Goal: Task Accomplishment & Management: Manage account settings

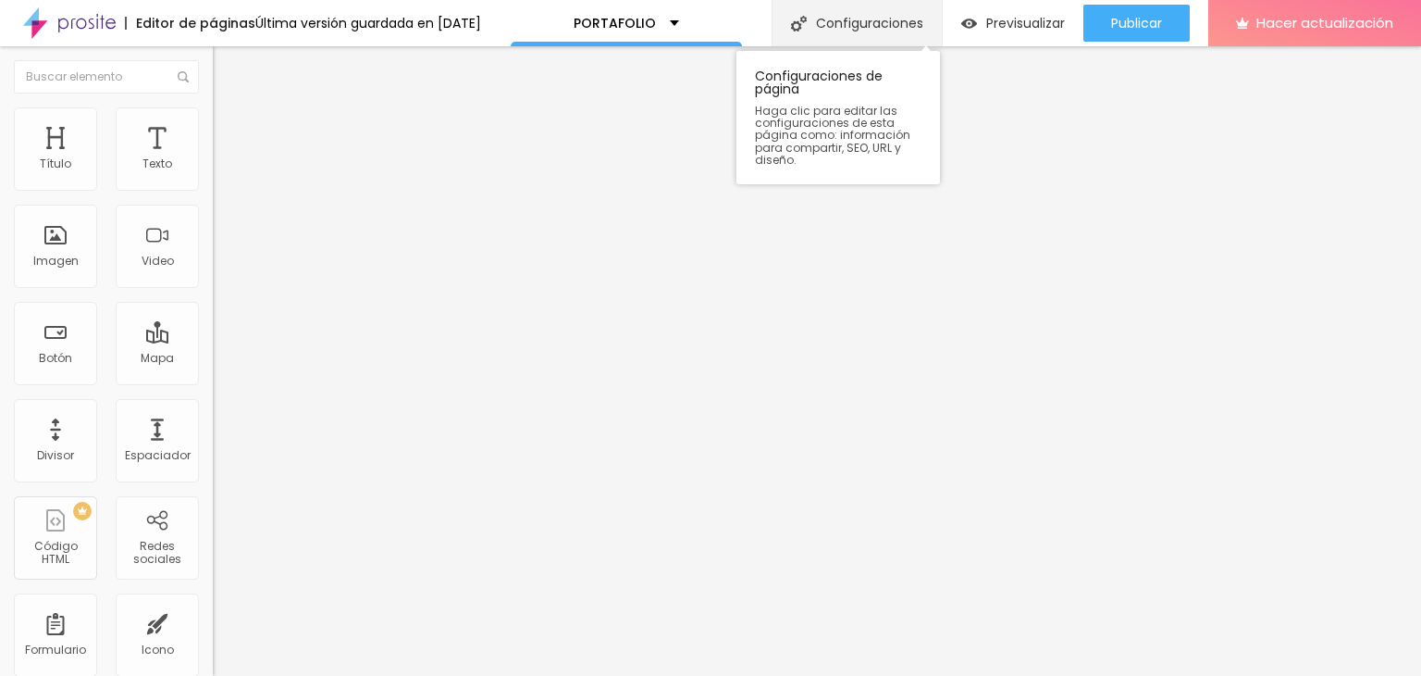
click at [875, 34] on div "Configuraciones" at bounding box center [857, 23] width 170 height 46
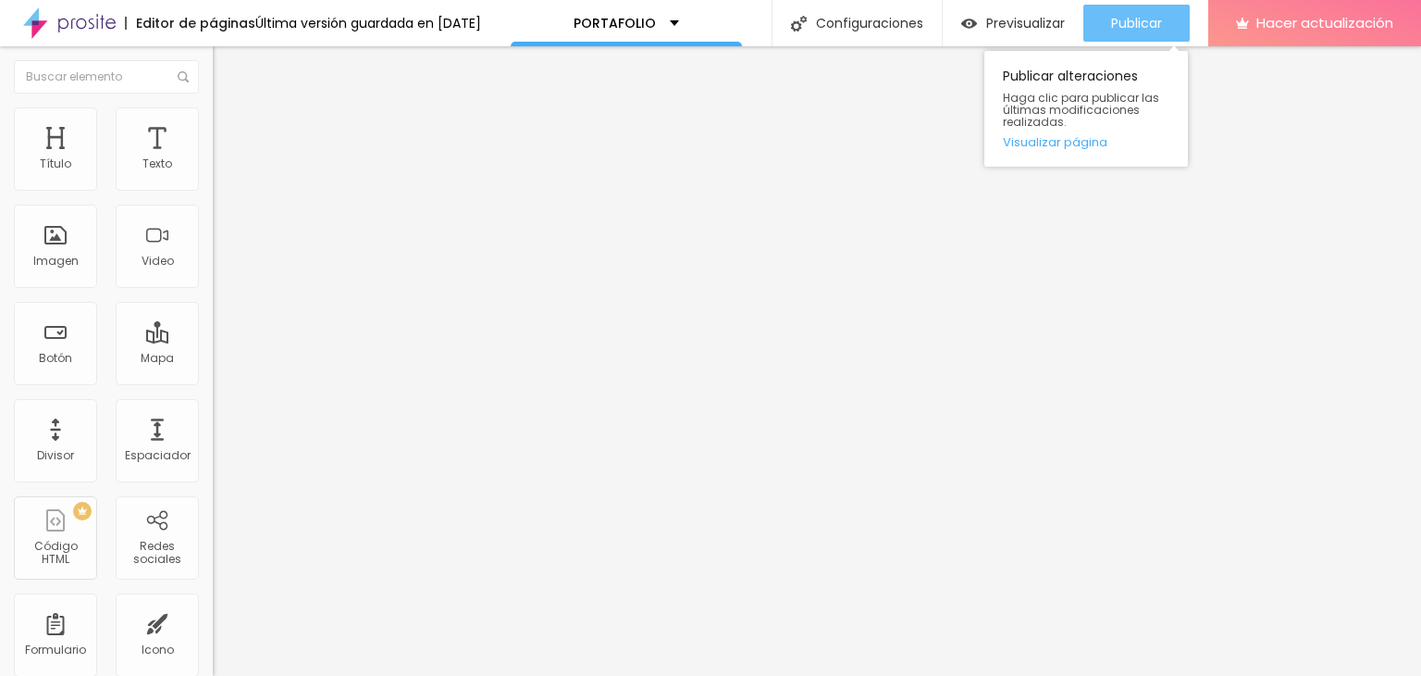
click at [1111, 36] on div "Publicar" at bounding box center [1136, 23] width 51 height 37
click at [1121, 25] on font "Publicar" at bounding box center [1136, 23] width 51 height 19
click at [1126, 35] on div "Publicar" at bounding box center [1136, 23] width 51 height 37
click at [1101, 12] on button "Publicar" at bounding box center [1137, 23] width 106 height 37
click at [1134, 17] on font "Publicar" at bounding box center [1136, 23] width 51 height 19
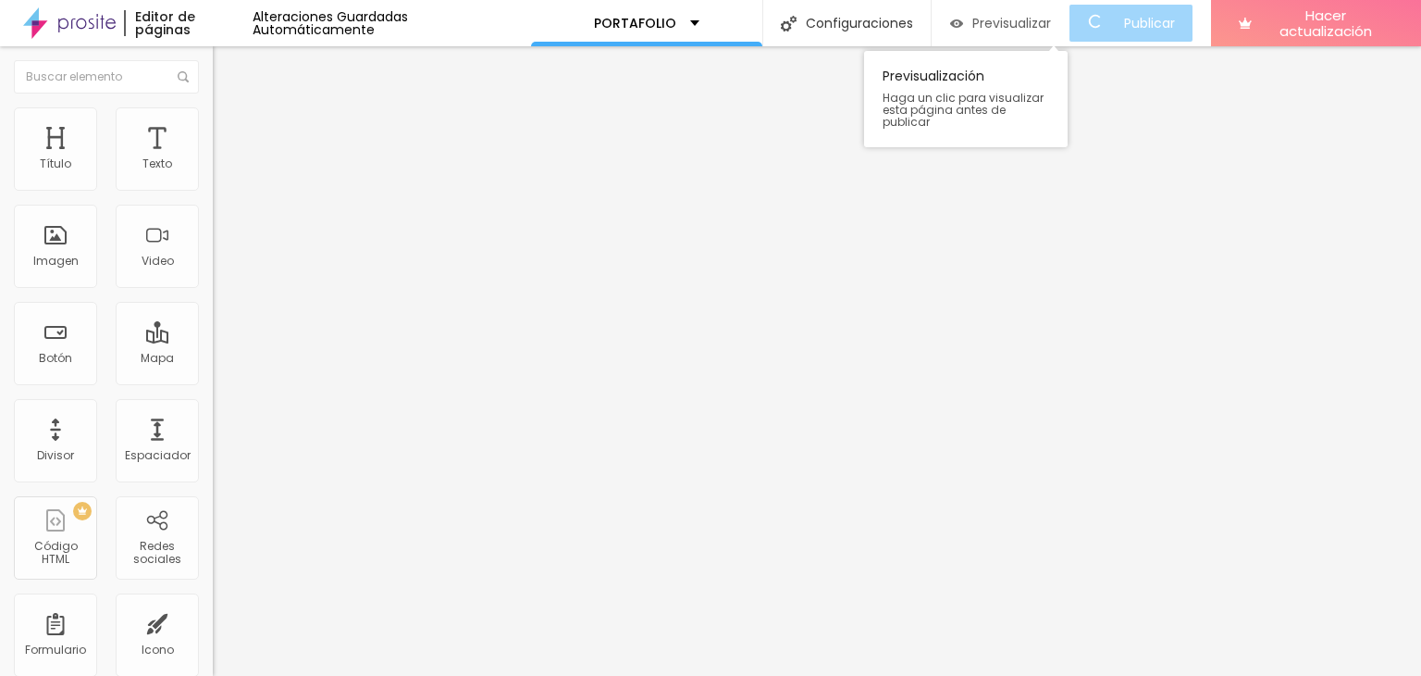
click at [1041, 23] on font "Previsualizar" at bounding box center [1012, 23] width 79 height 19
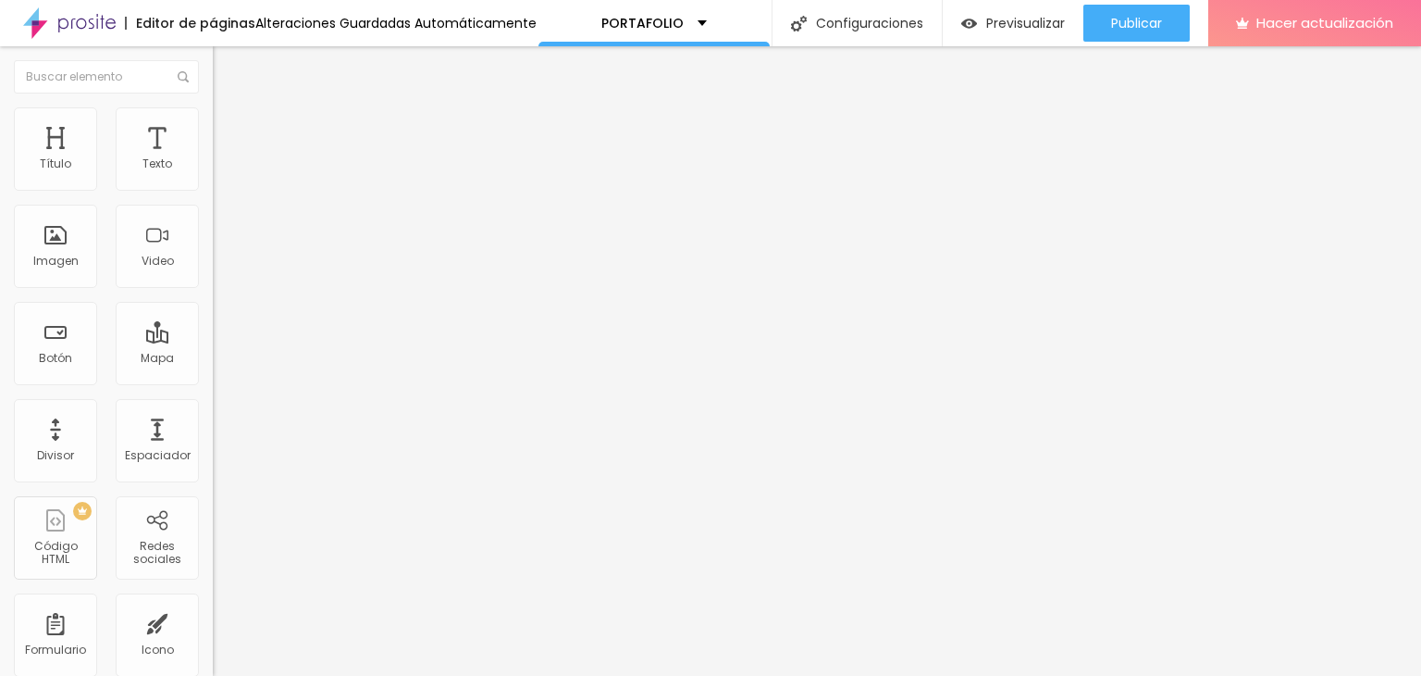
click at [213, 172] on div "Título 2 H2" at bounding box center [319, 163] width 213 height 17
click at [213, 155] on div "Título 1 H1" at bounding box center [319, 146] width 213 height 19
click at [229, 159] on font "Título 1" at bounding box center [260, 146] width 62 height 26
click at [992, 32] on div "Previsualizar" at bounding box center [1014, 23] width 104 height 37
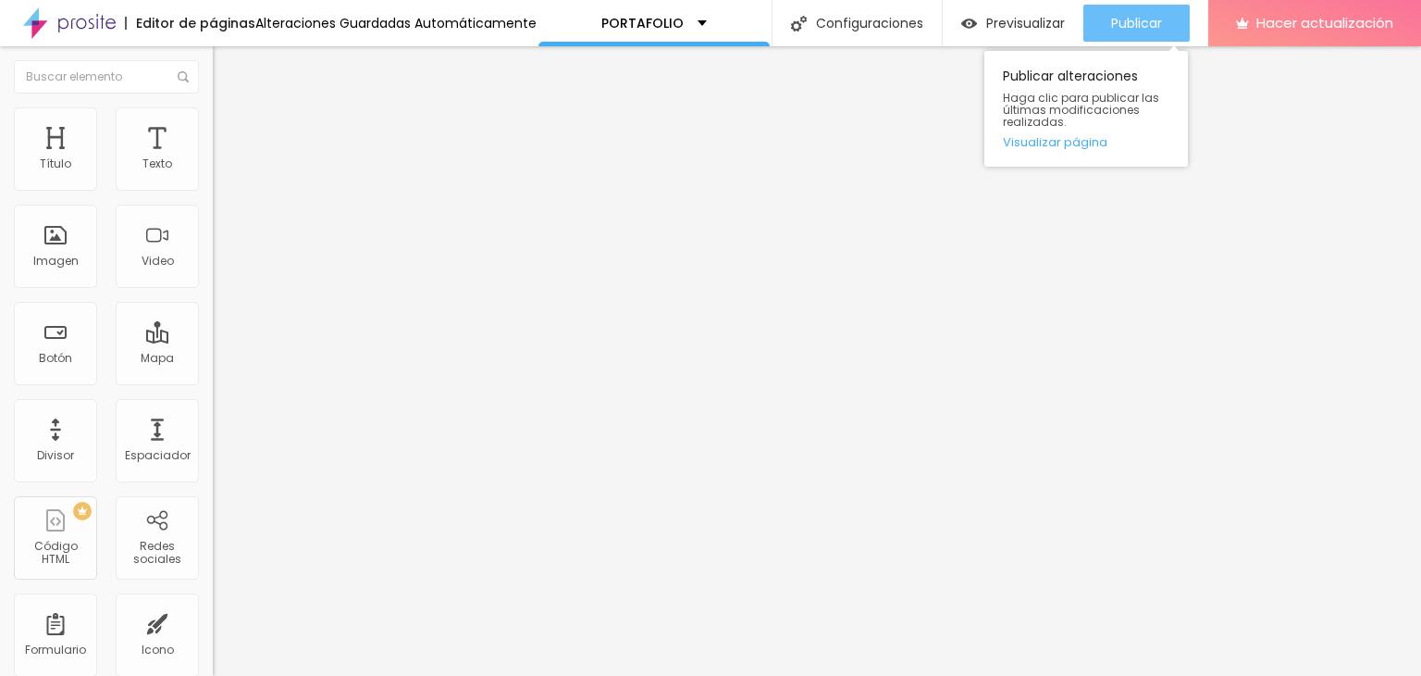
click at [1155, 30] on font "Publicar" at bounding box center [1136, 23] width 51 height 19
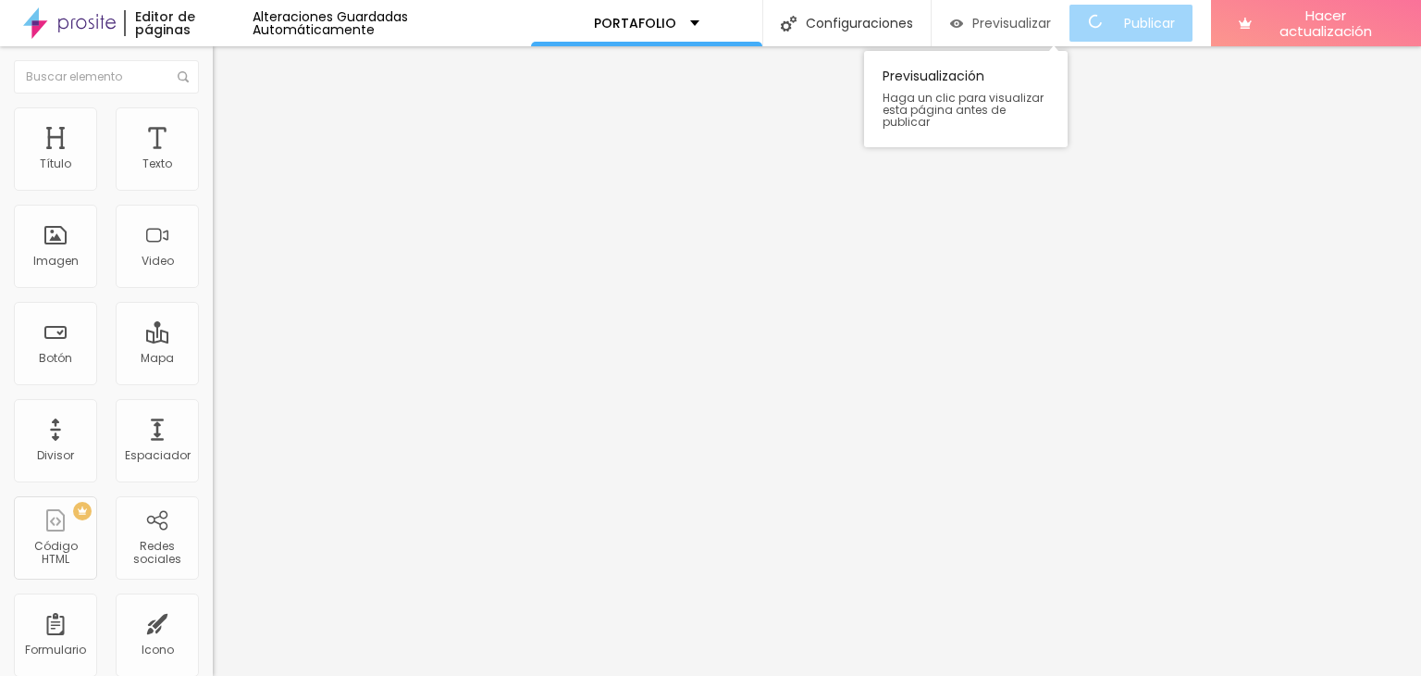
click at [997, 23] on font "Previsualizar" at bounding box center [1012, 23] width 79 height 19
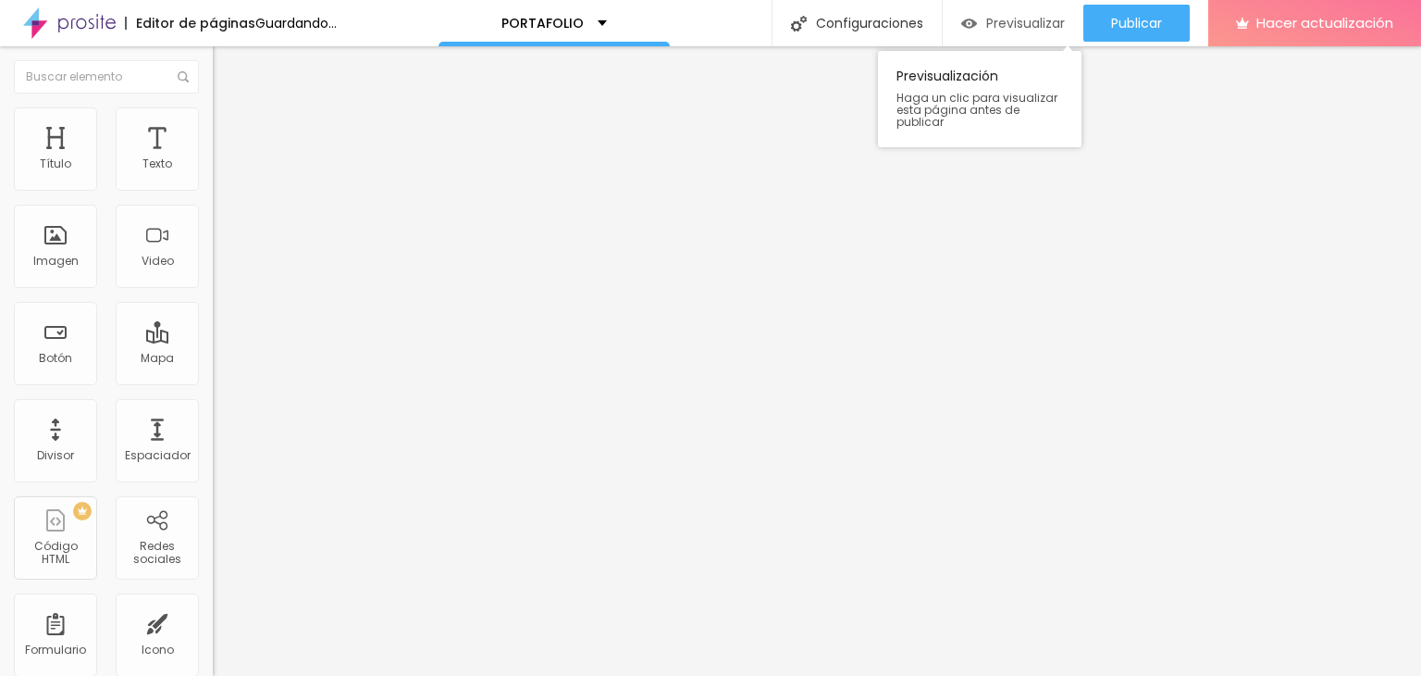
click at [1049, 27] on font "Previsualizar" at bounding box center [1026, 23] width 79 height 19
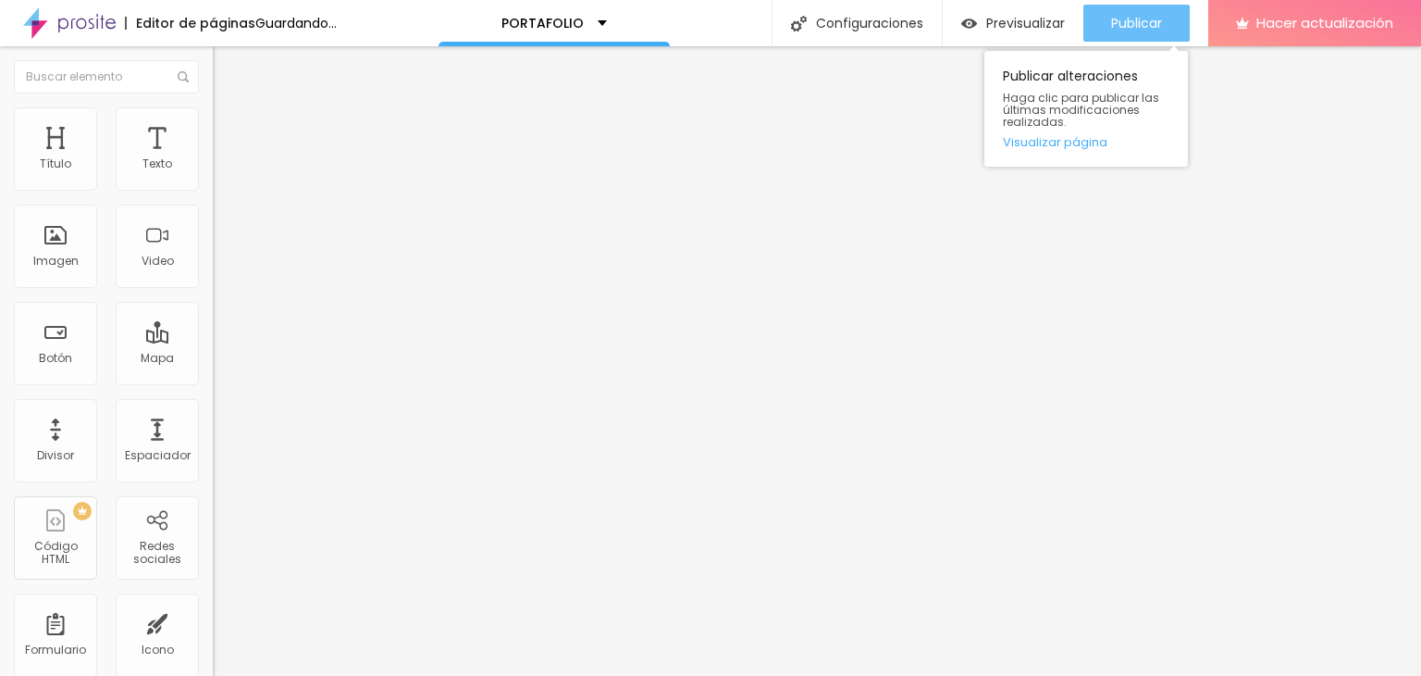
click at [1111, 19] on font "Publicar" at bounding box center [1136, 23] width 51 height 19
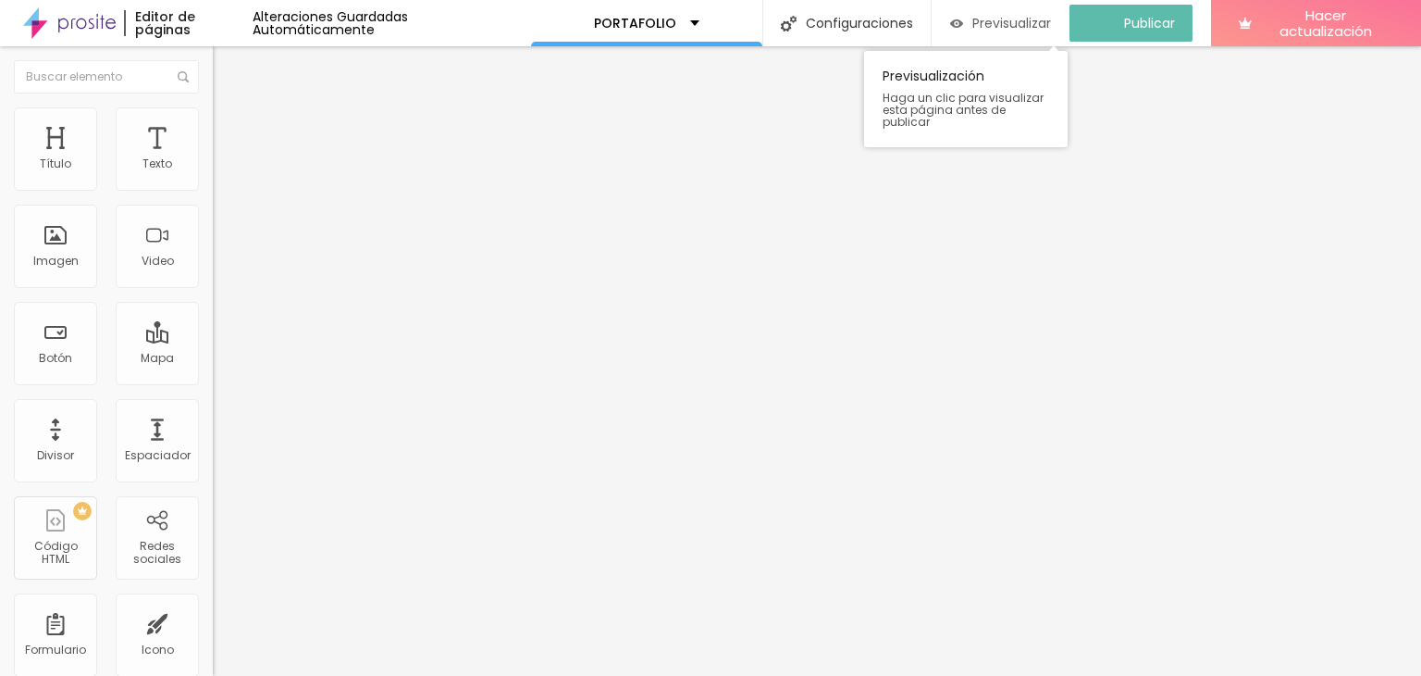
click at [963, 6] on div "Previsualizar" at bounding box center [1000, 23] width 101 height 37
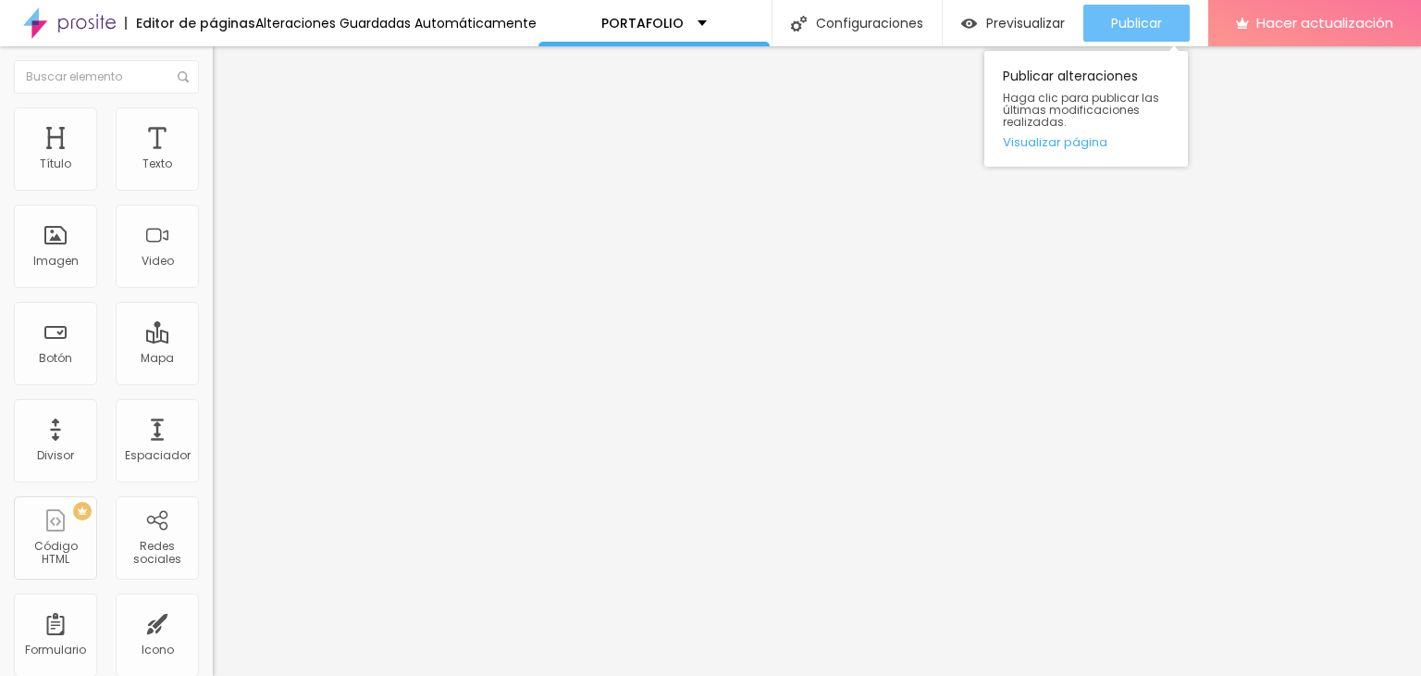
click at [1111, 14] on font "Publicar" at bounding box center [1136, 23] width 51 height 19
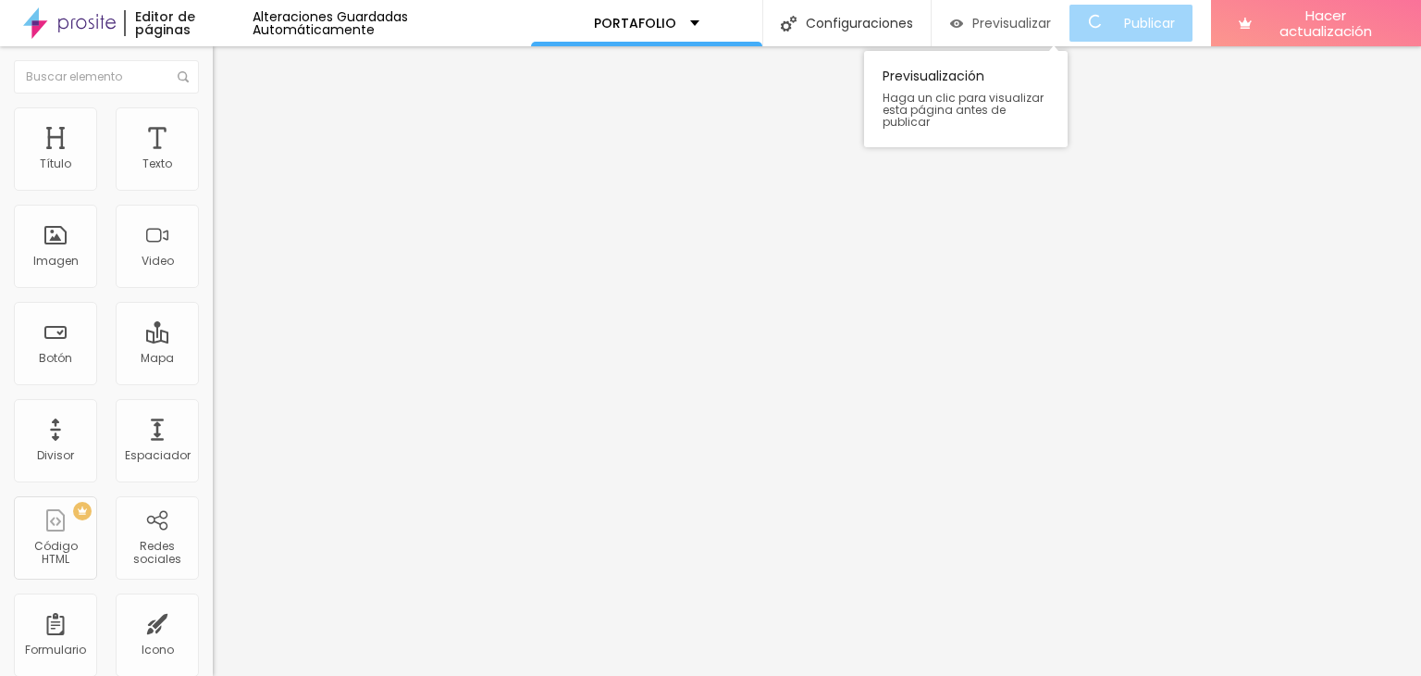
click at [1020, 25] on font "Previsualizar" at bounding box center [1012, 23] width 79 height 19
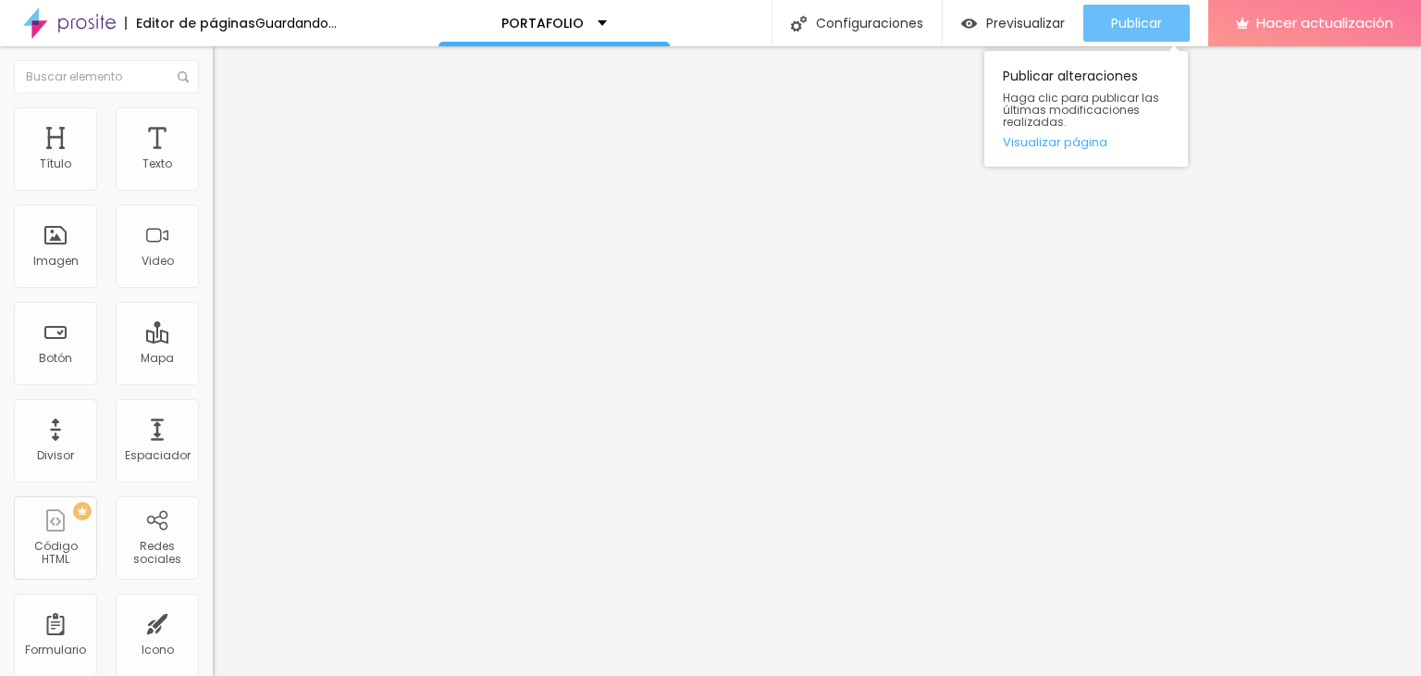
click at [1137, 25] on font "Publicar" at bounding box center [1136, 23] width 51 height 19
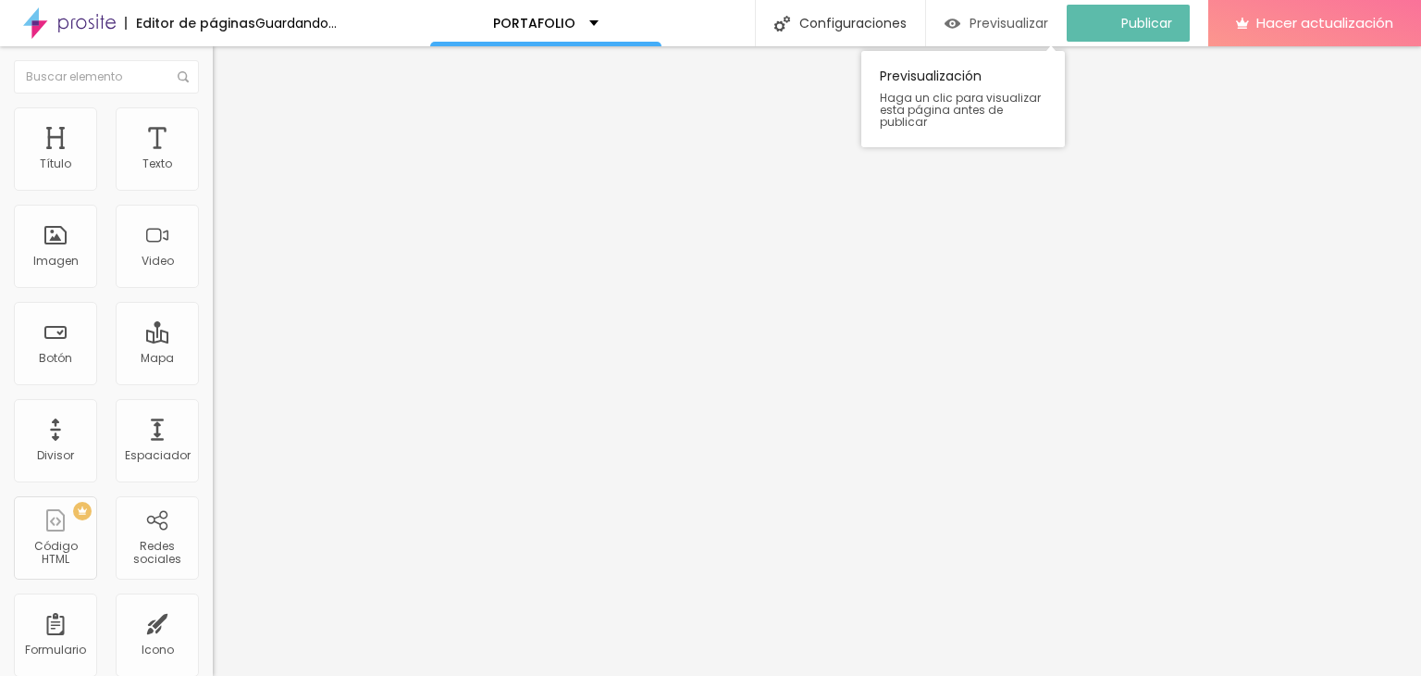
click at [997, 27] on font "Previsualizar" at bounding box center [1009, 23] width 79 height 19
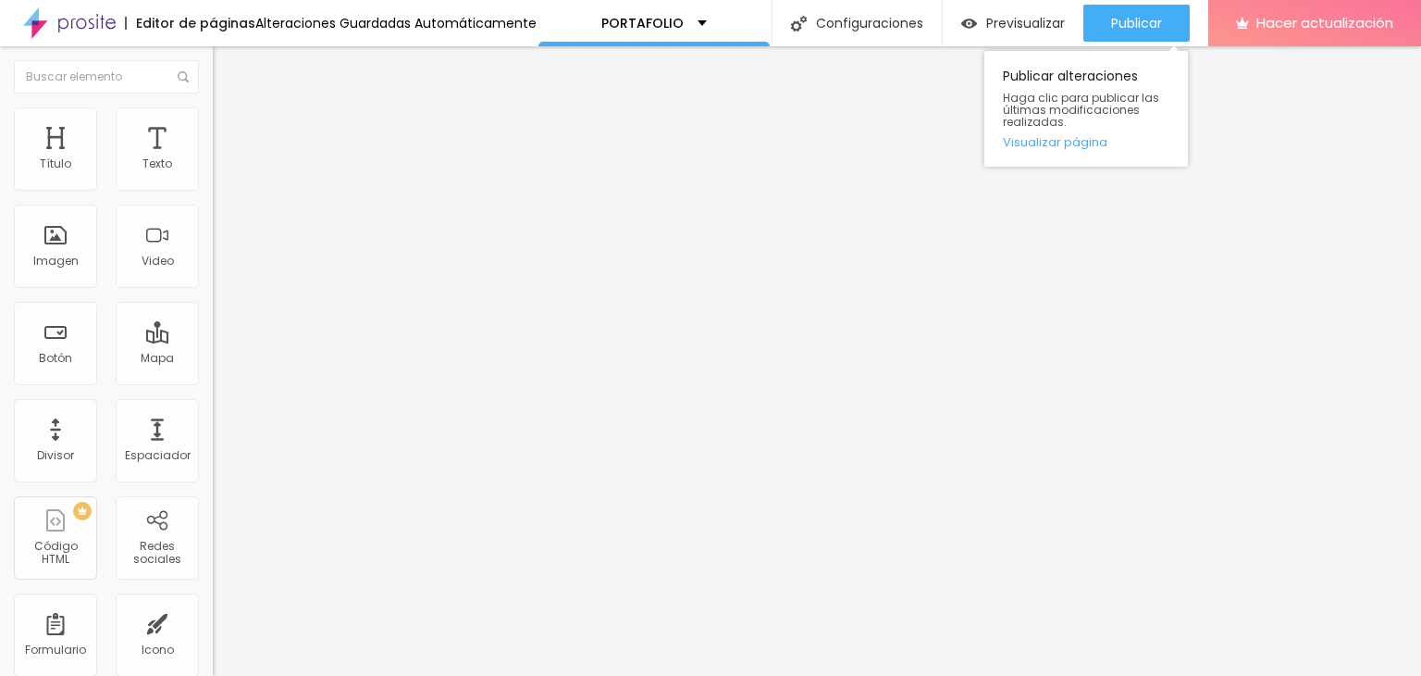
click at [1122, 3] on div "Publicar Publicar alteraciones Haga clic para publicar las últimas modificacion…" at bounding box center [1137, 23] width 106 height 46
click at [1125, 14] on font "Publicar" at bounding box center [1136, 23] width 51 height 19
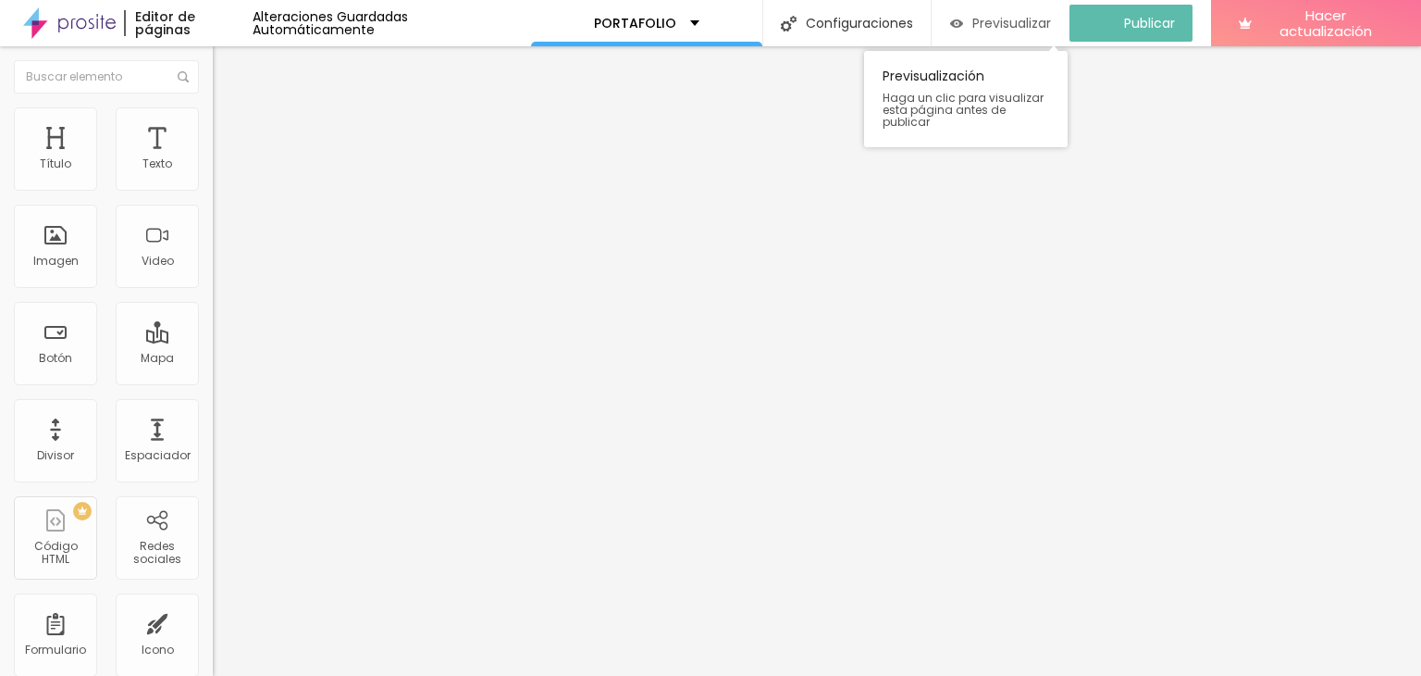
click at [963, 20] on img "button" at bounding box center [956, 24] width 13 height 16
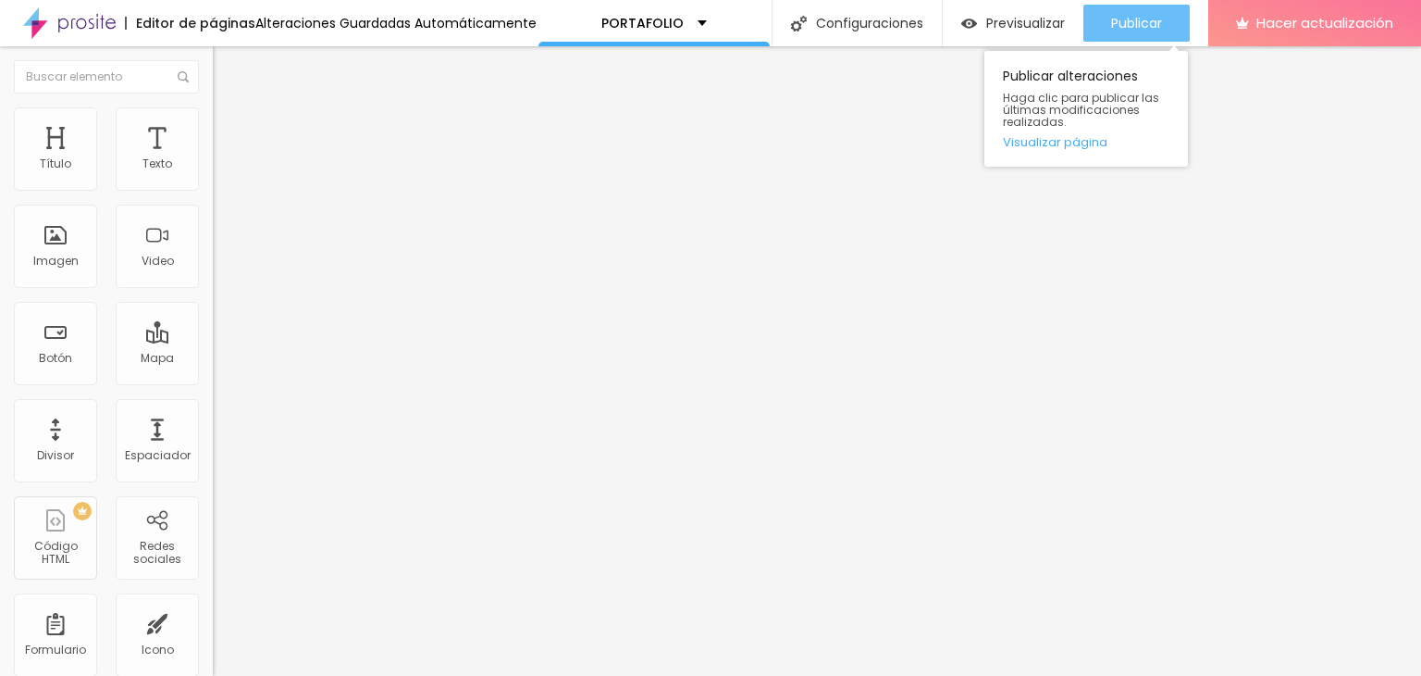
click at [1158, 22] on font "Publicar" at bounding box center [1136, 23] width 51 height 19
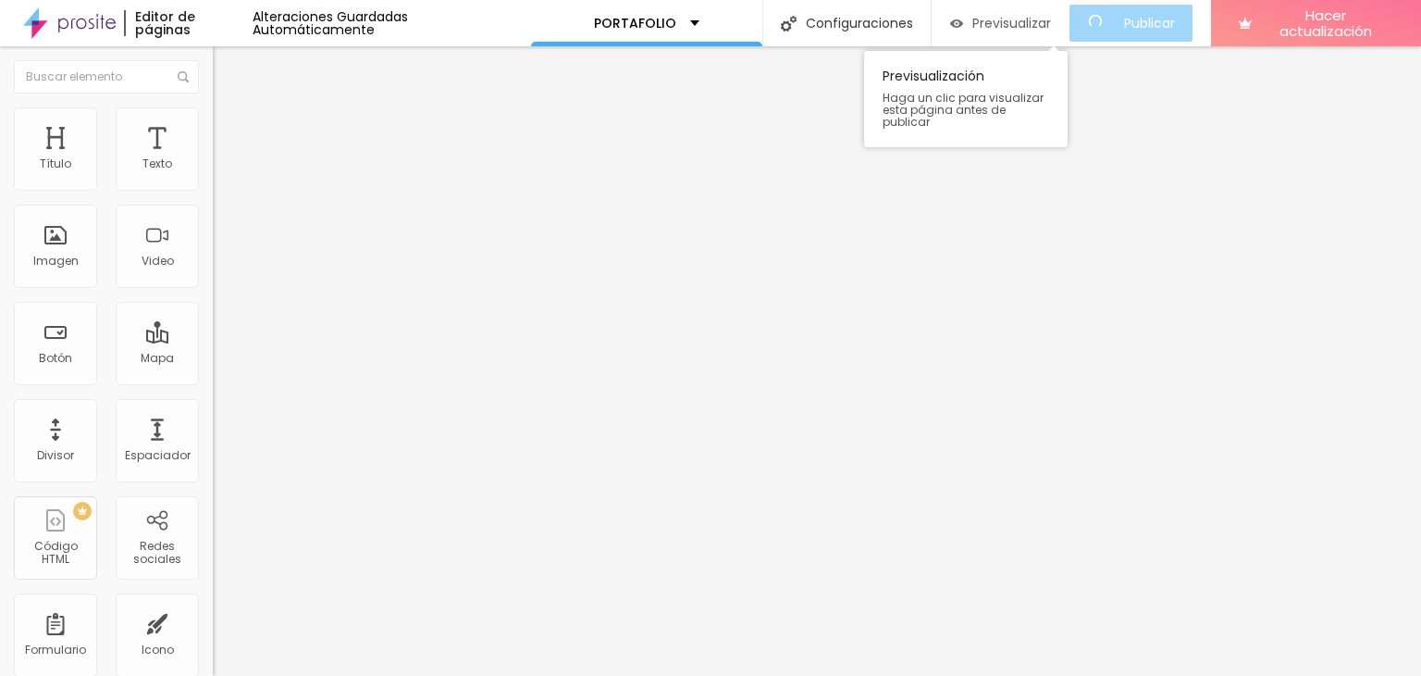
click at [994, 15] on font "Previsualizar" at bounding box center [1012, 23] width 79 height 19
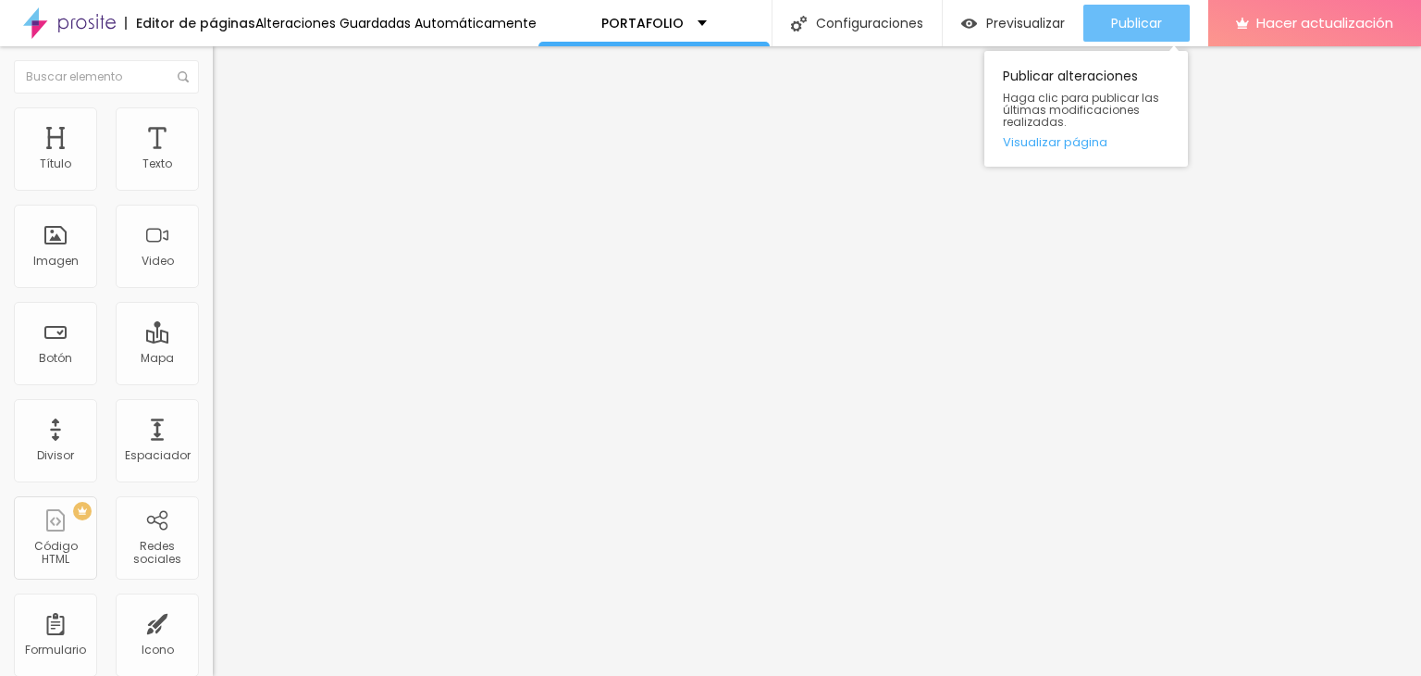
click at [1174, 17] on button "Publicar" at bounding box center [1137, 23] width 106 height 37
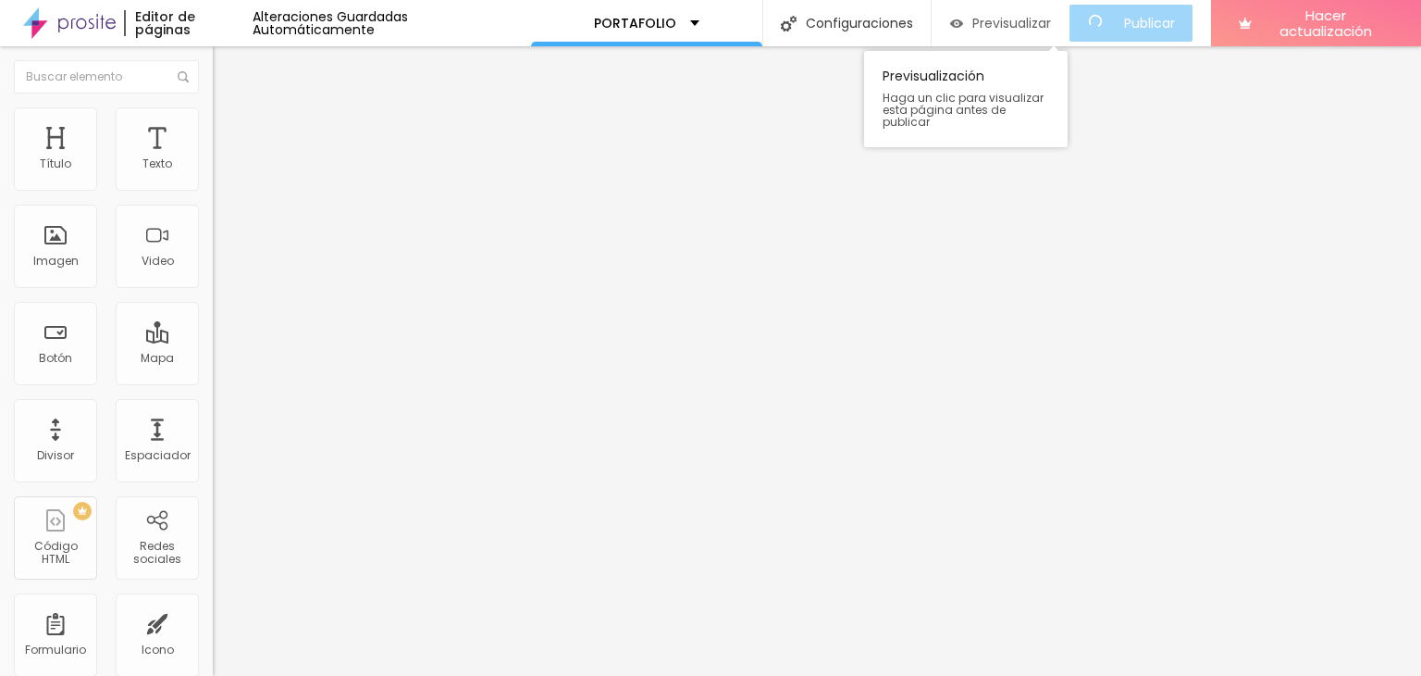
click at [963, 21] on img "button" at bounding box center [956, 24] width 13 height 16
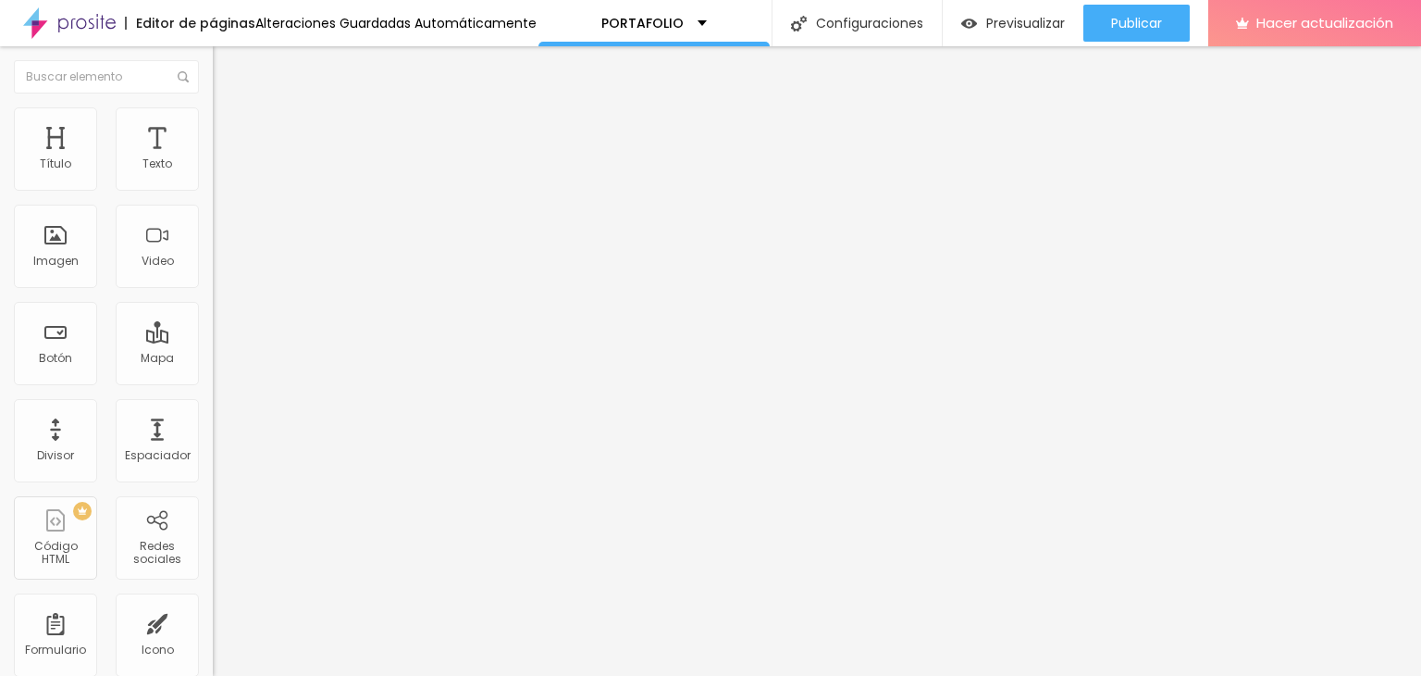
click at [213, 274] on div "Tipografía Restablecer" at bounding box center [319, 248] width 213 height 52
click at [213, 235] on font "Tipografía" at bounding box center [243, 227] width 60 height 16
click at [213, 287] on font "Sombra" at bounding box center [236, 279] width 46 height 16
click at [213, 298] on font "DESACTIVADO" at bounding box center [251, 290] width 77 height 16
click at [230, 128] on font "Avanzado" at bounding box center [259, 120] width 59 height 16
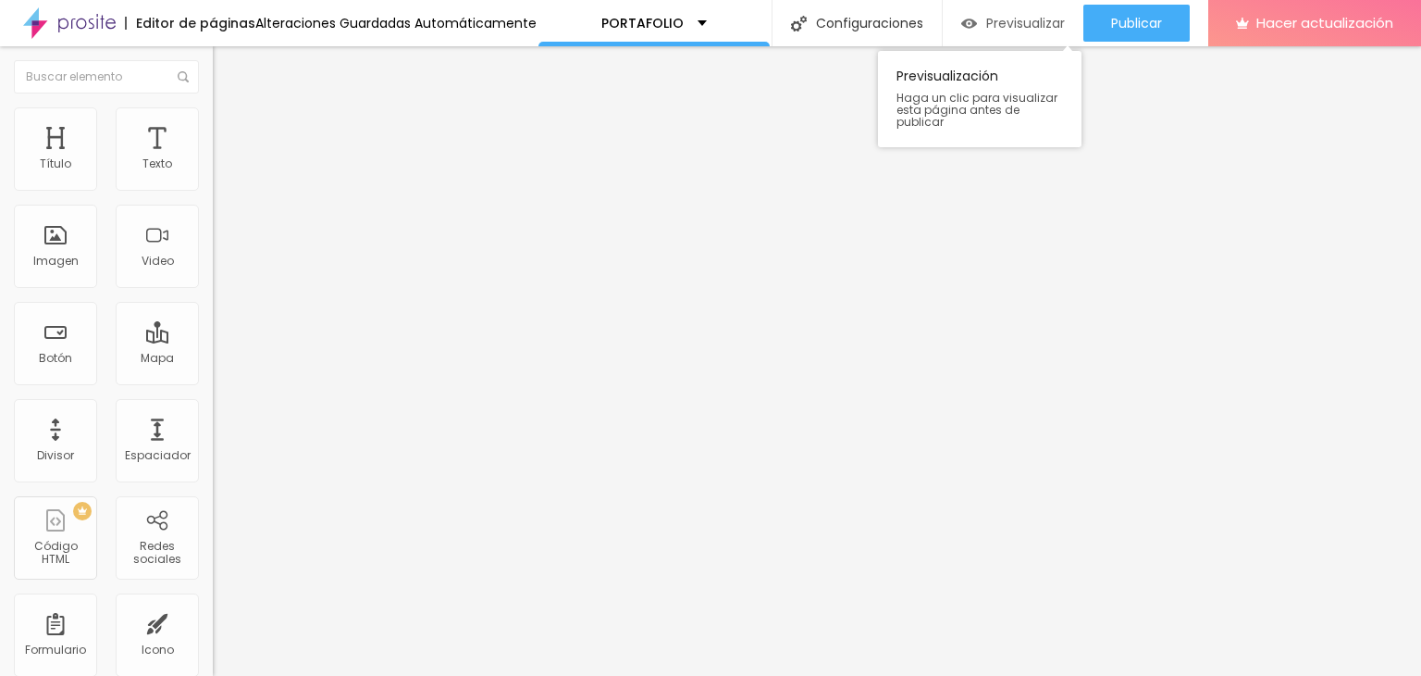
click at [1022, 9] on div "Previsualizar" at bounding box center [1014, 23] width 104 height 37
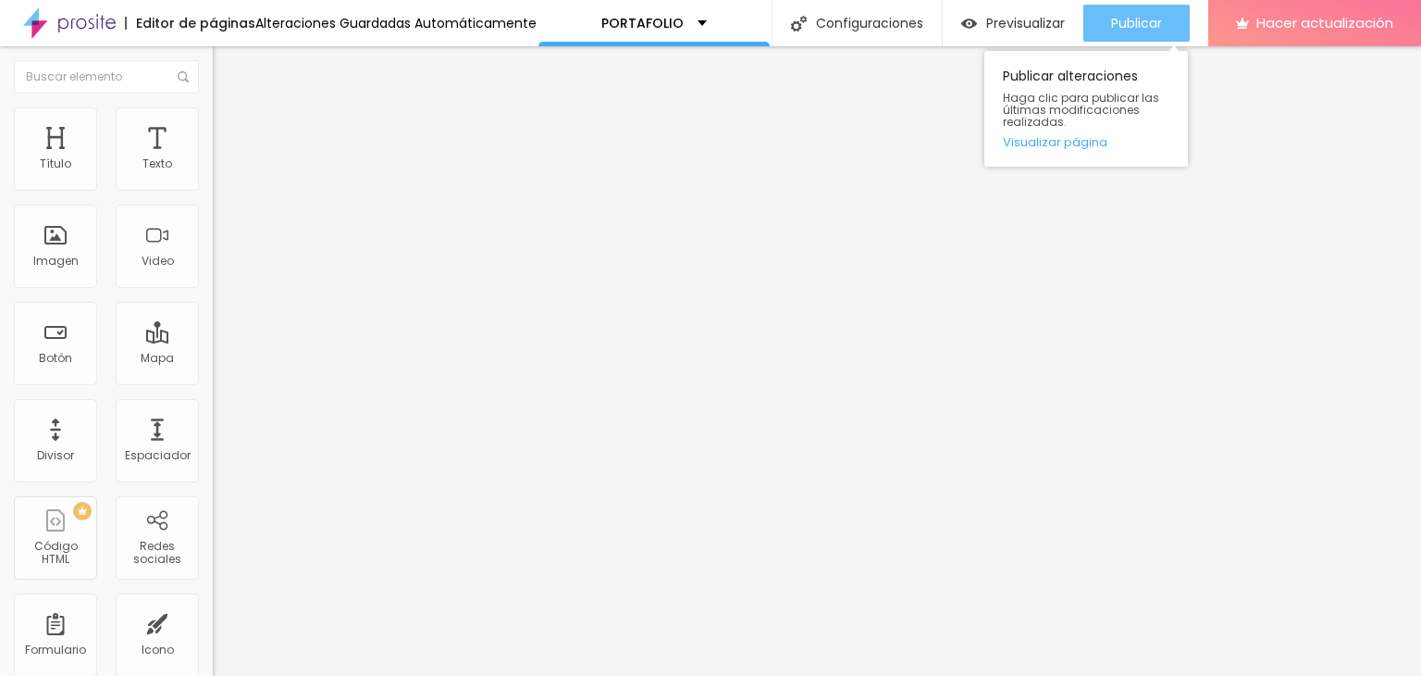
click at [1111, 19] on font "Publicar" at bounding box center [1136, 23] width 51 height 19
click at [1120, 11] on div "Publicar" at bounding box center [1136, 23] width 51 height 37
click at [1100, 22] on button "Publicar" at bounding box center [1137, 23] width 106 height 37
click at [1104, 15] on button "Publicar" at bounding box center [1137, 23] width 106 height 37
click at [1131, 21] on font "Publicar" at bounding box center [1136, 23] width 51 height 19
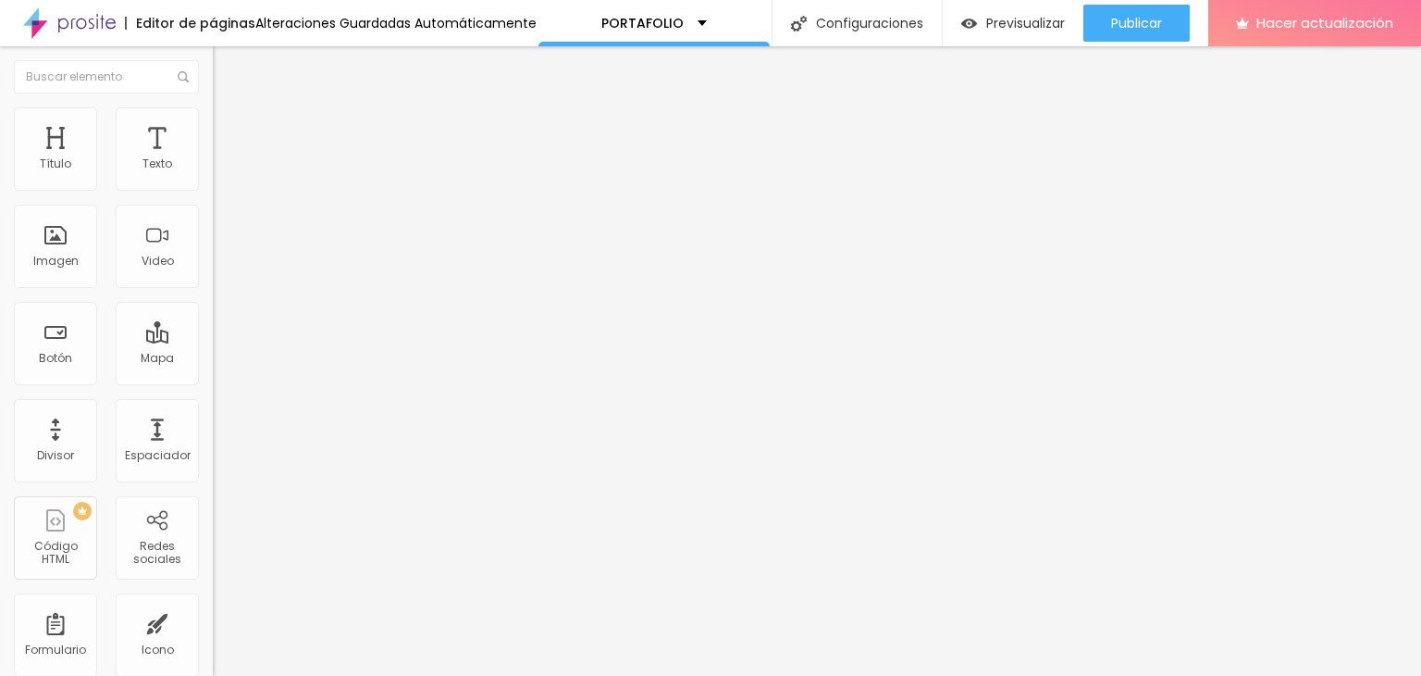
click at [227, 64] on img "button" at bounding box center [234, 67] width 15 height 15
click at [222, 267] on icon "button" at bounding box center [225, 262] width 7 height 7
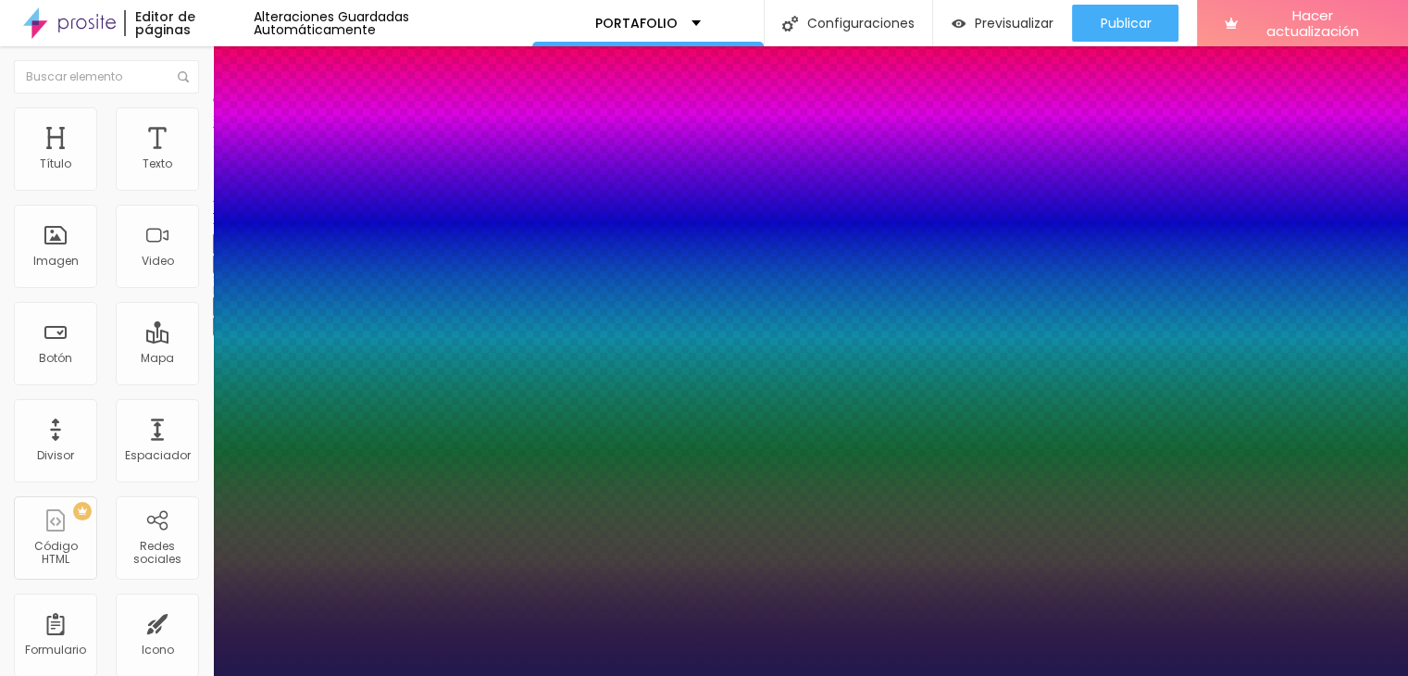
type input "1"
select select "Actor-Regular"
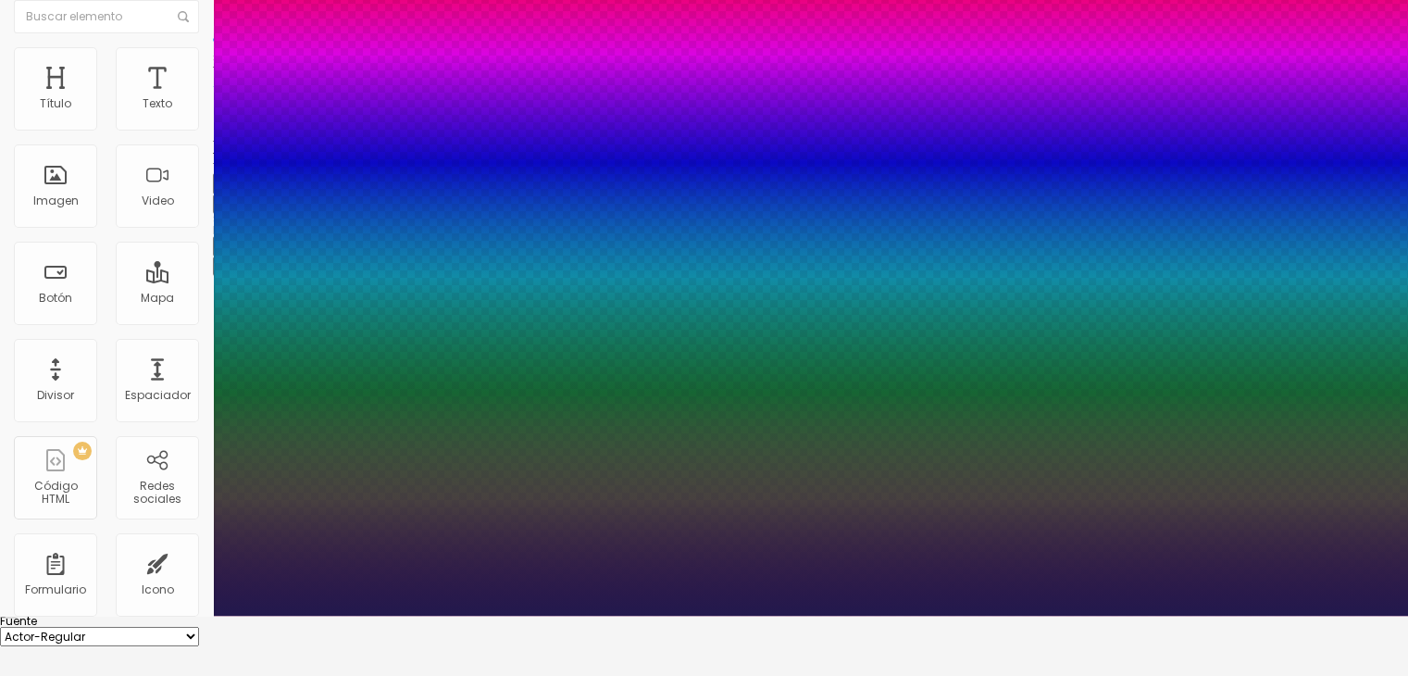
scroll to position [93, 0]
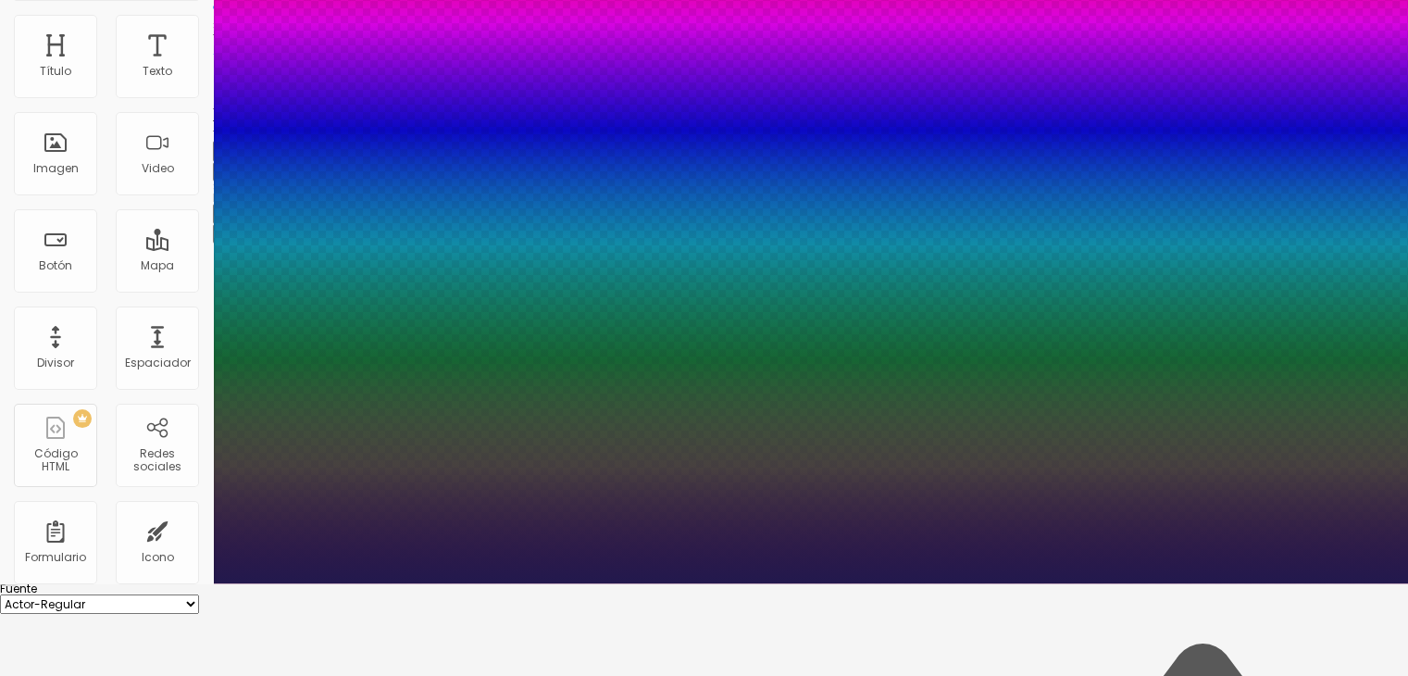
type input "1"
type input "18"
type input "1"
type input "19"
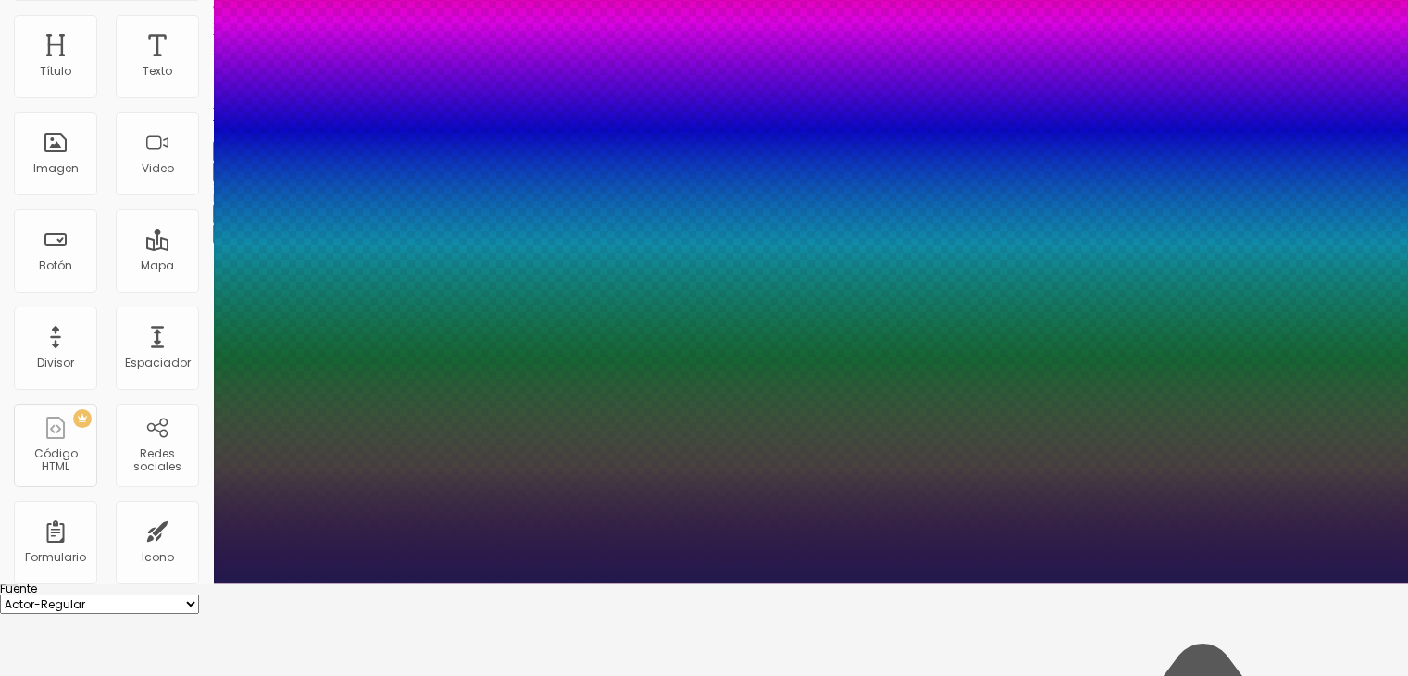
type input "19"
type input "1"
type input "20"
type input "1"
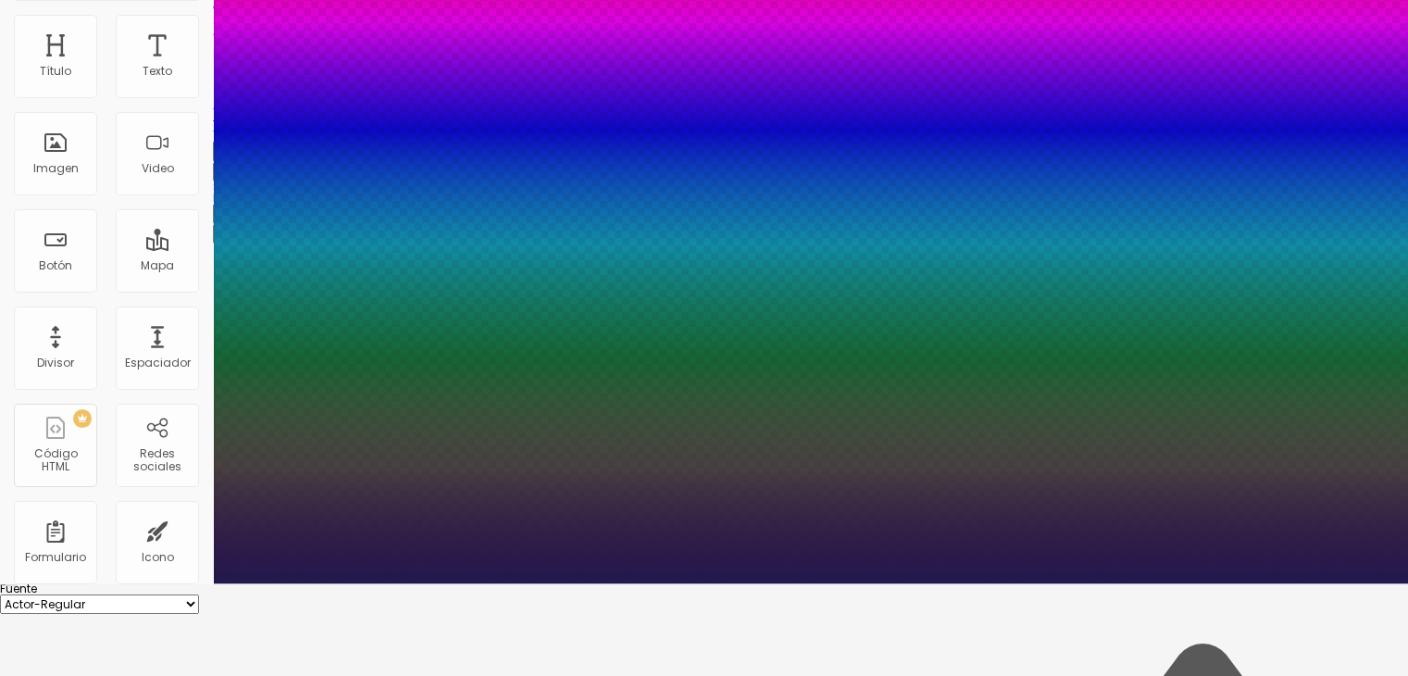
type input "21"
type input "1"
type input "22"
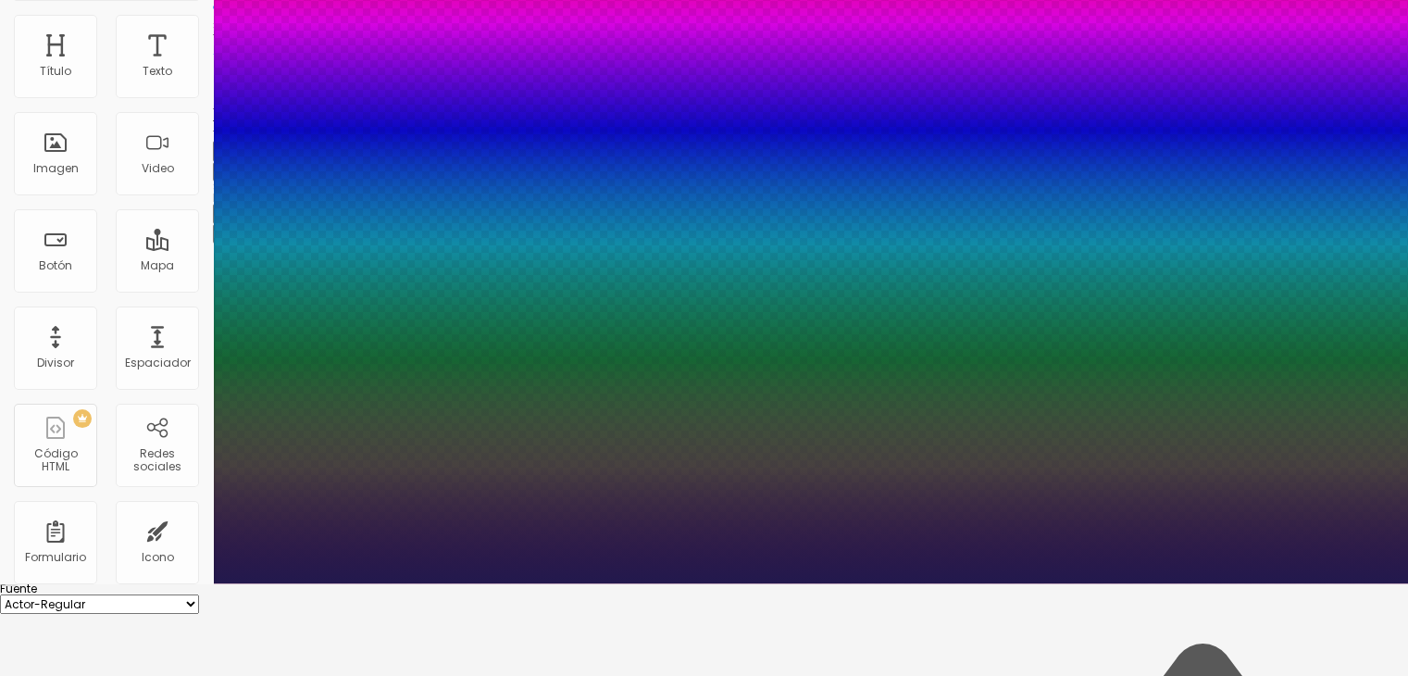
type input "1"
type input "23"
type input "1"
type input "24"
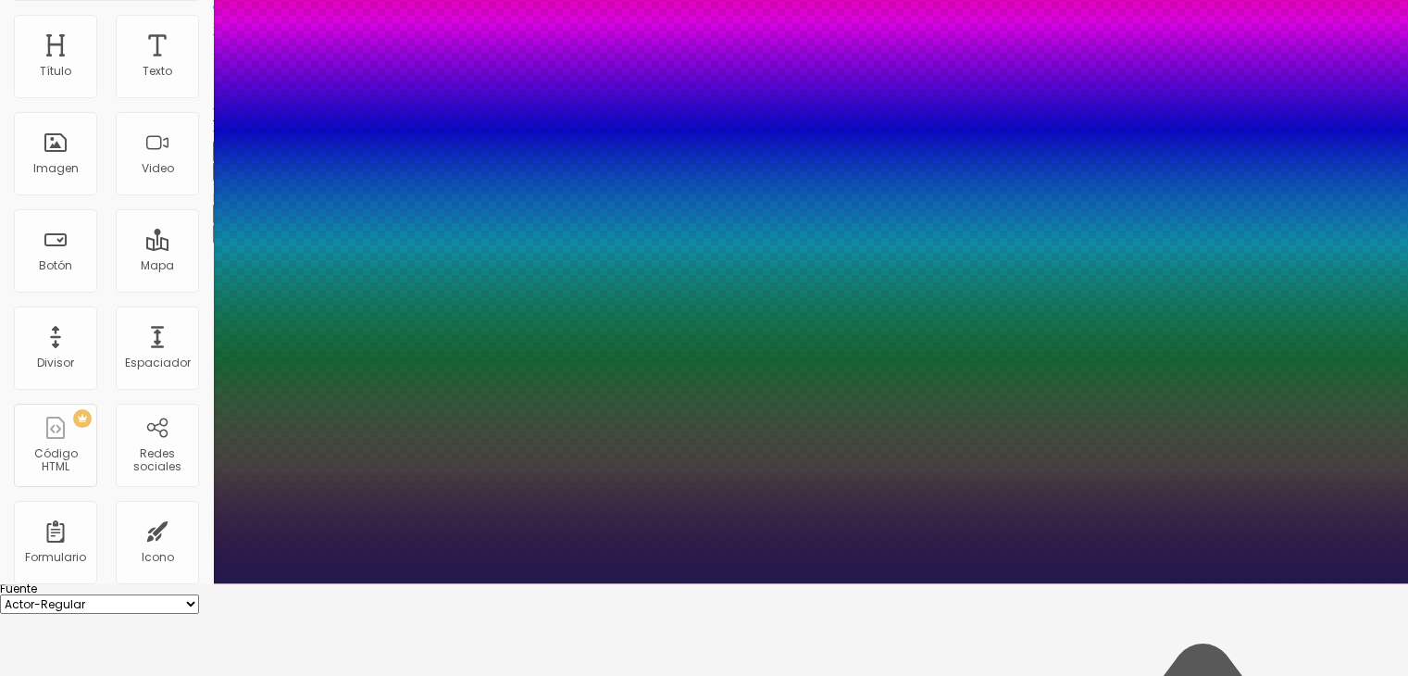
type input "24"
type input "1"
type input "25"
type input "1"
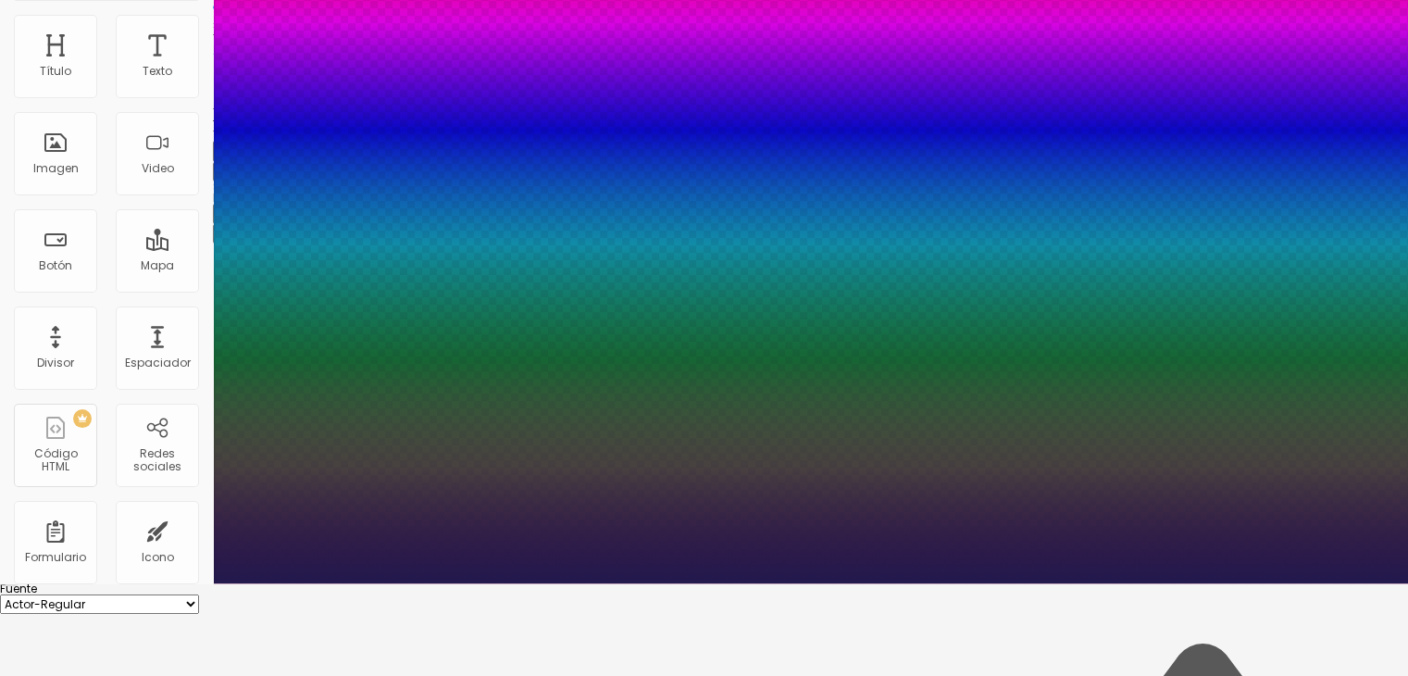
type input "26"
type input "1"
type input "30"
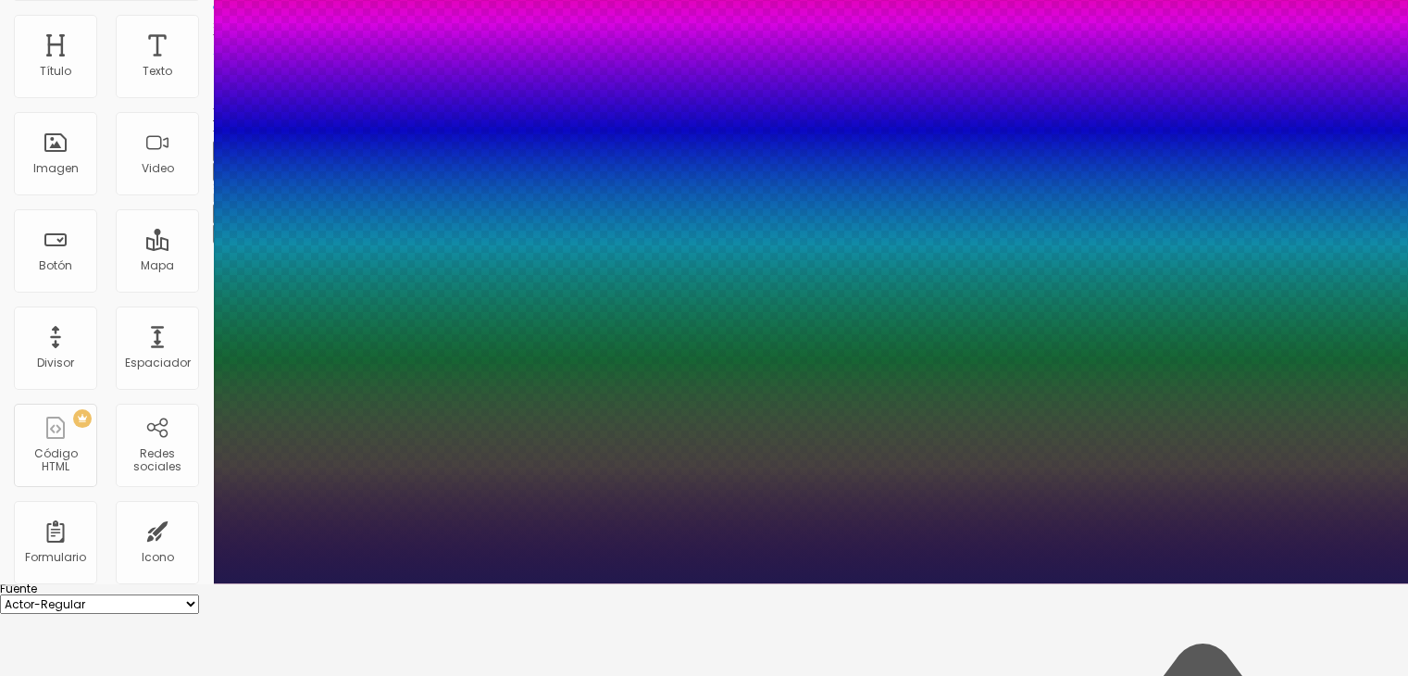
type input "1"
type input "31"
type input "1"
type input "32"
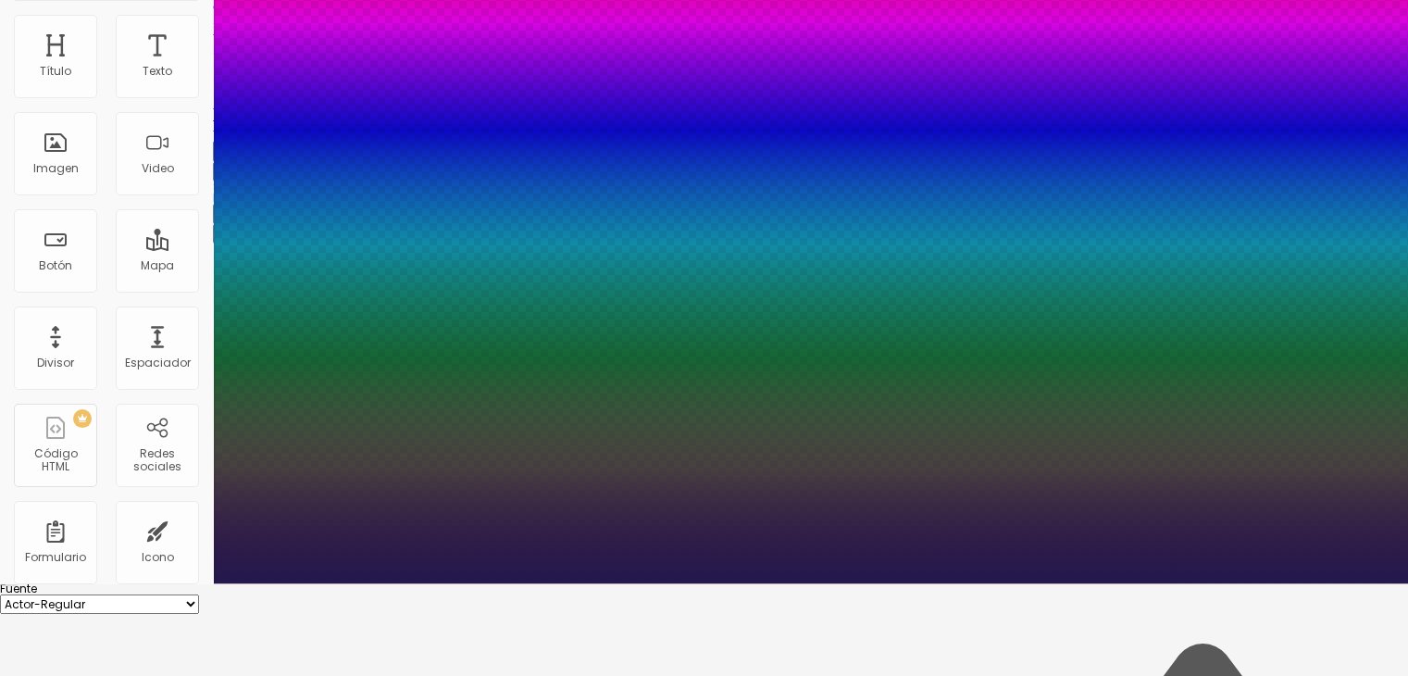
type input "32"
type input "1"
type input "31"
type input "1"
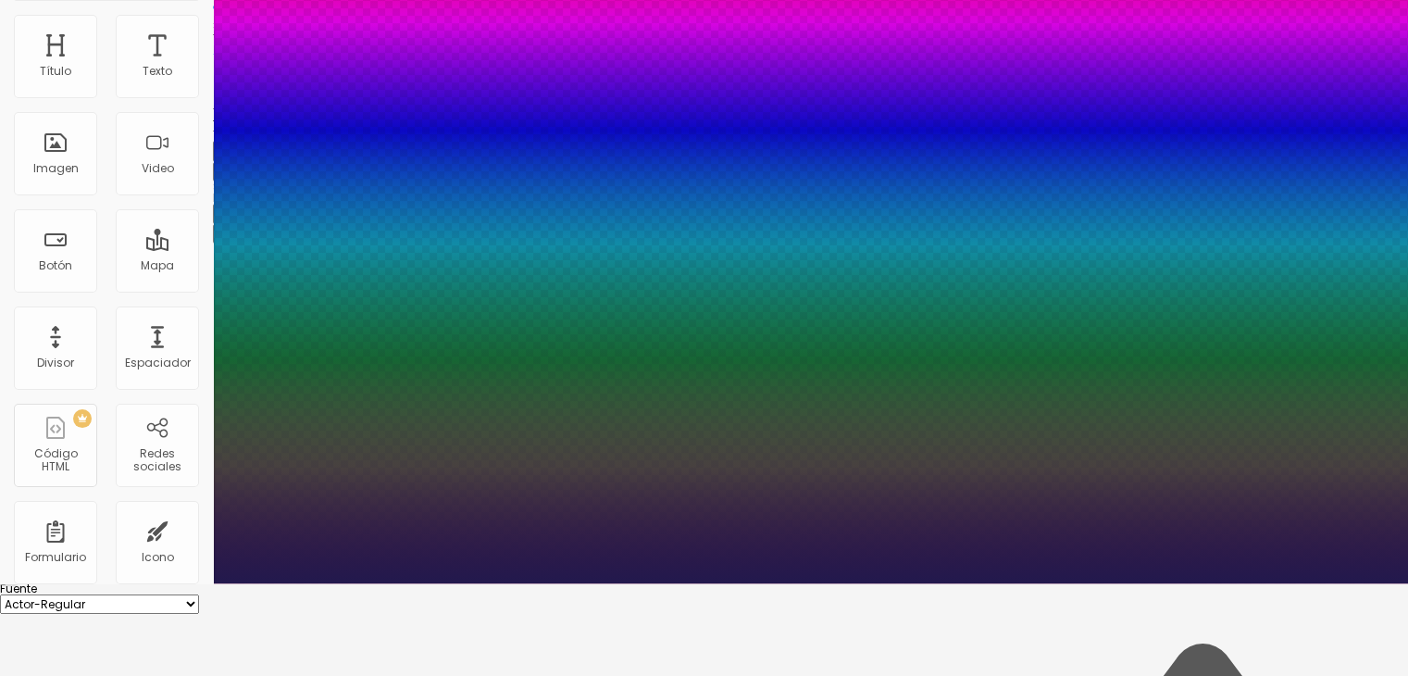
type input "30"
type input "1"
type input "29"
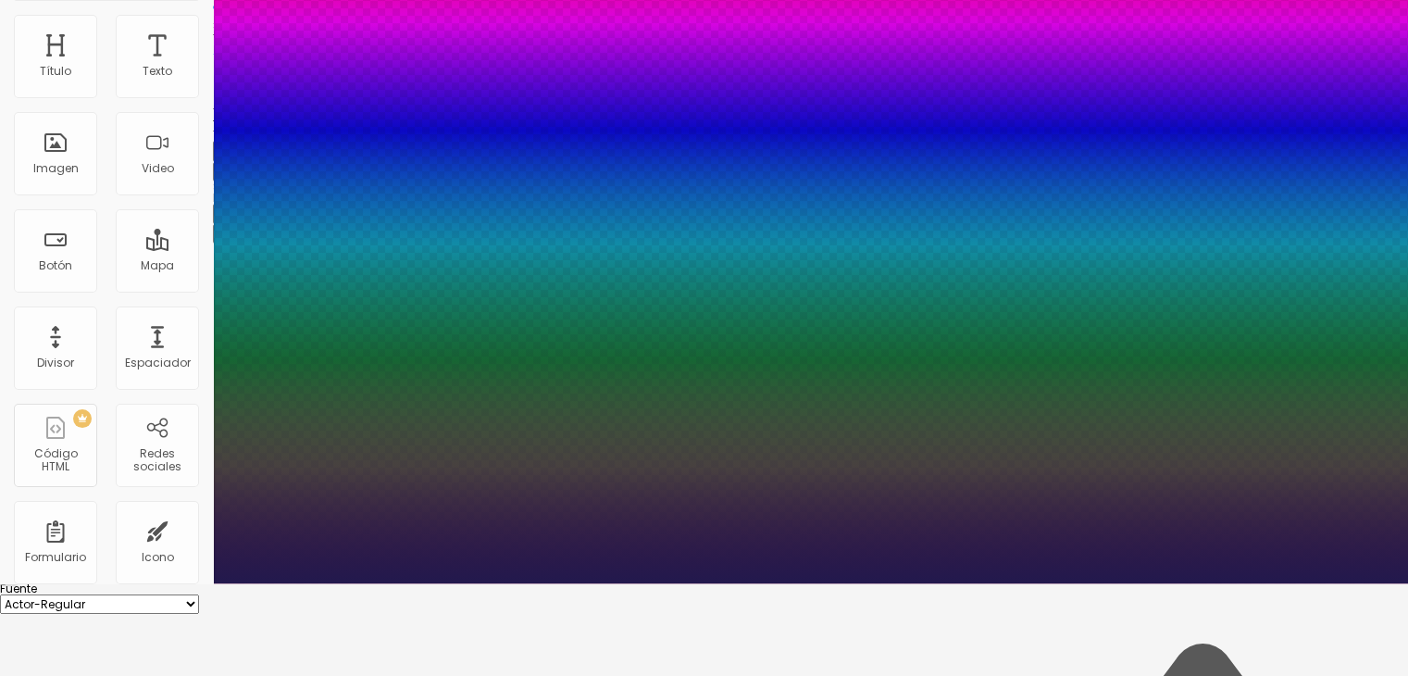
type input "1"
type input "28"
type input "1"
type input "27"
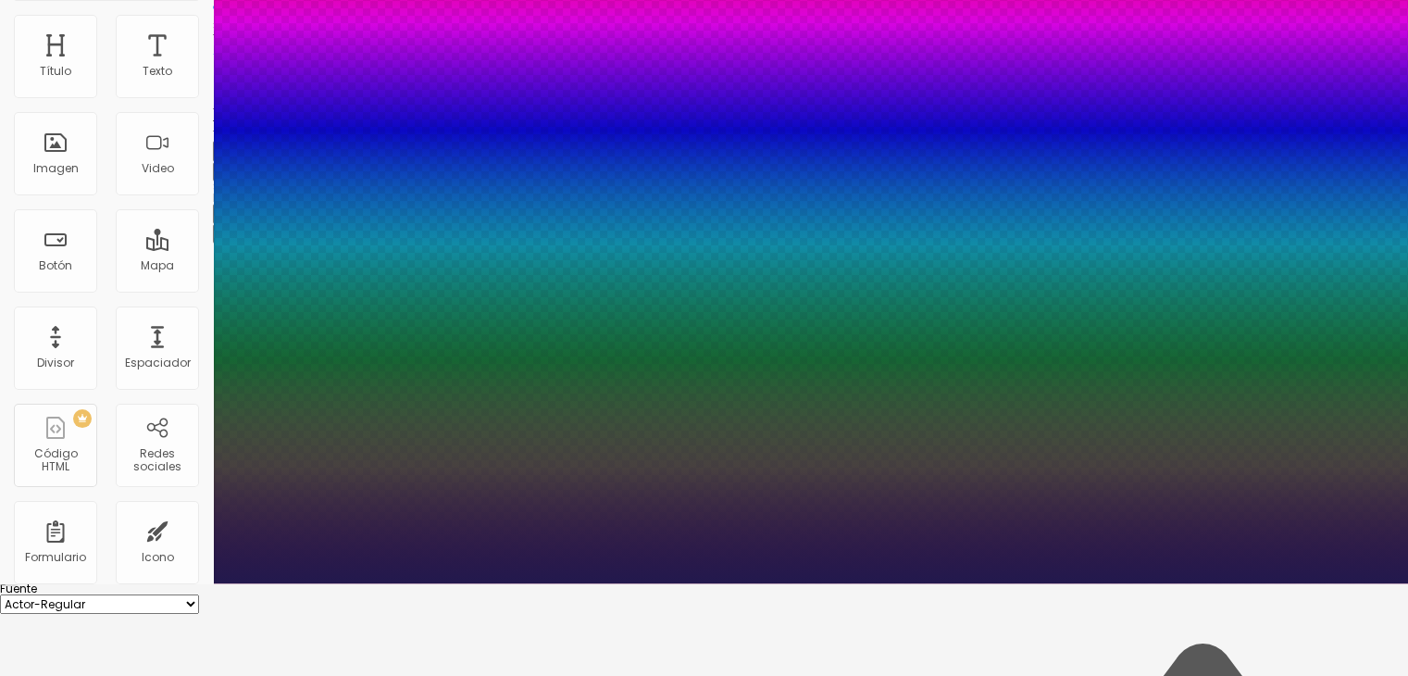
type input "27"
type input "1"
type input "28"
type input "1"
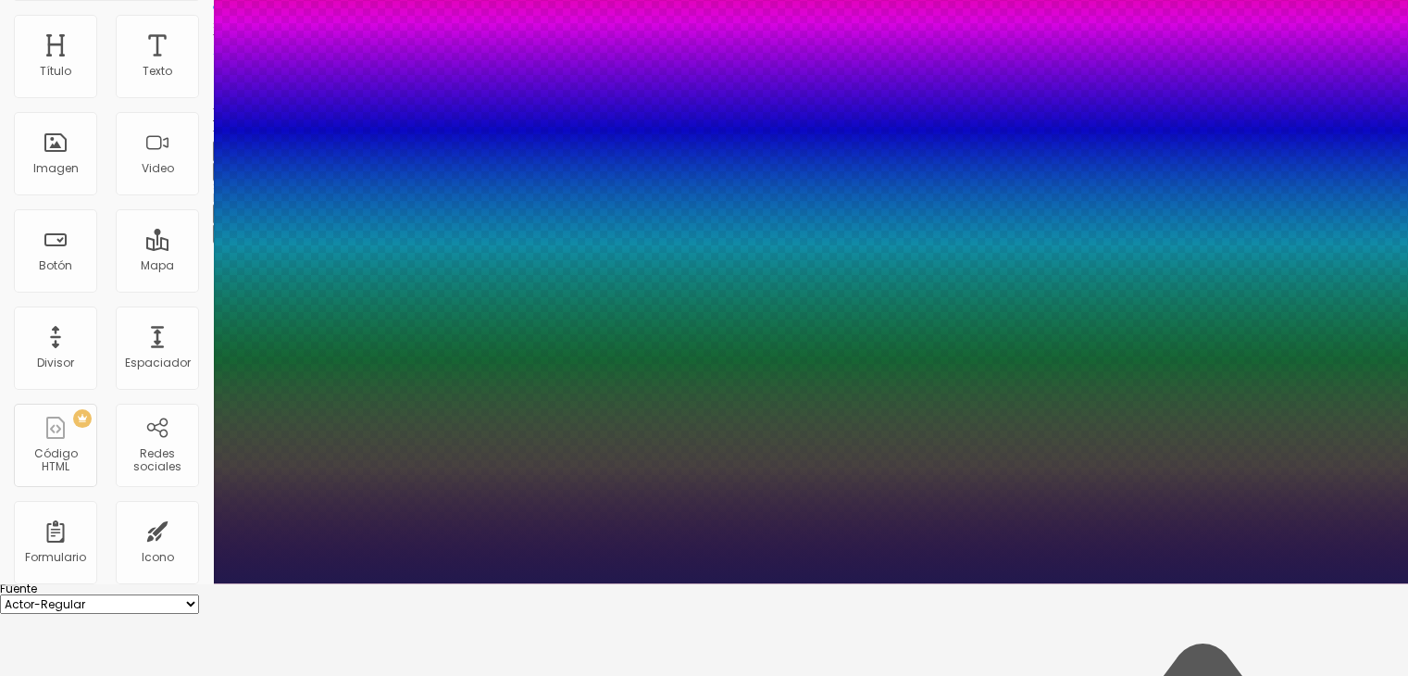
type input "29"
type input "1"
drag, startPoint x: 252, startPoint y: 426, endPoint x: 268, endPoint y: 434, distance: 18.6
type input "29"
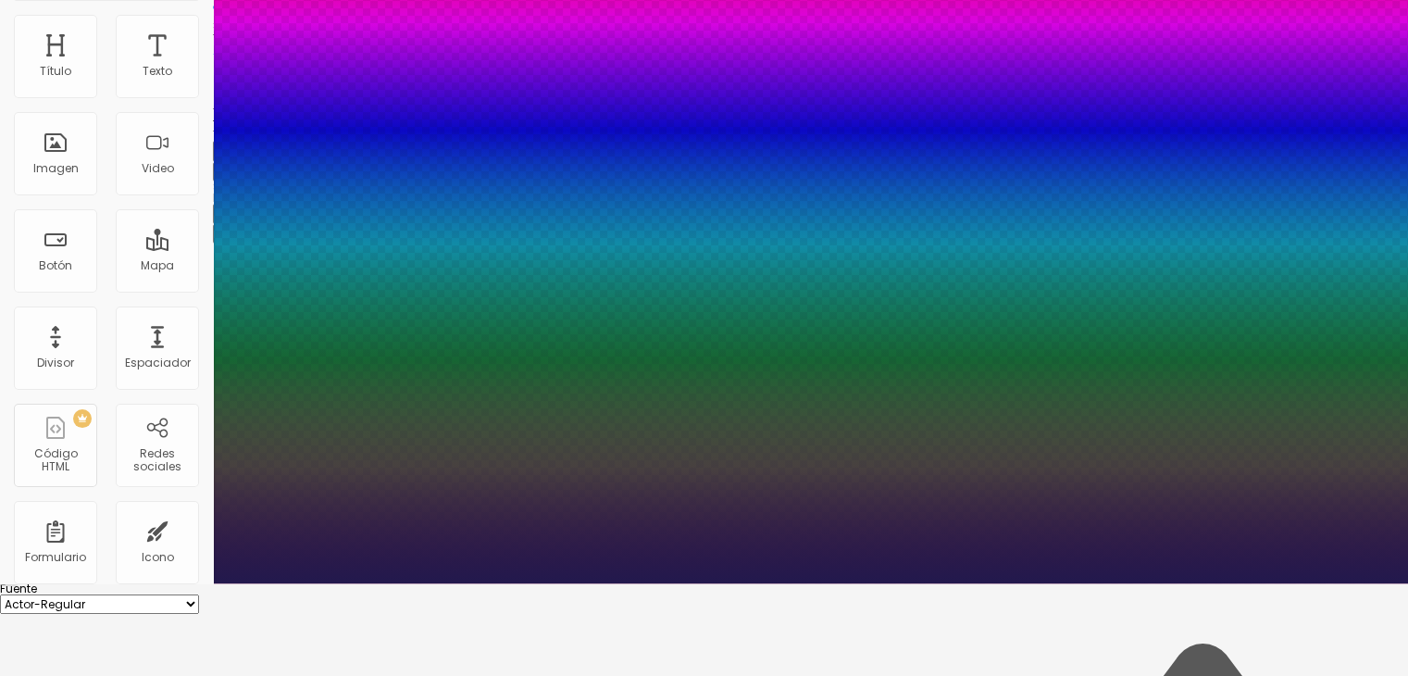
type input "1"
type input "0.3"
type input "1"
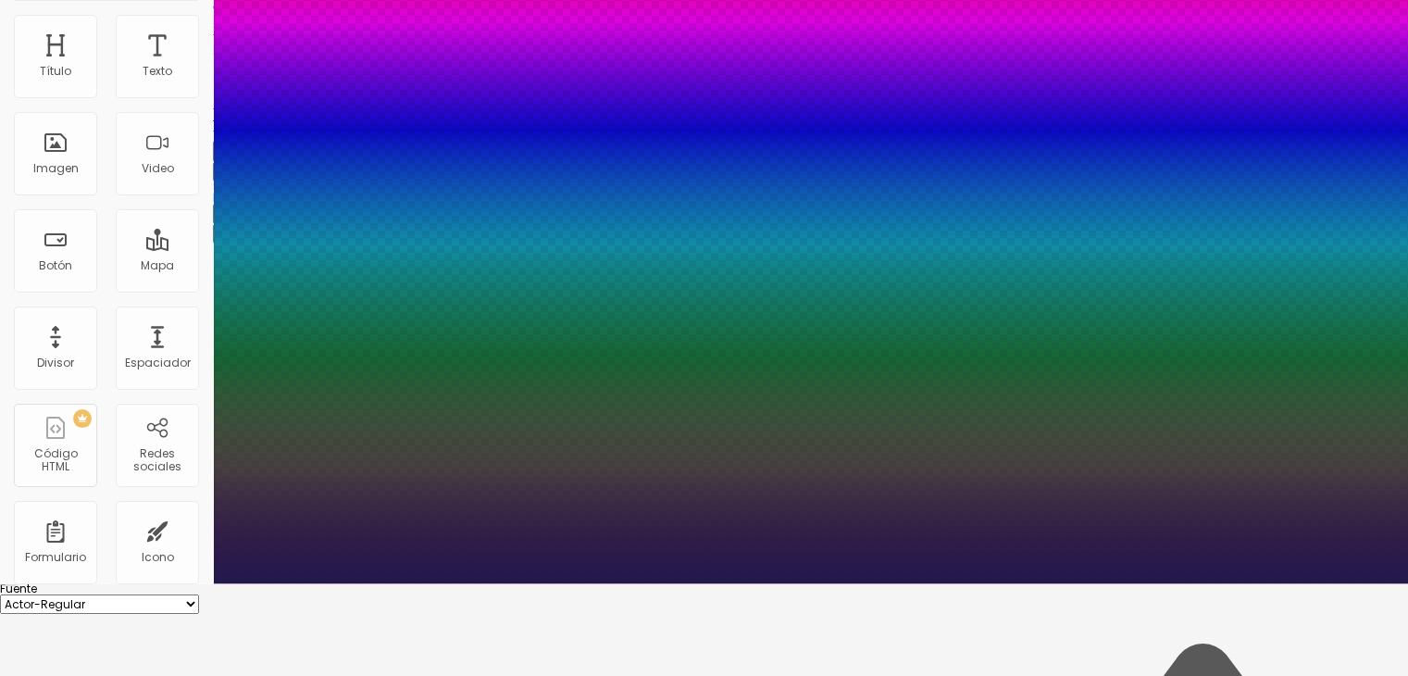
type input "0.4"
type input "1"
type input "0.5"
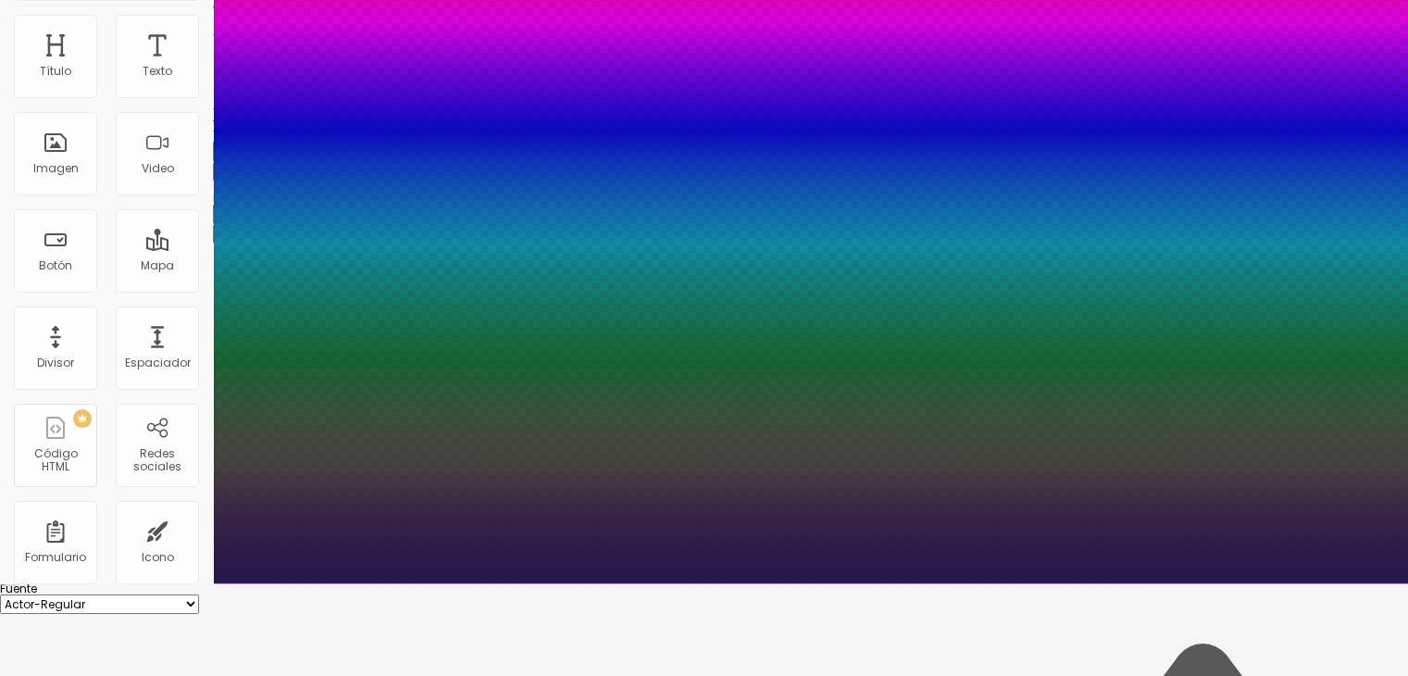
type input "1"
type input "0.6"
type input "1"
type input "0.8"
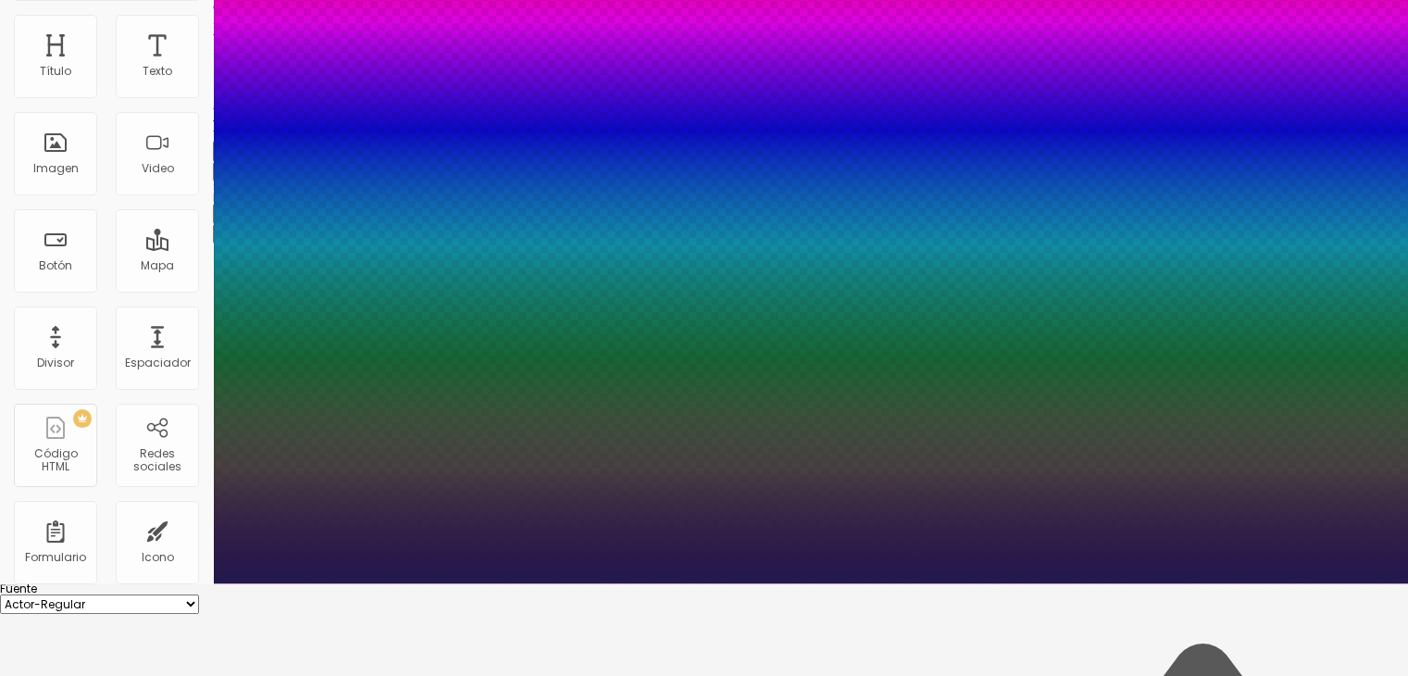
type input "0.8"
type input "1"
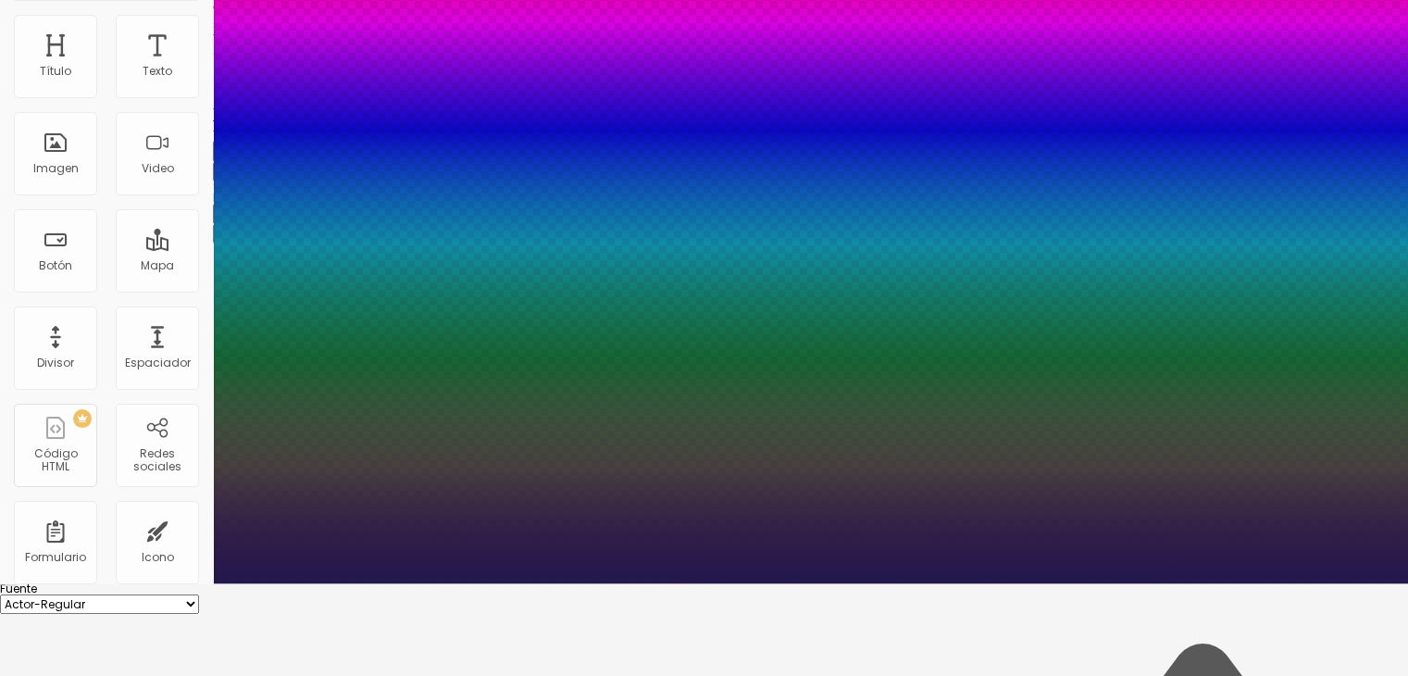
type input "1.5"
type input "1"
type input "1.6"
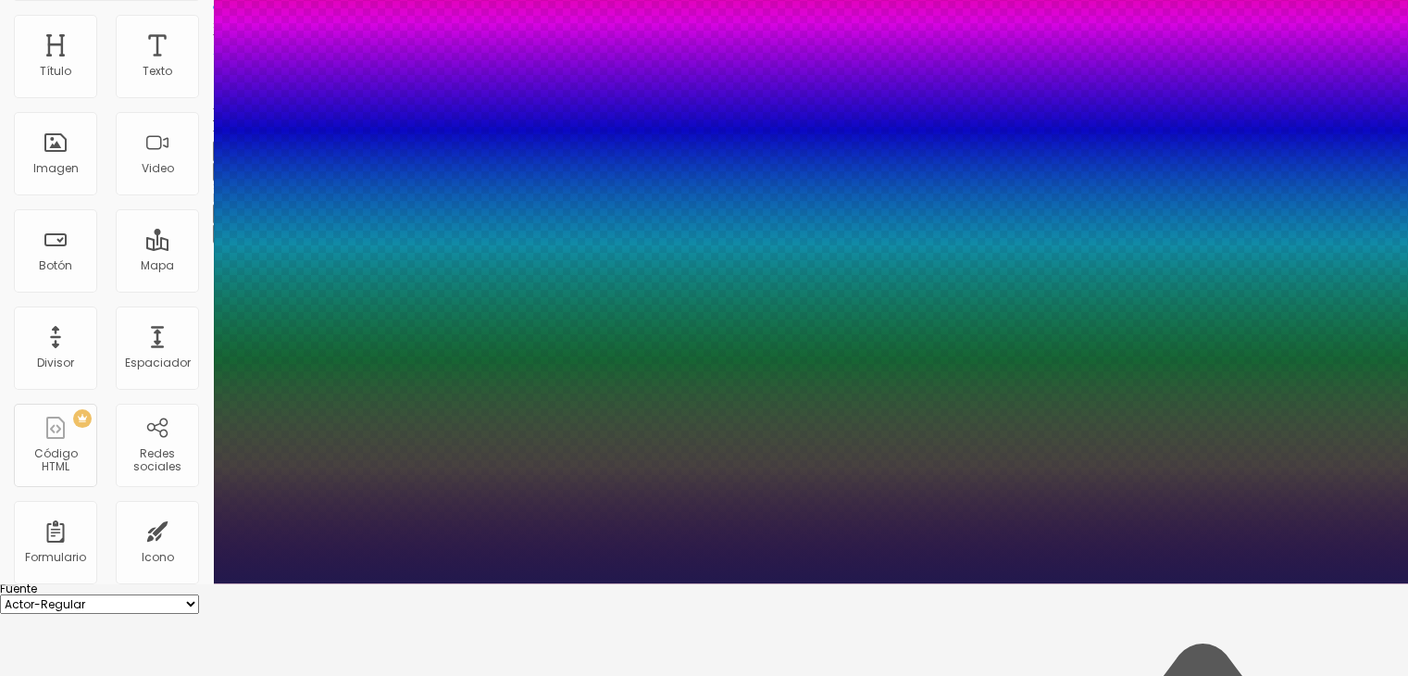
type input "1"
type input "1.7"
type input "1"
type input "1.9"
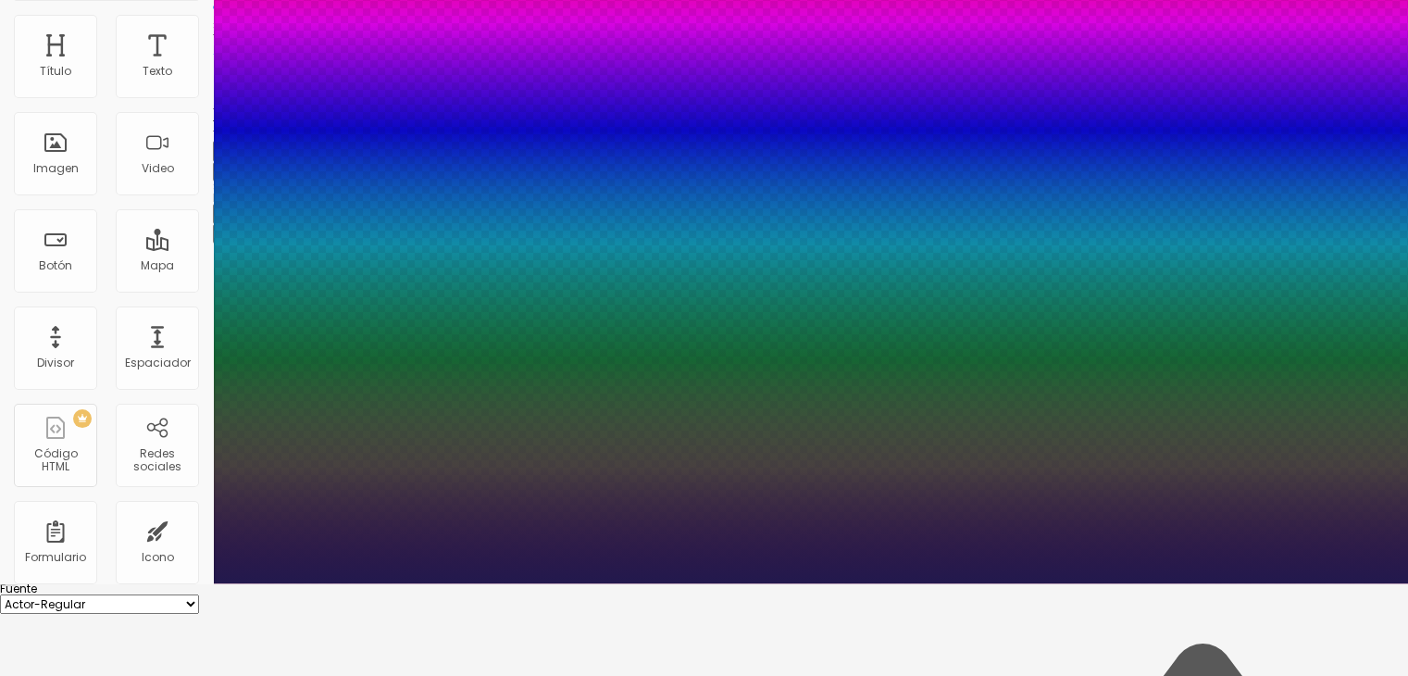
type input "1.9"
type input "1"
type input "2.1"
type input "1"
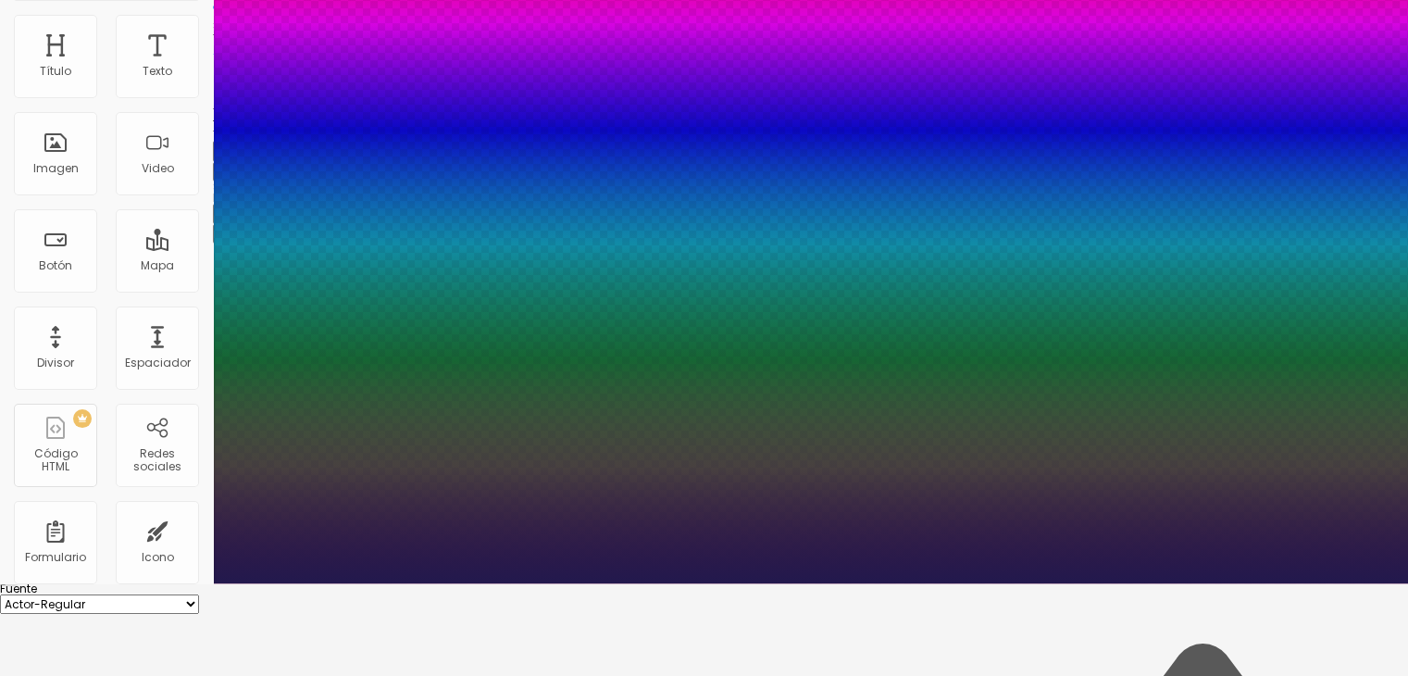
type input "2.2"
type input "1"
type input "2.3"
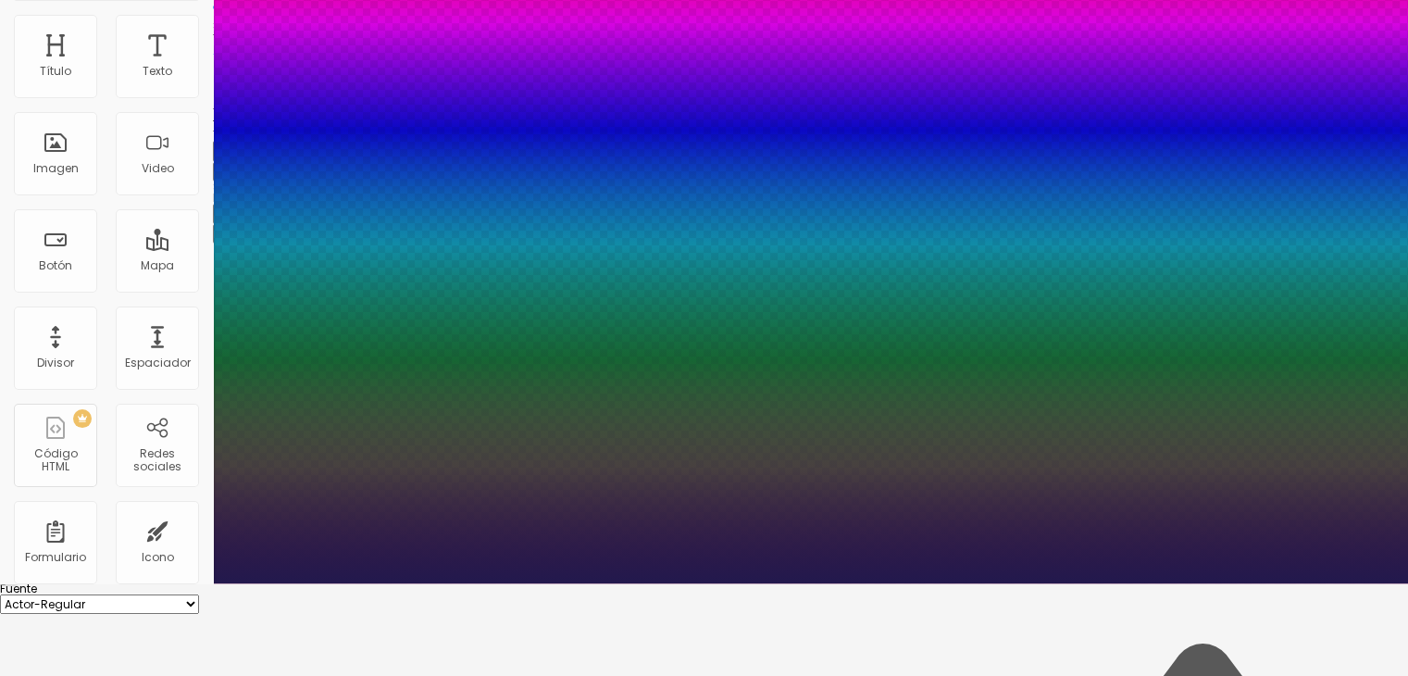
type input "1"
type input "2.4"
type input "1"
type input "2.6"
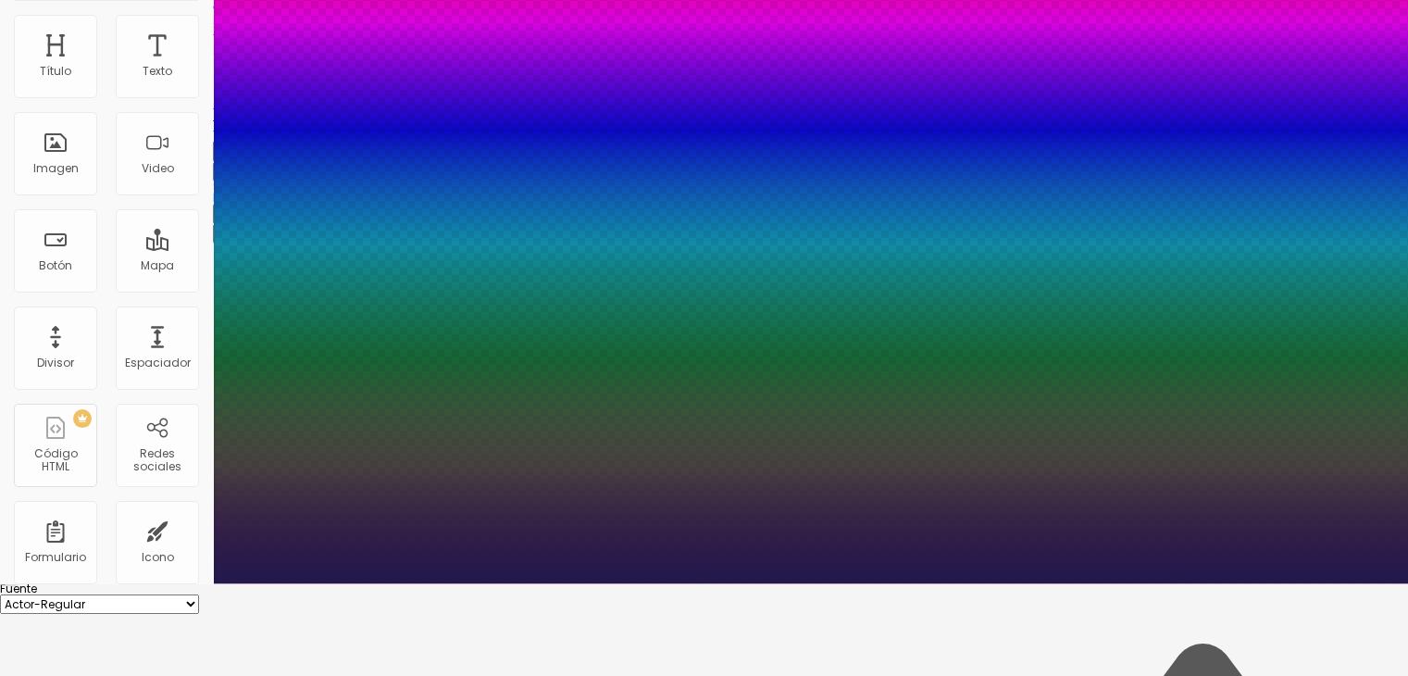
type input "2.6"
type input "1"
type input "2.7"
type input "1"
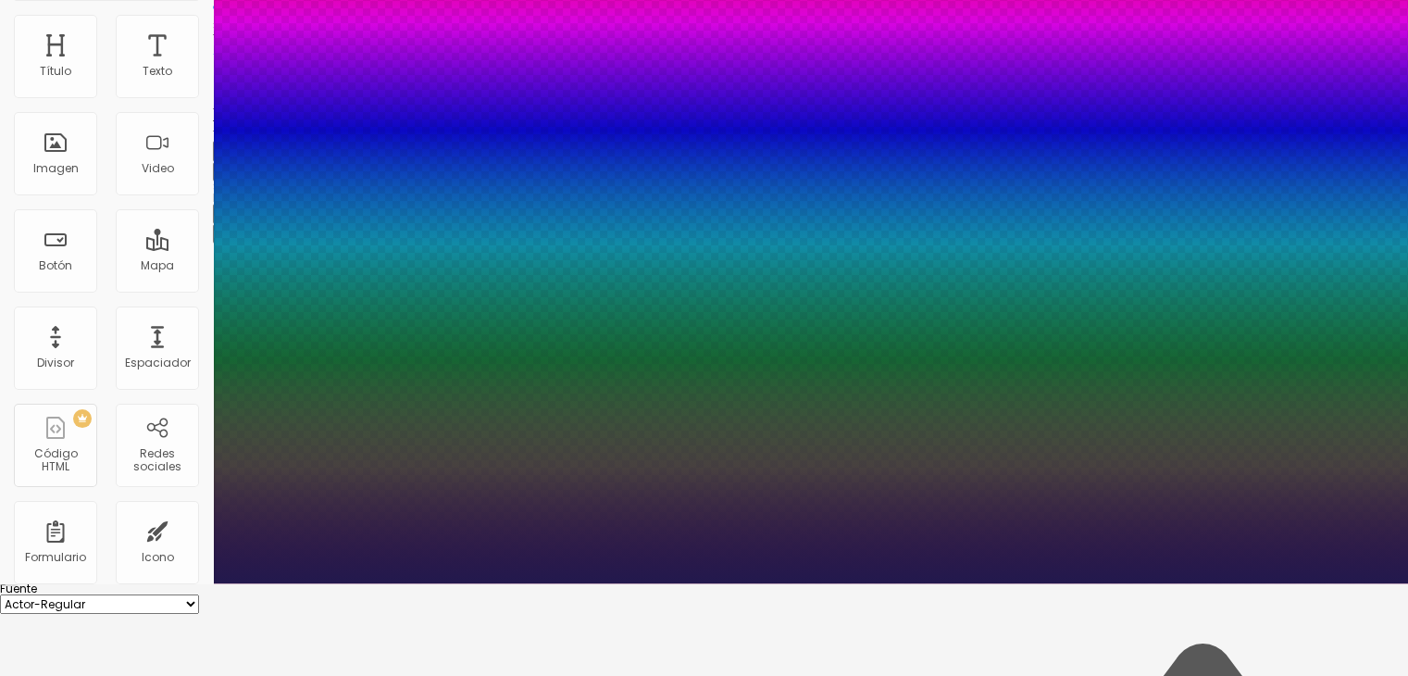
type input "2.9"
type input "1"
type input "3"
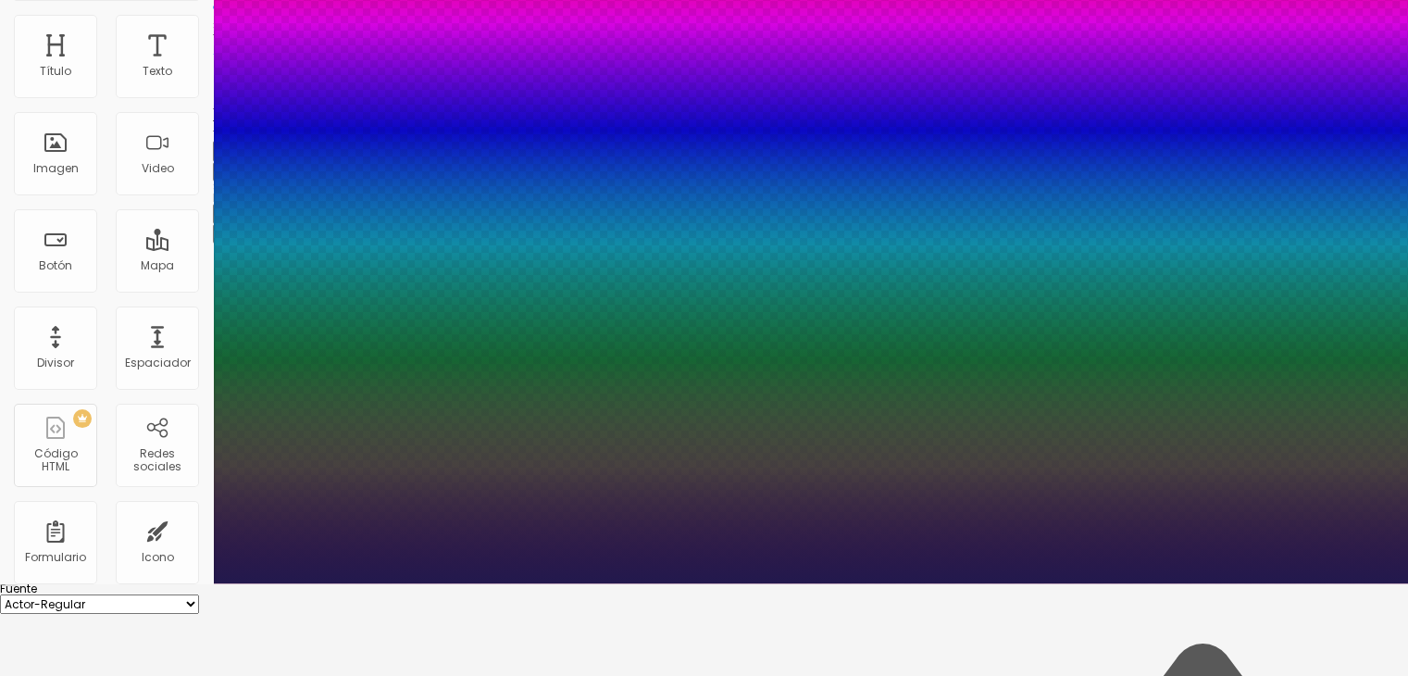
type input "1"
type input "3.1"
type input "1"
type input "3"
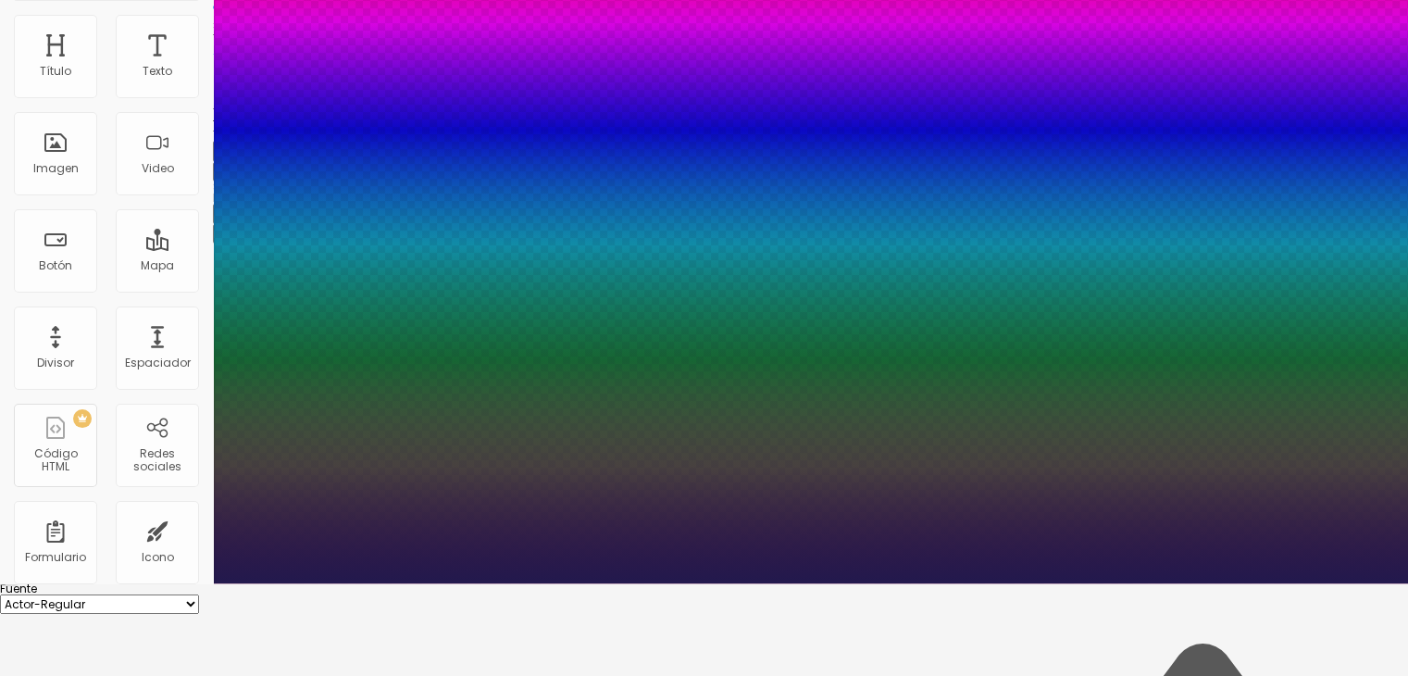
type input "3"
type input "1"
type input "2.9"
type input "1"
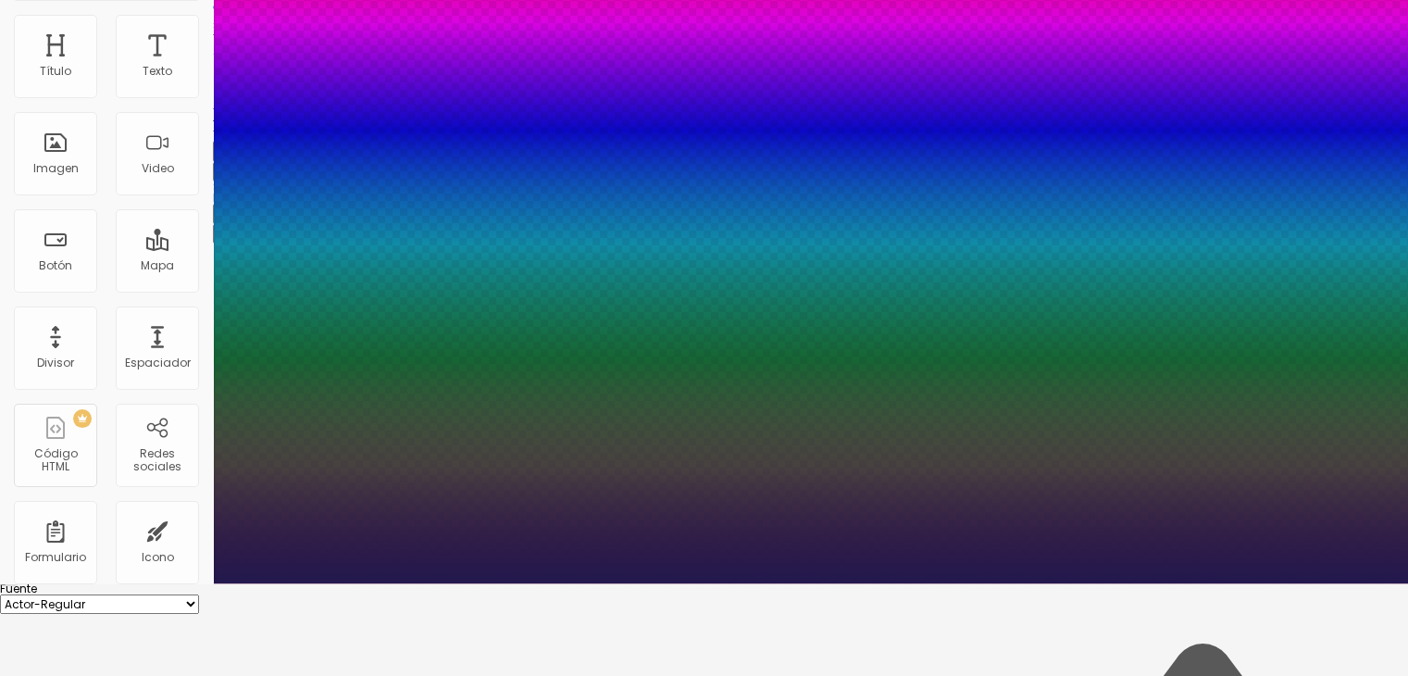
type input "2.8"
type input "1"
type input "2.7"
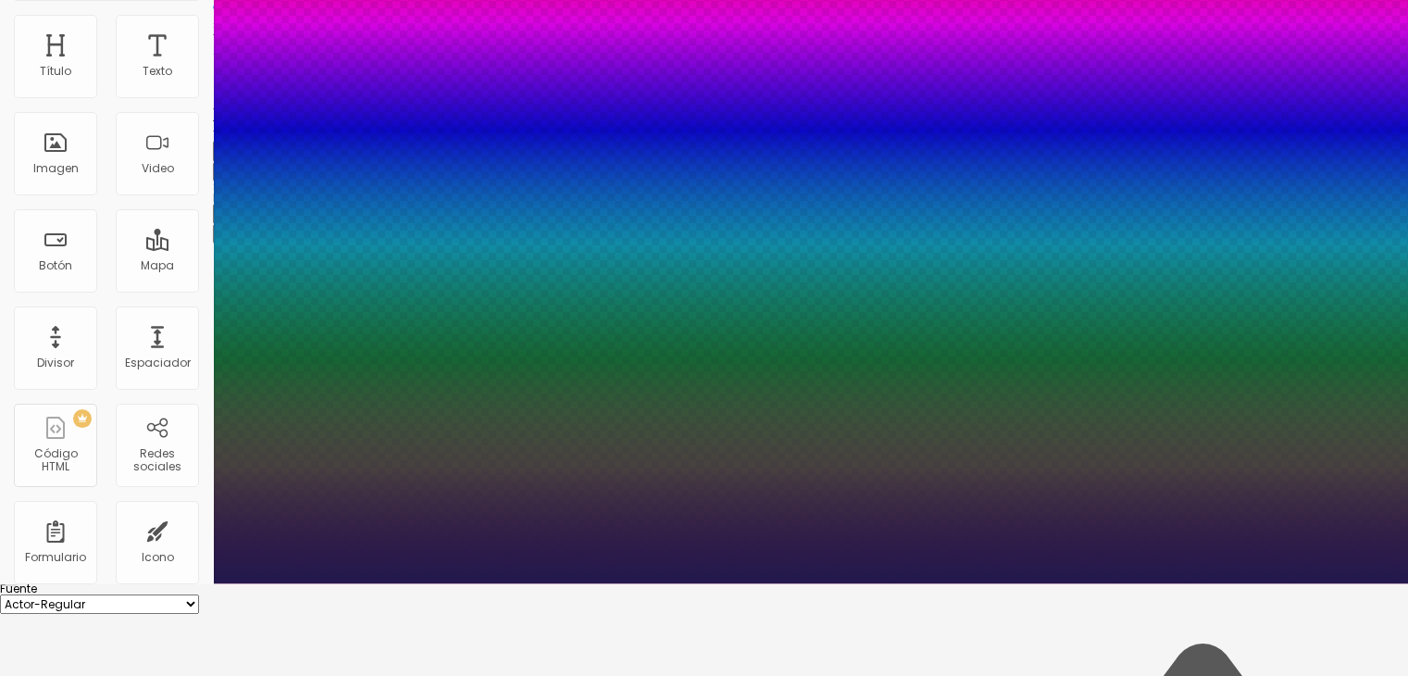
type input "1"
type input "2.6"
type input "1"
type input "2.5"
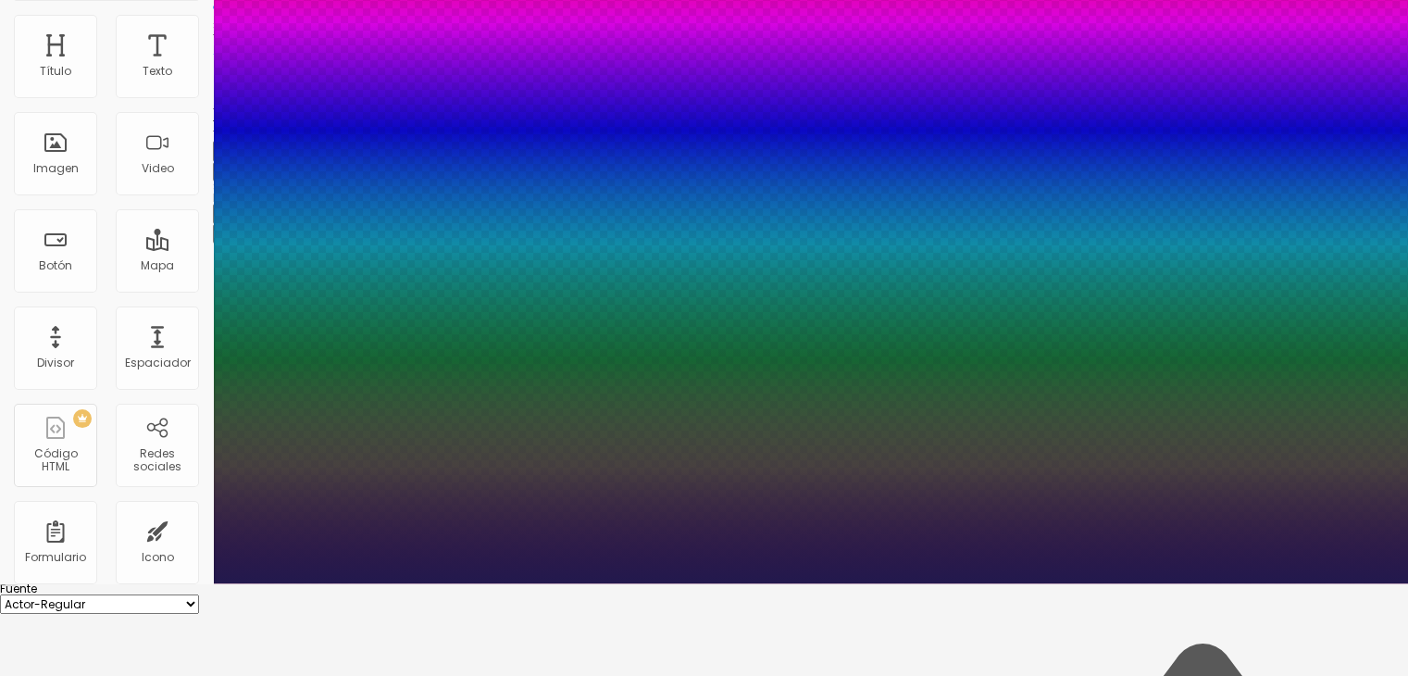
type input "2.5"
type input "1"
drag, startPoint x: 241, startPoint y: 467, endPoint x: 272, endPoint y: 473, distance: 32.0
type input "2.5"
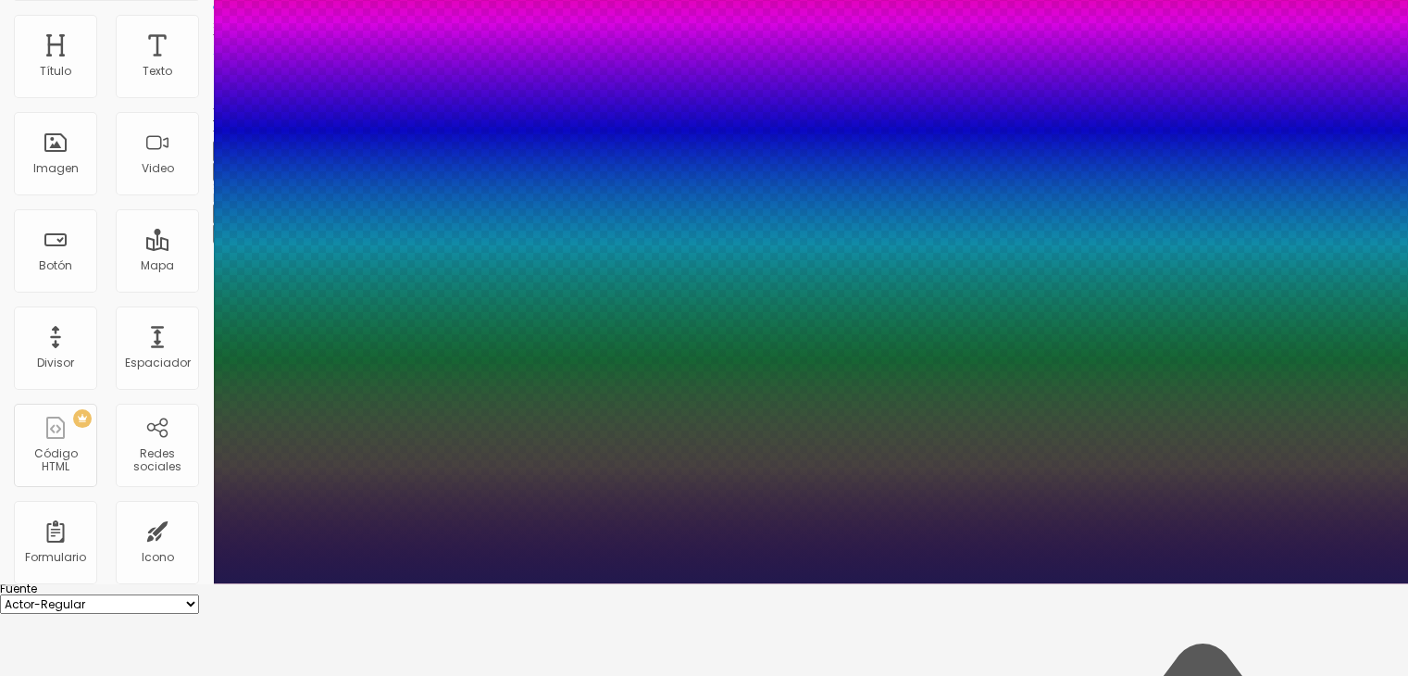
type input "0"
type input "1"
type input "2"
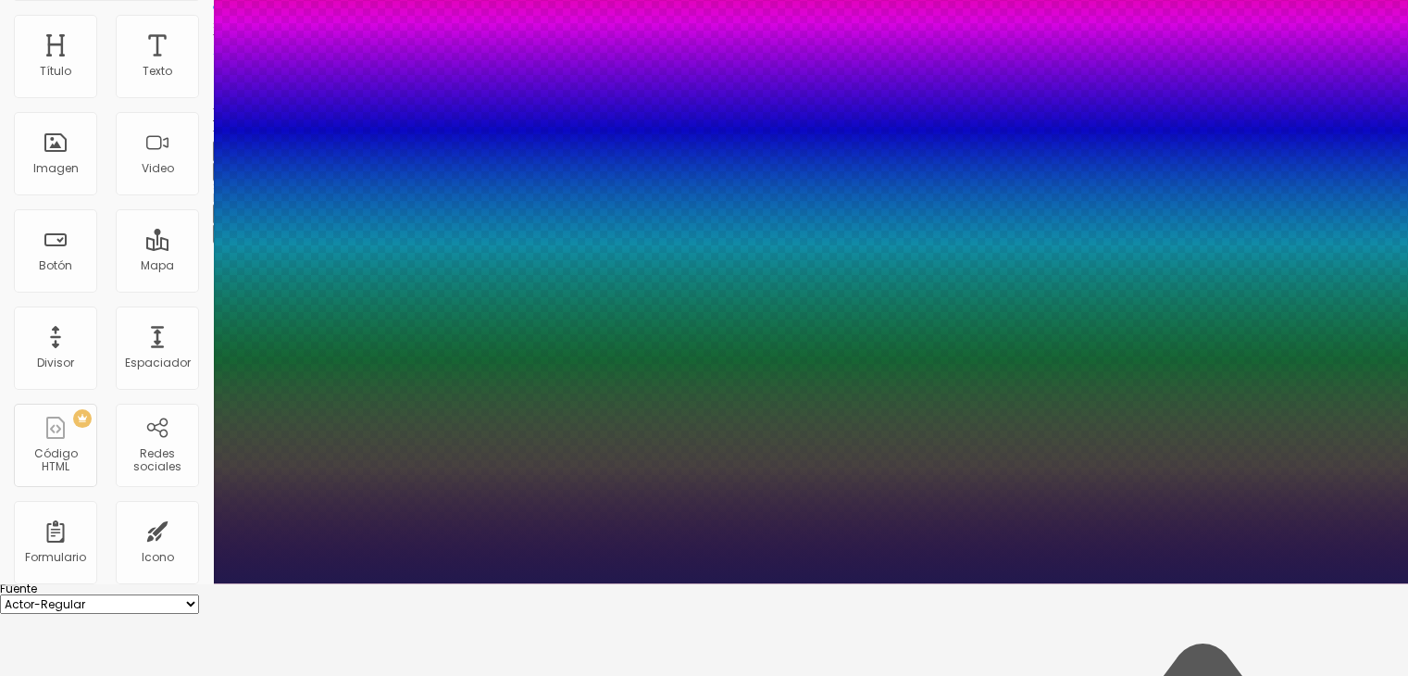
type input "2"
type input "3"
type input "4"
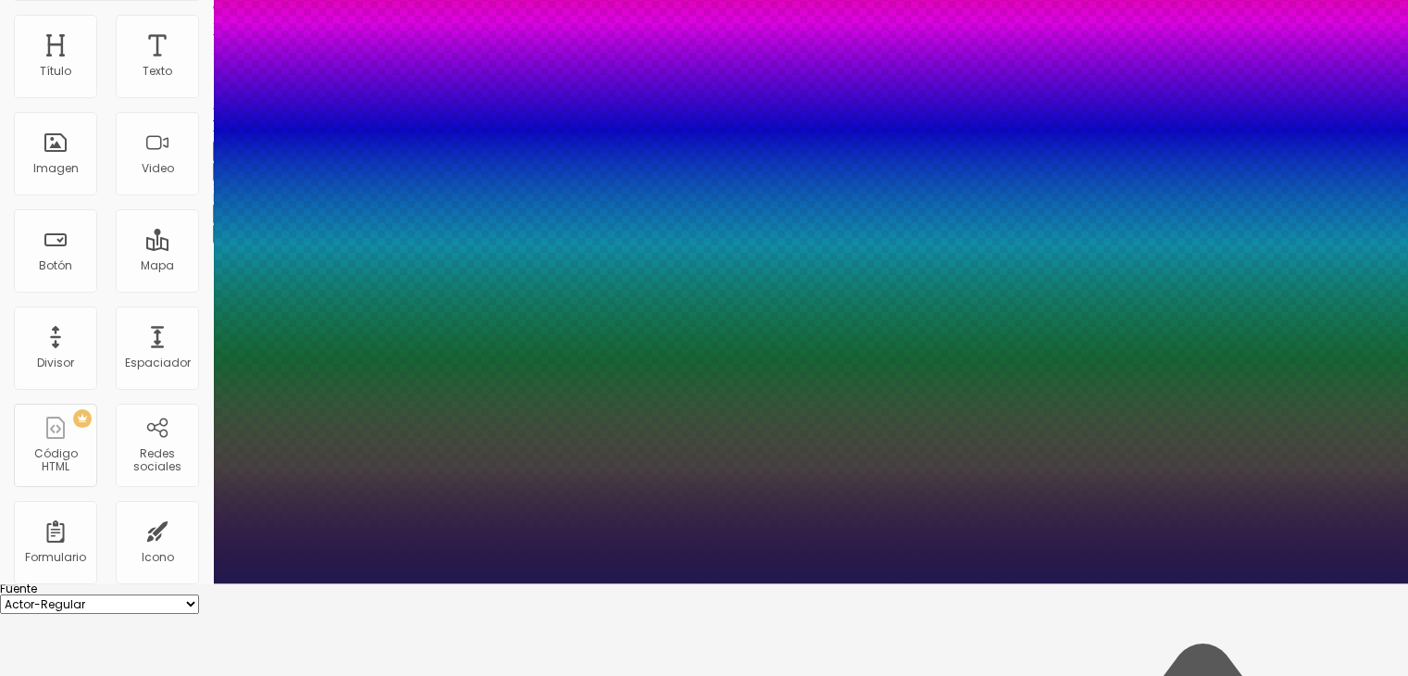
type input "5"
type input "6"
type input "7"
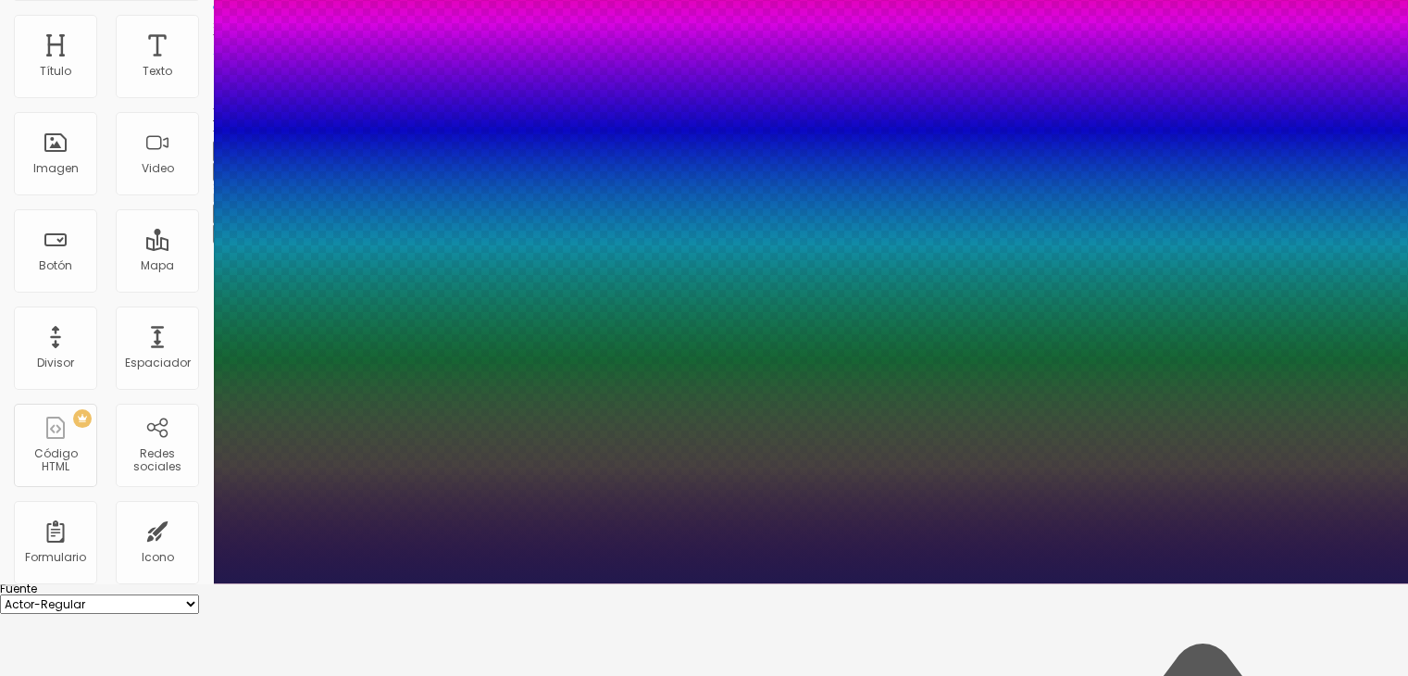
type input "7"
type input "8"
type input "9"
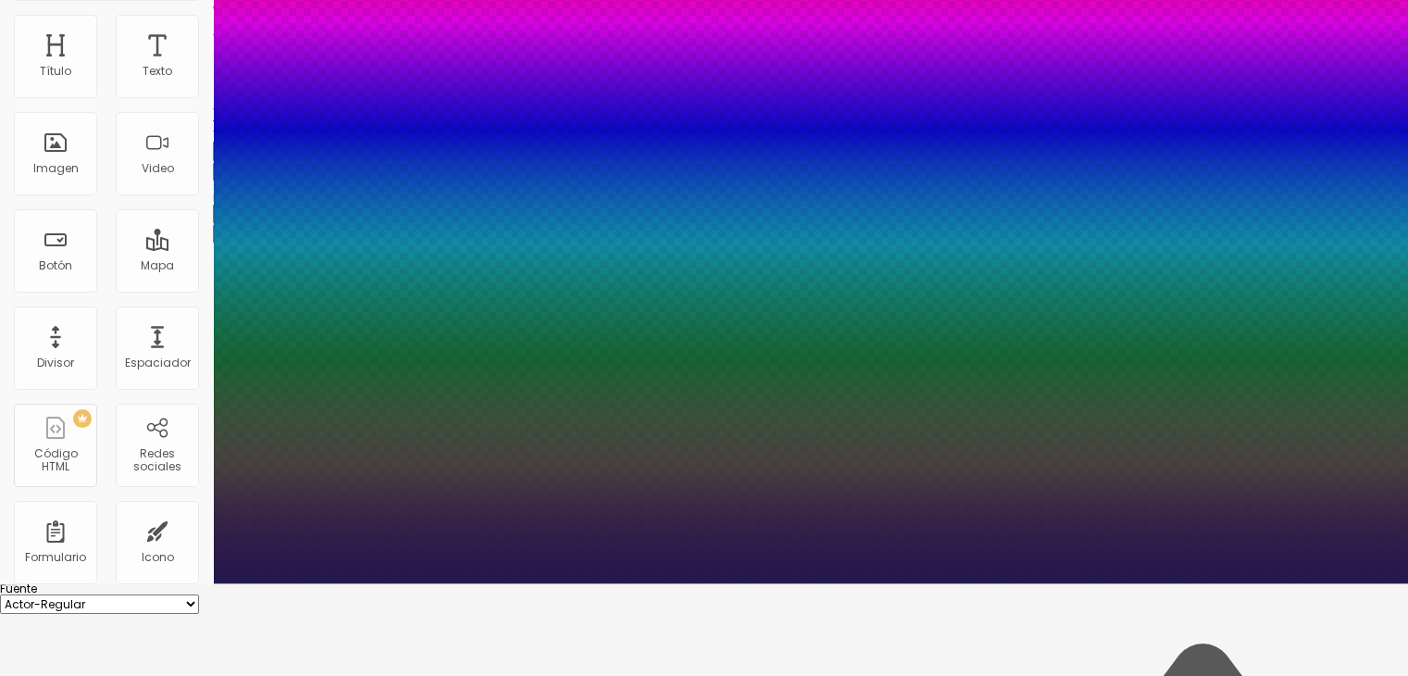
type input "10"
type input "11"
type input "12"
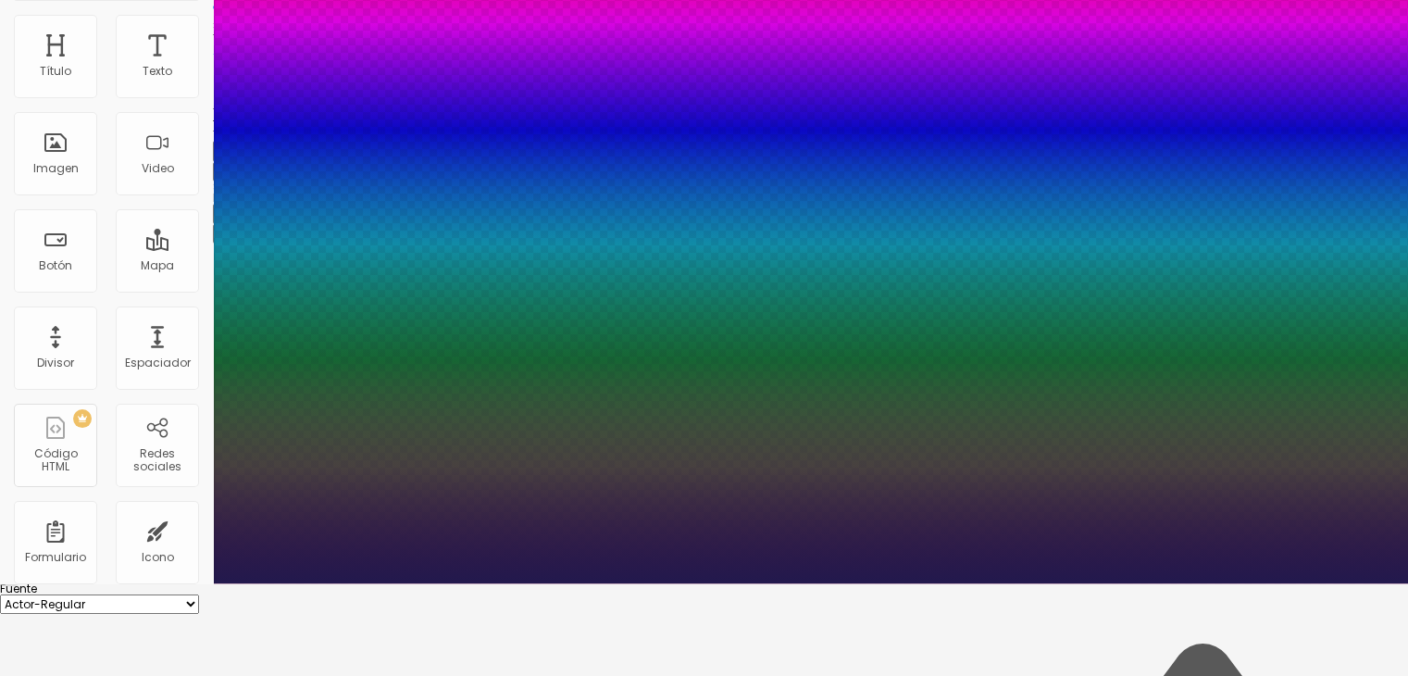
type input "12"
type input "13"
type input "14"
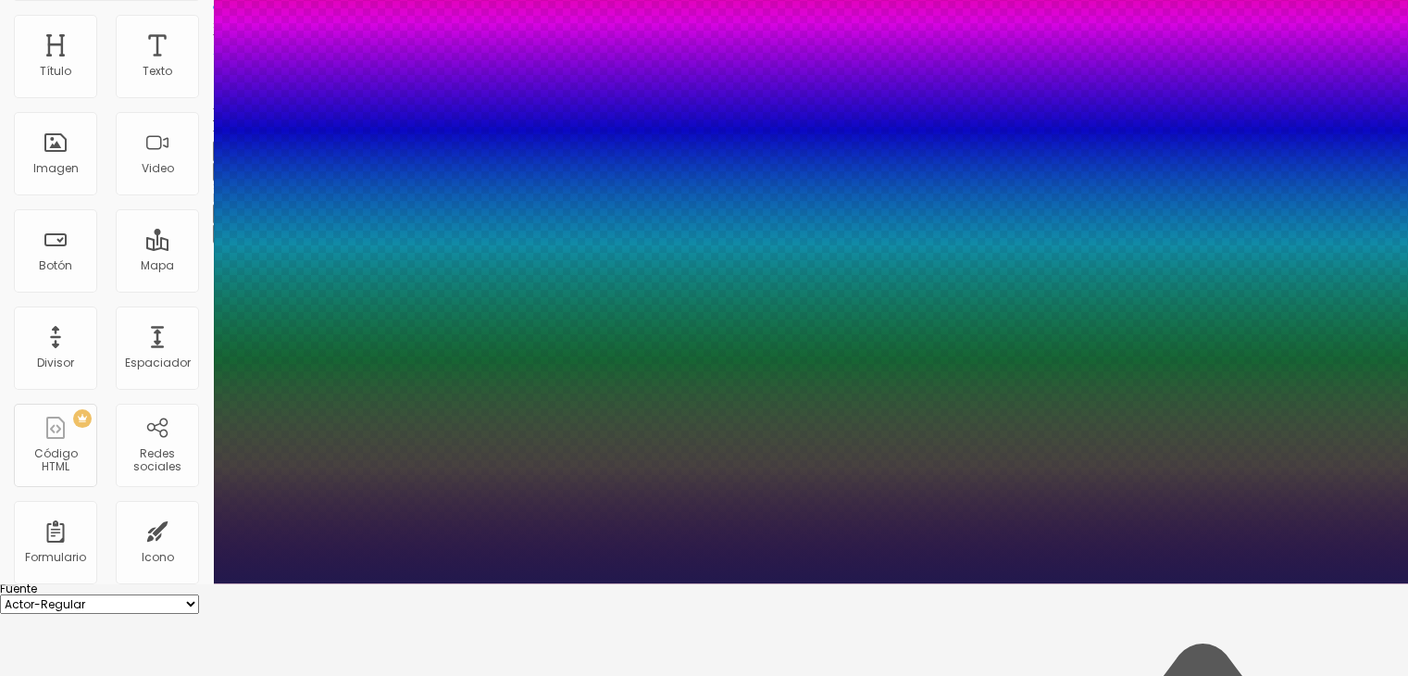
type input "13"
type input "12"
type input "11"
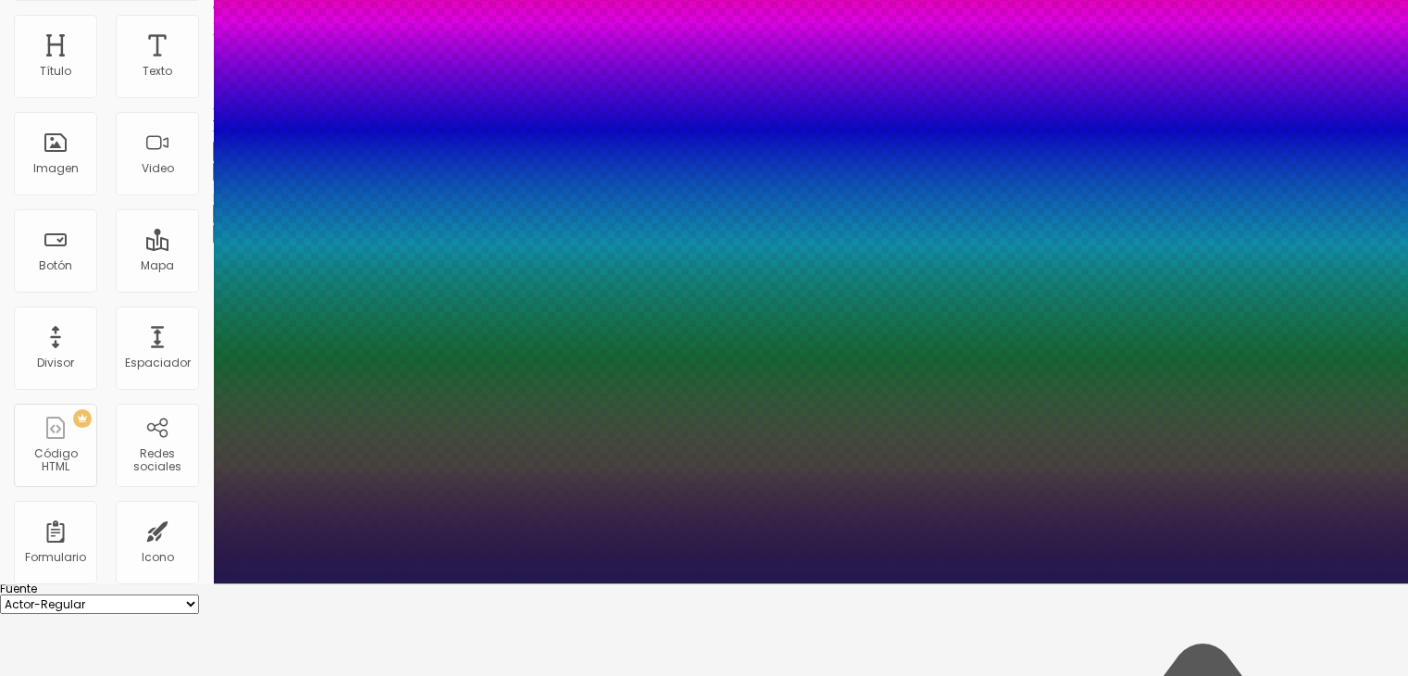
type input "11"
type input "10"
drag, startPoint x: 239, startPoint y: 514, endPoint x: 252, endPoint y: 515, distance: 13.1
type input "10"
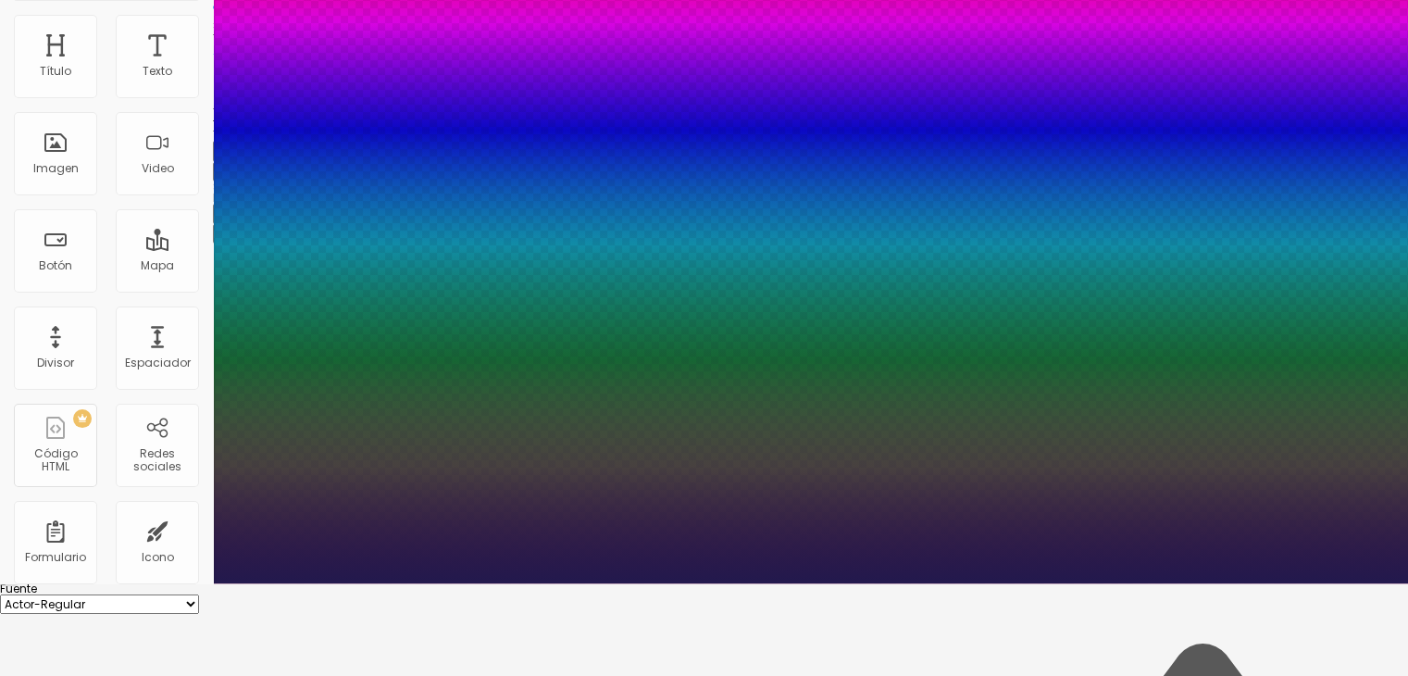
type input "1.2"
type input "1.1"
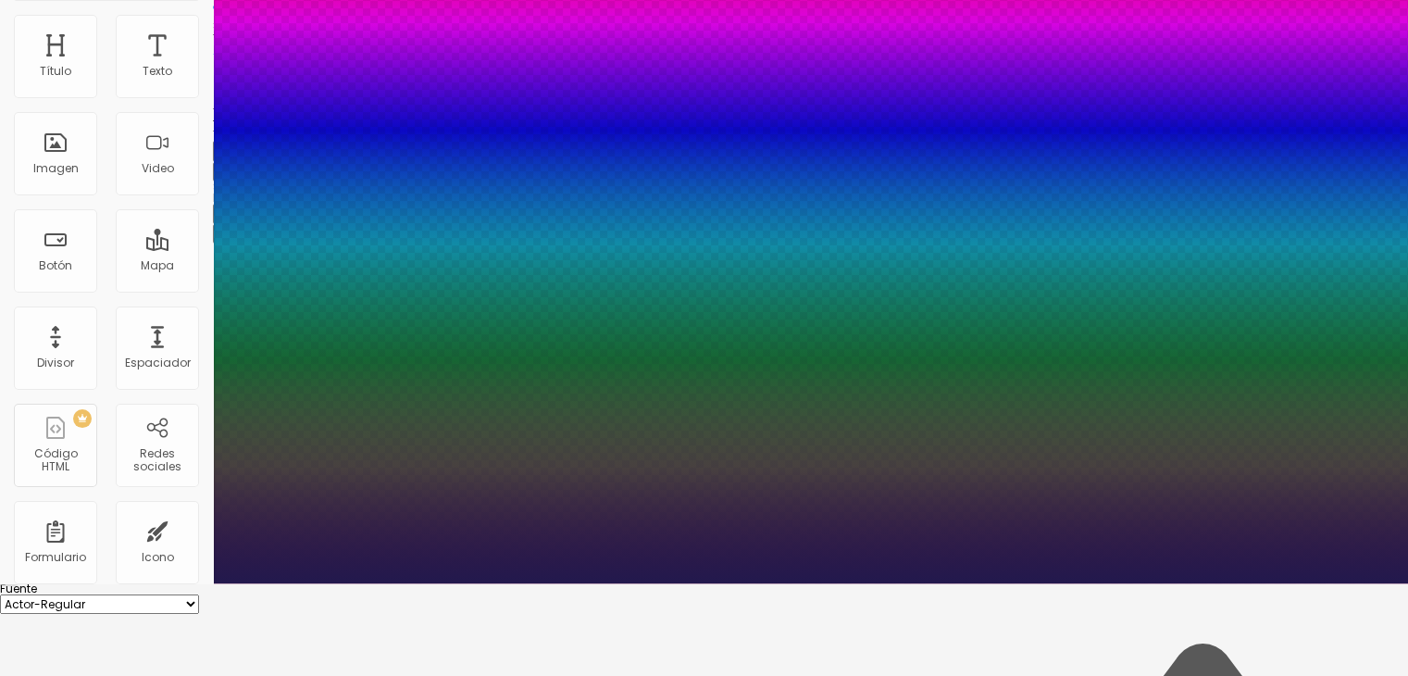
type input "1"
type input "1.1"
type input "1.2"
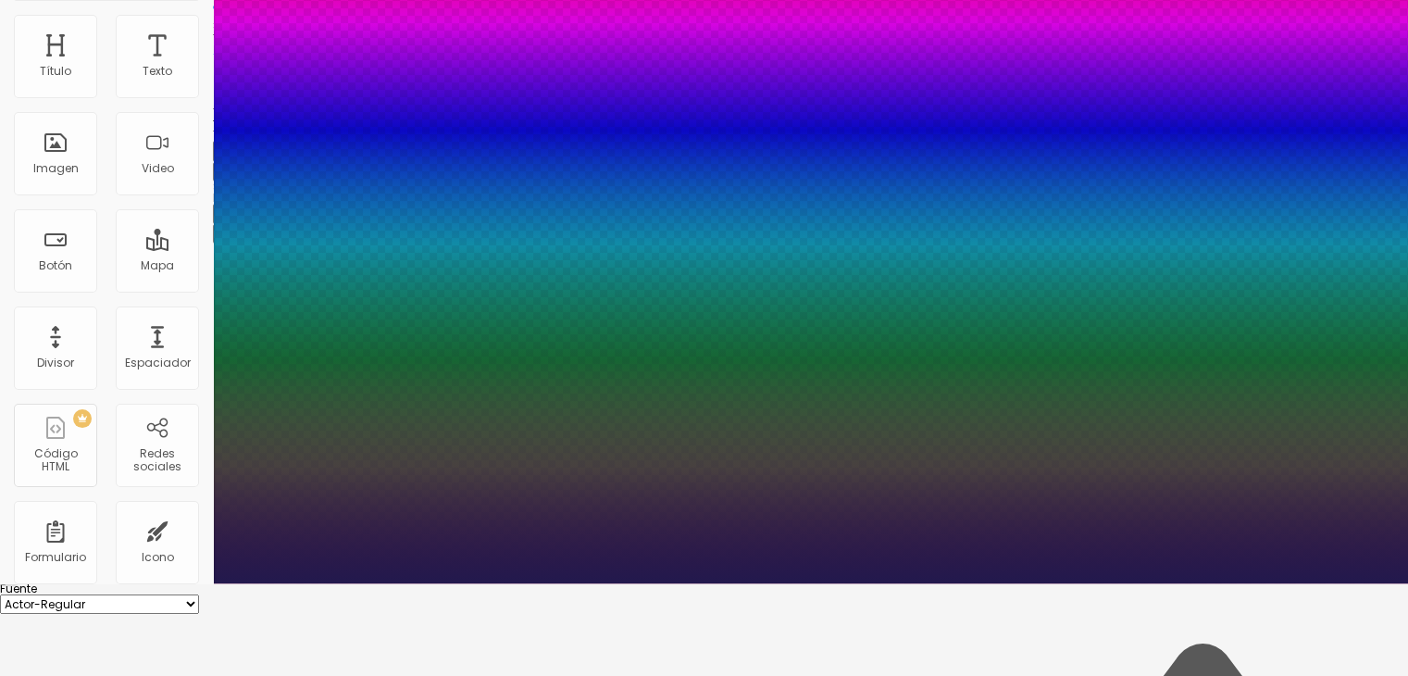
type input "1.2"
type input "1.3"
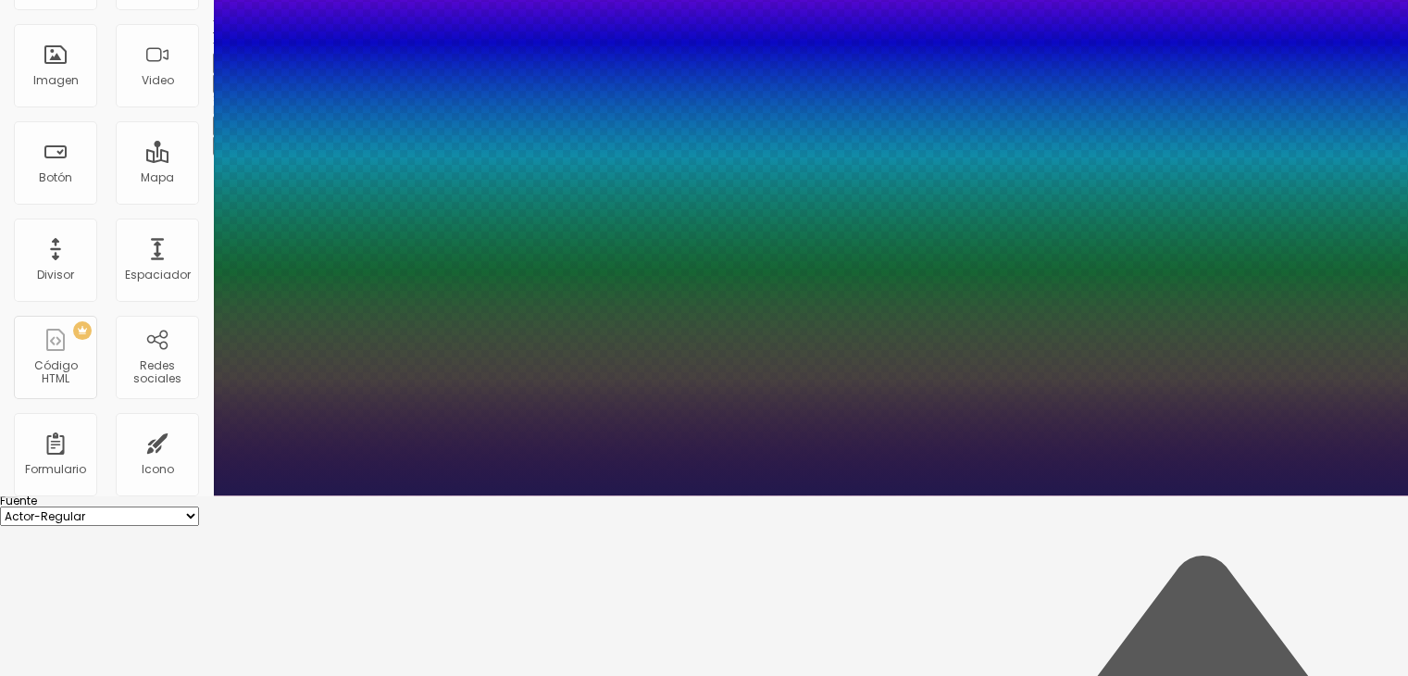
click at [120, 495] on div at bounding box center [704, 495] width 1408 height 0
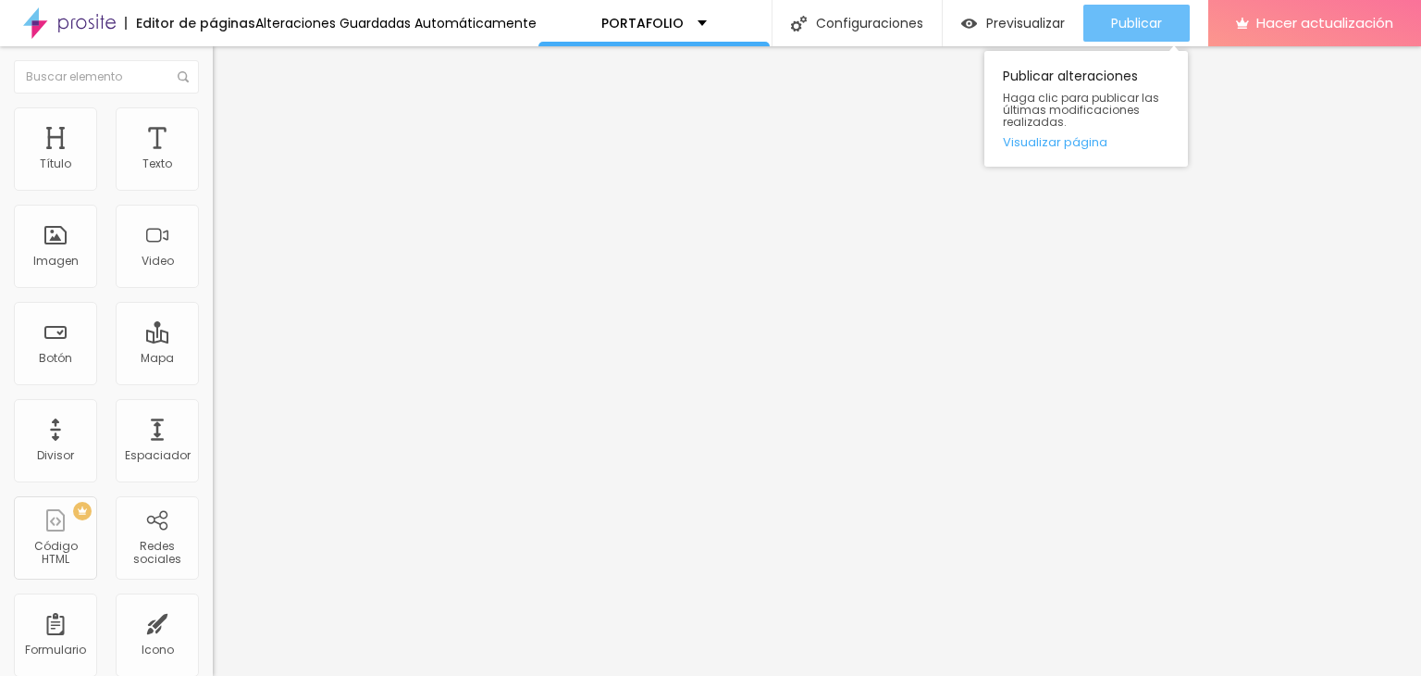
click at [1144, 28] on font "Publicar" at bounding box center [1136, 23] width 51 height 19
click at [1162, 34] on button "Publicar" at bounding box center [1137, 23] width 106 height 37
click at [1143, 14] on font "Publicar" at bounding box center [1136, 23] width 51 height 19
click at [1116, 34] on div "Publicar" at bounding box center [1136, 23] width 51 height 37
click at [1111, 38] on div "Publicar" at bounding box center [1136, 23] width 51 height 37
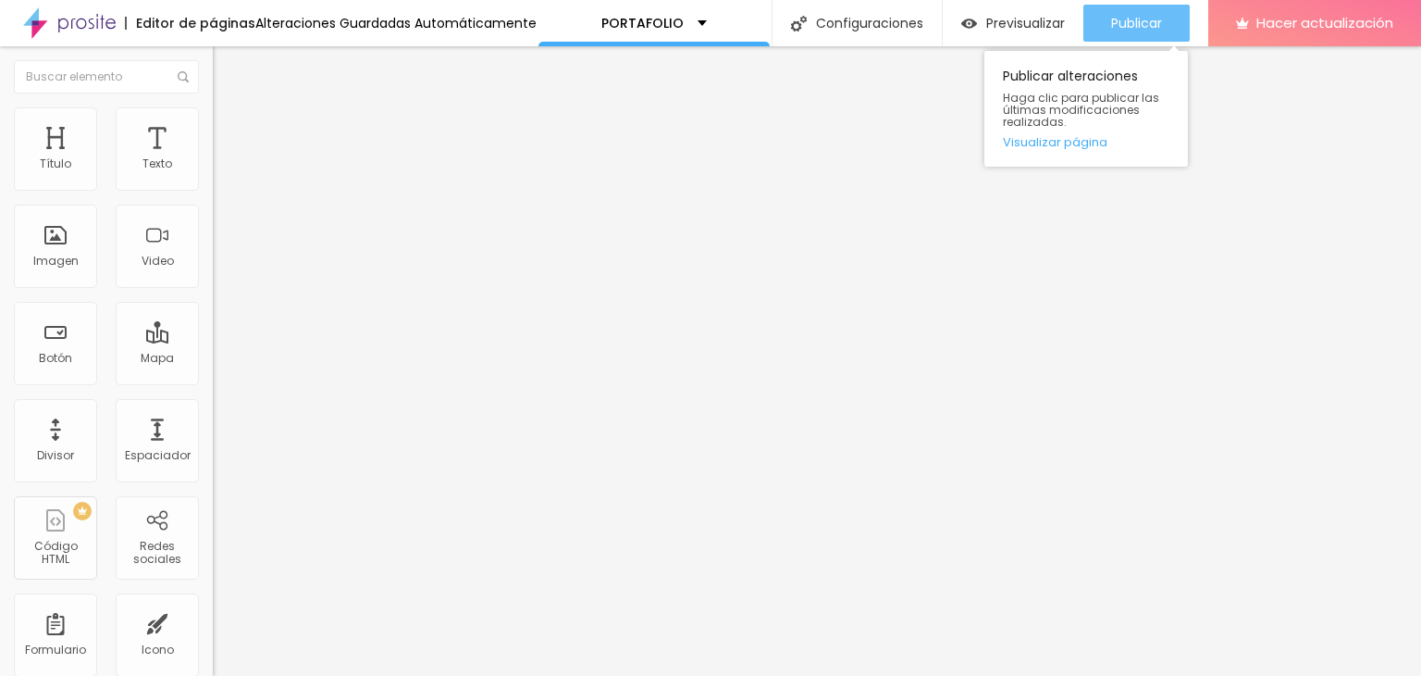
click at [1145, 31] on font "Publicar" at bounding box center [1136, 23] width 51 height 19
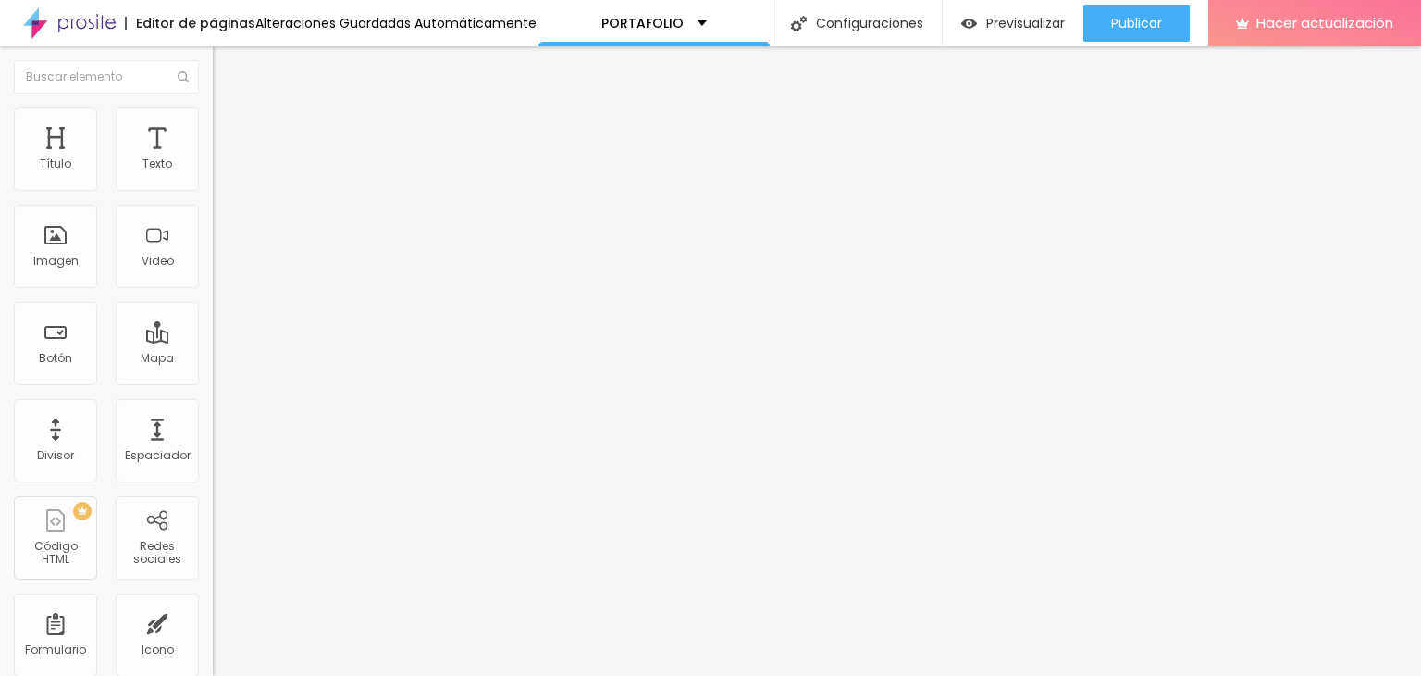
click at [230, 128] on font "Avanzado" at bounding box center [259, 120] width 59 height 16
click at [213, 661] on input "text" at bounding box center [324, 670] width 222 height 19
type input "T"
click at [230, 127] on font "Avanzado" at bounding box center [259, 120] width 59 height 16
type input "7"
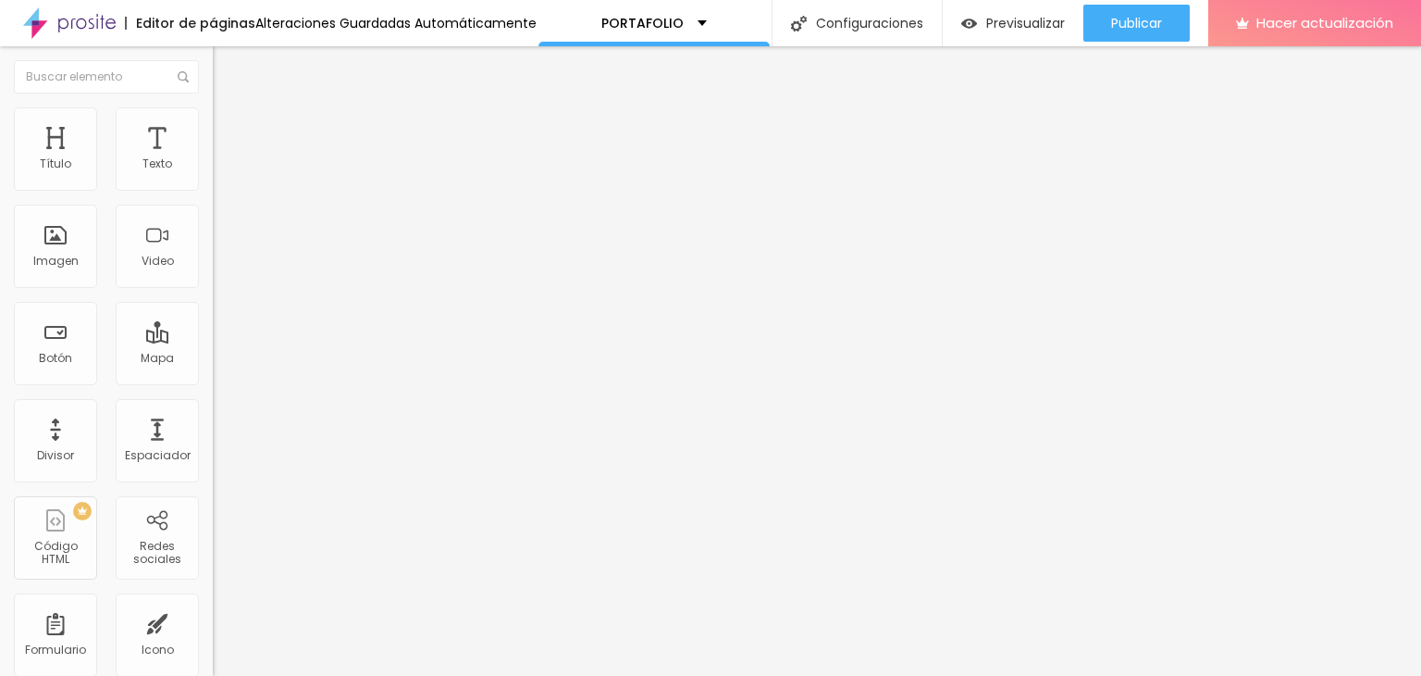
type input "7"
type input "10"
type input "11"
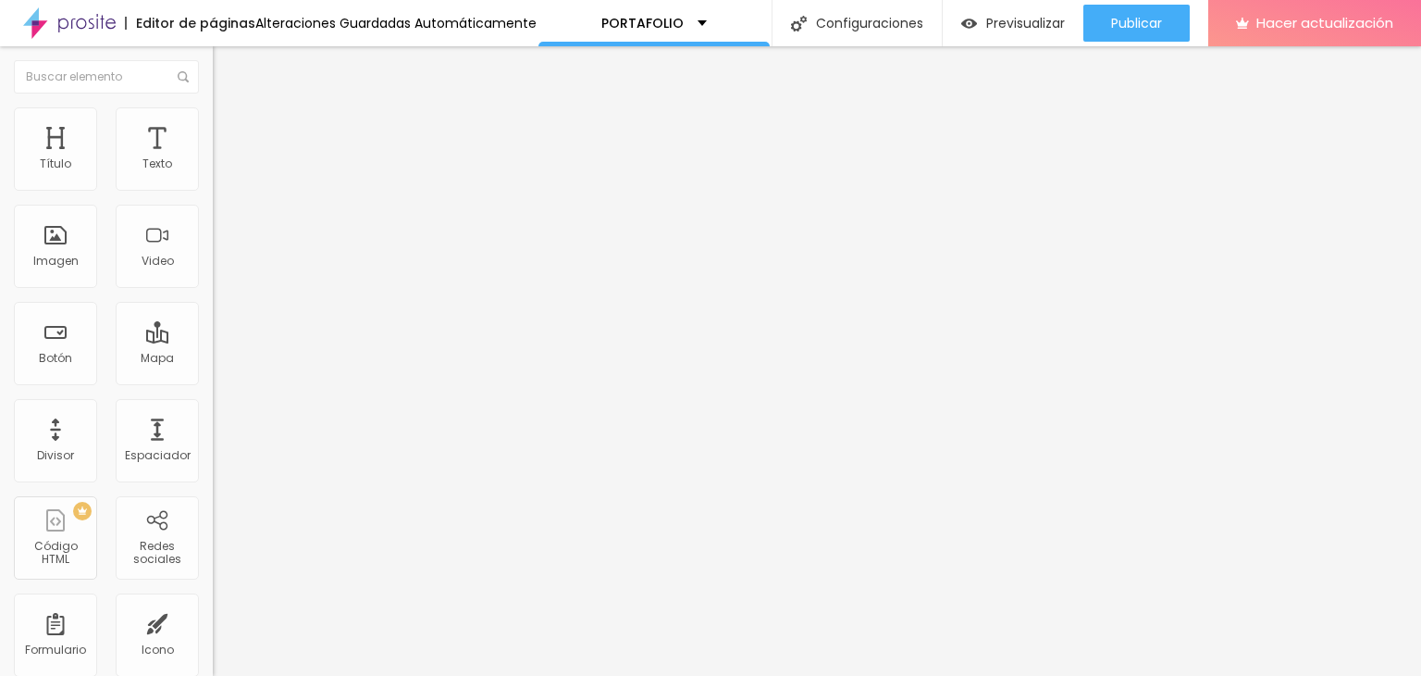
type input "13"
type input "14"
drag, startPoint x: 49, startPoint y: 180, endPoint x: 68, endPoint y: 182, distance: 18.6
click at [213, 341] on input "range" at bounding box center [272, 348] width 119 height 15
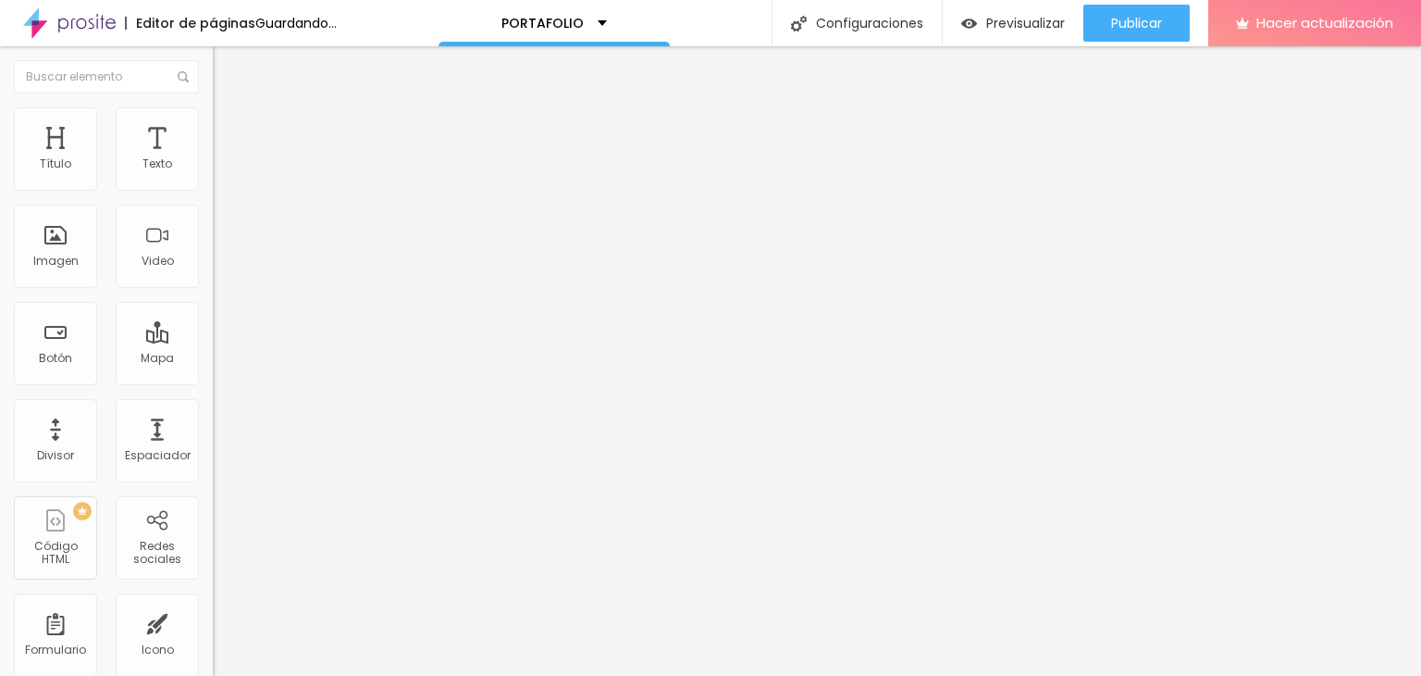
drag, startPoint x: 52, startPoint y: 214, endPoint x: 81, endPoint y: 217, distance: 28.9
click at [213, 602] on input "range" at bounding box center [272, 609] width 119 height 15
click at [230, 109] on font "Estilo" at bounding box center [244, 101] width 29 height 16
click at [213, 75] on button "Editar null" at bounding box center [319, 67] width 213 height 43
click at [230, 128] on font "Avanzado" at bounding box center [259, 120] width 59 height 16
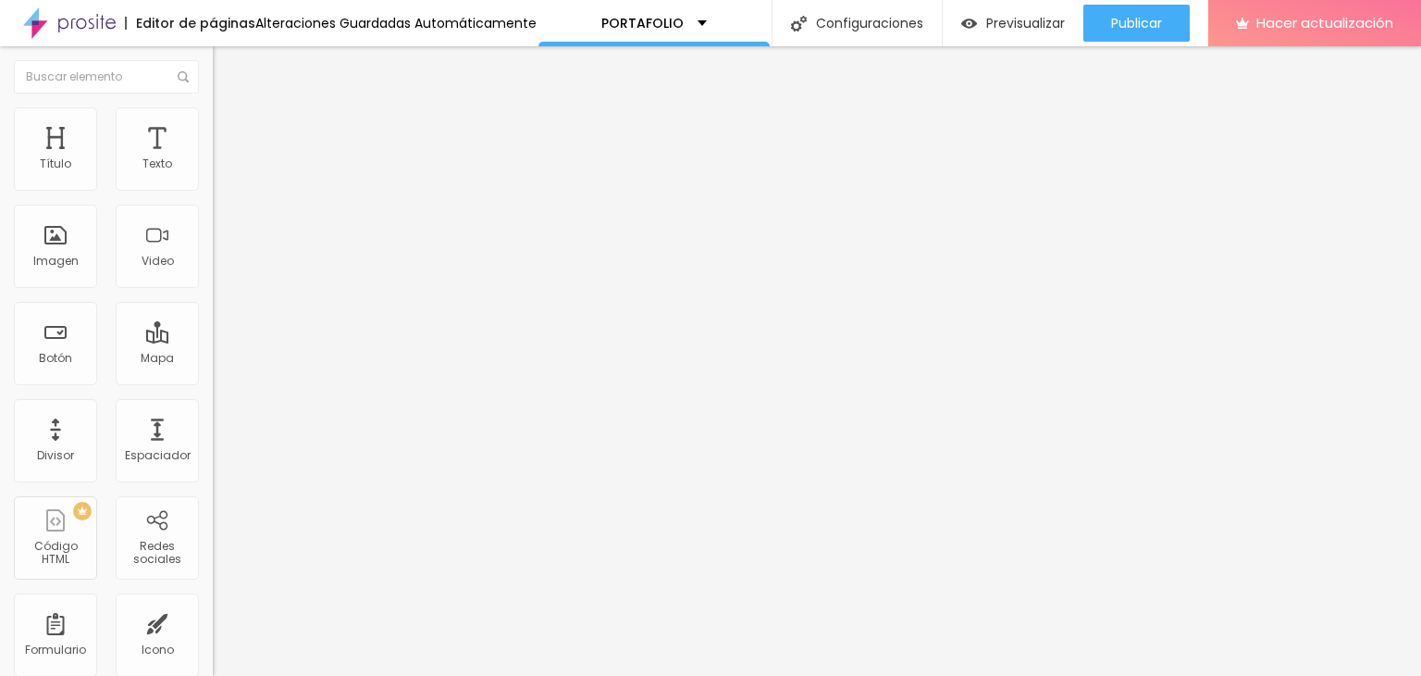
drag, startPoint x: 52, startPoint y: 182, endPoint x: 67, endPoint y: 186, distance: 15.3
click at [213, 341] on input "range" at bounding box center [272, 348] width 119 height 15
click at [213, 602] on input "range" at bounding box center [272, 609] width 119 height 15
click at [230, 109] on font "Estilo" at bounding box center [244, 101] width 29 height 16
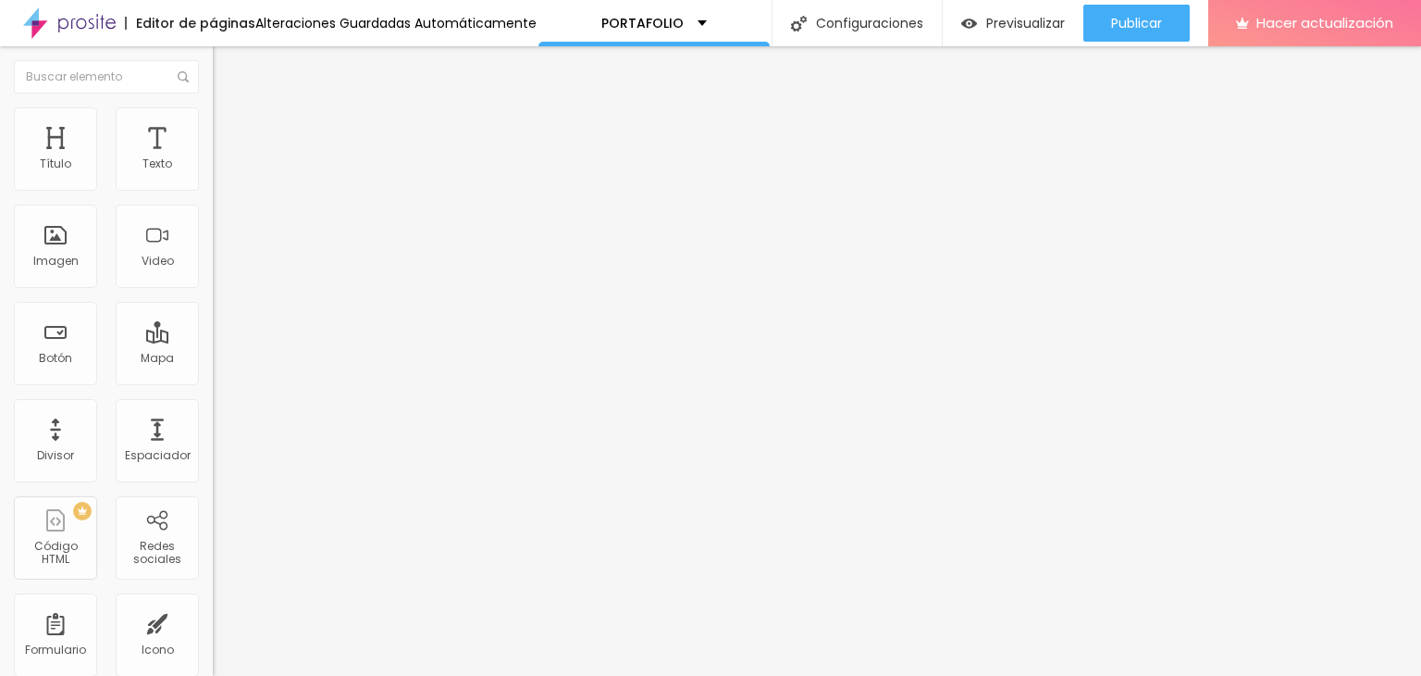
click at [213, 233] on div "Tipografía" at bounding box center [319, 227] width 213 height 11
click at [220, 268] on icon "button" at bounding box center [225, 262] width 11 height 11
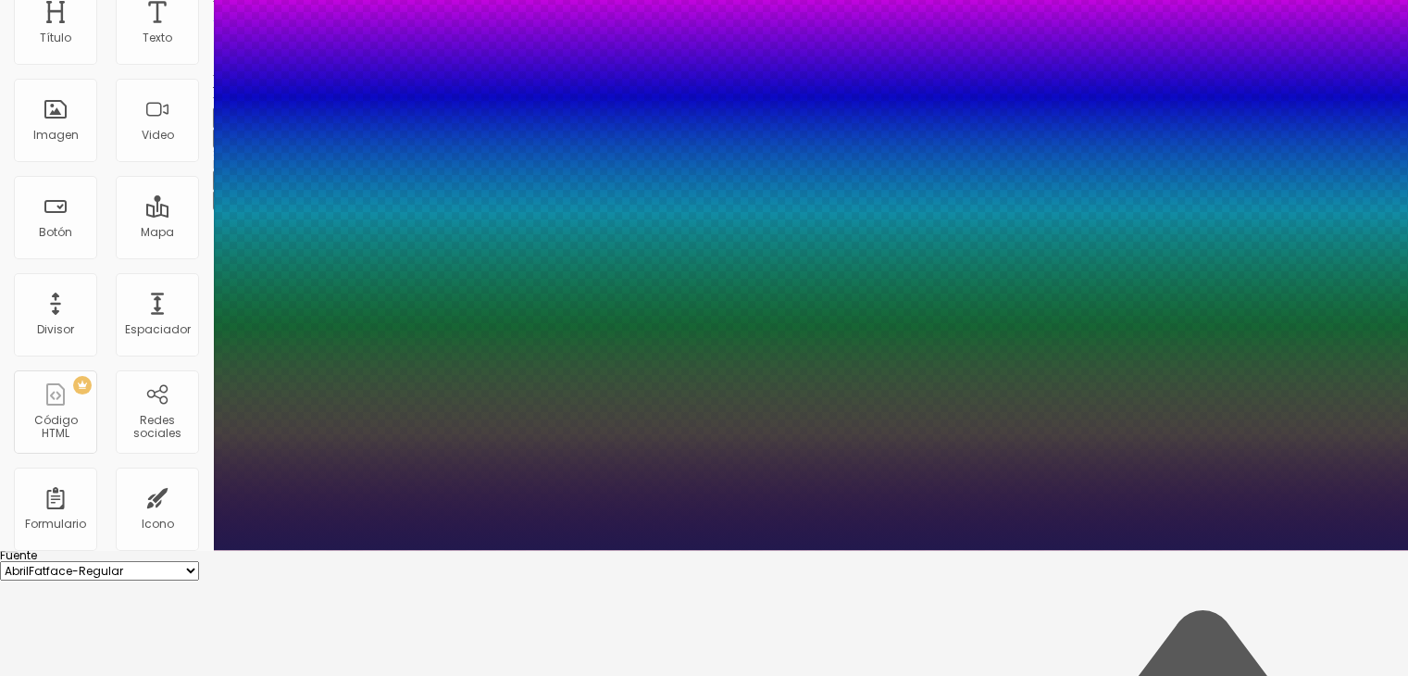
scroll to position [180, 0]
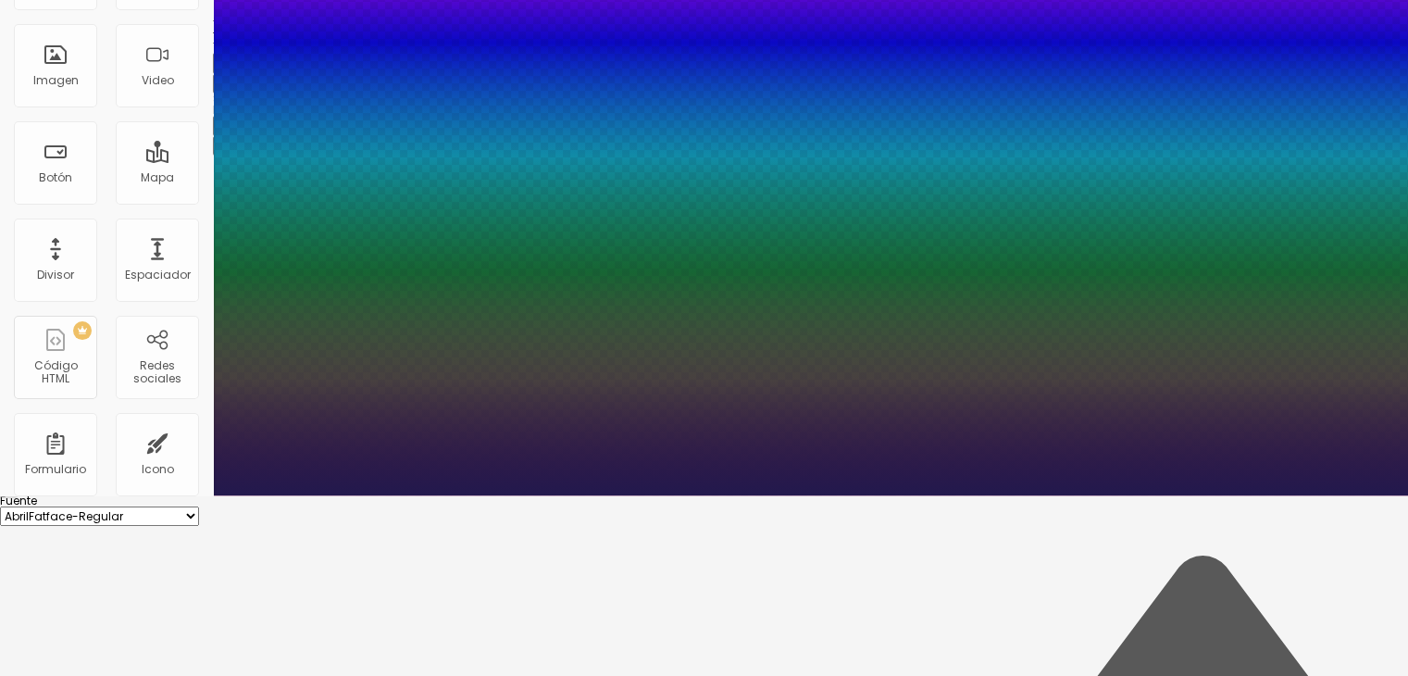
drag, startPoint x: 246, startPoint y: 337, endPoint x: 277, endPoint y: 338, distance: 30.6
click at [130, 495] on div at bounding box center [704, 495] width 1408 height 0
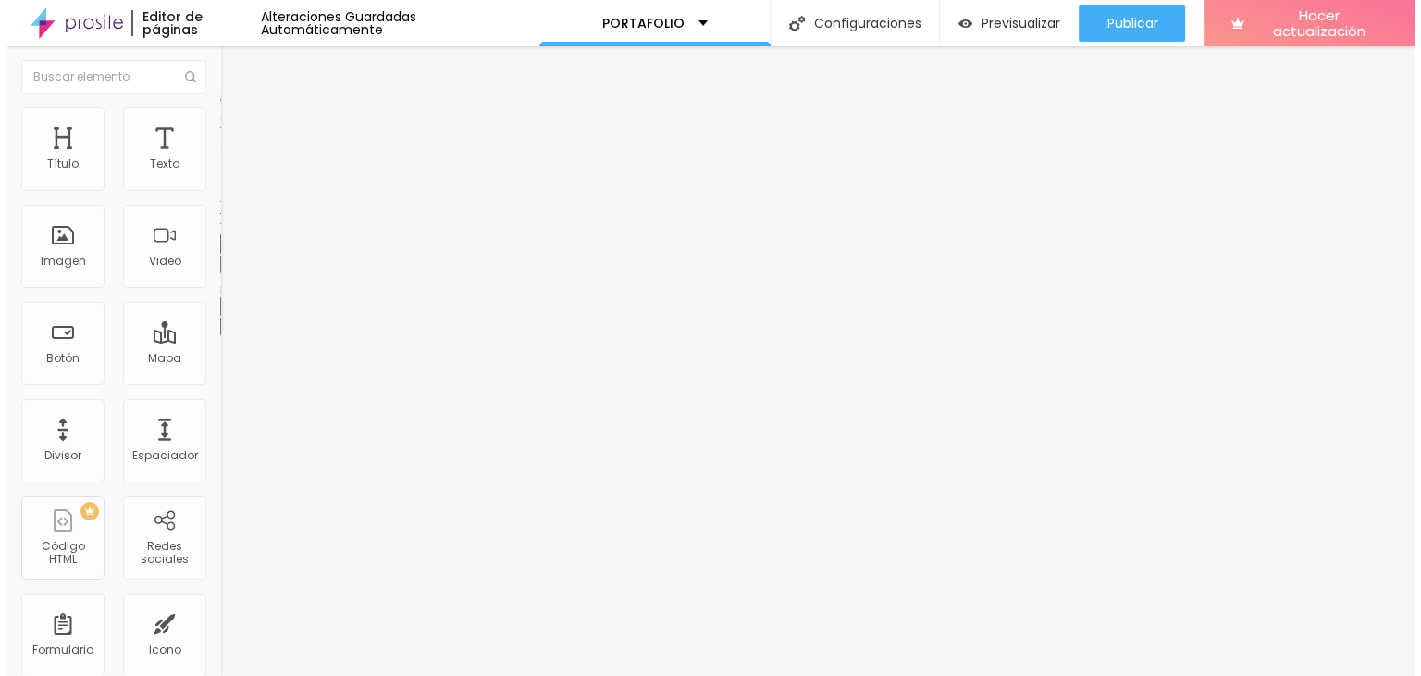
scroll to position [0, 0]
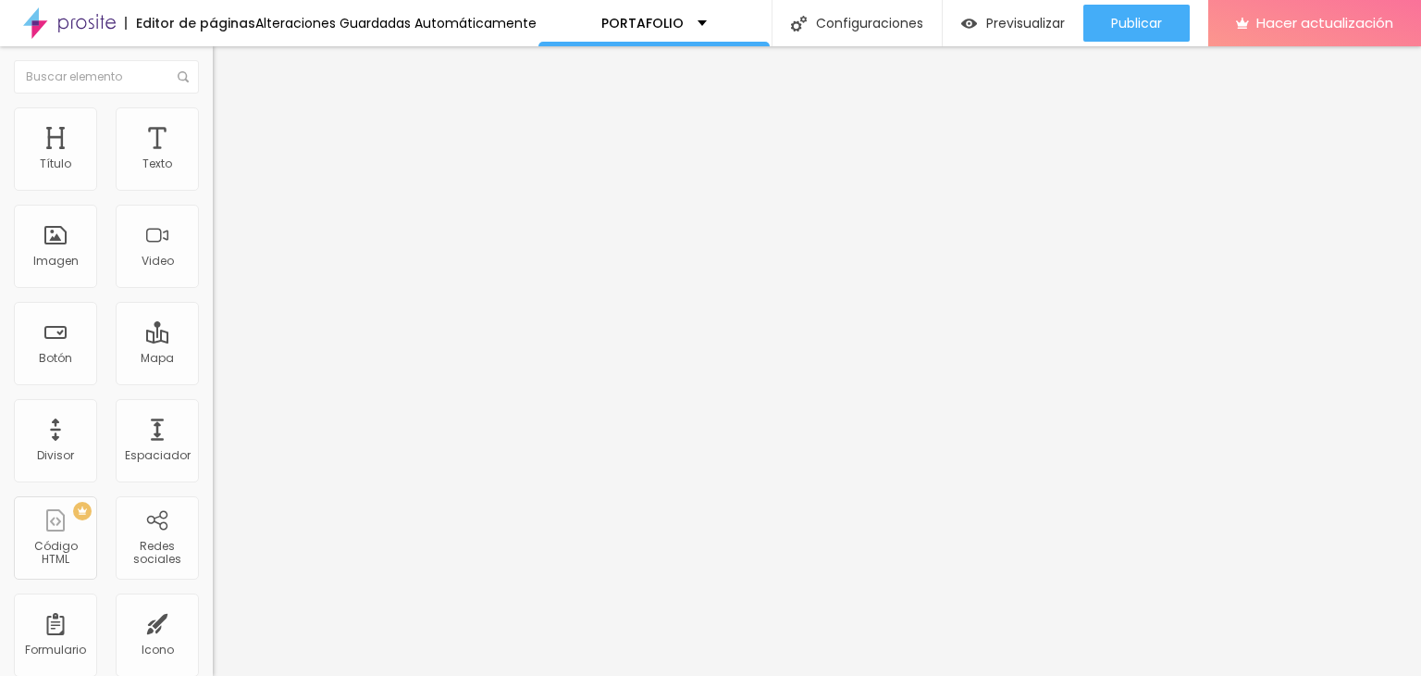
click at [213, 337] on div "Sombra DESACTIVADO Restablecer" at bounding box center [319, 305] width 213 height 63
click at [213, 128] on ul "Contenido Estilo Avanzado" at bounding box center [319, 117] width 213 height 56
click at [213, 126] on li "Avanzado" at bounding box center [319, 135] width 213 height 19
click at [213, 113] on img at bounding box center [221, 115] width 17 height 17
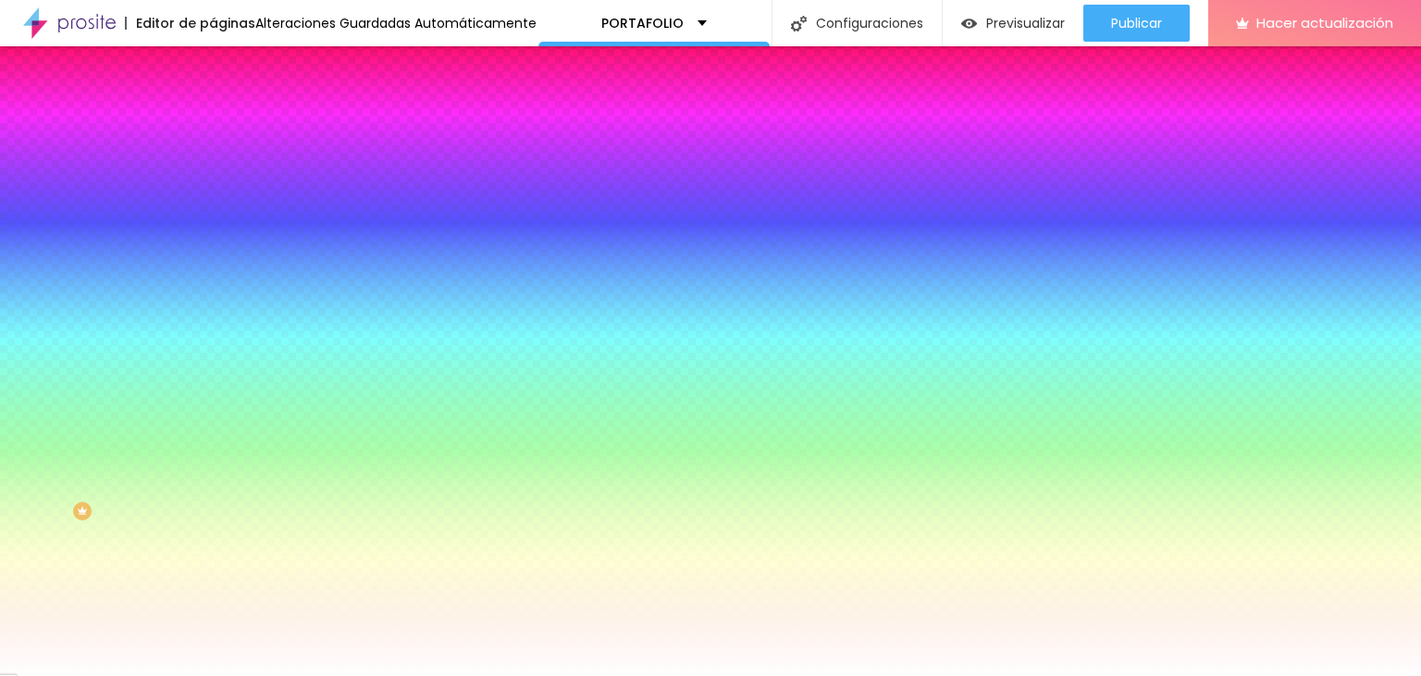
click at [224, 170] on font "Agregar imagen" at bounding box center [271, 163] width 94 height 16
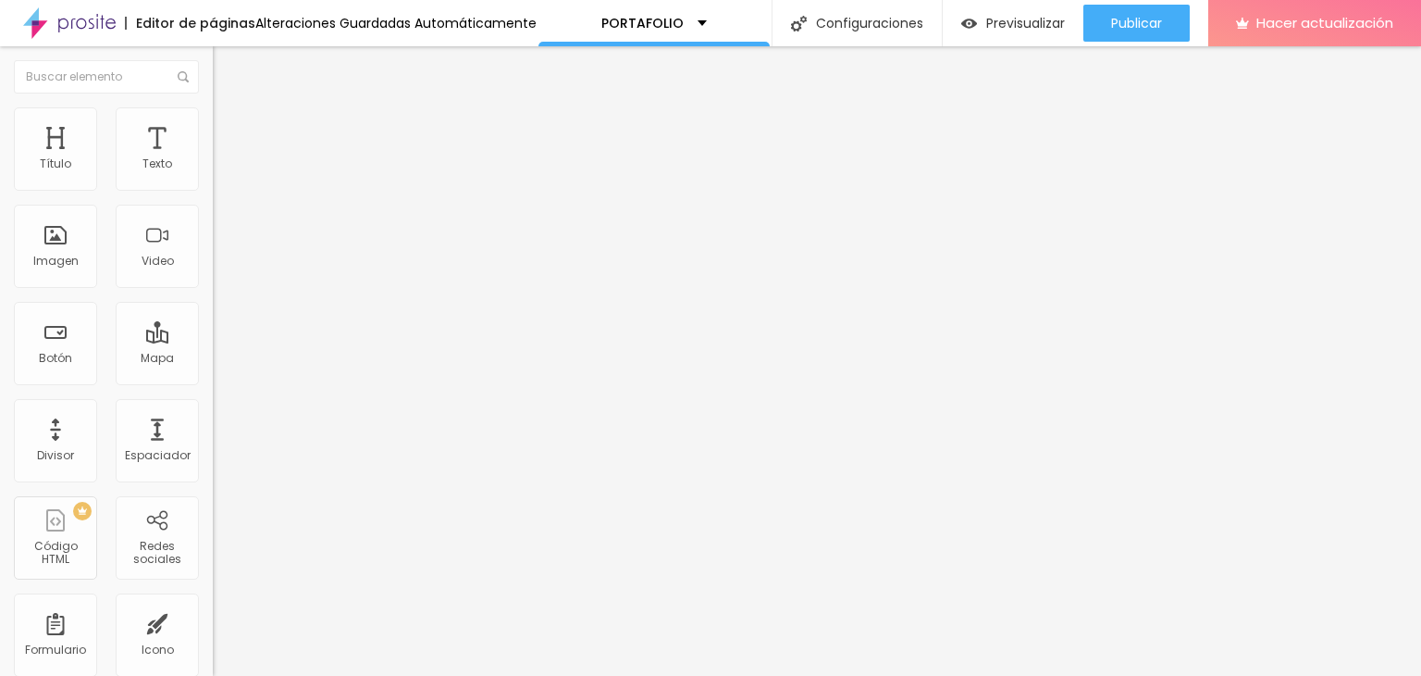
click at [213, 119] on li "Estilo" at bounding box center [319, 116] width 213 height 19
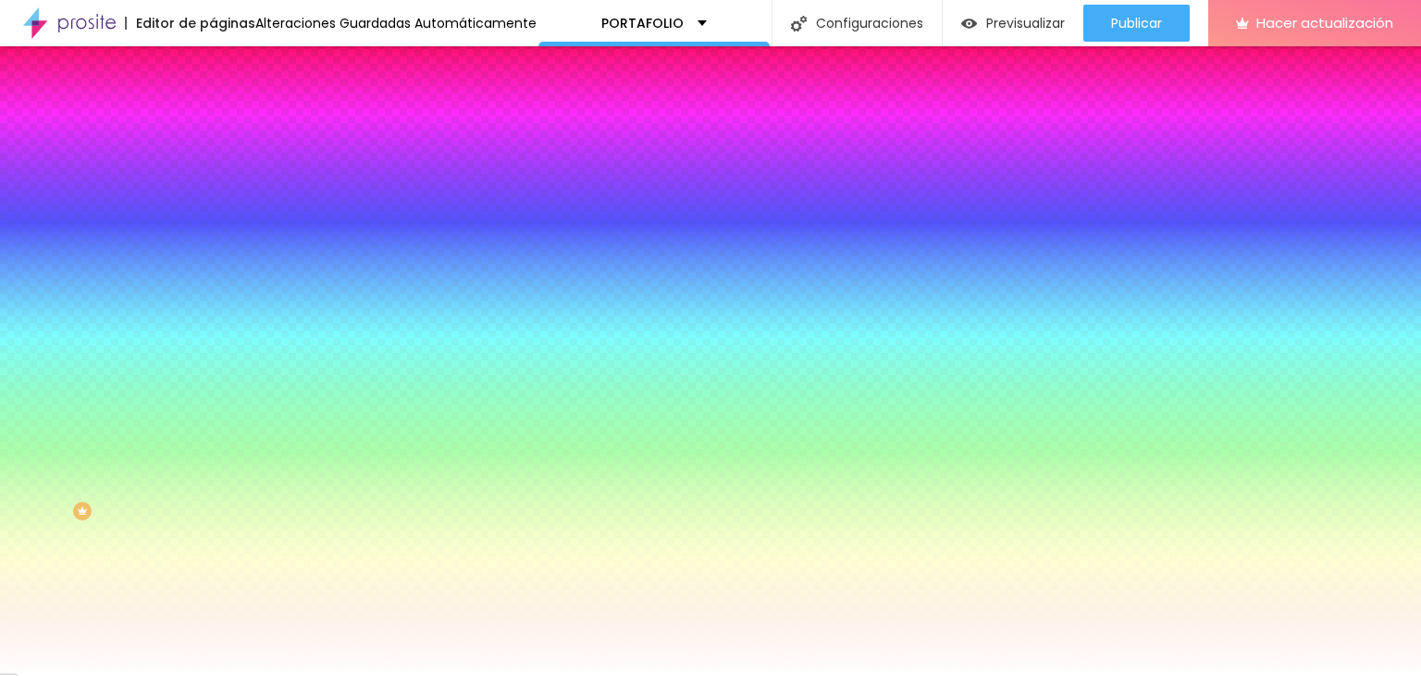
click at [213, 126] on img at bounding box center [221, 134] width 17 height 17
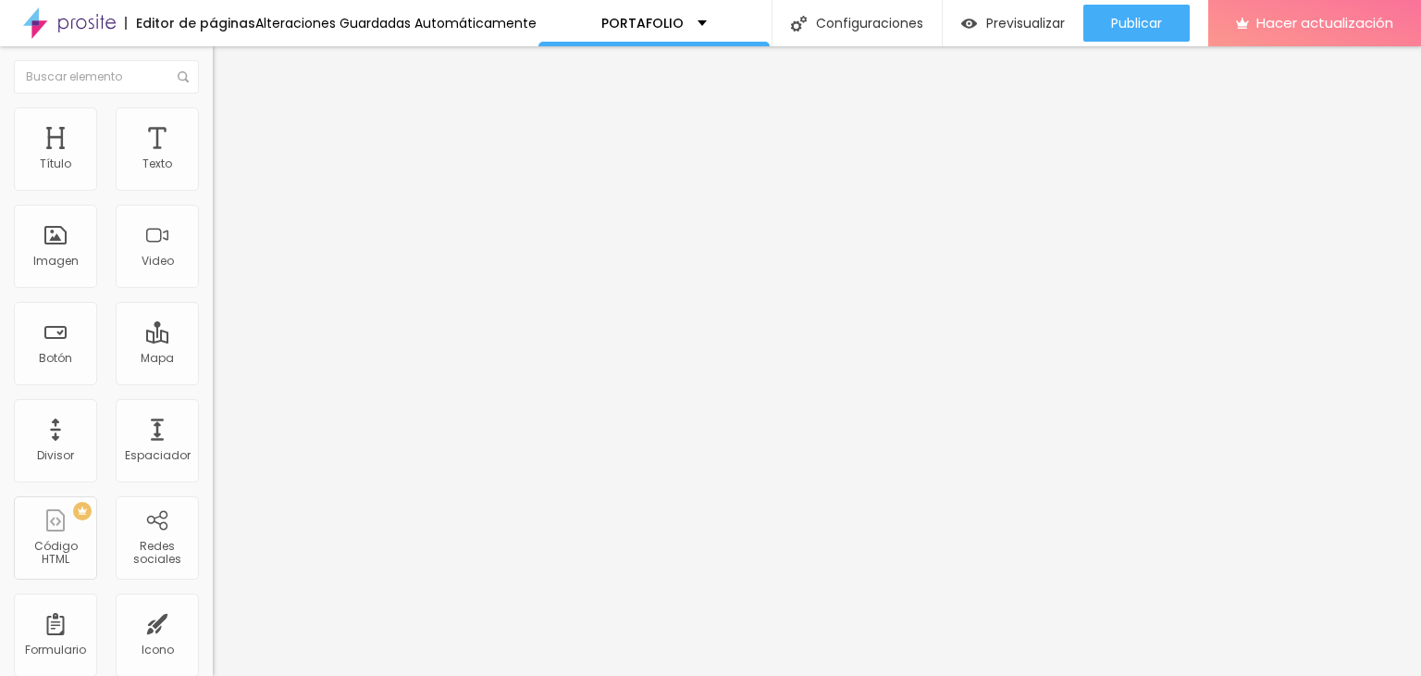
drag, startPoint x: 111, startPoint y: 182, endPoint x: 145, endPoint y: 190, distance: 35.0
click at [213, 359] on input "range" at bounding box center [272, 366] width 119 height 15
drag, startPoint x: 40, startPoint y: 217, endPoint x: 48, endPoint y: 230, distance: 16.2
click at [213, 621] on input "range" at bounding box center [272, 628] width 119 height 15
click at [213, 112] on li "Estilo" at bounding box center [319, 116] width 213 height 19
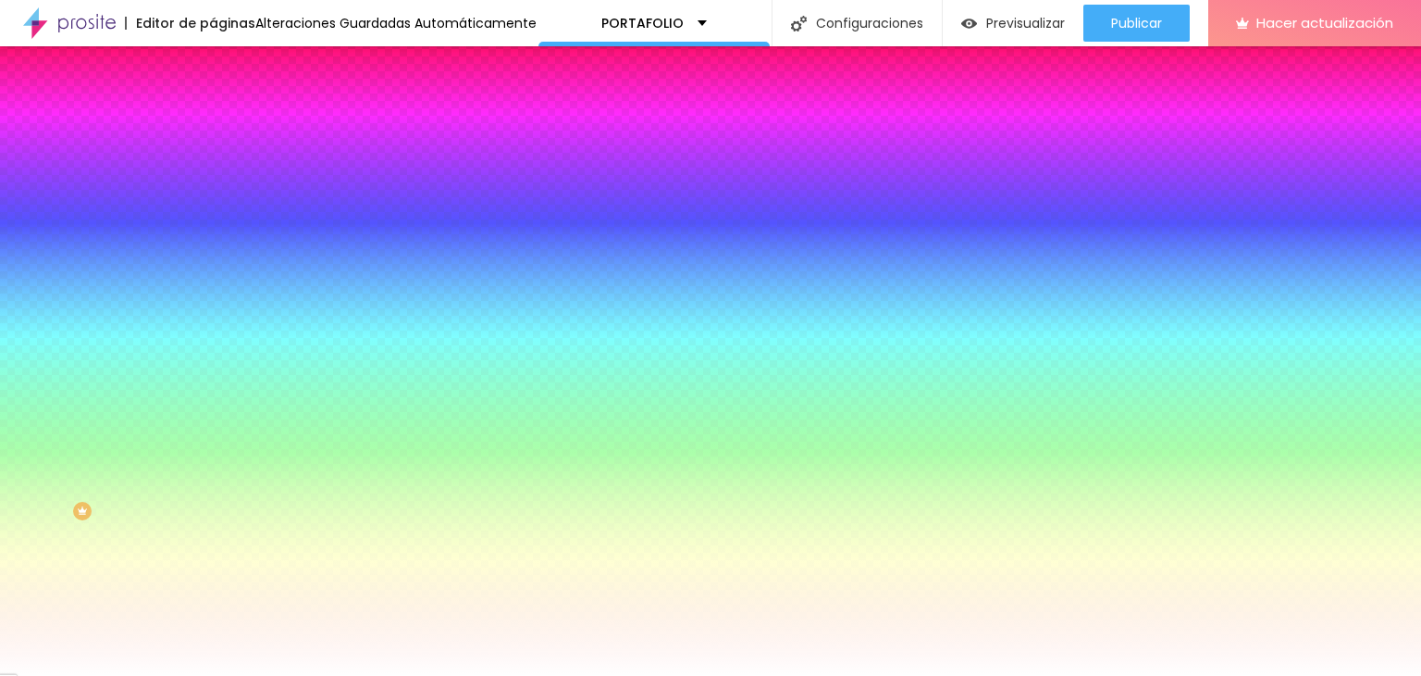
click at [220, 327] on icon "button" at bounding box center [225, 321] width 11 height 11
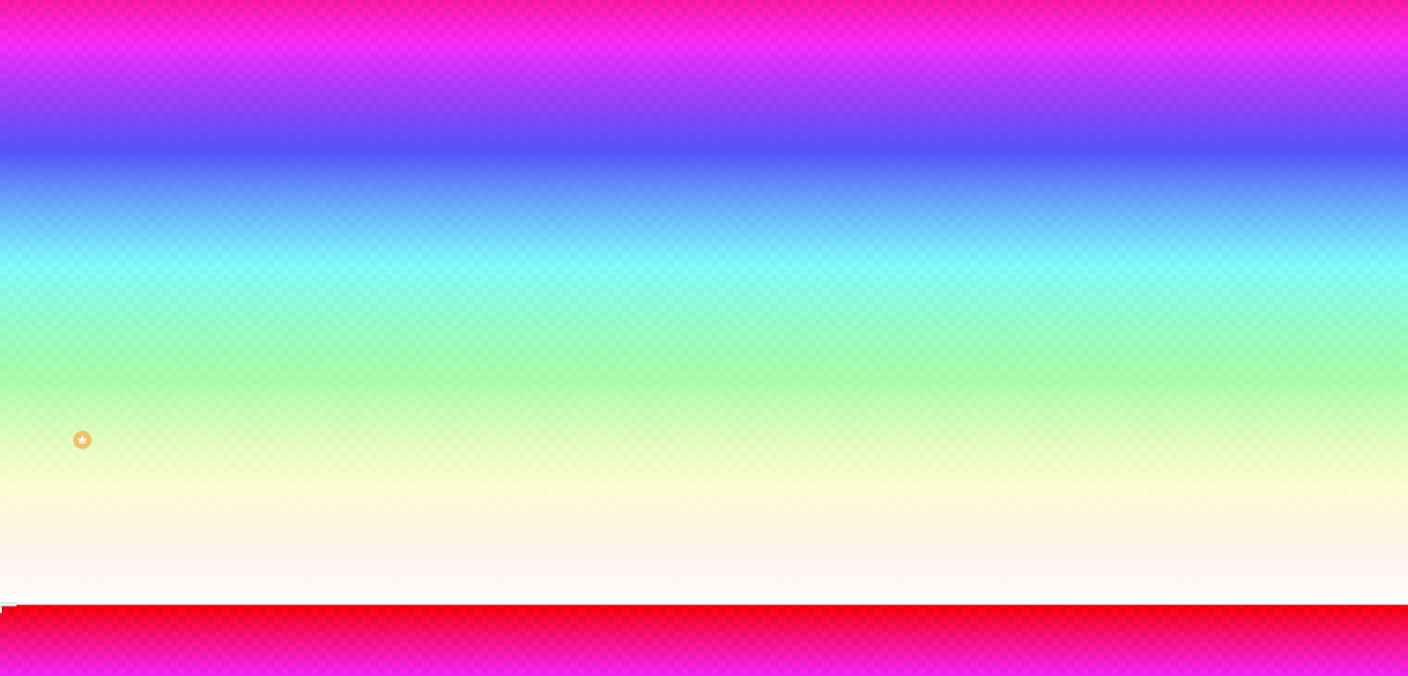
scroll to position [104, 0]
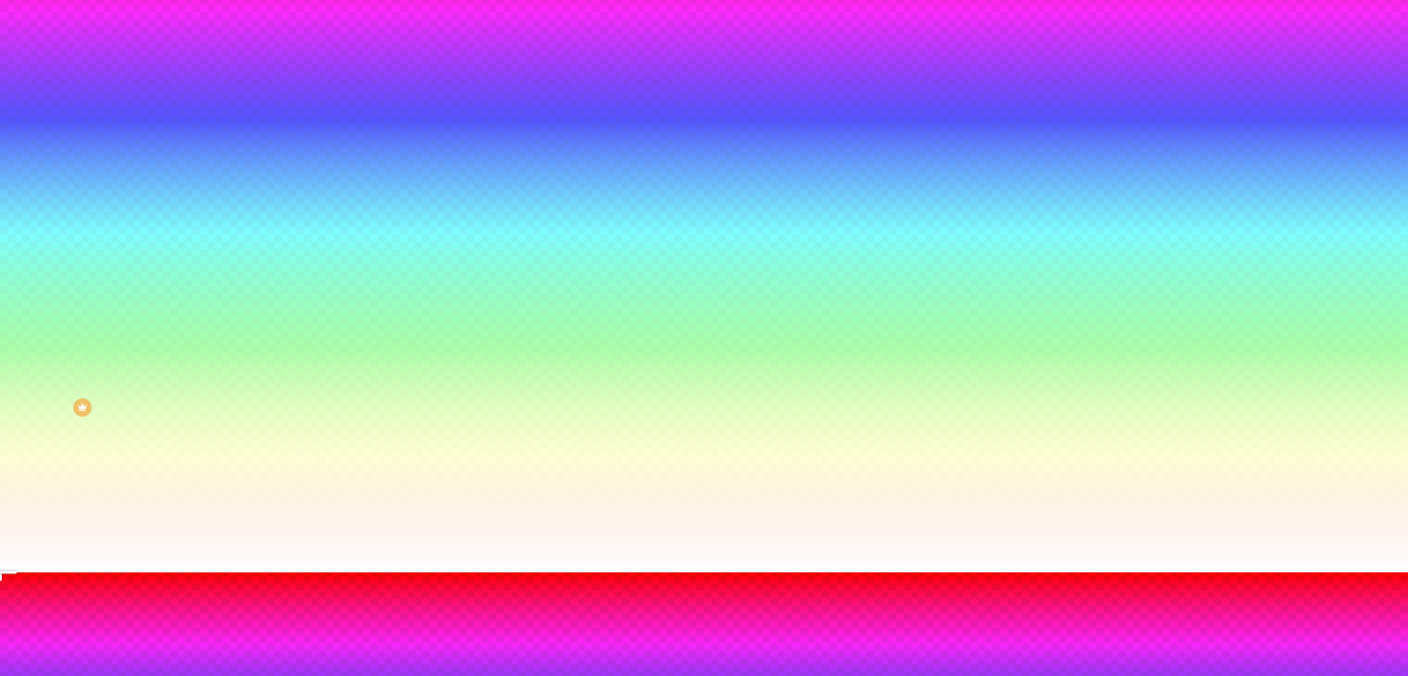
click at [393, 583] on div at bounding box center [704, 583] width 1408 height 0
click at [399, 583] on div at bounding box center [704, 583] width 1408 height 0
click at [51, 572] on div at bounding box center [704, 572] width 1408 height 0
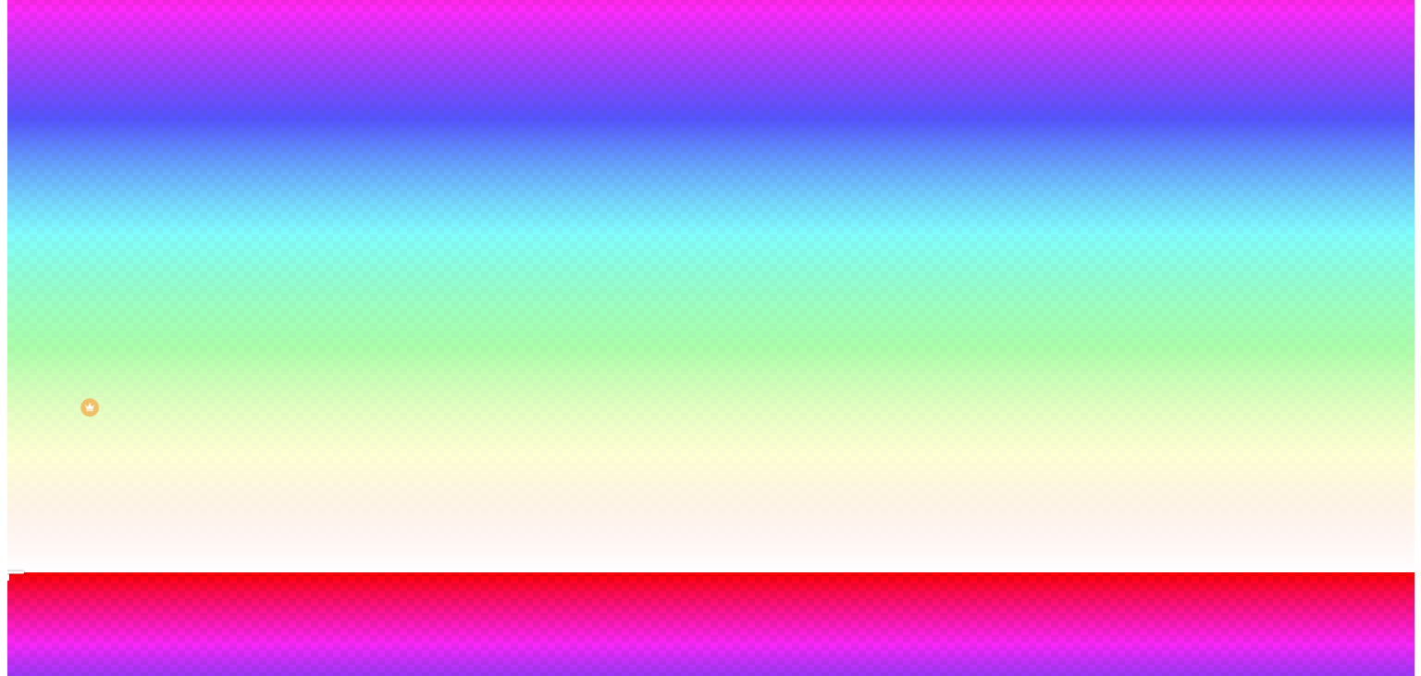
scroll to position [0, 0]
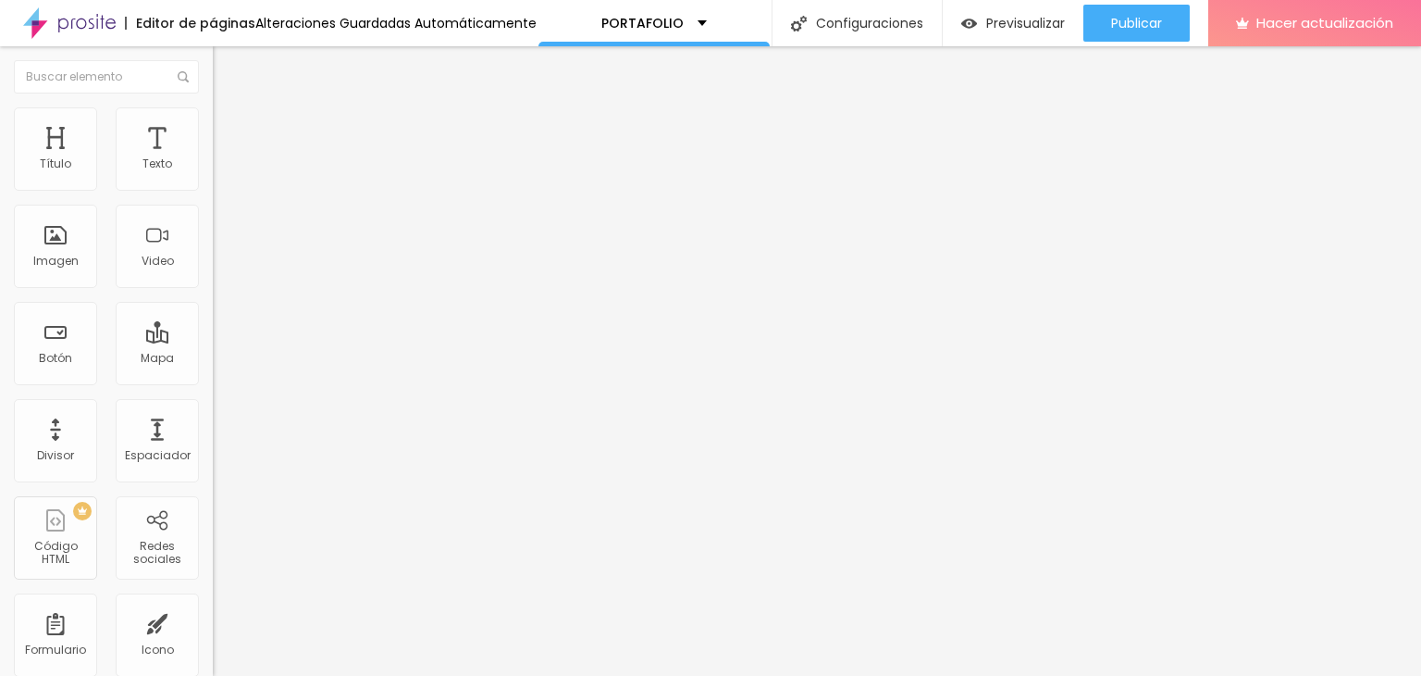
click at [230, 124] on font "Avanzado" at bounding box center [259, 120] width 59 height 16
click at [213, 107] on li "Estilo" at bounding box center [319, 98] width 213 height 19
click at [213, 191] on font "Sombra" at bounding box center [236, 183] width 46 height 16
click at [213, 238] on button "button" at bounding box center [226, 229] width 26 height 19
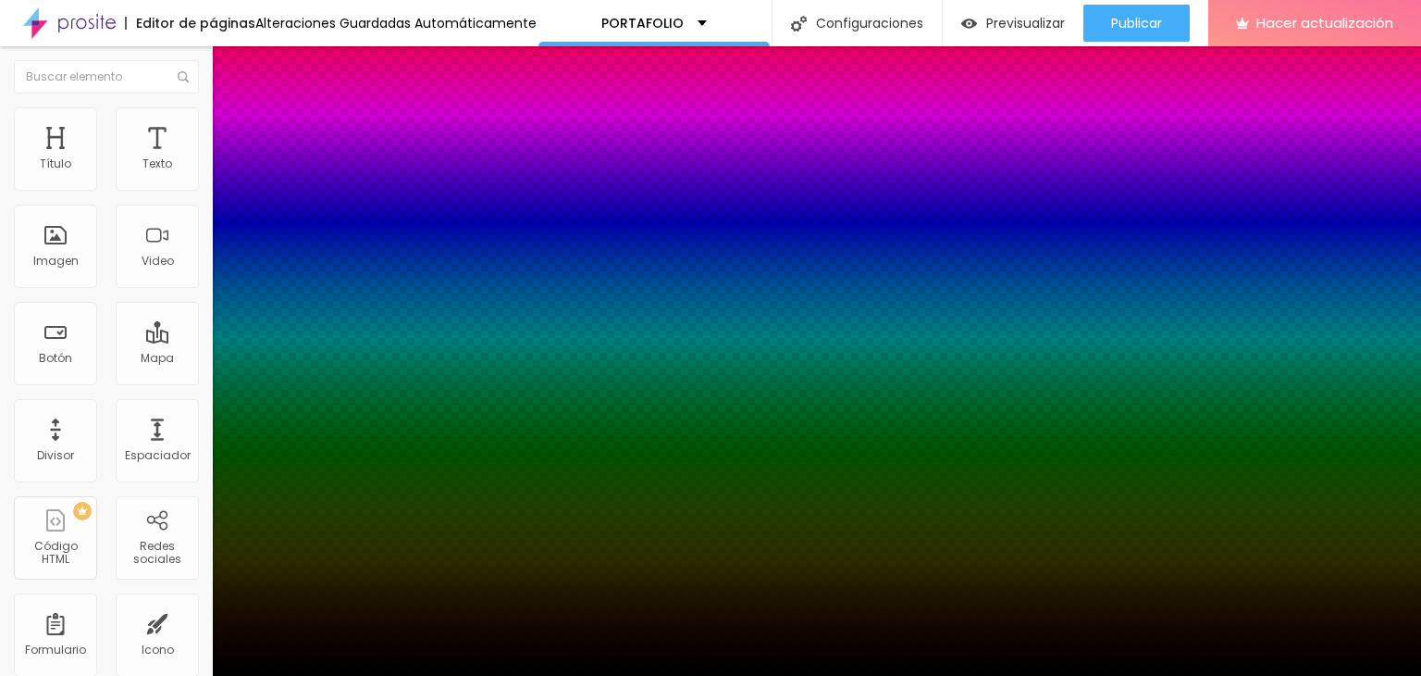
click at [328, 675] on div at bounding box center [710, 687] width 1421 height 0
click at [107, 675] on div at bounding box center [710, 676] width 1421 height 0
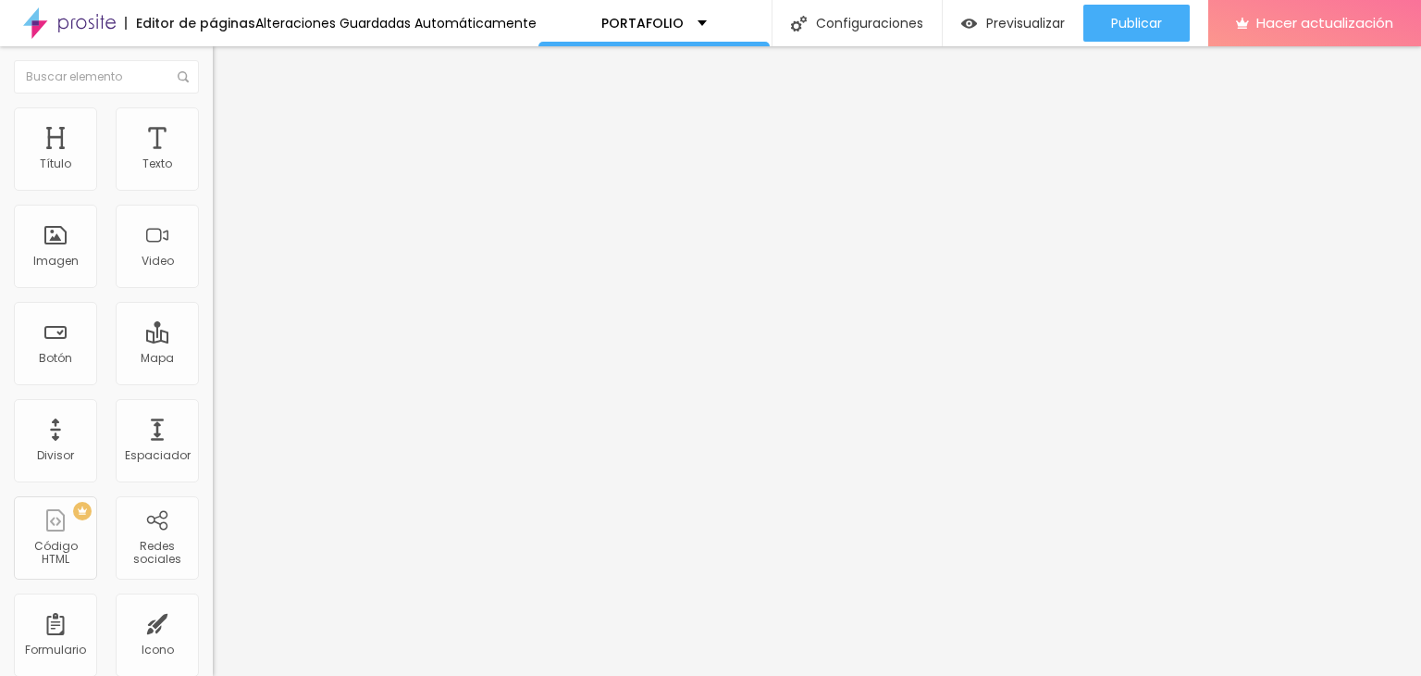
click at [213, 353] on div "Editar null Estilo Avanzado Tipografía Restablecer Sombra ACTIVO Restablecer" at bounding box center [319, 360] width 213 height 629
click at [213, 340] on div "Editar null Estilo Avanzado Tipografía Restablecer Sombra ACTIVO Restablecer" at bounding box center [319, 360] width 213 height 629
click at [213, 123] on li "Avanzado" at bounding box center [319, 116] width 213 height 19
drag, startPoint x: 66, startPoint y: 182, endPoint x: 143, endPoint y: 205, distance: 80.0
click at [213, 341] on input "range" at bounding box center [272, 348] width 119 height 15
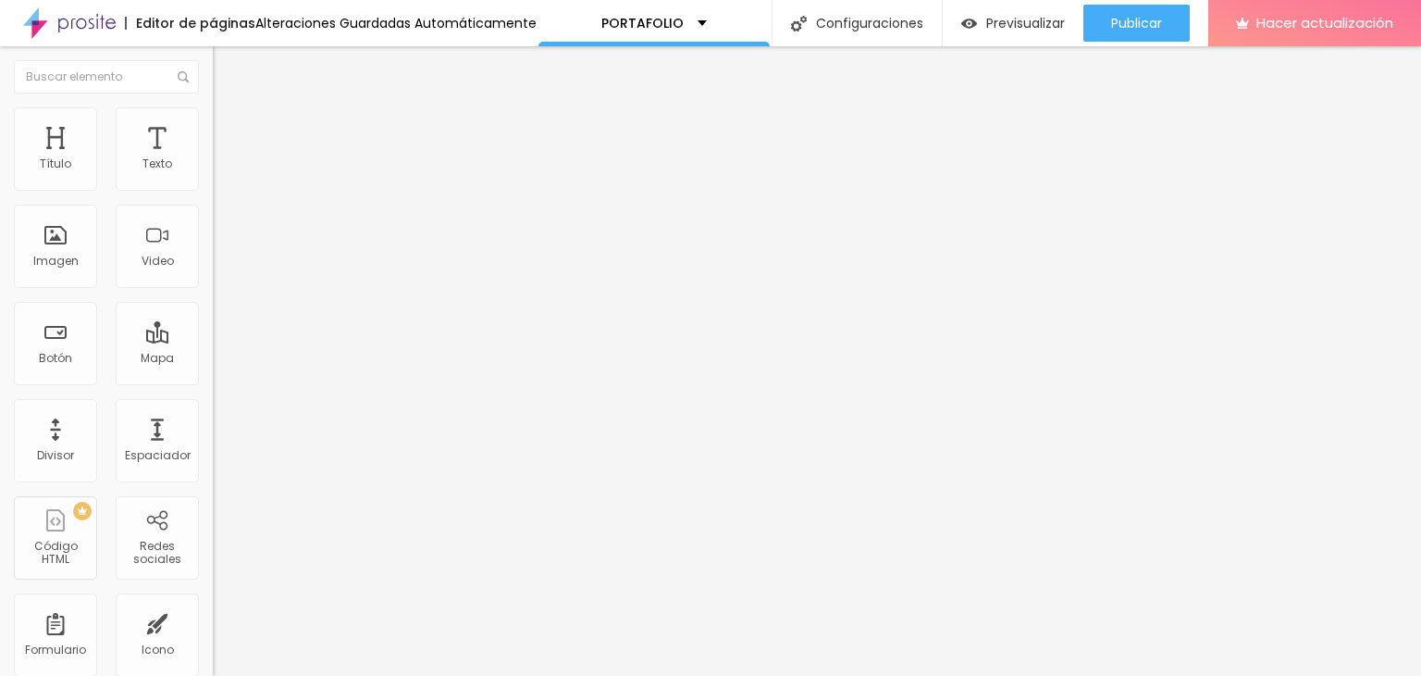
drag, startPoint x: 78, startPoint y: 219, endPoint x: 61, endPoint y: 222, distance: 16.9
click at [213, 602] on input "range" at bounding box center [272, 609] width 119 height 15
click at [213, 118] on ul "Estilo Avanzado" at bounding box center [319, 107] width 213 height 37
click at [213, 107] on li "Estilo" at bounding box center [319, 98] width 213 height 19
click at [213, 270] on div "Editar null Estilo Avanzado Tipografía Restablecer Sombra ACTIVO Restablecer" at bounding box center [319, 360] width 213 height 629
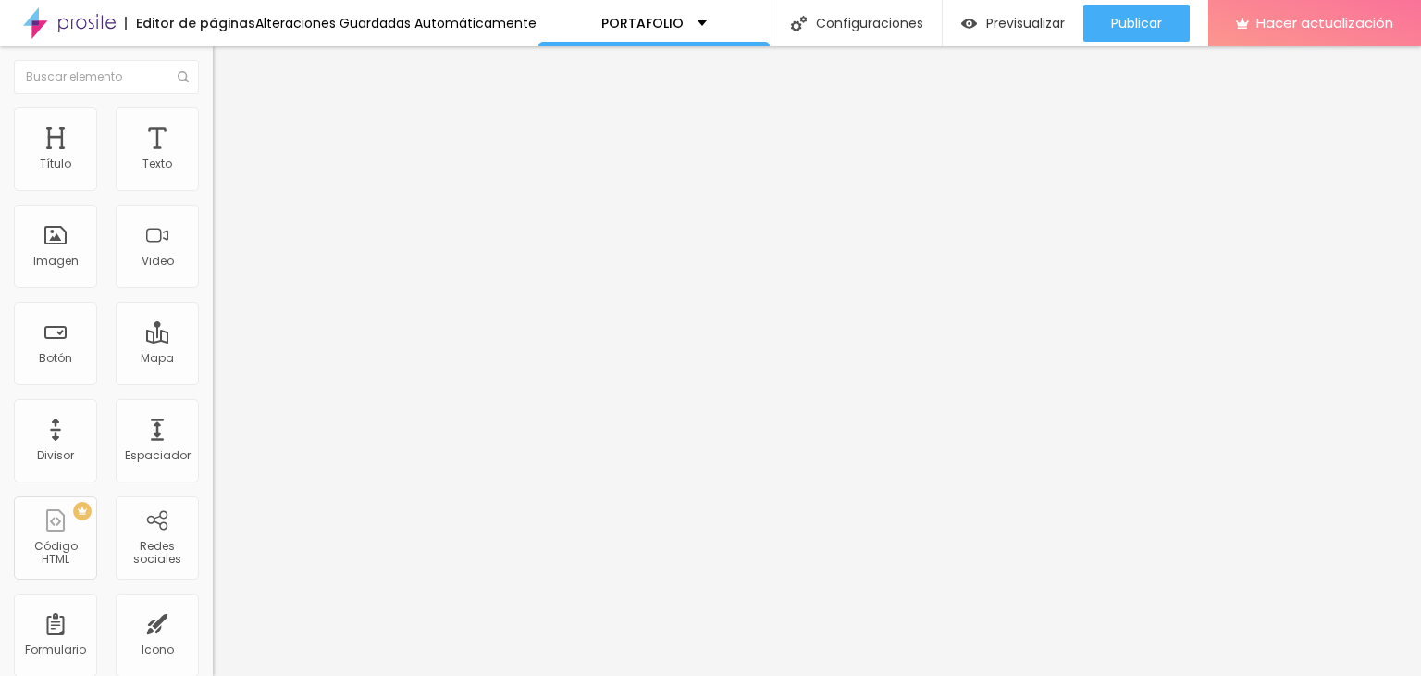
click at [220, 172] on icon "button" at bounding box center [225, 166] width 11 height 11
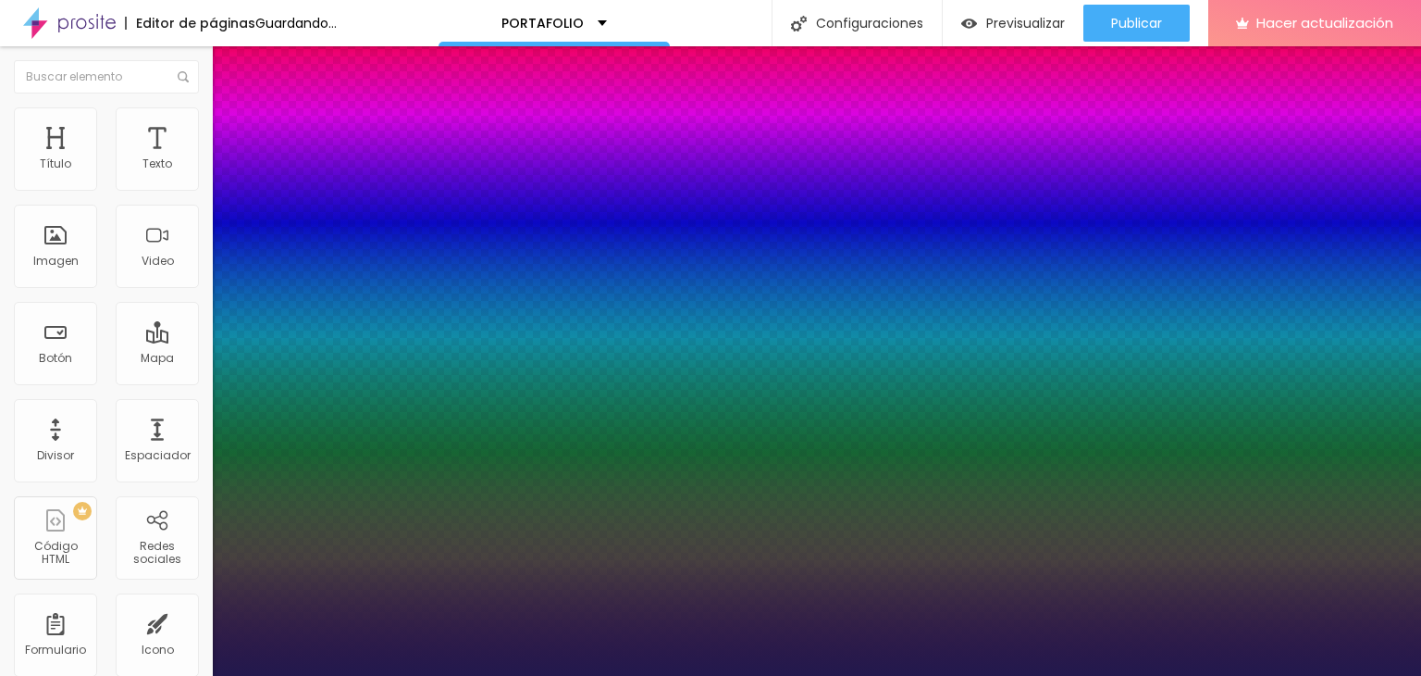
drag, startPoint x: 311, startPoint y: 440, endPoint x: 336, endPoint y: 450, distance: 27.0
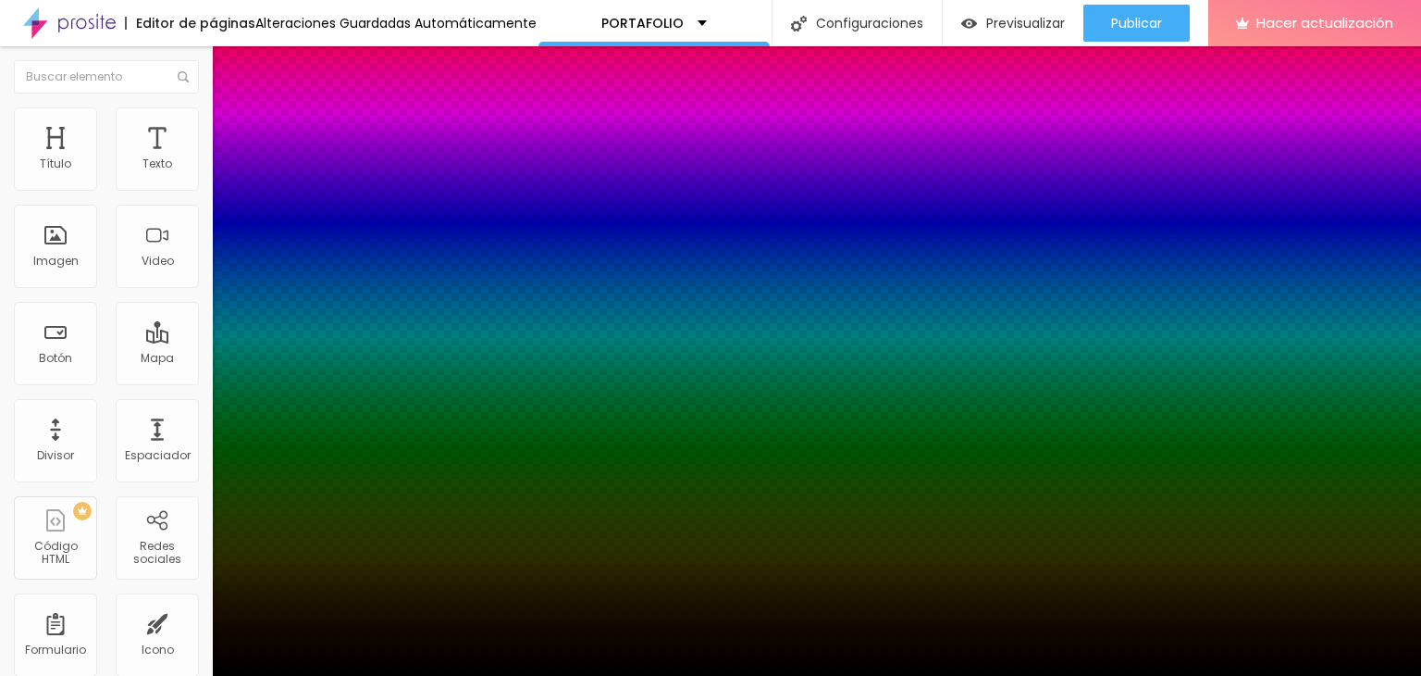
drag, startPoint x: 340, startPoint y: 597, endPoint x: 283, endPoint y: 642, distance: 72.4
click at [283, 646] on body "Editor de páginas Alteraciones Guardadas Automáticamente PORTAFOLIO Configuraci…" at bounding box center [710, 338] width 1421 height 676
drag, startPoint x: 243, startPoint y: 350, endPoint x: 256, endPoint y: 355, distance: 14.1
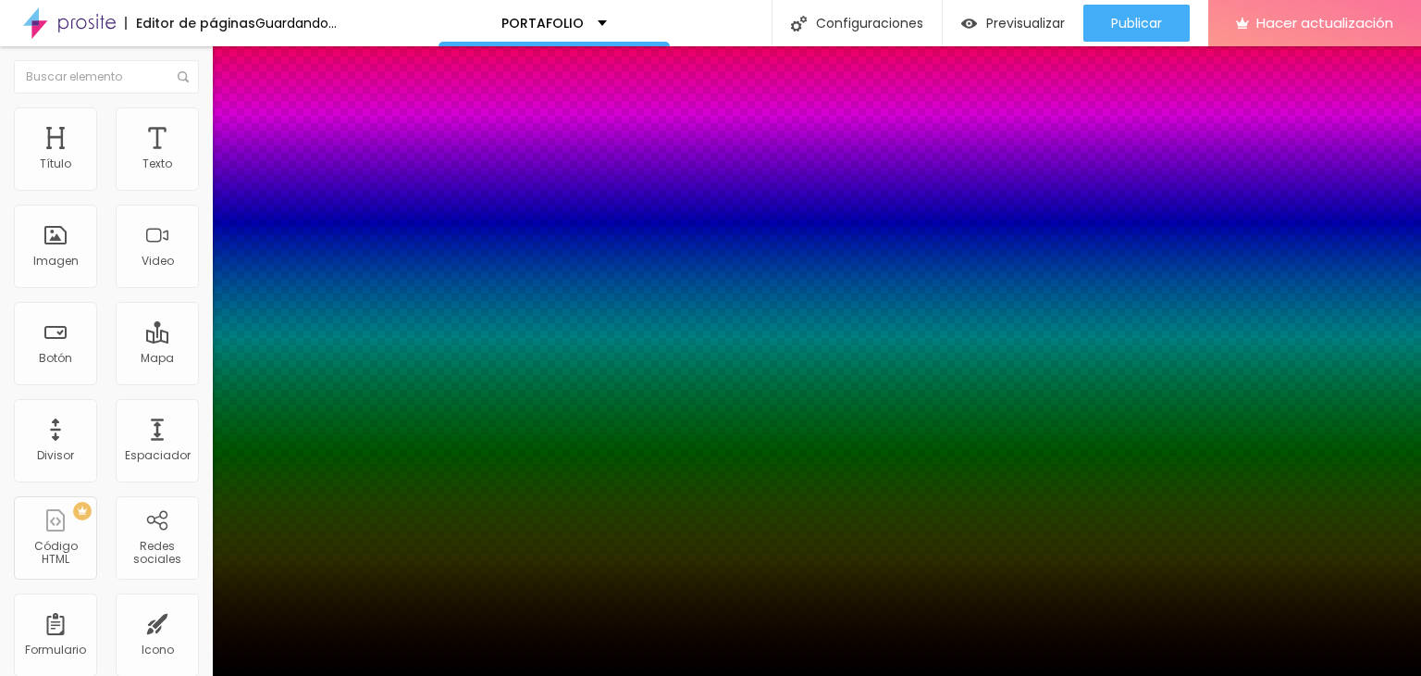
click at [123, 675] on div at bounding box center [710, 676] width 1421 height 0
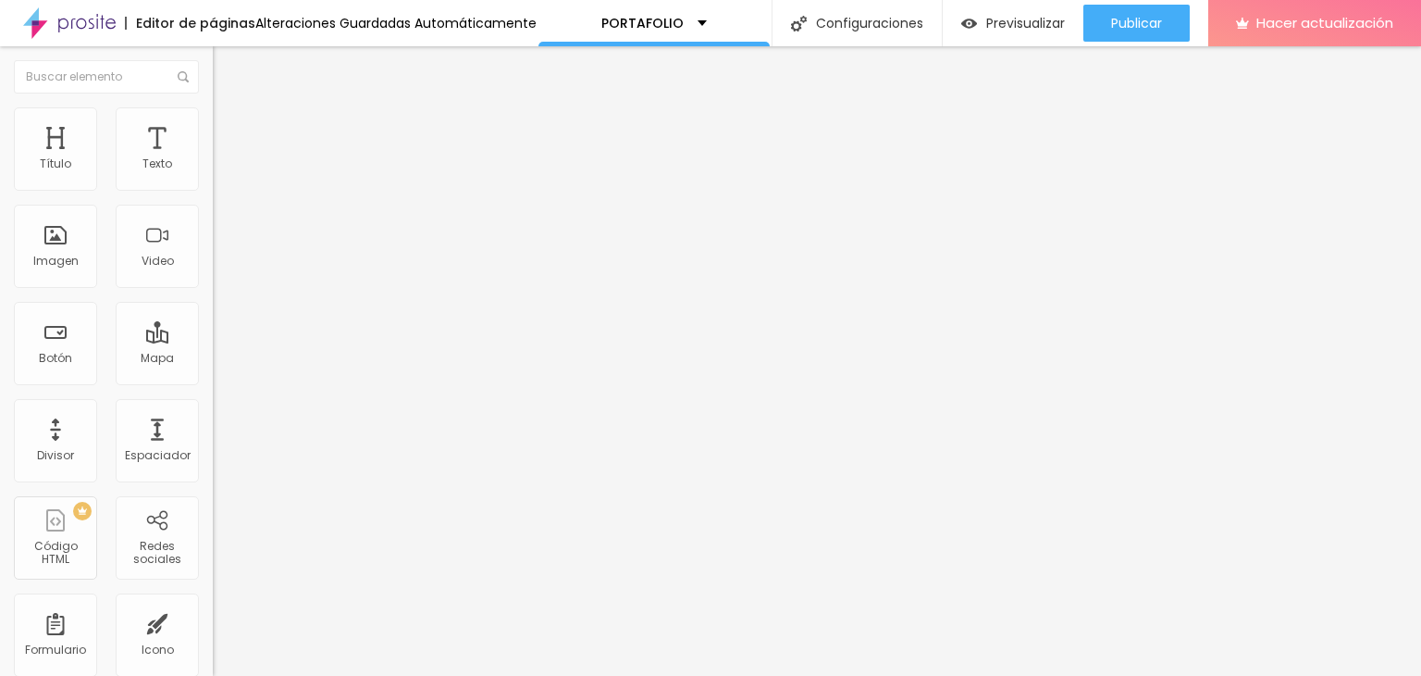
click at [230, 125] on font "Estilo" at bounding box center [244, 120] width 29 height 16
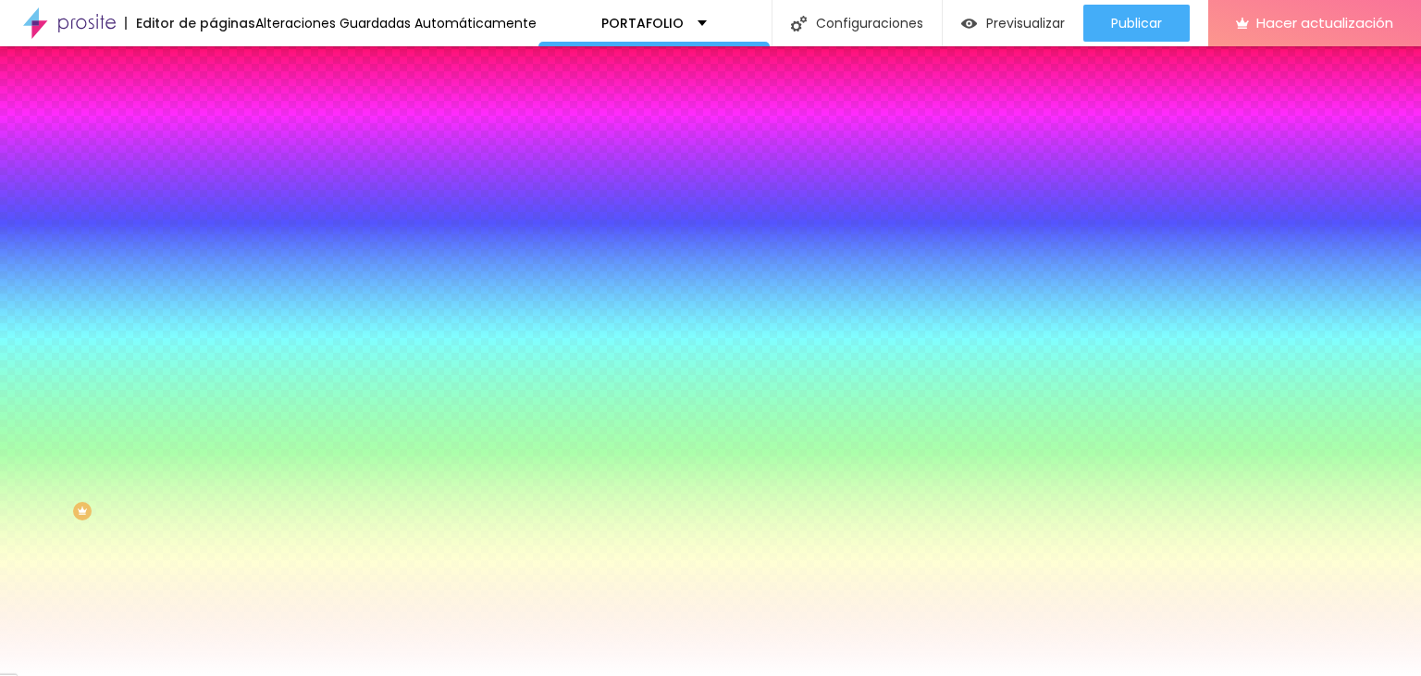
click at [213, 192] on font "Ninguno" at bounding box center [237, 185] width 48 height 16
click at [213, 221] on font "Paralaje" at bounding box center [236, 213] width 46 height 16
click at [213, 204] on font "Ninguno" at bounding box center [237, 196] width 48 height 16
click at [213, 126] on li "Avanzado" at bounding box center [319, 135] width 213 height 19
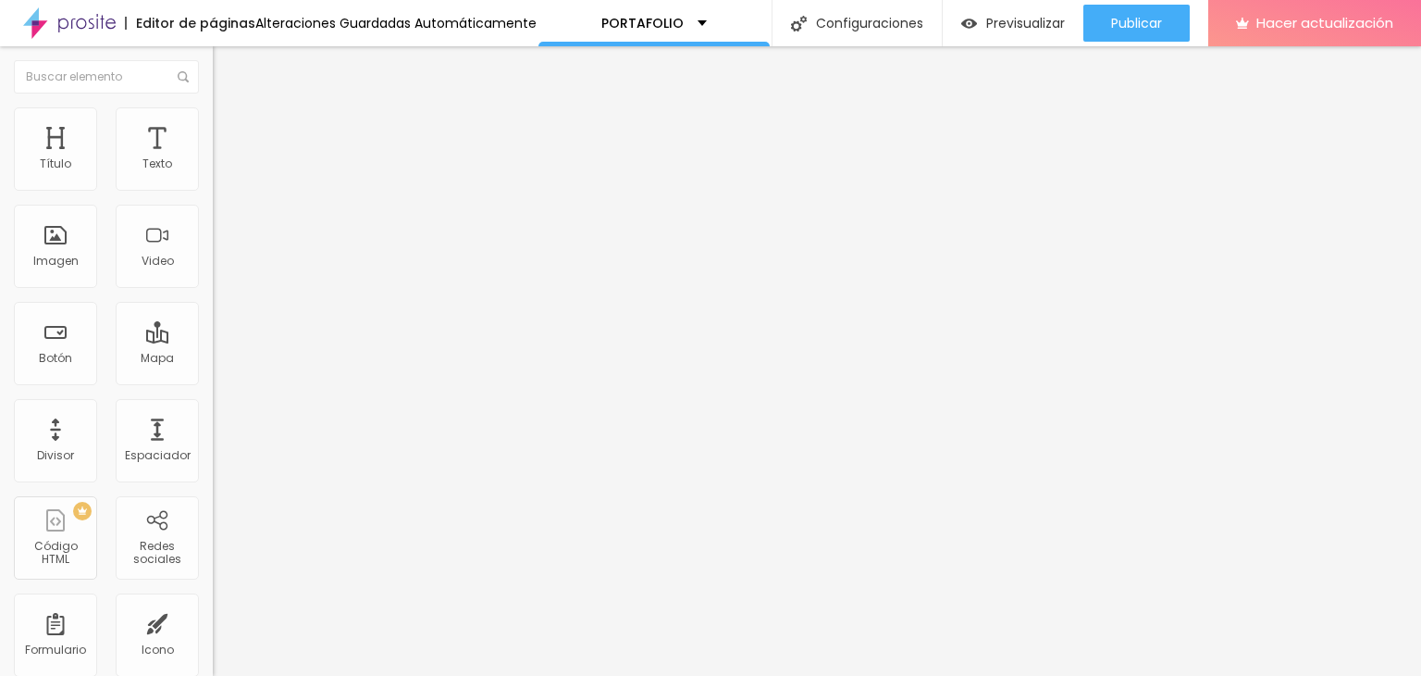
drag, startPoint x: 49, startPoint y: 216, endPoint x: 44, endPoint y: 232, distance: 17.3
click at [213, 621] on input "range" at bounding box center [272, 628] width 119 height 15
click at [213, 107] on li "Contenido" at bounding box center [319, 98] width 213 height 19
click at [213, 168] on font "En caja" at bounding box center [234, 161] width 43 height 16
click at [213, 195] on div "Completo" at bounding box center [319, 189] width 213 height 11
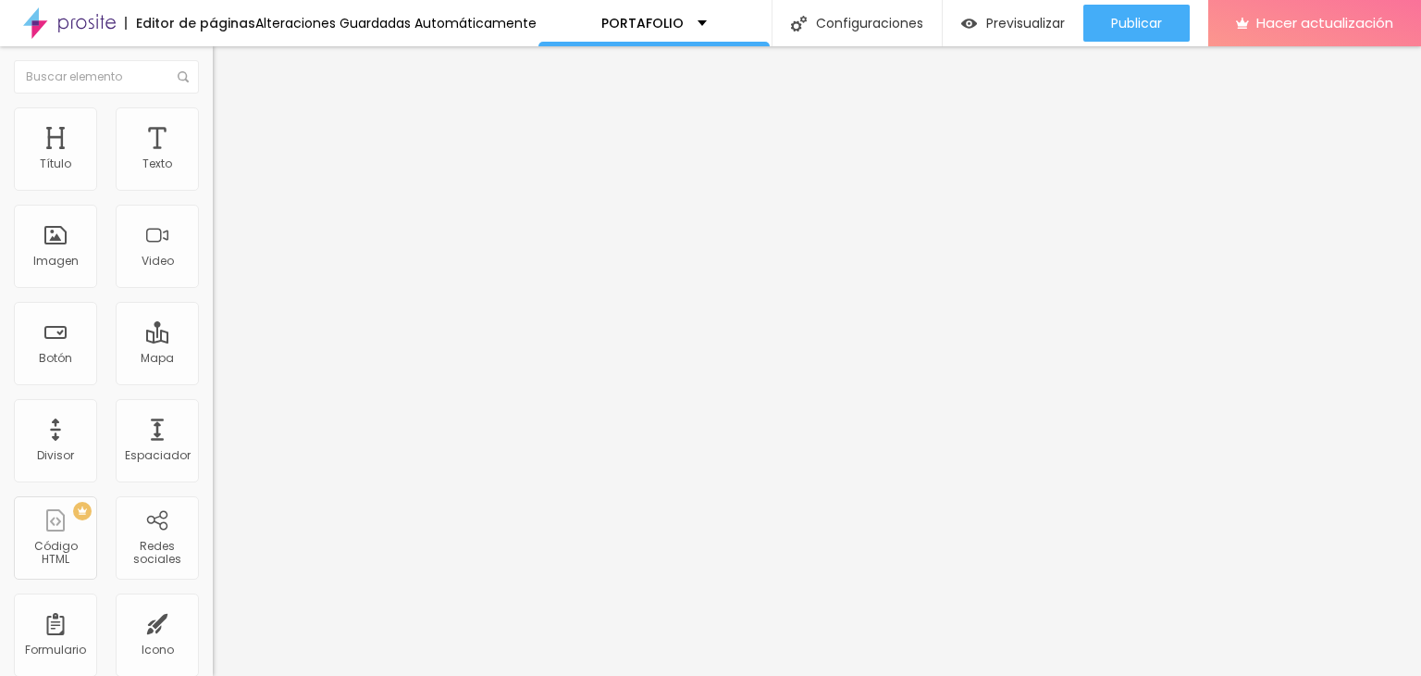
click at [213, 118] on img at bounding box center [221, 115] width 17 height 17
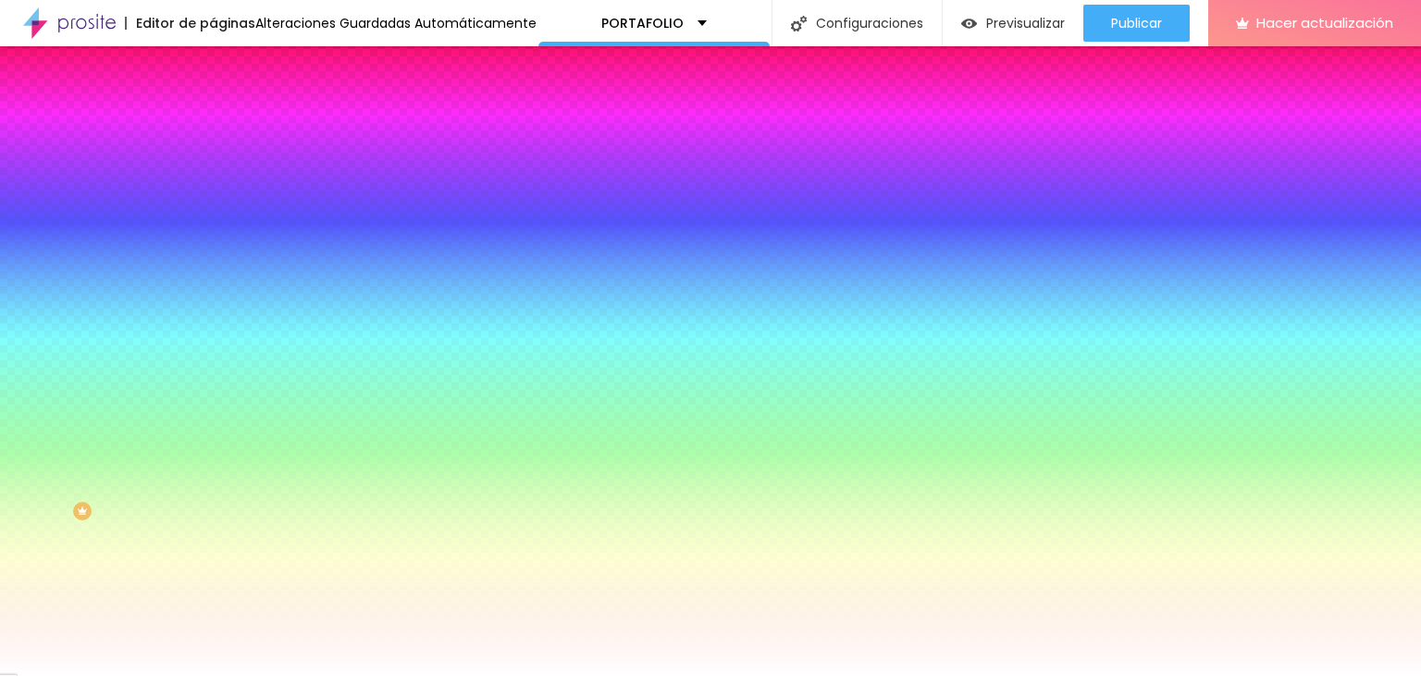
click at [213, 170] on span "Cambiar imagen" at bounding box center [268, 163] width 111 height 16
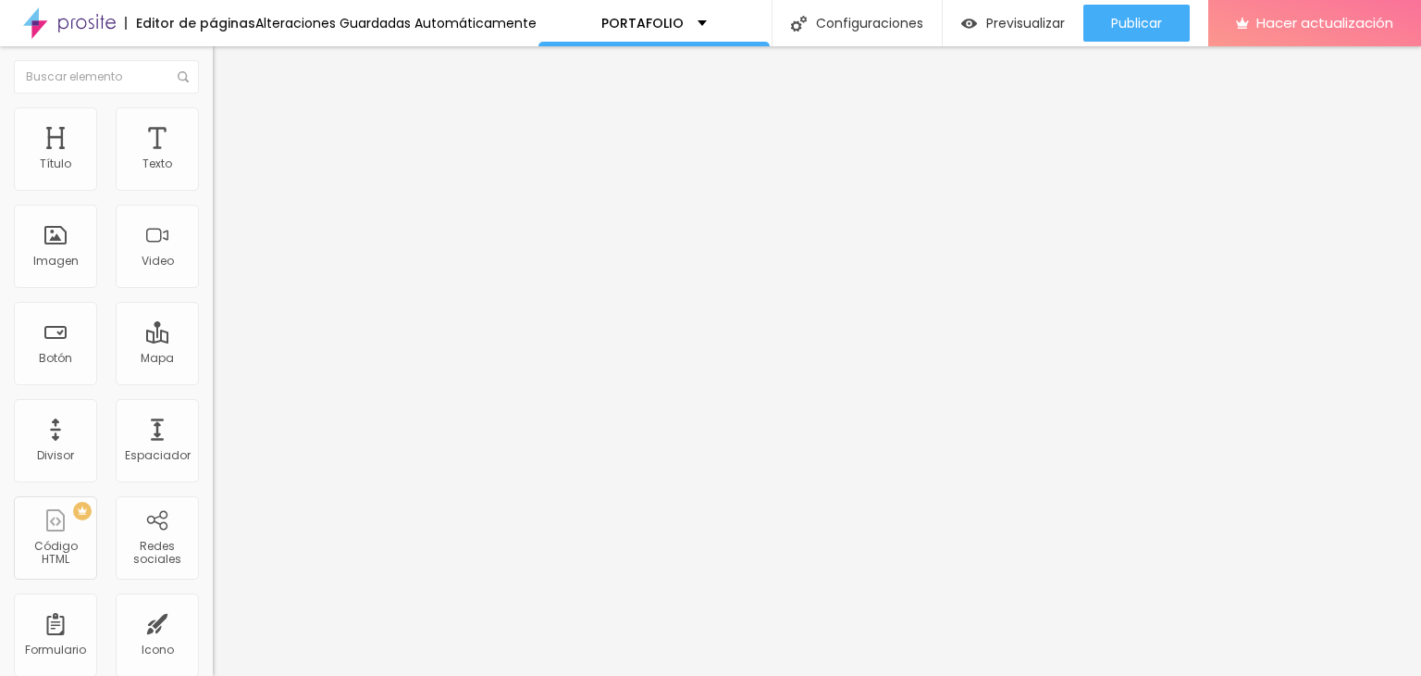
click at [213, 120] on li "Estilo" at bounding box center [319, 116] width 213 height 19
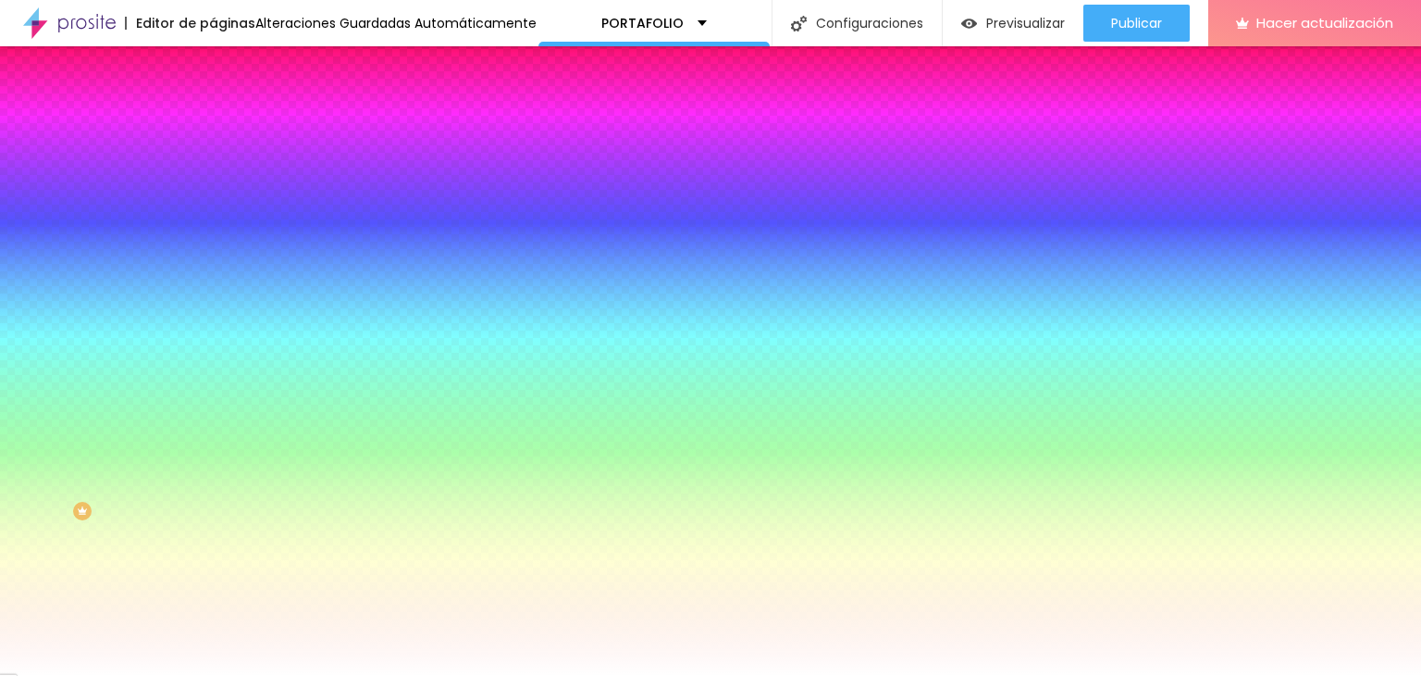
click at [224, 170] on font "Cambiar imagen" at bounding box center [274, 163] width 100 height 16
drag, startPoint x: 177, startPoint y: 435, endPoint x: 181, endPoint y: 424, distance: 12.0
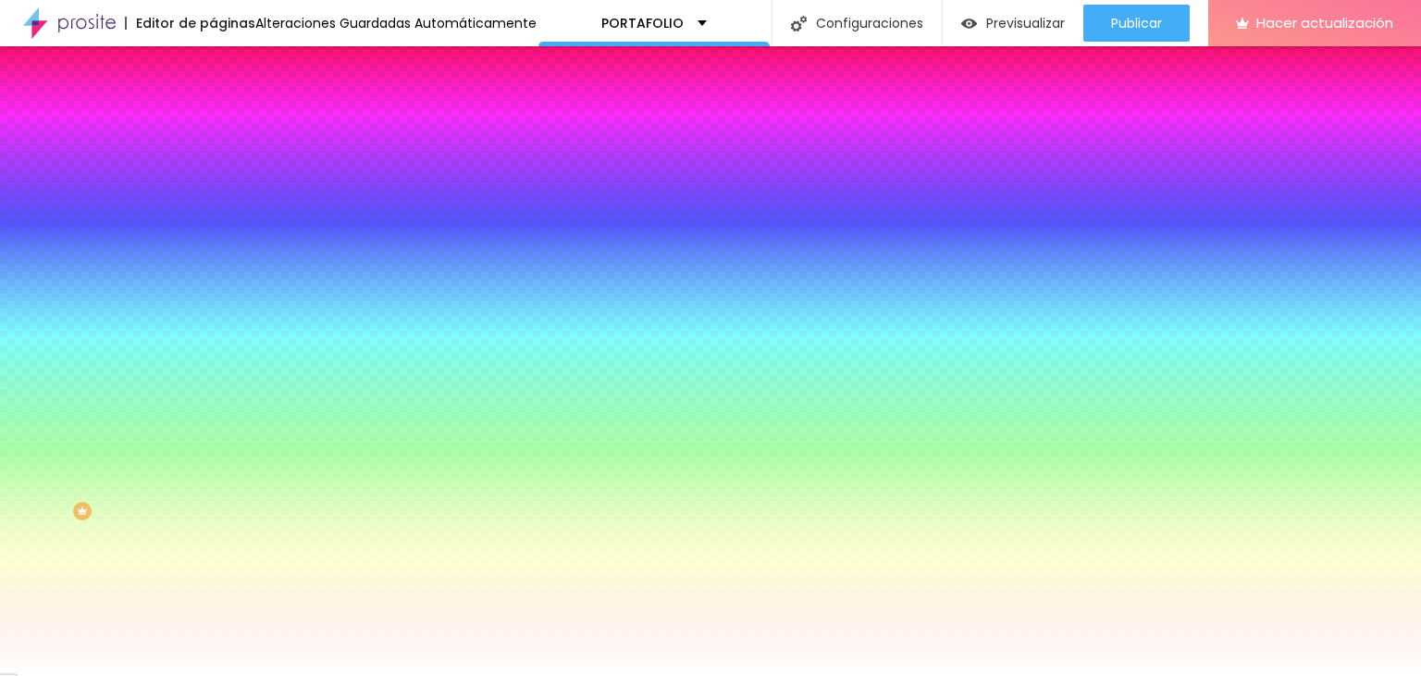
click at [224, 170] on font "Cambiar imagen" at bounding box center [274, 163] width 100 height 16
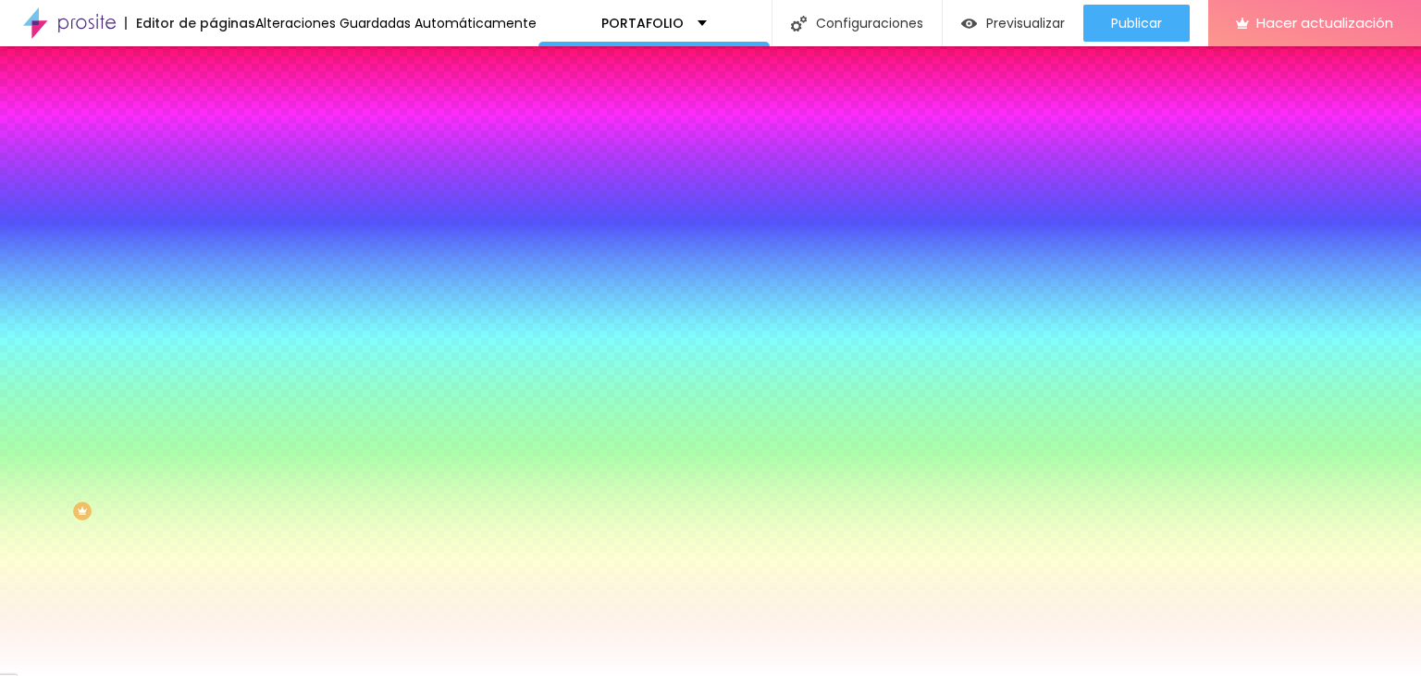
click at [213, 252] on div at bounding box center [319, 252] width 213 height 0
click at [185, 394] on div at bounding box center [710, 338] width 1421 height 676
drag, startPoint x: 185, startPoint y: 394, endPoint x: 182, endPoint y: 419, distance: 25.1
click at [17, 299] on div at bounding box center [7, 297] width 19 height 3
click at [61, 456] on div at bounding box center [710, 338] width 1421 height 676
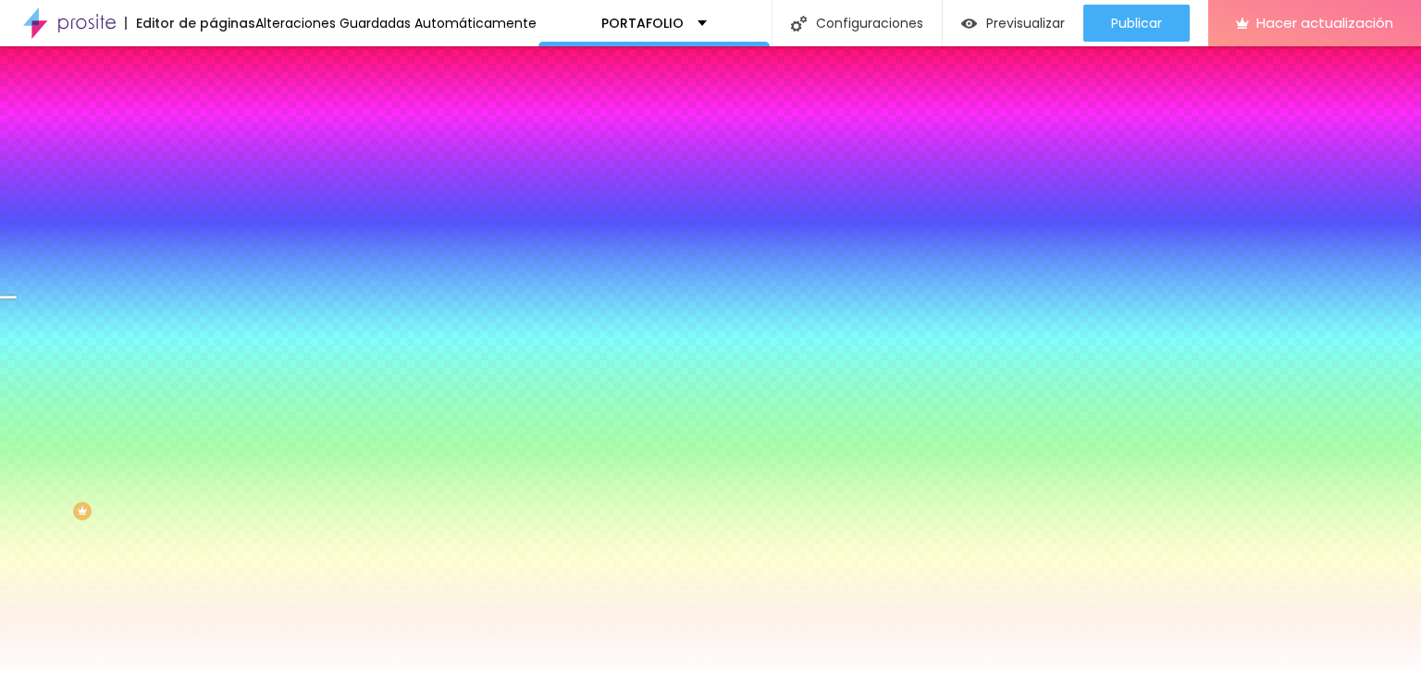
drag, startPoint x: 75, startPoint y: 418, endPoint x: 26, endPoint y: 356, distance: 79.1
click at [213, 270] on div at bounding box center [319, 270] width 213 height 0
click at [213, 252] on div at bounding box center [319, 252] width 213 height 0
drag, startPoint x: 185, startPoint y: 420, endPoint x: 170, endPoint y: 421, distance: 14.8
click at [213, 270] on div at bounding box center [319, 270] width 213 height 0
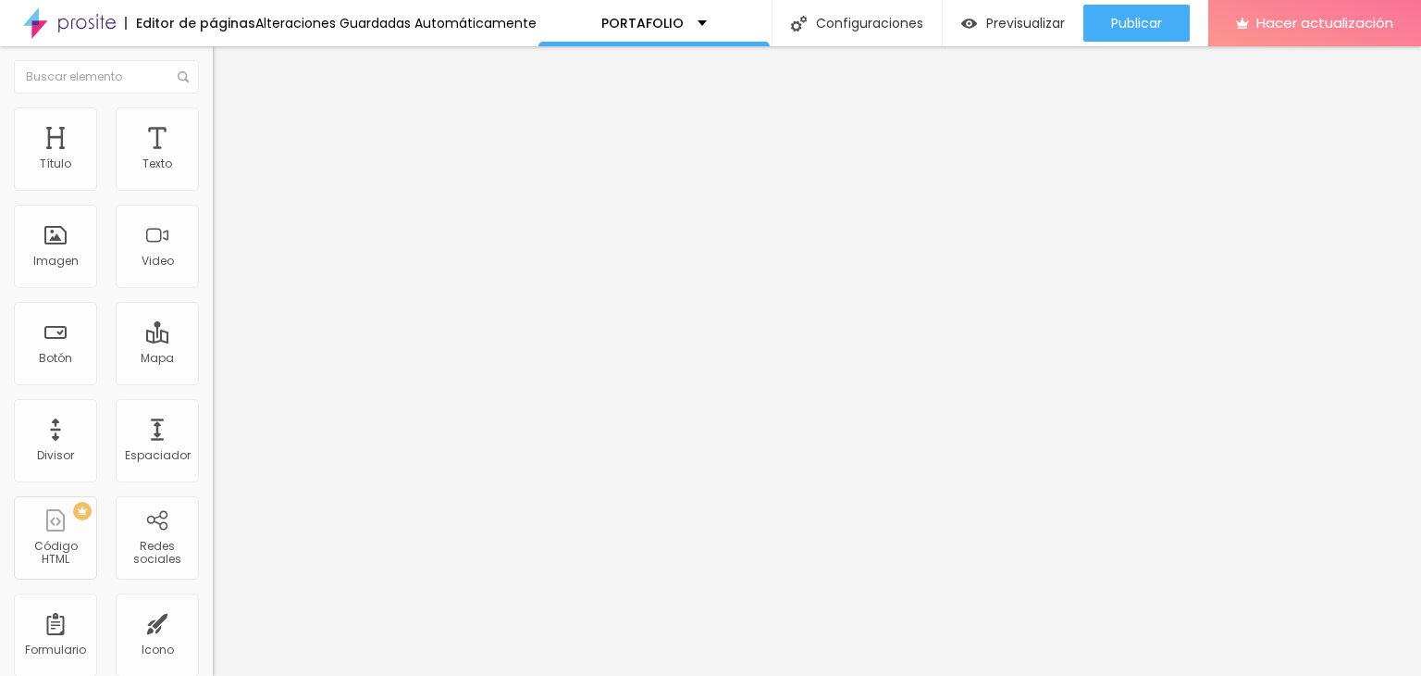
click at [213, 123] on li "Avanzado" at bounding box center [319, 116] width 213 height 19
click at [213, 123] on ul "Estilo Avanzado" at bounding box center [319, 107] width 213 height 37
click at [213, 106] on img at bounding box center [221, 97] width 17 height 17
click at [213, 118] on li "Avanzado" at bounding box center [319, 116] width 213 height 19
click at [230, 109] on font "Estilo" at bounding box center [244, 101] width 29 height 16
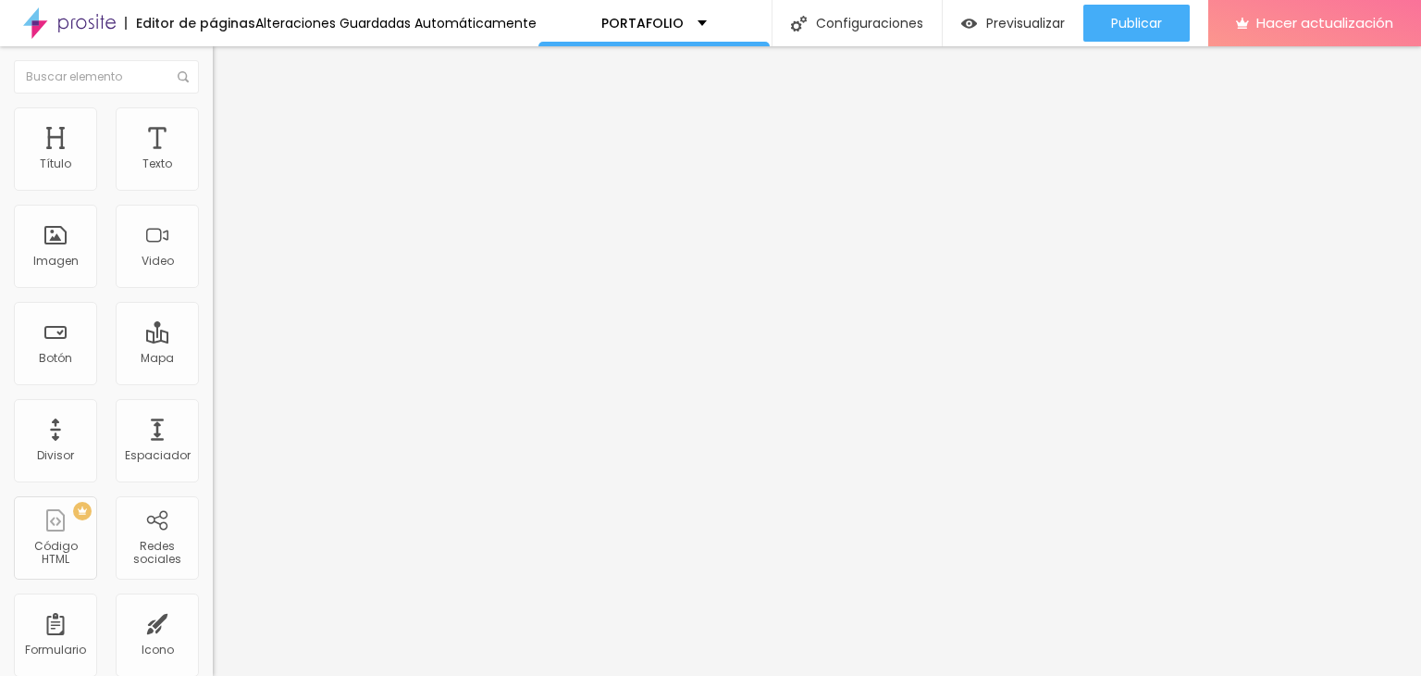
click at [213, 233] on div "Tipografía" at bounding box center [319, 227] width 213 height 11
click at [213, 298] on font "DESACTIVADO" at bounding box center [251, 290] width 77 height 16
click at [227, 74] on img "button" at bounding box center [234, 67] width 15 height 15
click at [230, 128] on font "Estilo" at bounding box center [244, 120] width 29 height 16
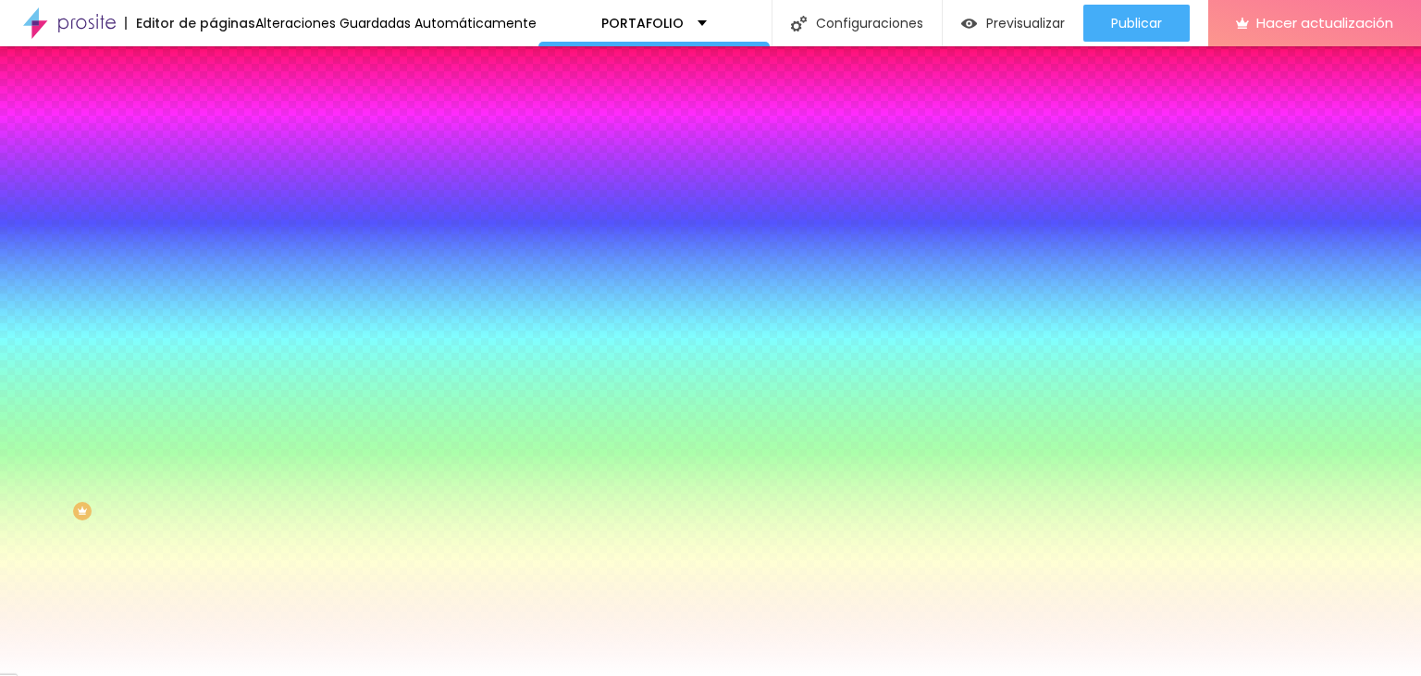
click at [213, 238] on button "button" at bounding box center [226, 247] width 26 height 19
click at [329, 675] on div at bounding box center [710, 687] width 1421 height 0
drag, startPoint x: 321, startPoint y: 464, endPoint x: 329, endPoint y: 441, distance: 23.7
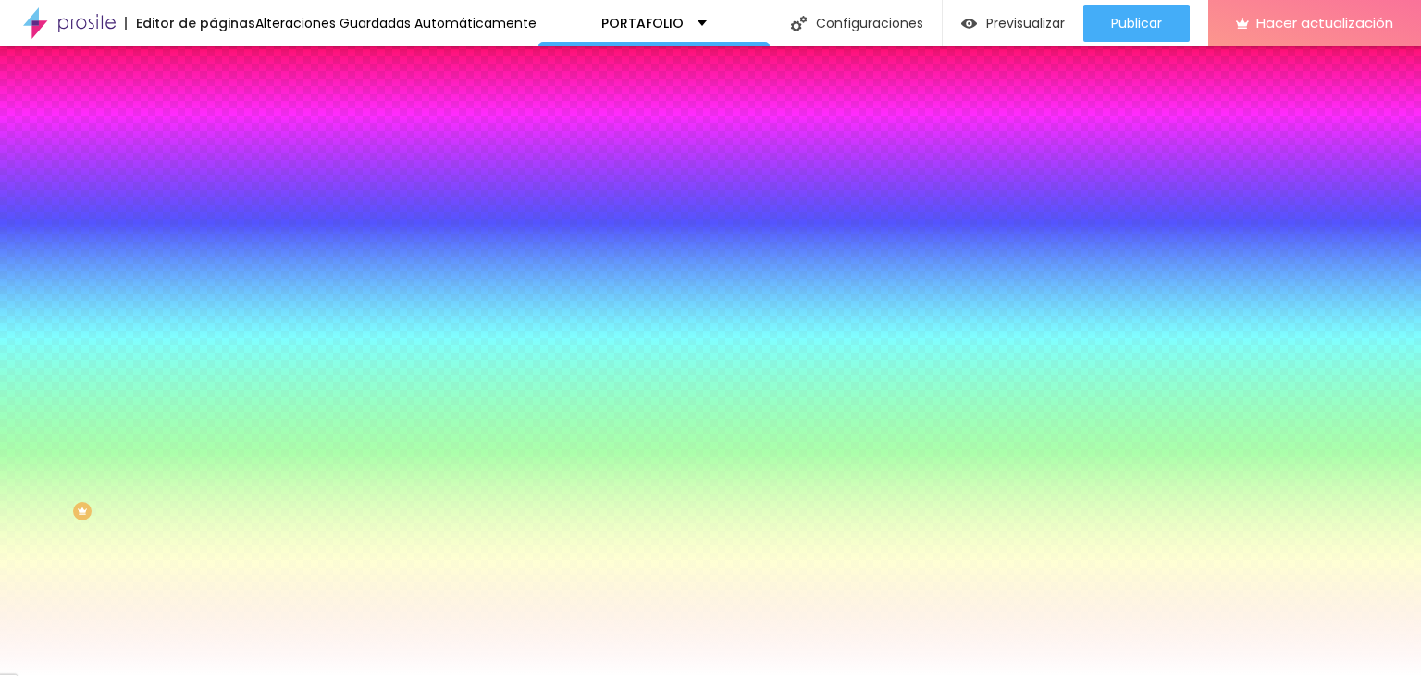
drag, startPoint x: 334, startPoint y: 400, endPoint x: 336, endPoint y: 452, distance: 51.9
click at [336, 453] on div at bounding box center [710, 338] width 1421 height 676
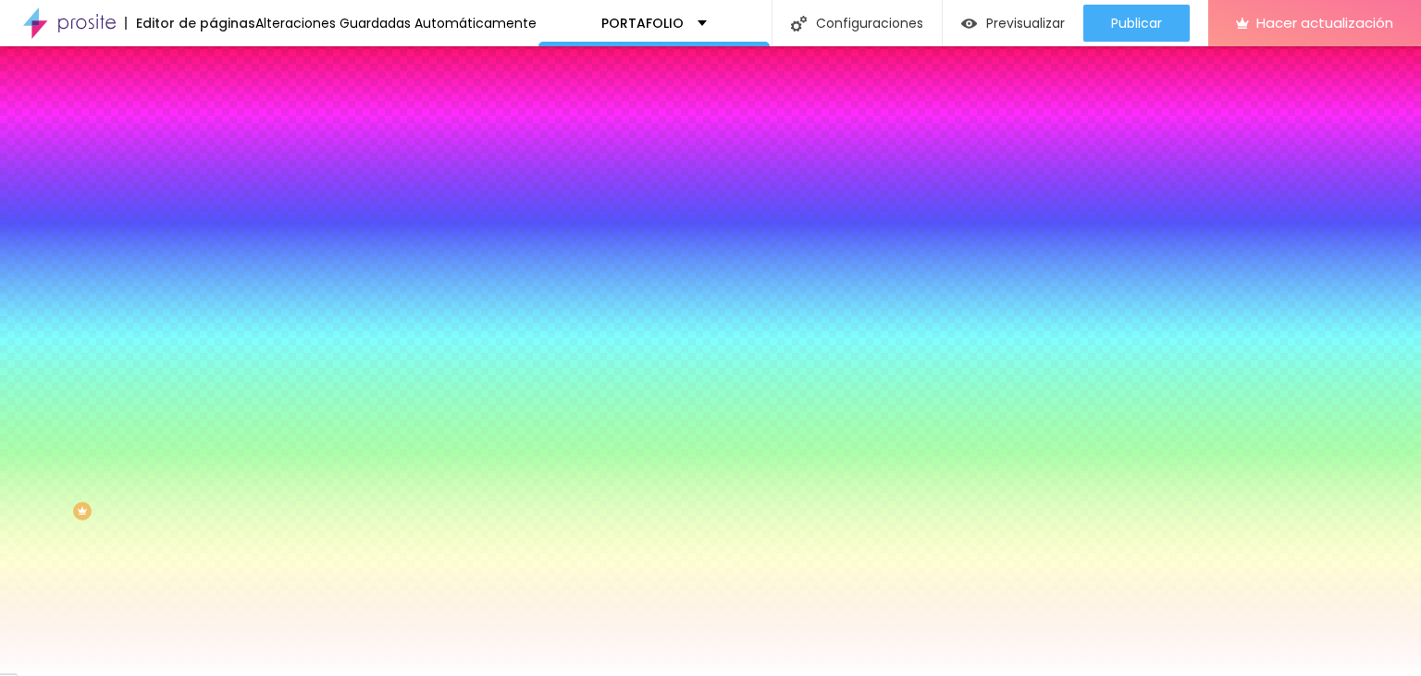
click at [151, 675] on div at bounding box center [710, 676] width 1421 height 0
click at [222, 294] on icon "button" at bounding box center [225, 297] width 7 height 7
drag, startPoint x: 206, startPoint y: 342, endPoint x: 244, endPoint y: 387, distance: 58.4
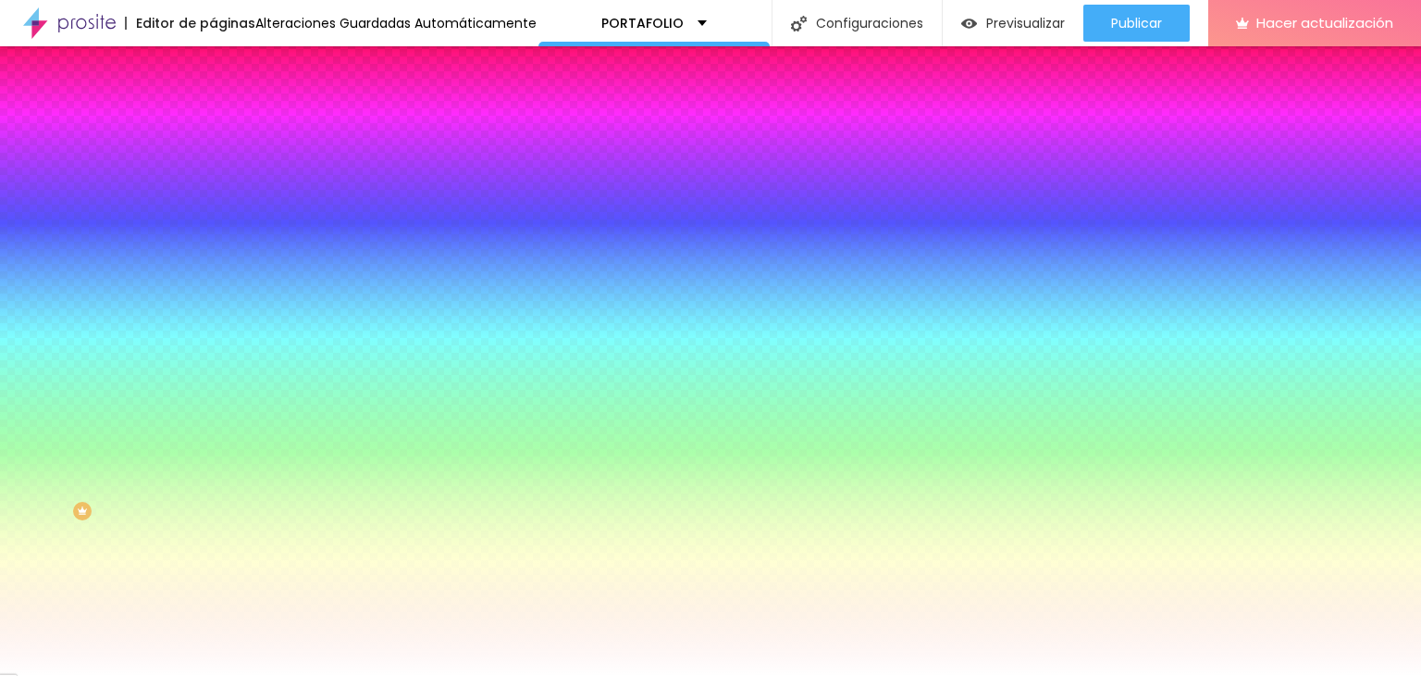
drag, startPoint x: 203, startPoint y: 390, endPoint x: 196, endPoint y: 411, distance: 22.2
drag, startPoint x: 233, startPoint y: 340, endPoint x: 285, endPoint y: 354, distance: 53.7
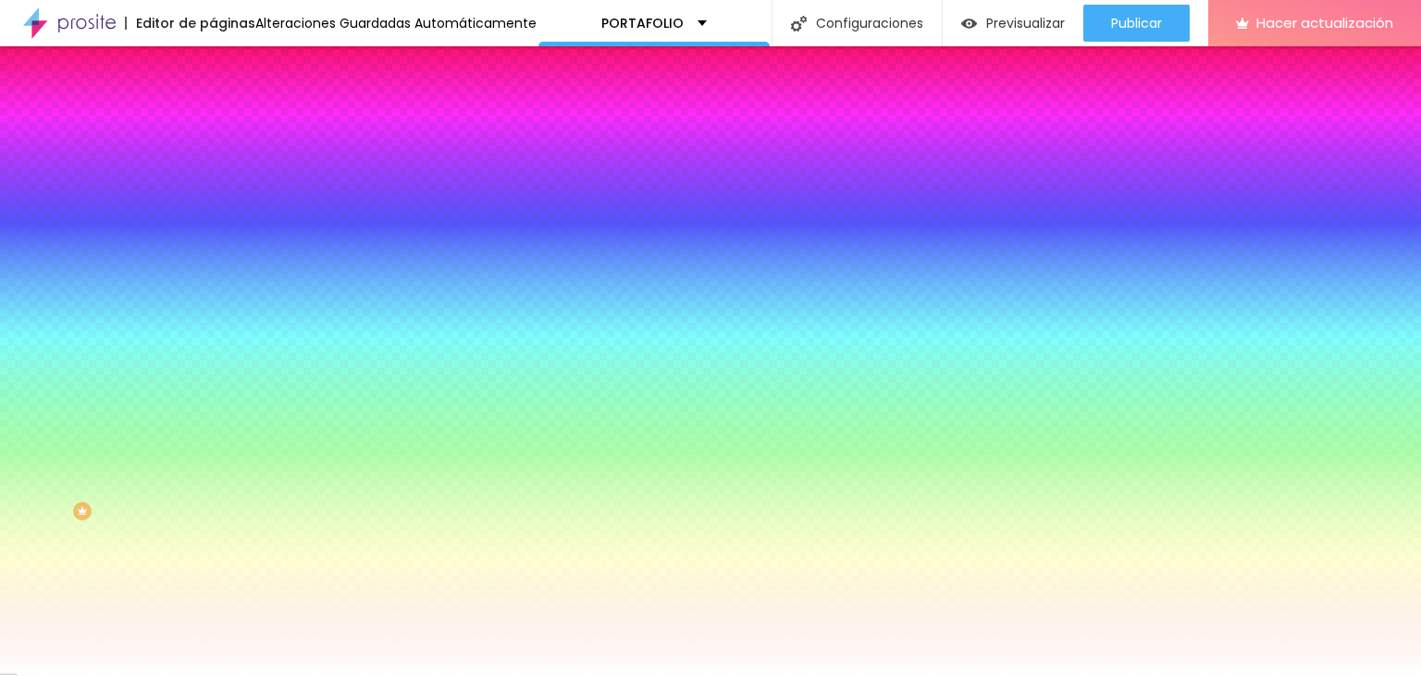
click at [130, 675] on div at bounding box center [710, 676] width 1421 height 0
click at [213, 471] on div "Editar null Contenido Estilo Avanzado Color de fondo Restablecer #FFFFFF Sombra…" at bounding box center [319, 360] width 213 height 629
click at [213, 444] on div "Editar null Contenido Estilo Avanzado Color de fondo Restablecer #FFFFFF Sombra…" at bounding box center [319, 360] width 213 height 629
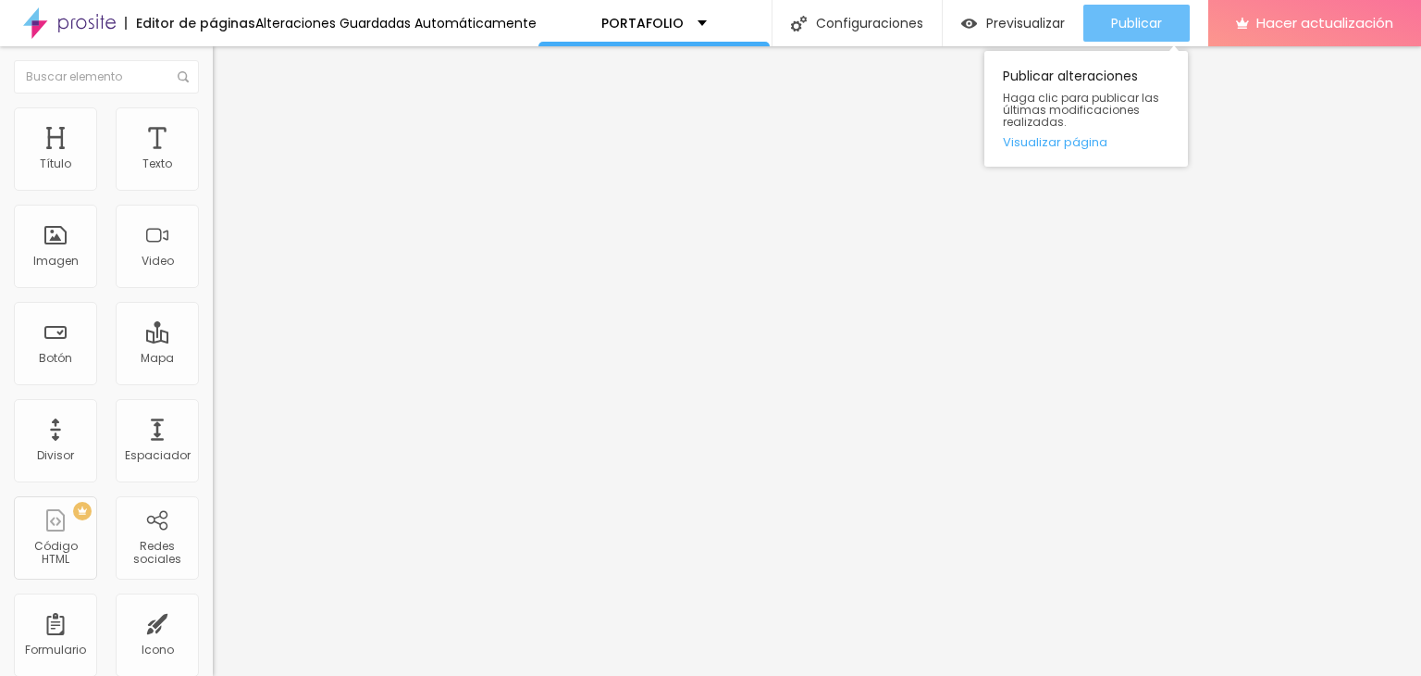
click at [1111, 36] on div "Publicar" at bounding box center [1136, 23] width 51 height 37
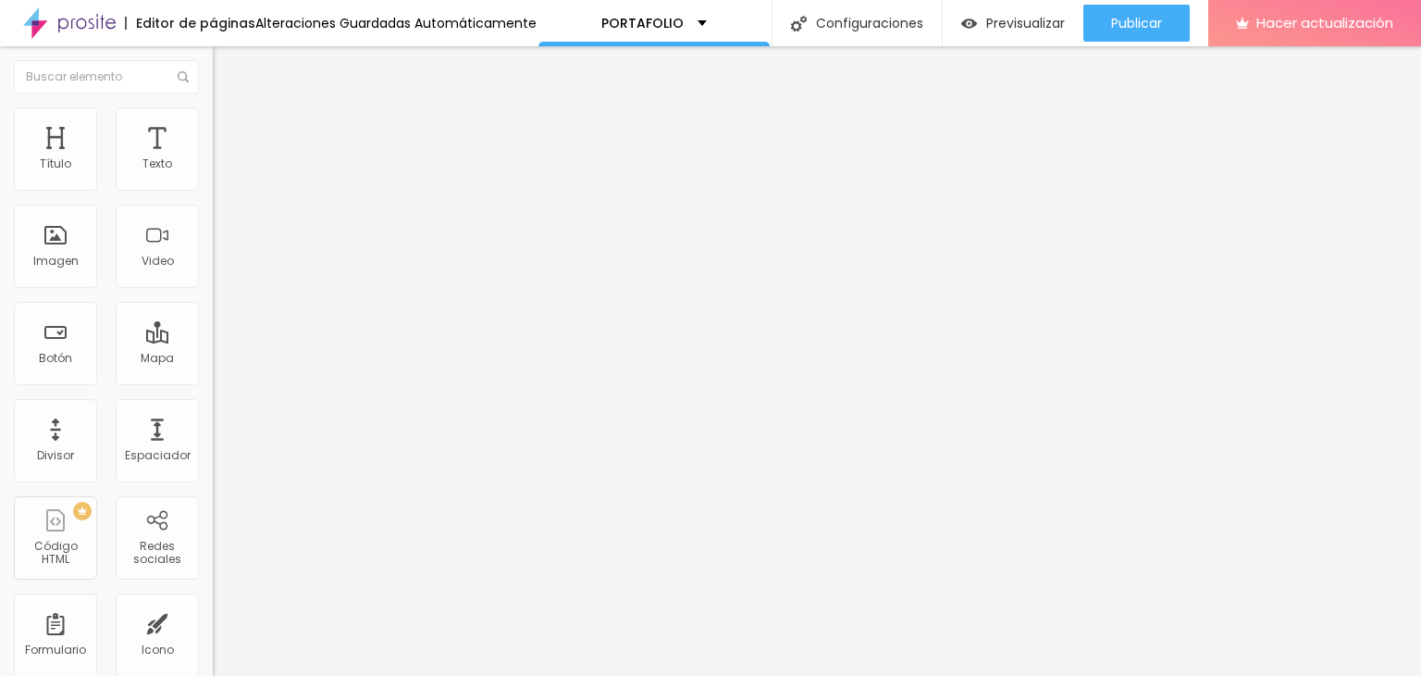
click at [213, 139] on font "Tipografía" at bounding box center [243, 131] width 60 height 16
click at [220, 172] on icon "button" at bounding box center [225, 166] width 11 height 11
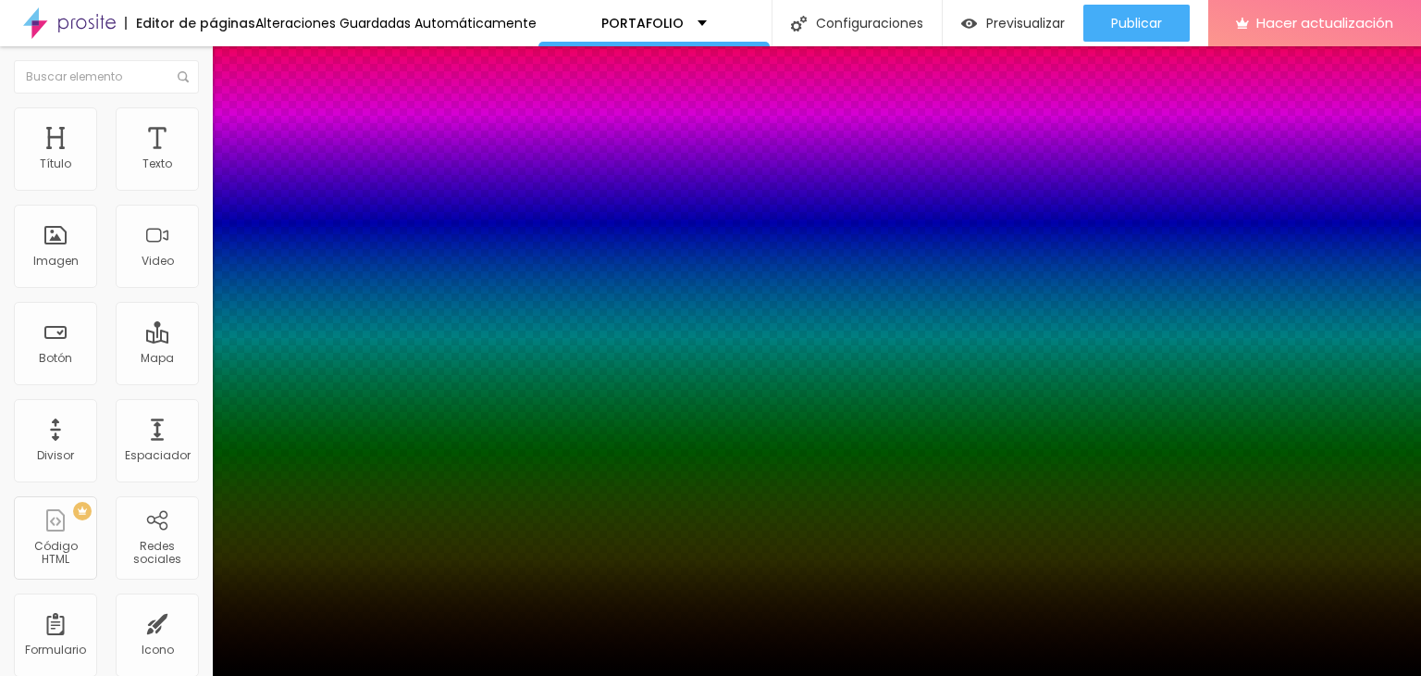
click at [20, 675] on div at bounding box center [710, 676] width 1421 height 0
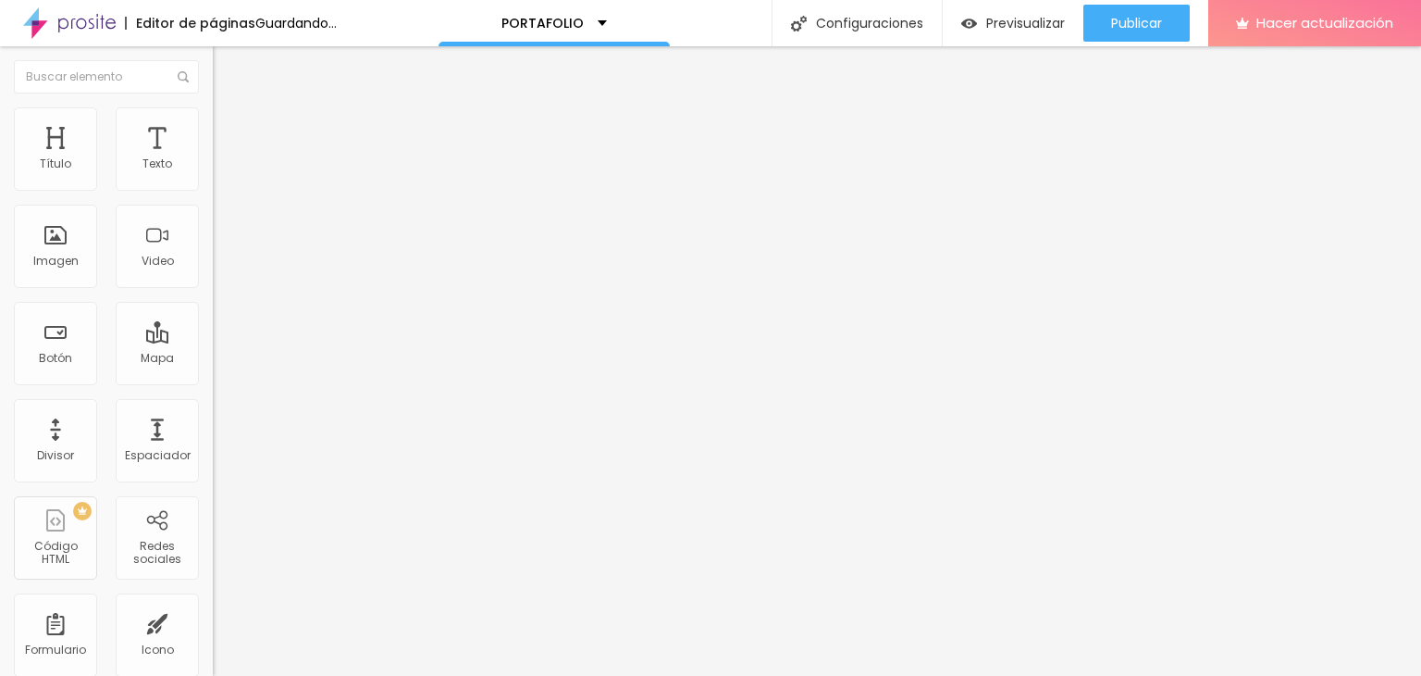
click at [213, 178] on button "button" at bounding box center [226, 167] width 26 height 19
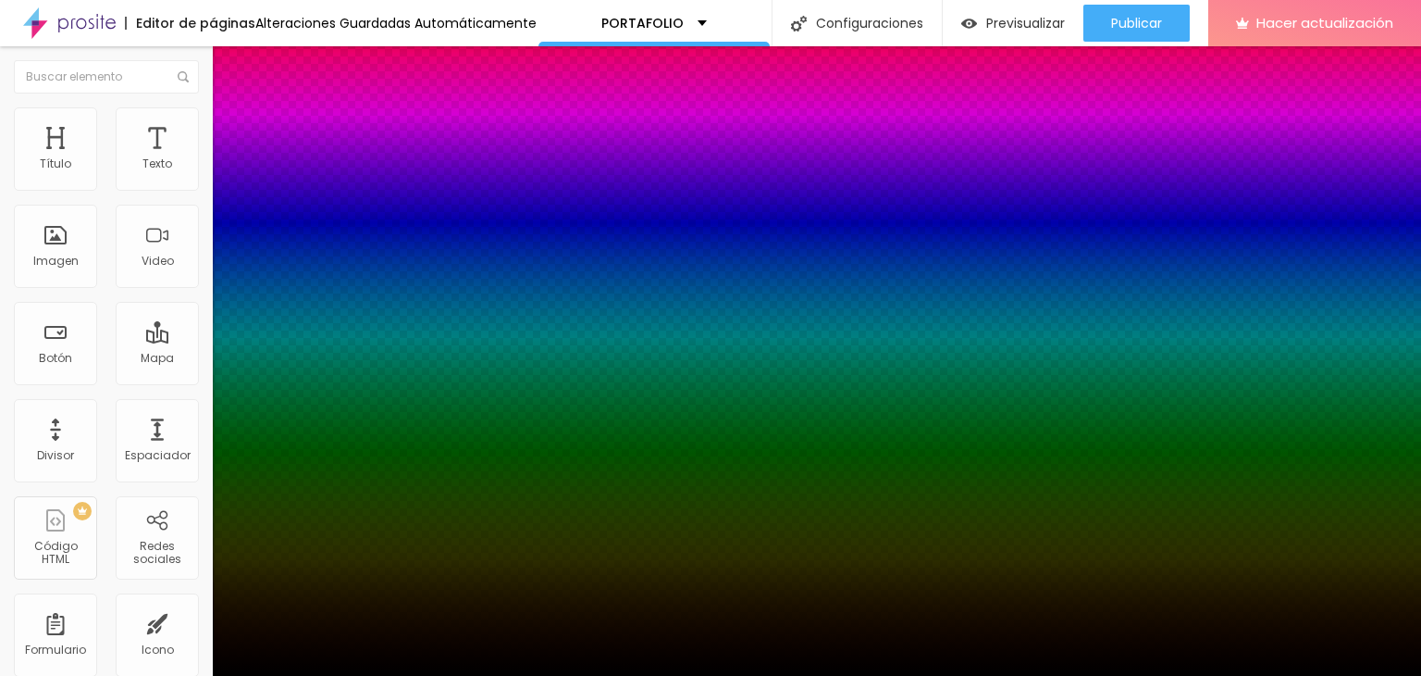
drag, startPoint x: 301, startPoint y: 219, endPoint x: 239, endPoint y: 240, distance: 65.3
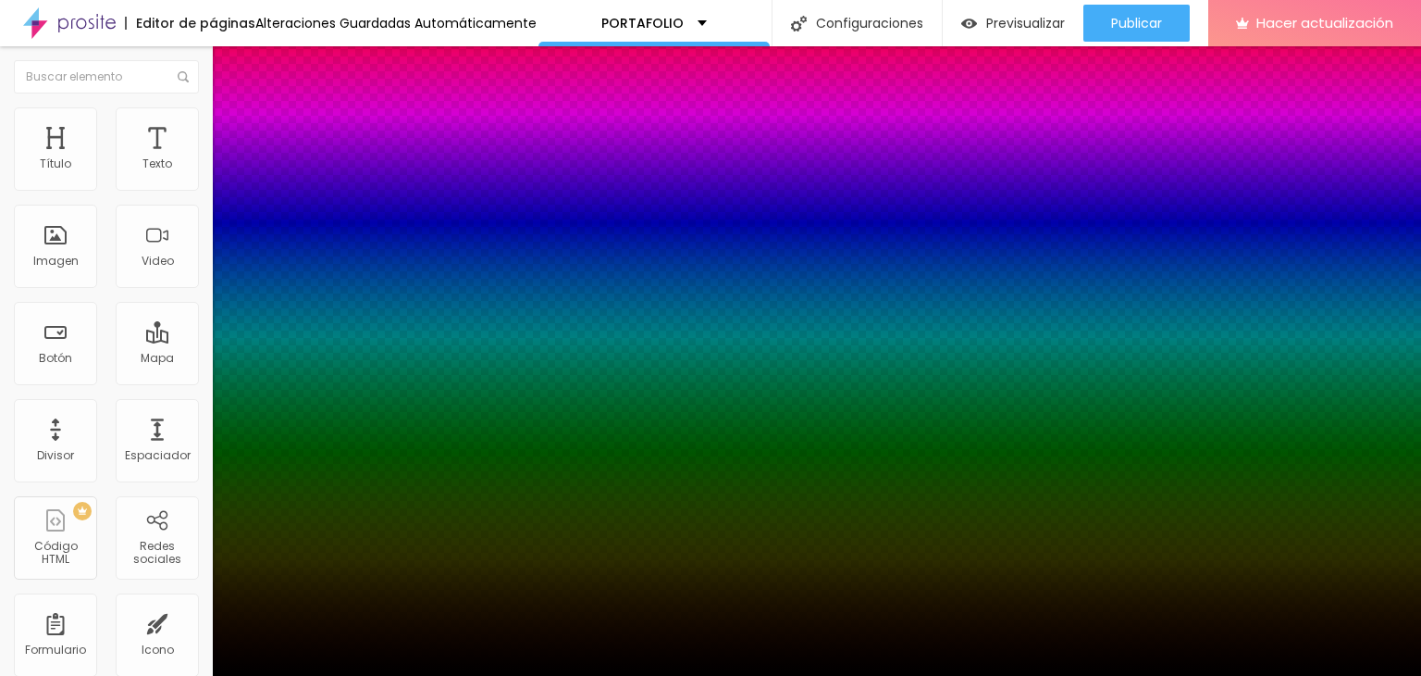
click at [124, 675] on div at bounding box center [710, 676] width 1421 height 0
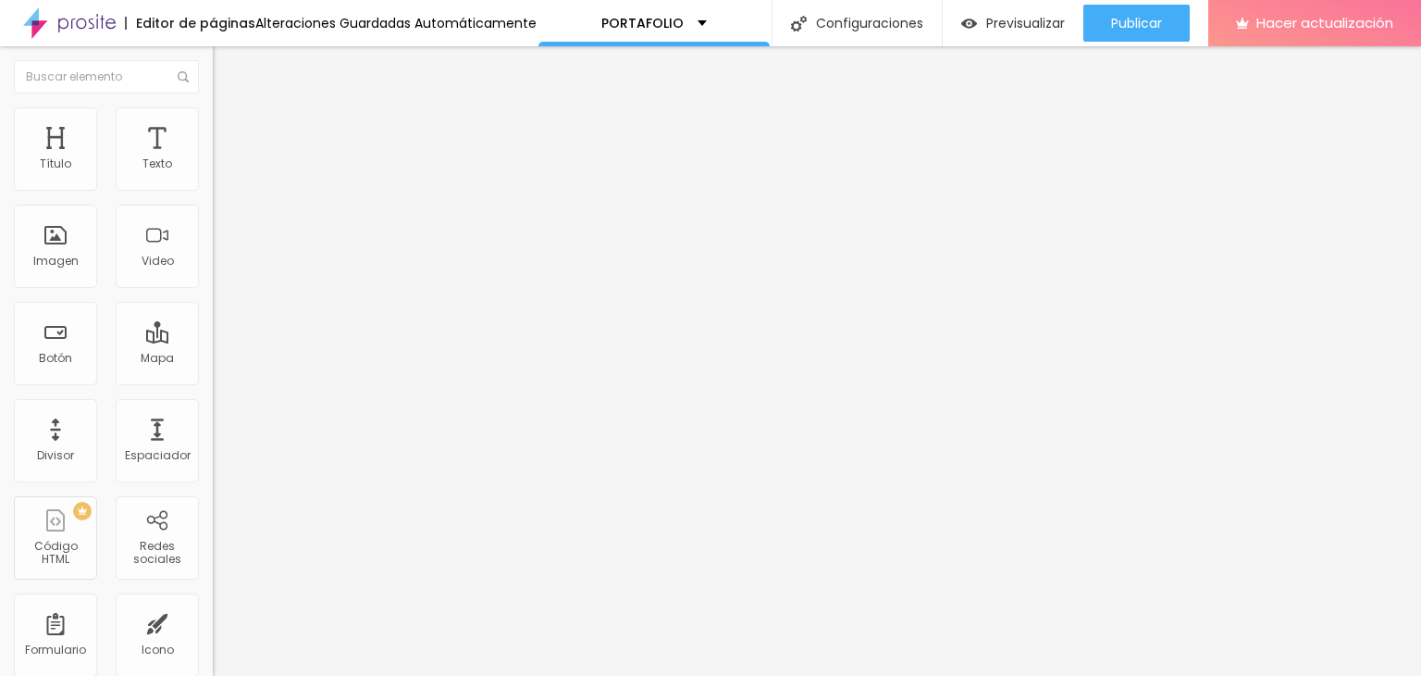
click at [213, 356] on div "Editar null Estilo Avanzado Tipografía Restablecer Sombra ACTIVO Restablecer" at bounding box center [319, 360] width 213 height 629
click at [213, 570] on div "Editar null Contenido Estilo Avanzado Modo Completo En caja Completo" at bounding box center [319, 360] width 213 height 629
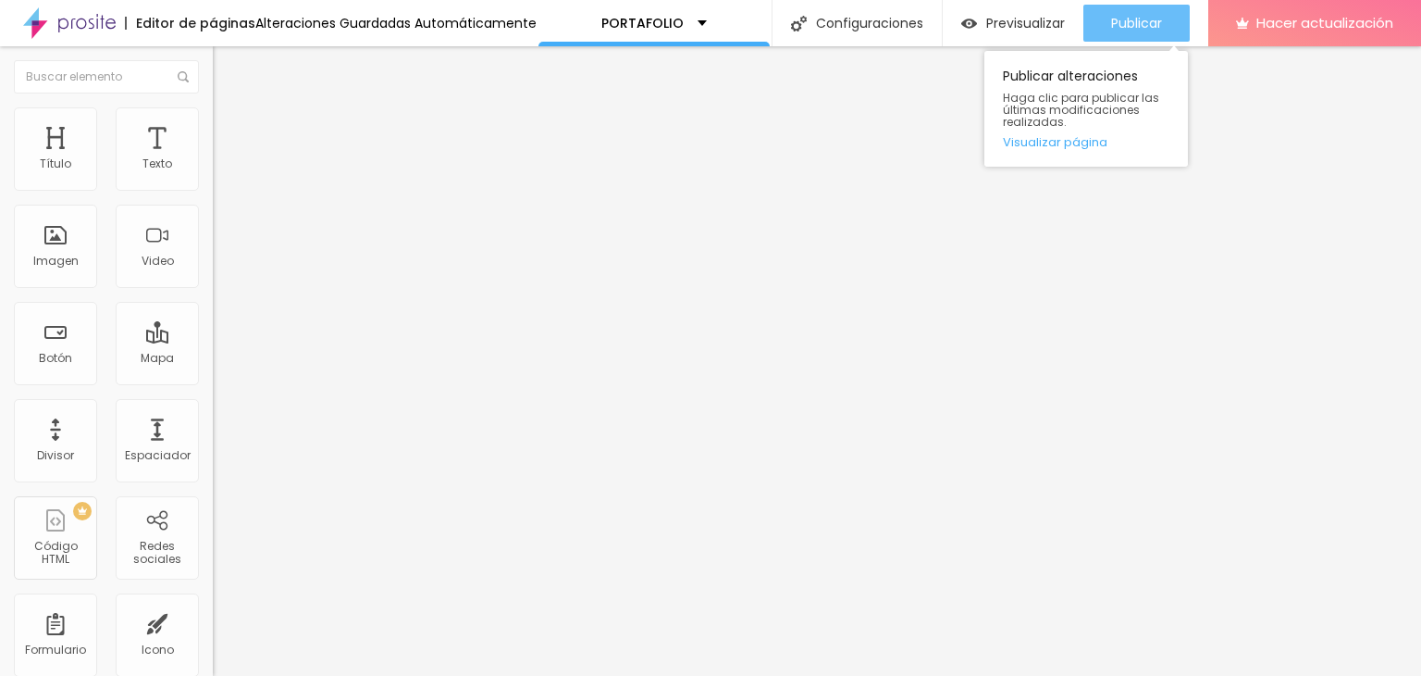
click at [1106, 6] on button "Publicar" at bounding box center [1137, 23] width 106 height 37
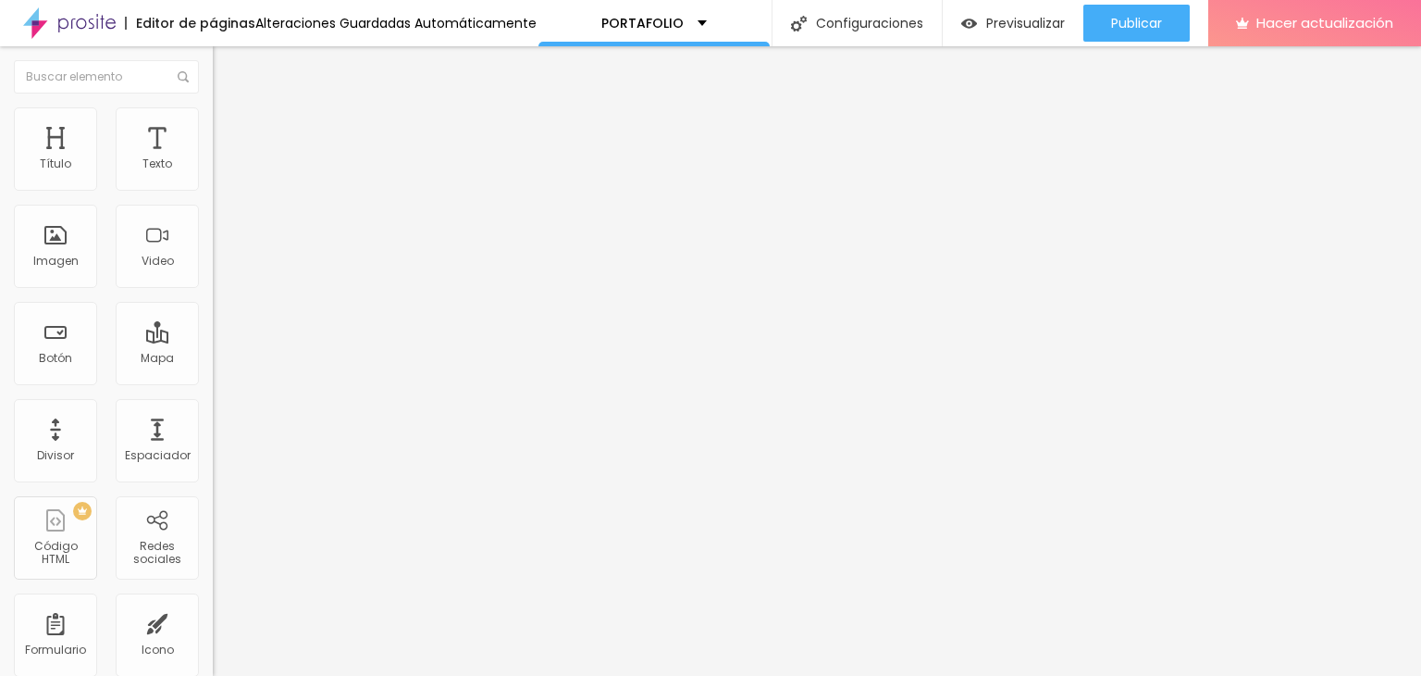
click at [213, 122] on ul "Contenido Estilo Avanzado" at bounding box center [319, 117] width 213 height 56
click at [213, 121] on li "Estilo" at bounding box center [319, 116] width 213 height 19
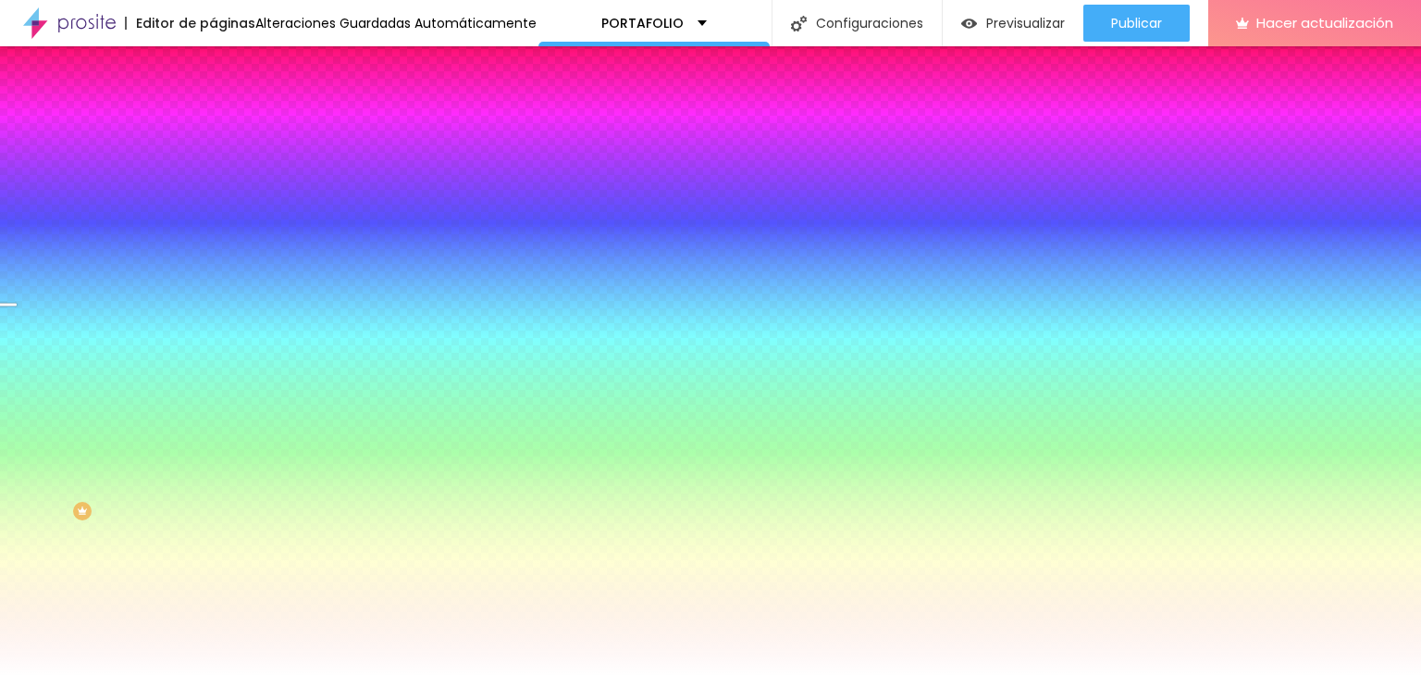
click at [224, 170] on font "Cambiar imagen" at bounding box center [274, 163] width 100 height 16
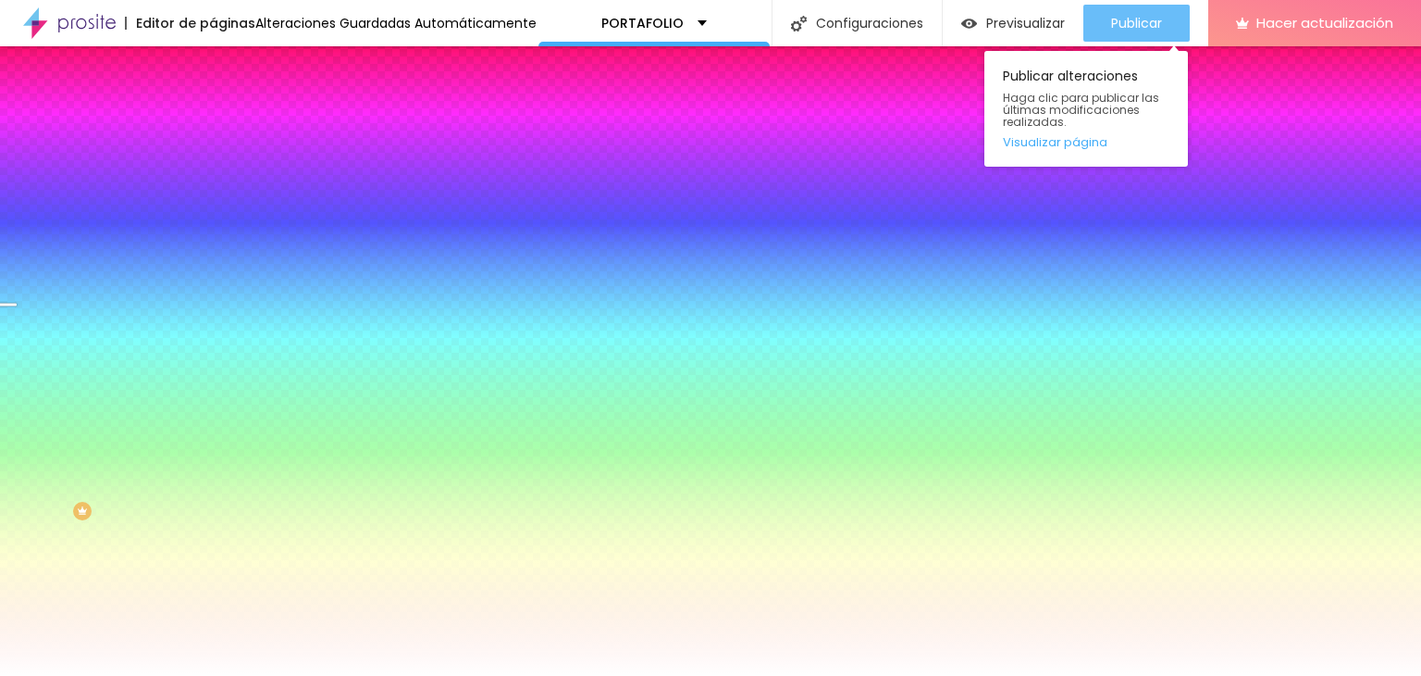
click at [1122, 31] on font "Publicar" at bounding box center [1136, 23] width 51 height 19
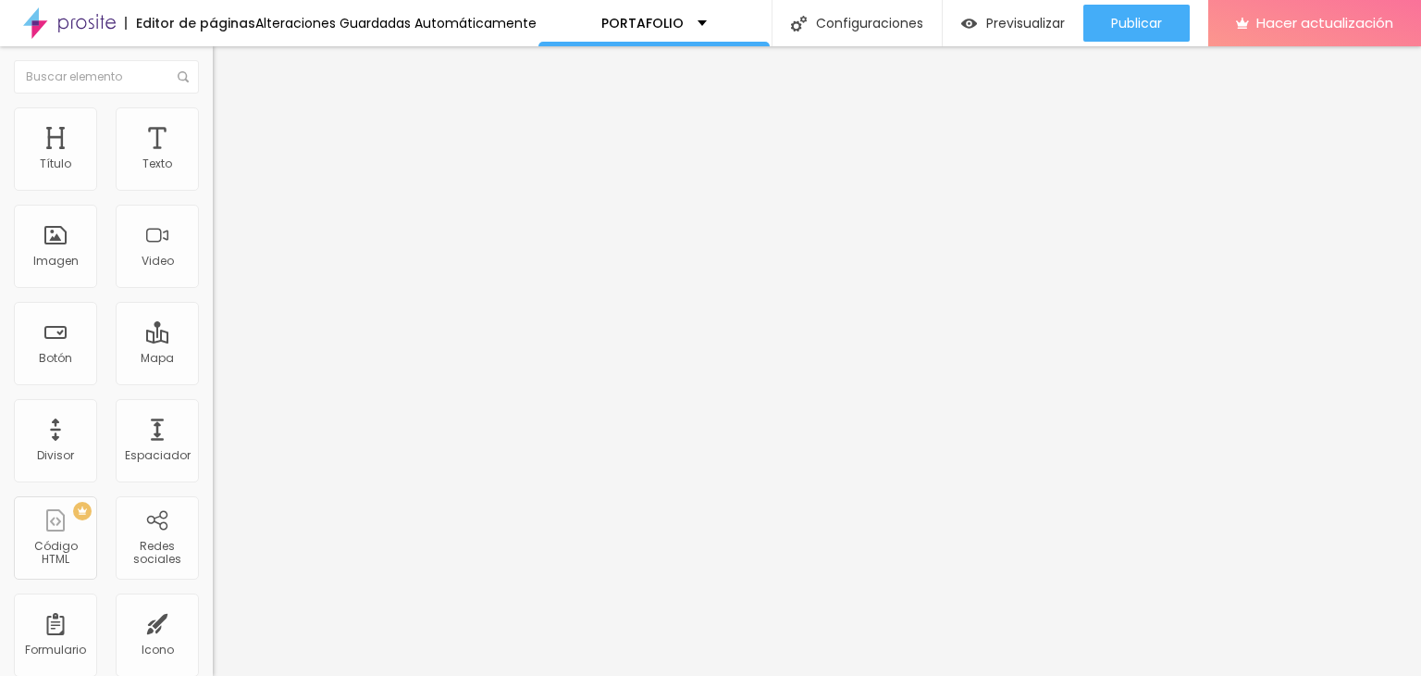
click at [213, 164] on div "Tipografía Restablecer Sombra DESACTIVADO Restablecer" at bounding box center [319, 183] width 213 height 114
click at [213, 107] on img at bounding box center [221, 115] width 17 height 17
click at [230, 130] on font "Avanzado" at bounding box center [259, 138] width 59 height 16
click at [213, 107] on li "Contenido" at bounding box center [319, 98] width 213 height 19
click at [213, 174] on input "text" at bounding box center [324, 164] width 222 height 19
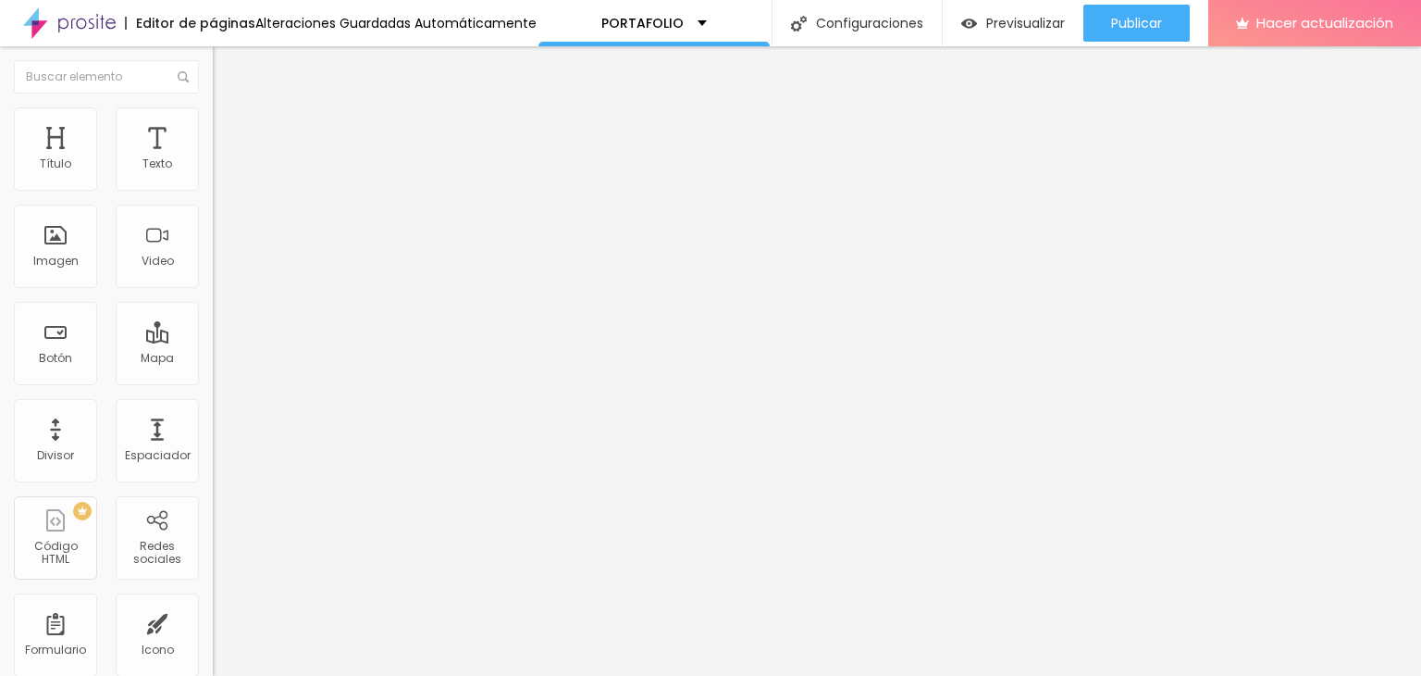
click at [213, 116] on img at bounding box center [221, 115] width 17 height 17
click at [230, 132] on font "Avanzado" at bounding box center [259, 138] width 59 height 16
click at [213, 107] on img at bounding box center [221, 115] width 17 height 17
click at [213, 107] on li "Contenido" at bounding box center [319, 98] width 213 height 19
click at [213, 123] on li "Estilo" at bounding box center [319, 116] width 213 height 19
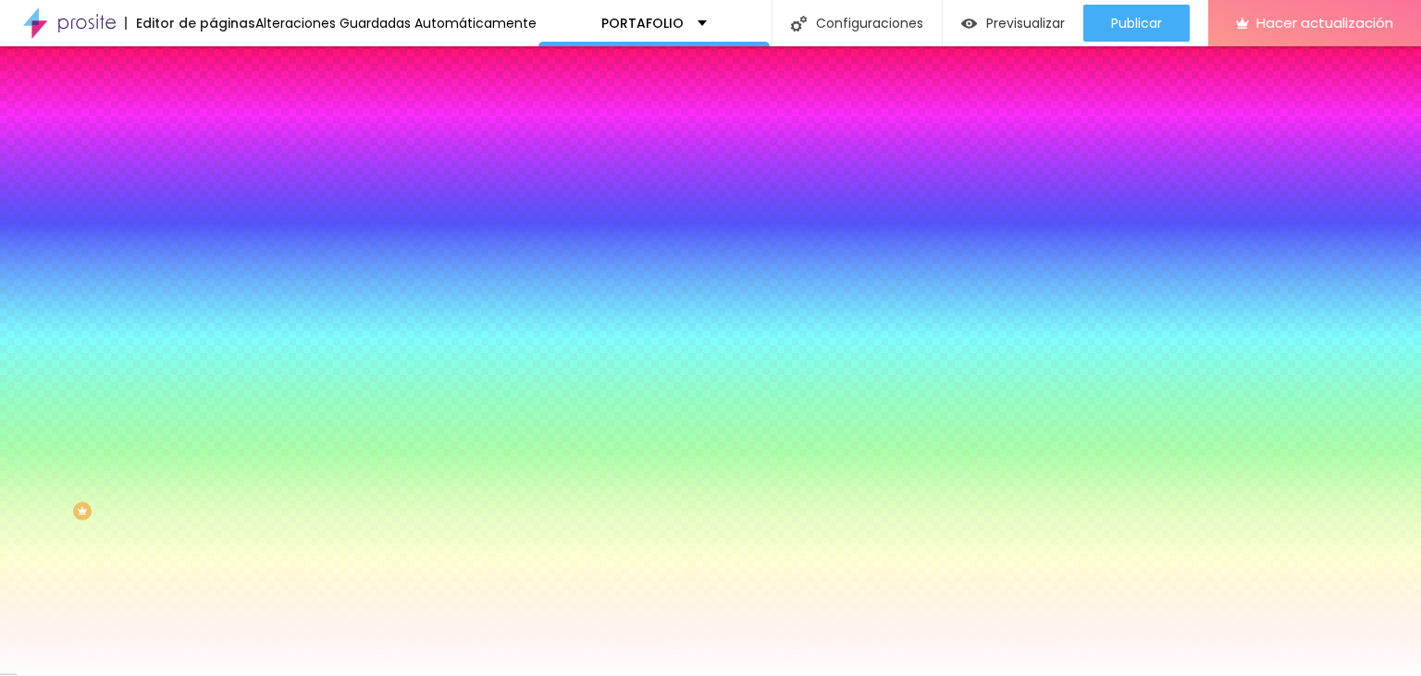
click at [227, 68] on img "button" at bounding box center [234, 67] width 15 height 15
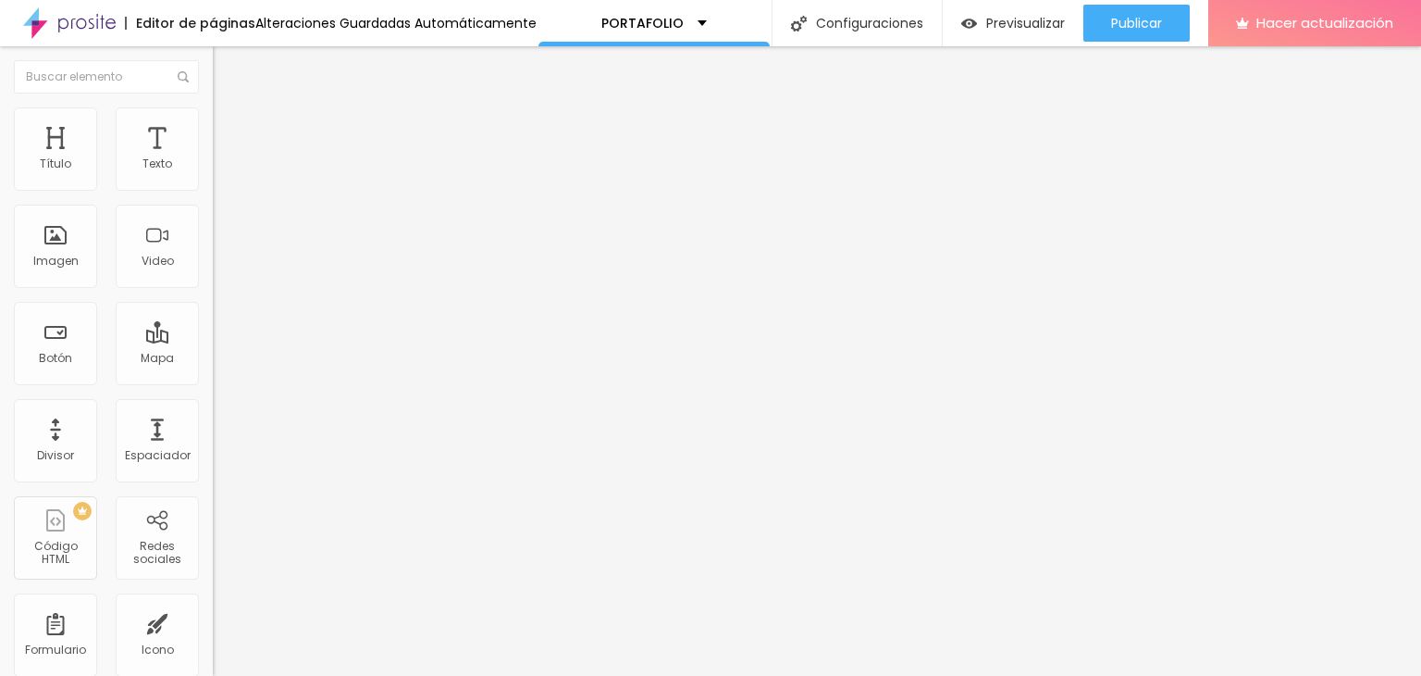
click at [230, 124] on font "Avanzado" at bounding box center [259, 120] width 59 height 16
click at [213, 106] on img at bounding box center [221, 97] width 17 height 17
click at [227, 69] on img "button" at bounding box center [234, 67] width 15 height 15
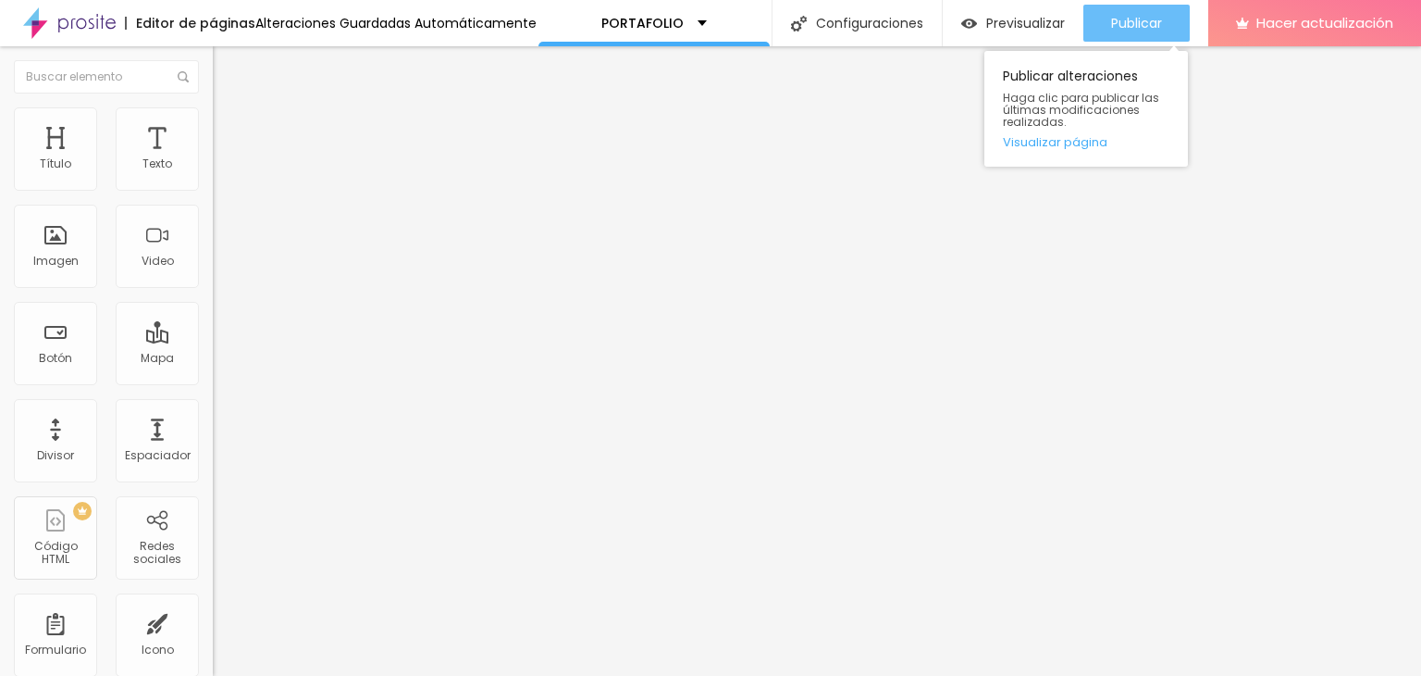
click at [1142, 16] on font "Publicar" at bounding box center [1136, 23] width 51 height 19
click at [1091, 30] on button "Publicar" at bounding box center [1137, 23] width 106 height 37
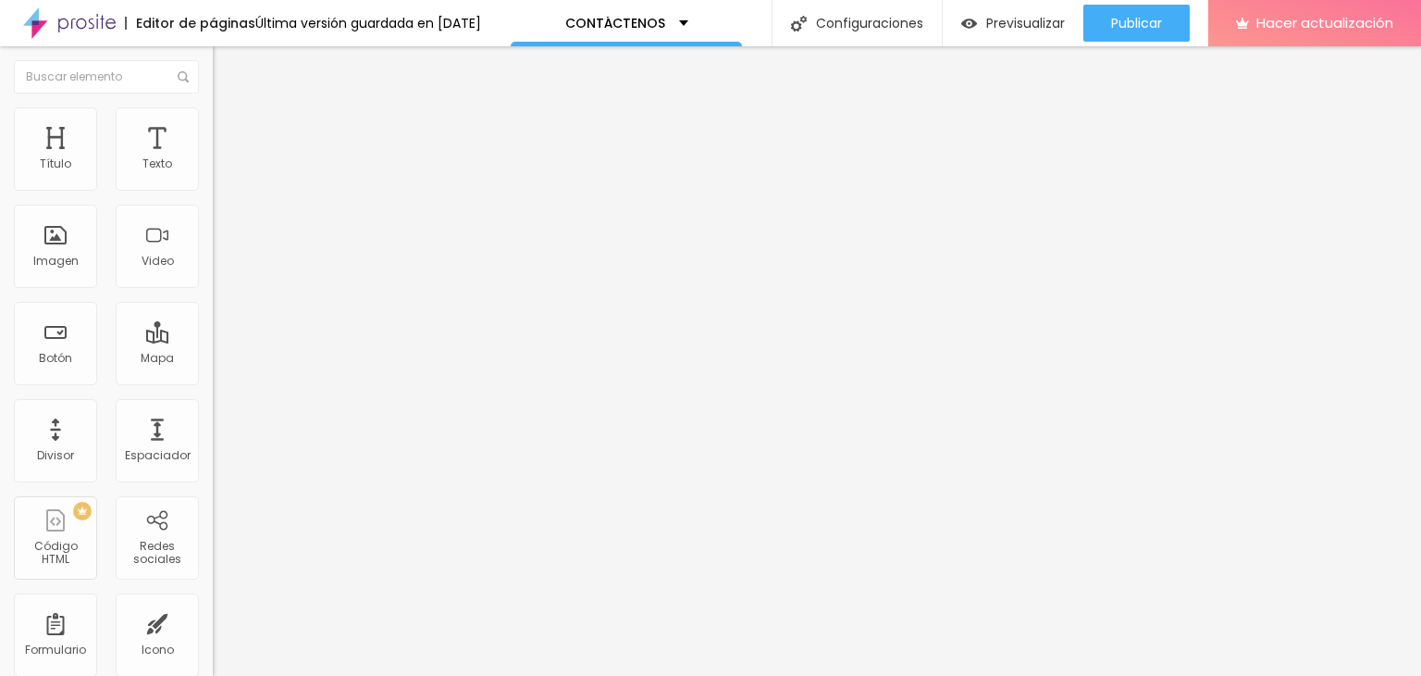
click at [213, 125] on ul "Contenido [PERSON_NAME]" at bounding box center [319, 117] width 213 height 56
click at [230, 130] on font "Avanzado" at bounding box center [259, 138] width 59 height 16
click at [213, 126] on li "Estilo" at bounding box center [319, 116] width 213 height 19
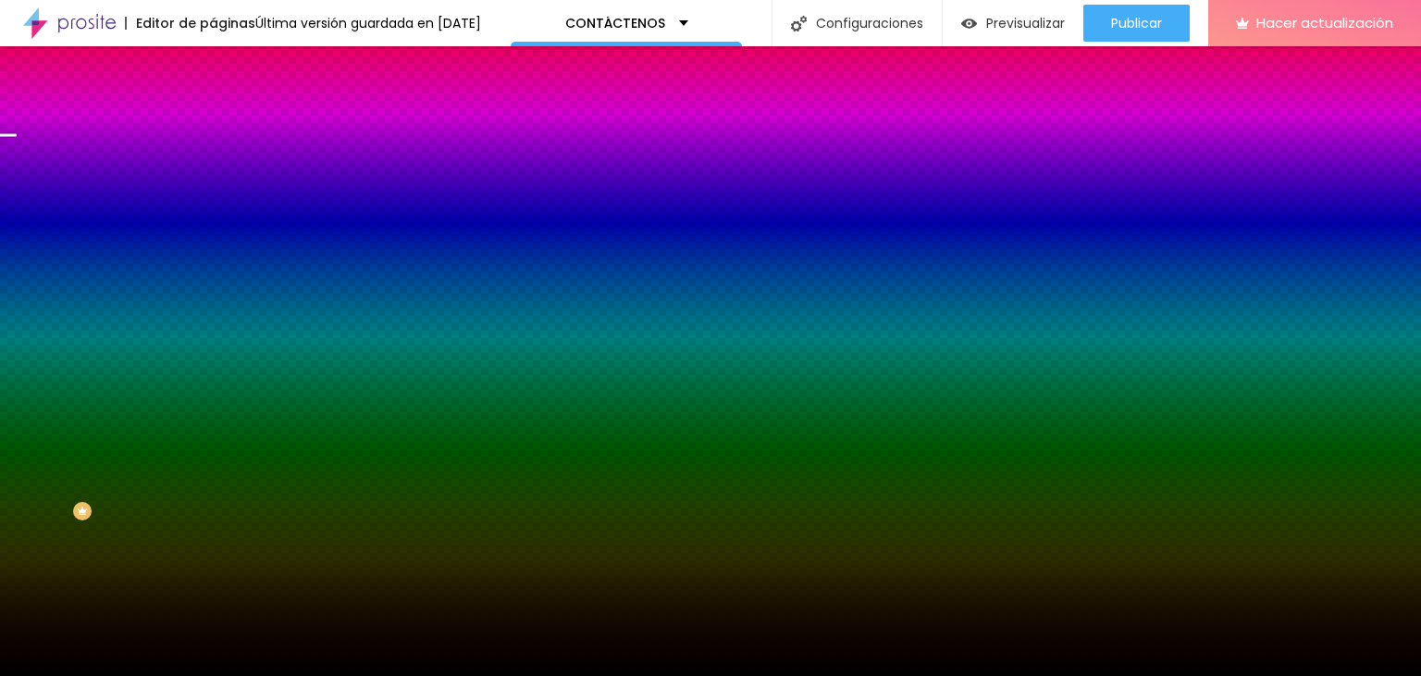
click at [224, 170] on font "Cambiar imagen" at bounding box center [274, 163] width 100 height 16
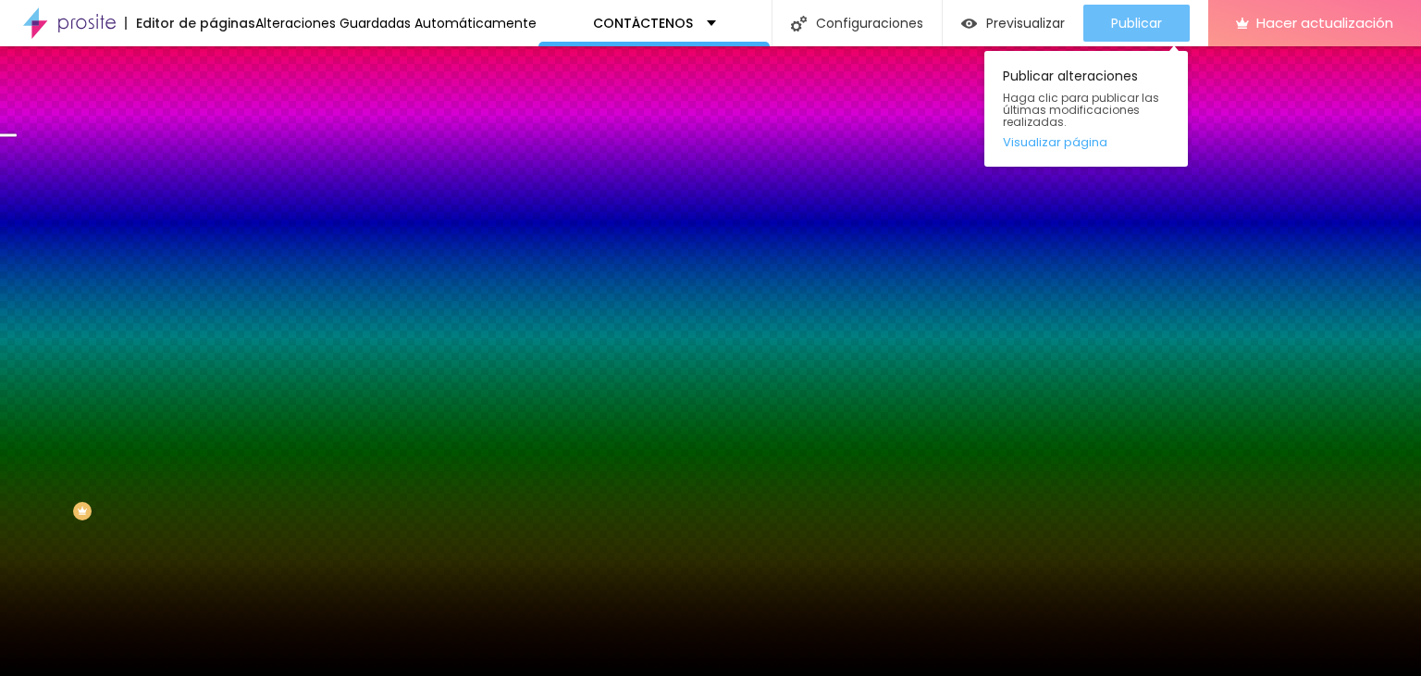
click at [1136, 29] on font "Publicar" at bounding box center [1136, 23] width 51 height 19
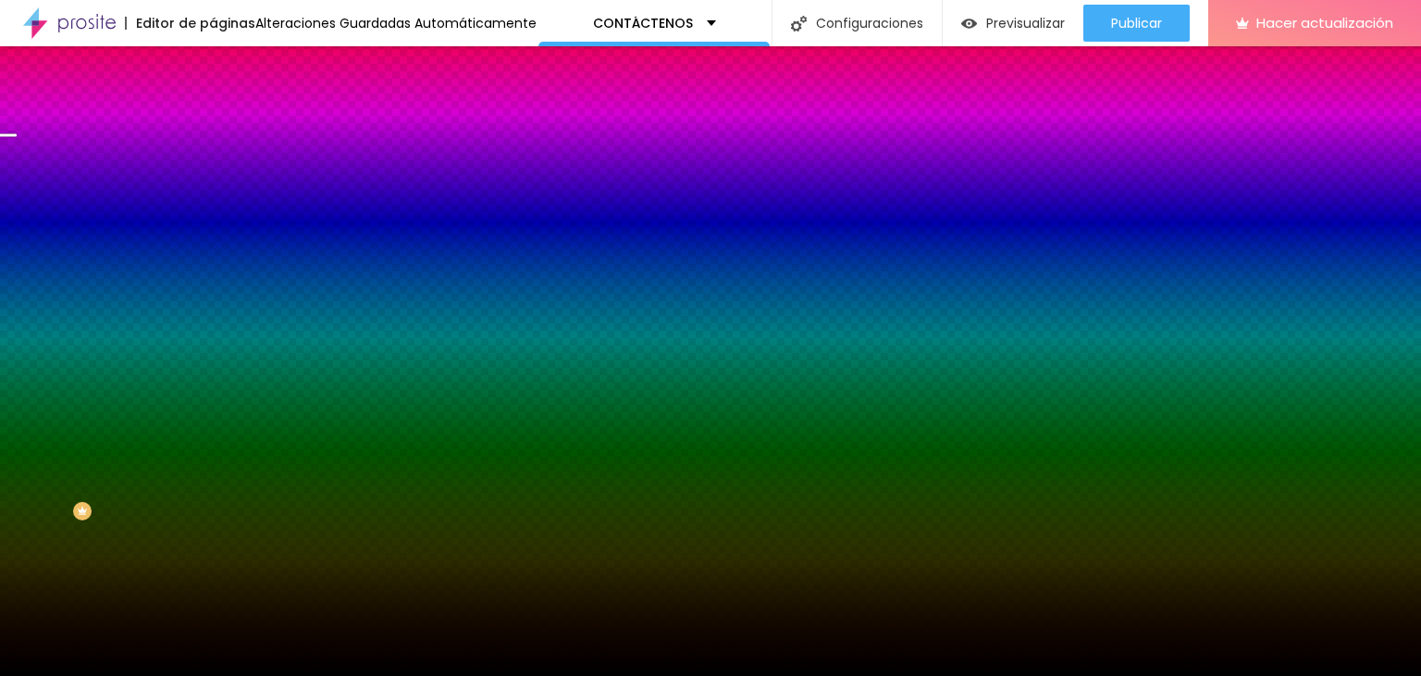
click at [224, 170] on font "Cambiar imagen" at bounding box center [274, 163] width 100 height 16
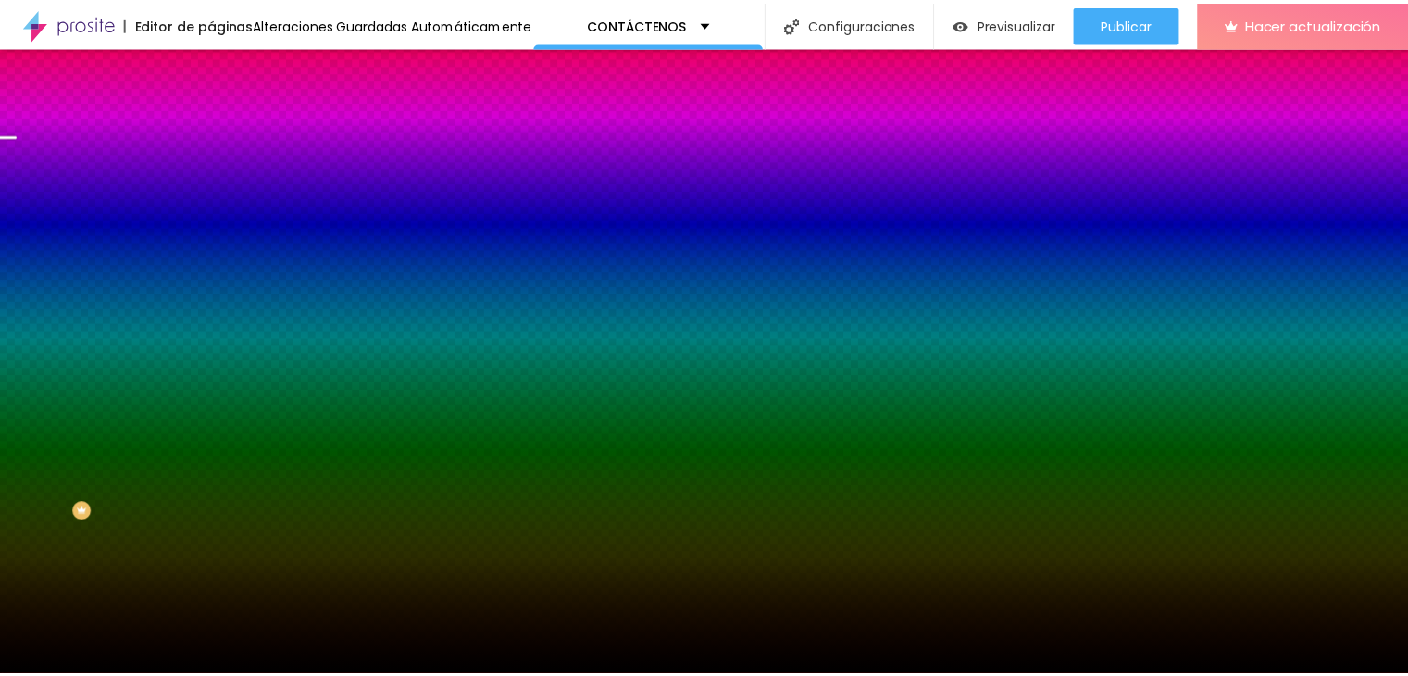
scroll to position [1111, 0]
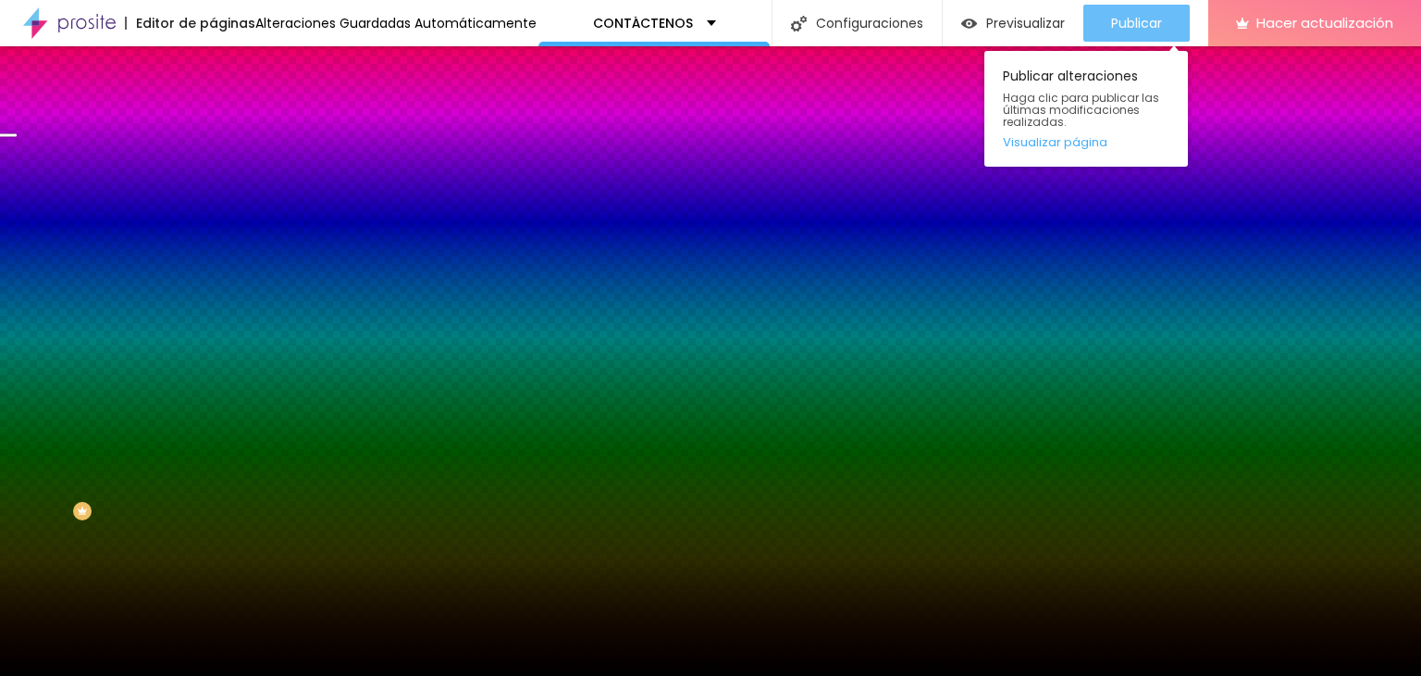
click at [1170, 16] on button "Publicar" at bounding box center [1137, 23] width 106 height 37
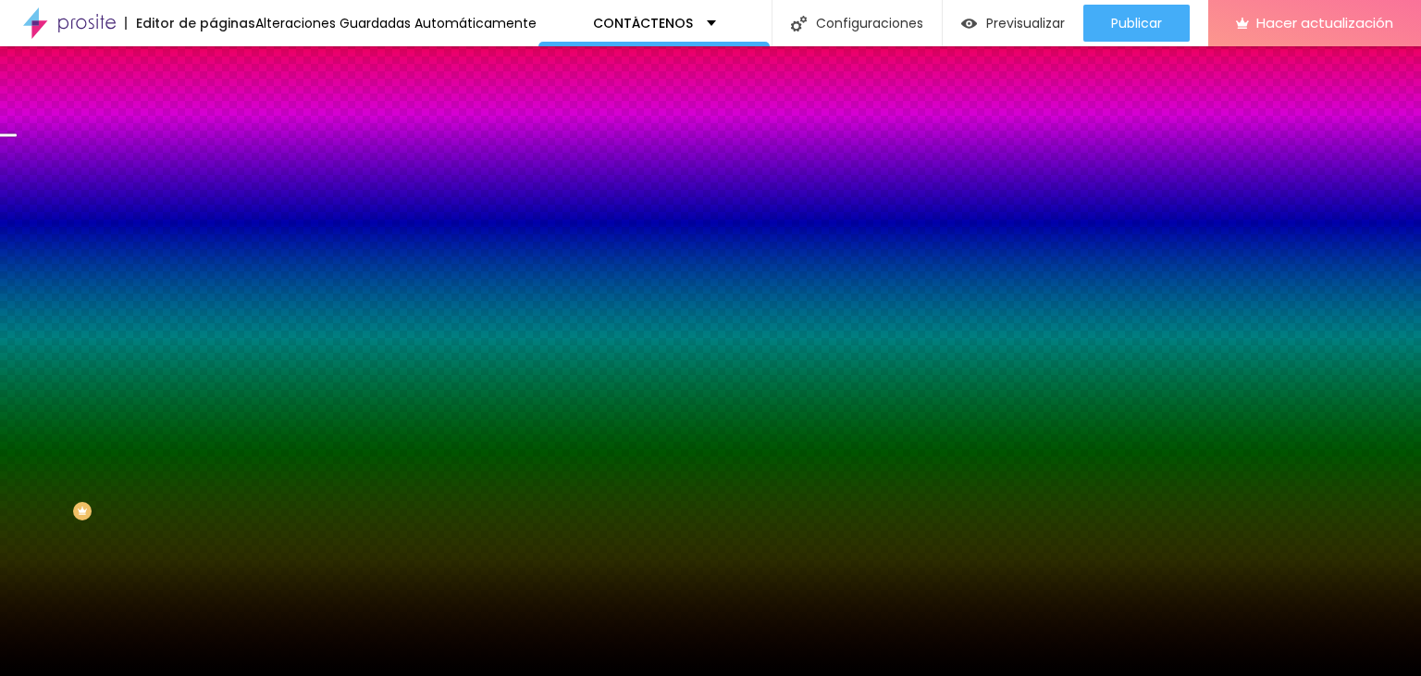
click at [222, 325] on icon "button" at bounding box center [225, 320] width 7 height 7
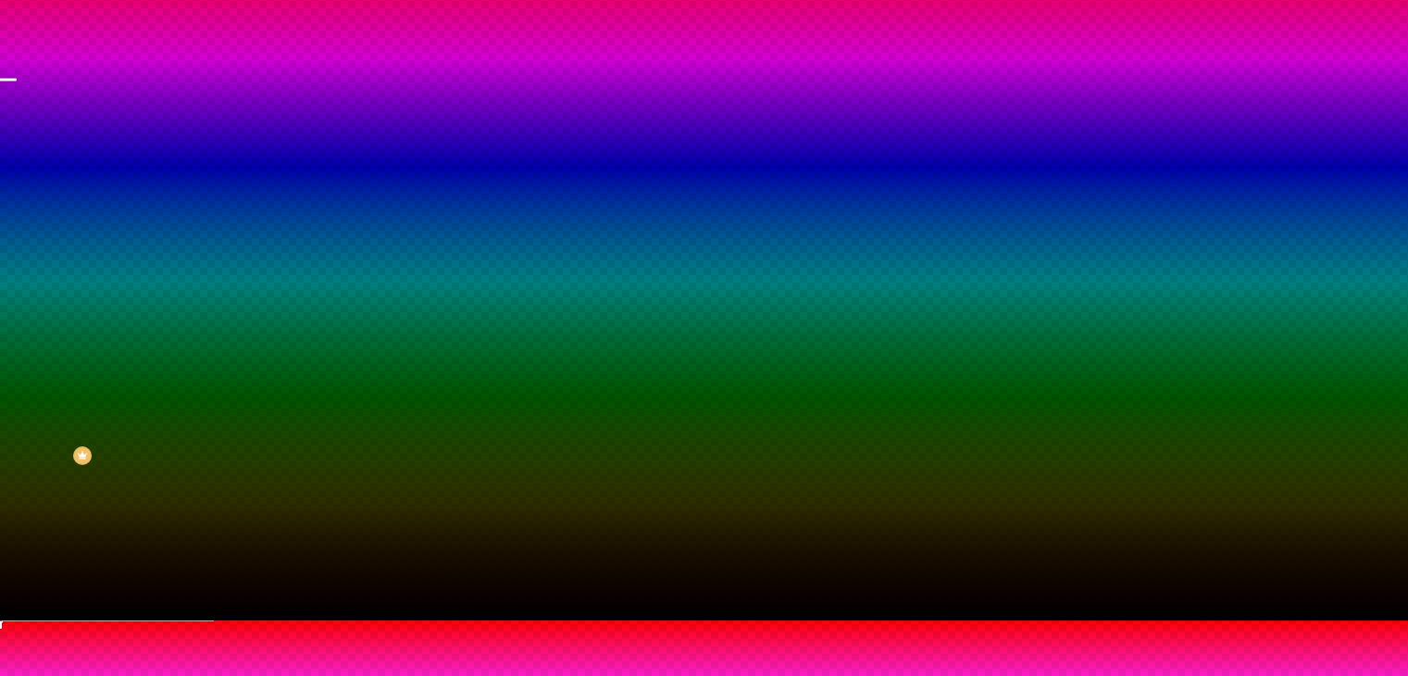
scroll to position [104, 0]
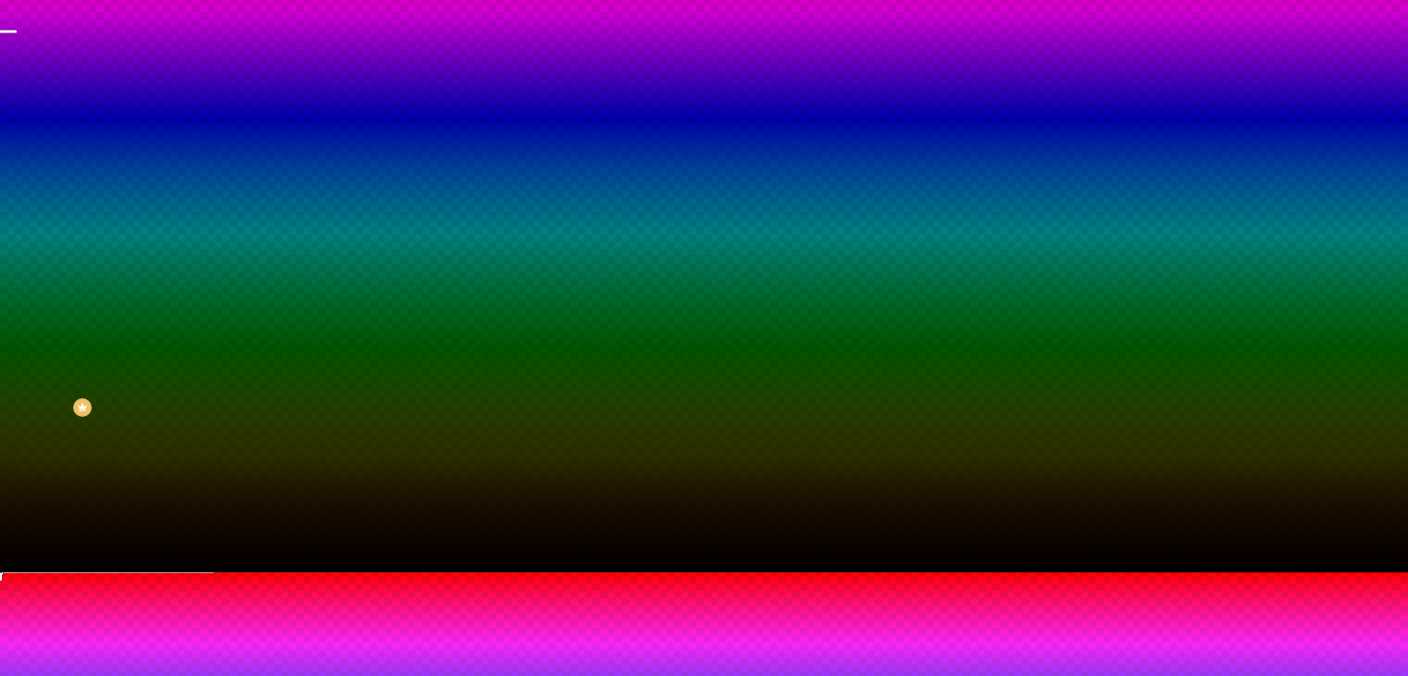
radio input "false"
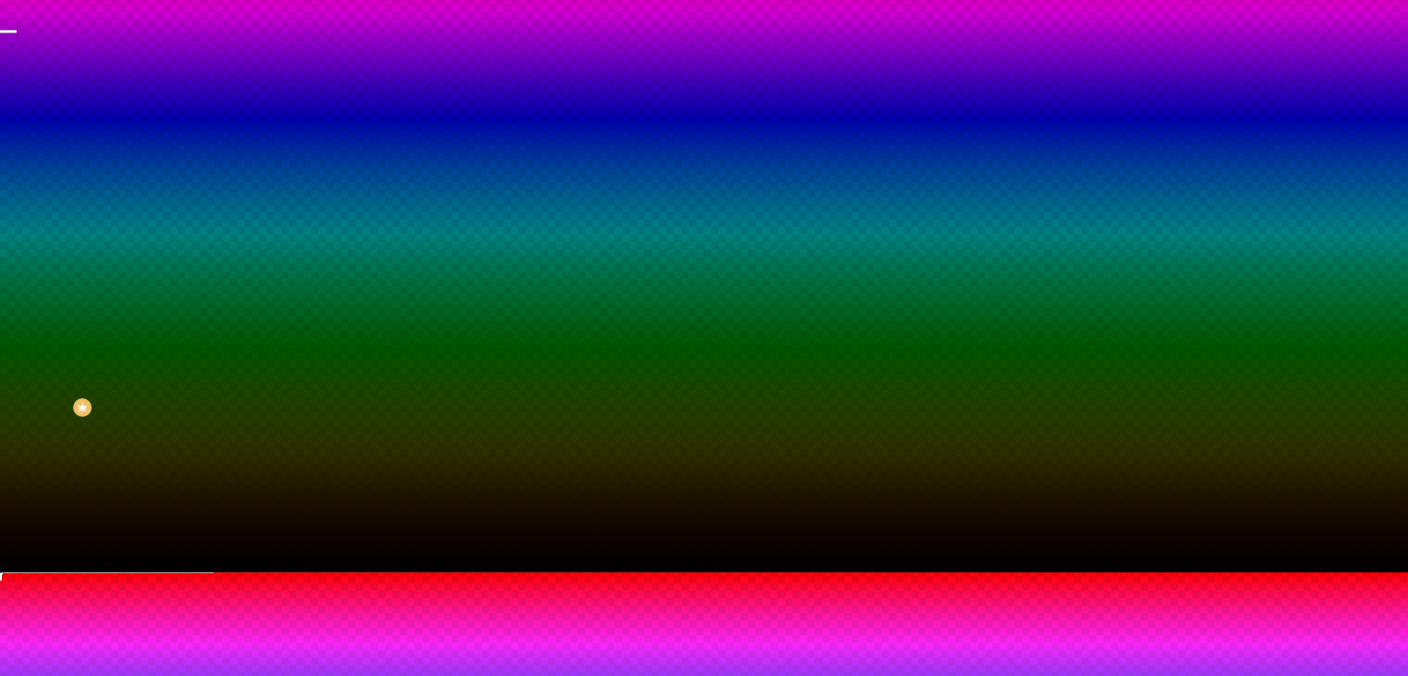
radio input "false"
radio input "true"
radio input "false"
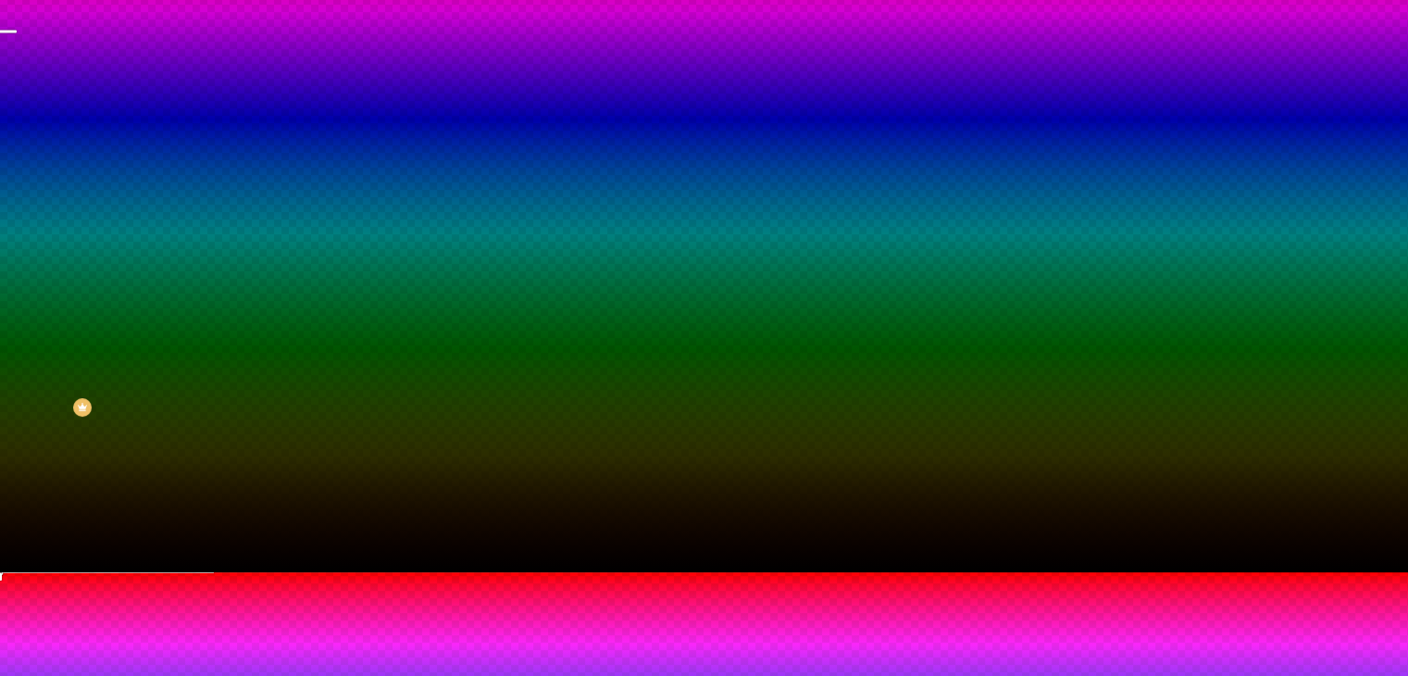
radio input "false"
radio input "true"
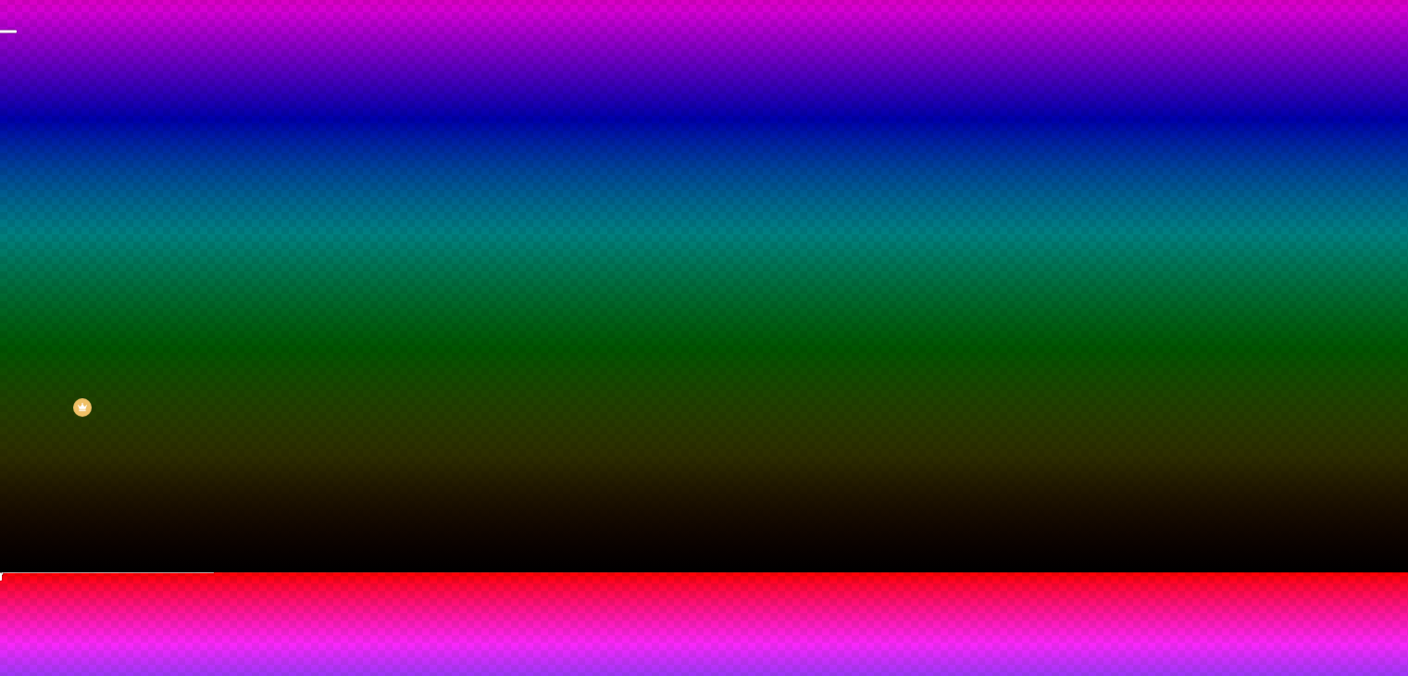
type input "105"
type input "115"
type input "180"
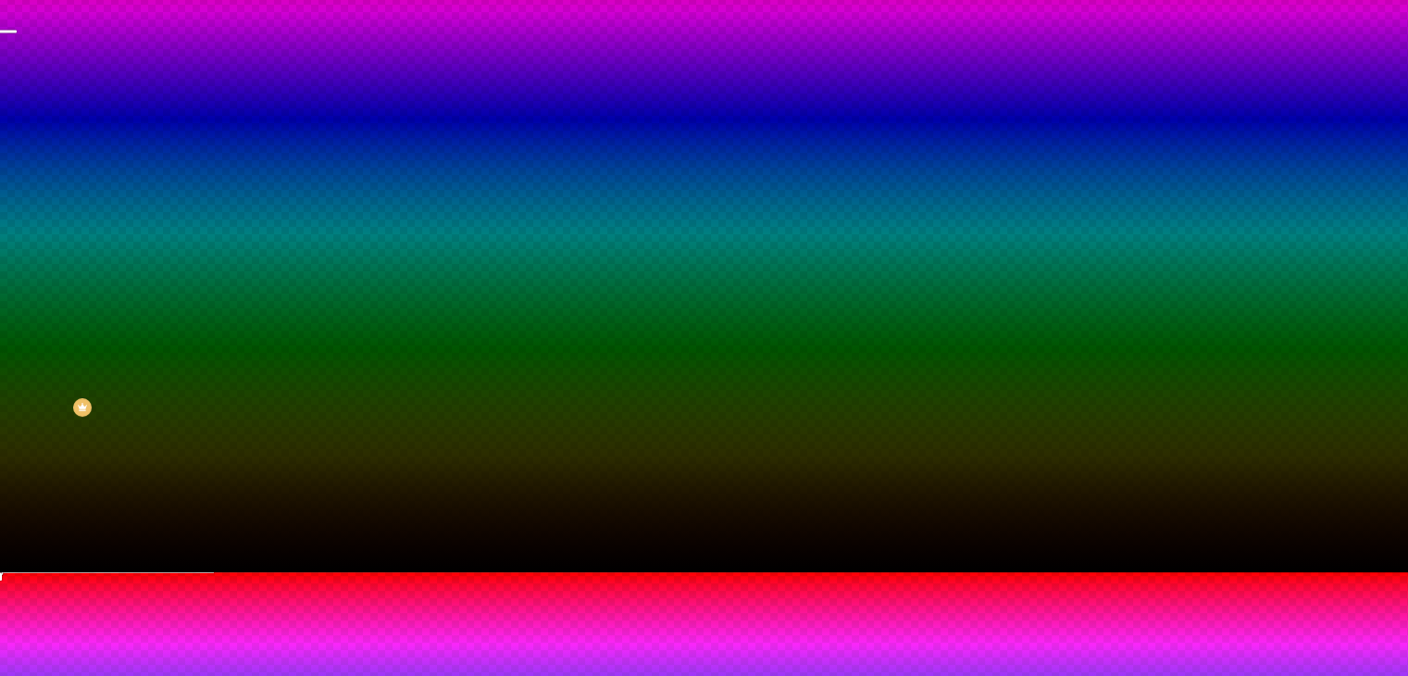
type input "180"
type input "195"
type input "200"
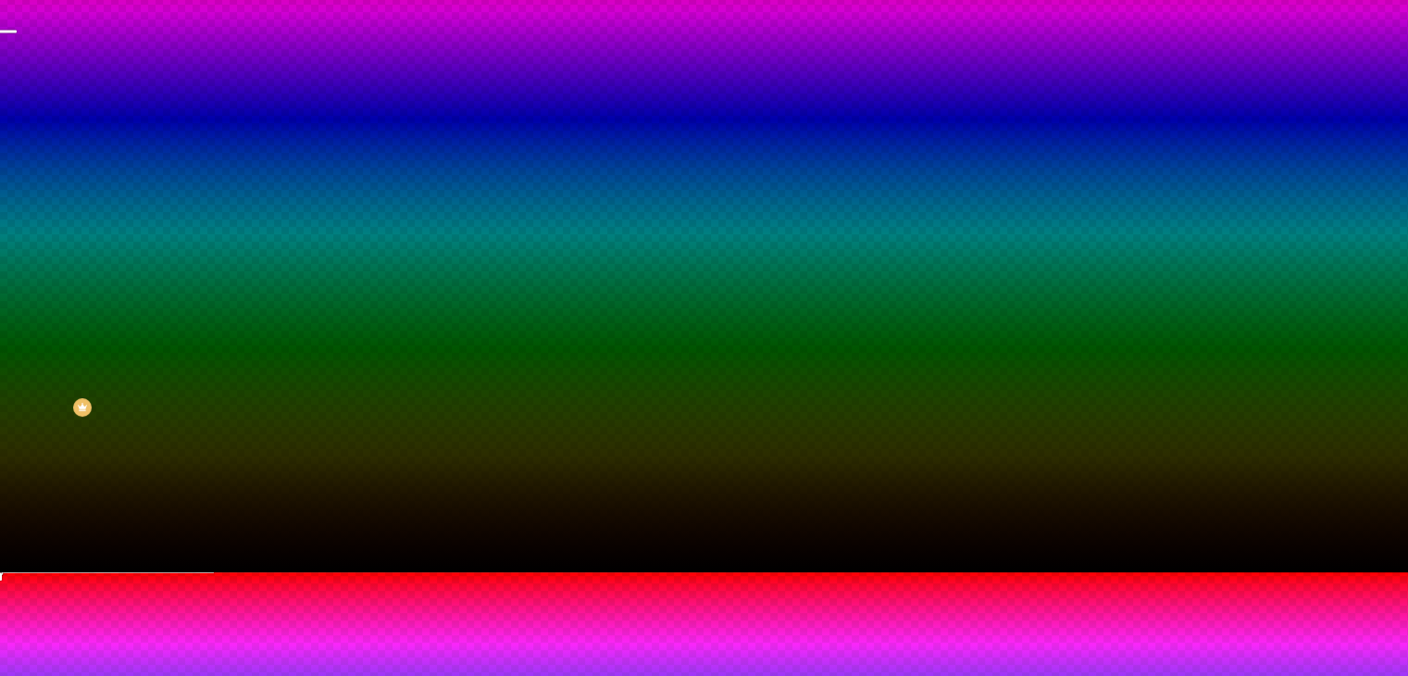
type input "205"
type input "230"
type input "240"
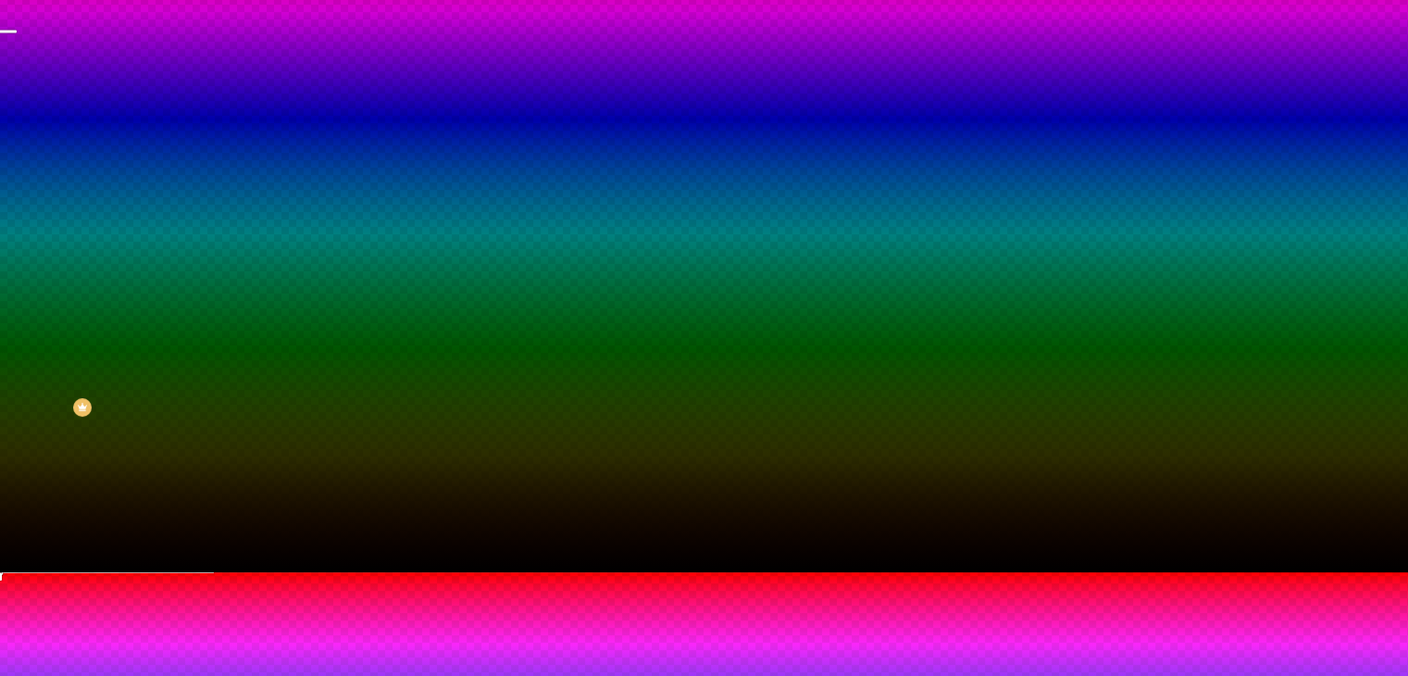
type input "240"
type input "265"
type input "290"
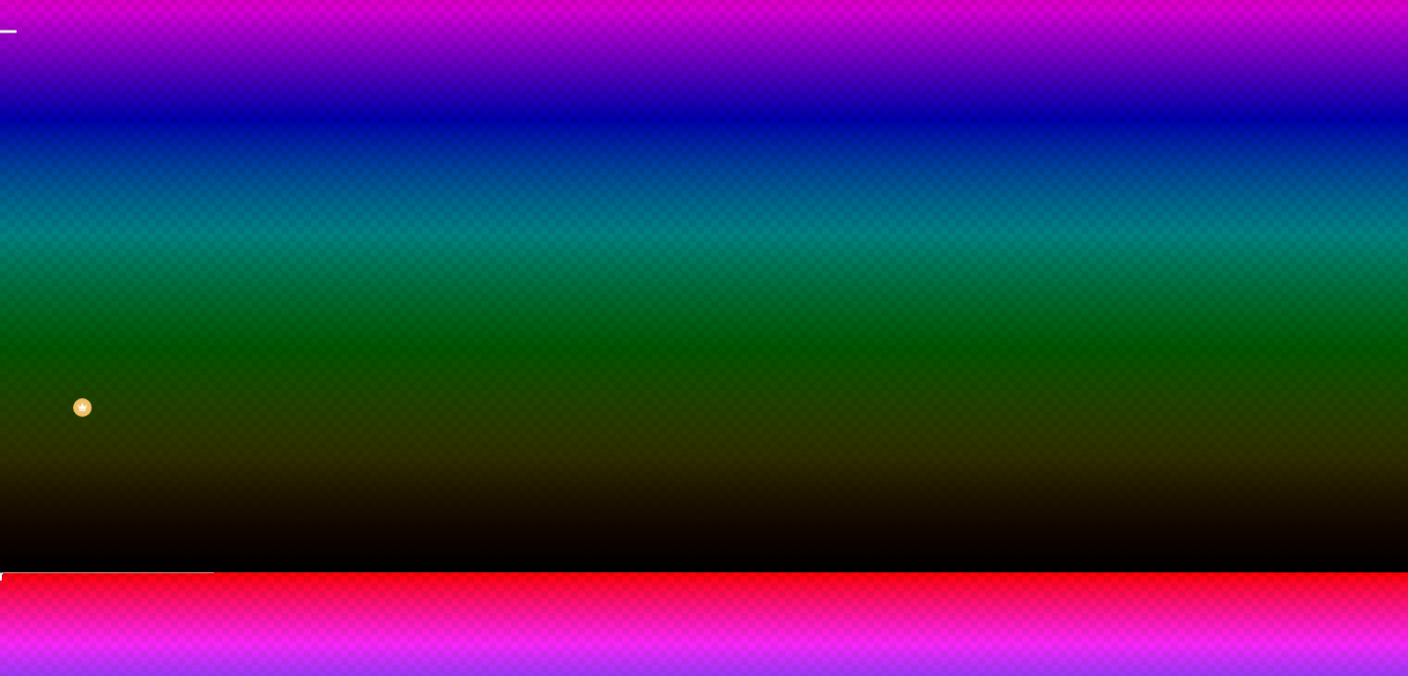
type input "305"
type input "310"
type input "315"
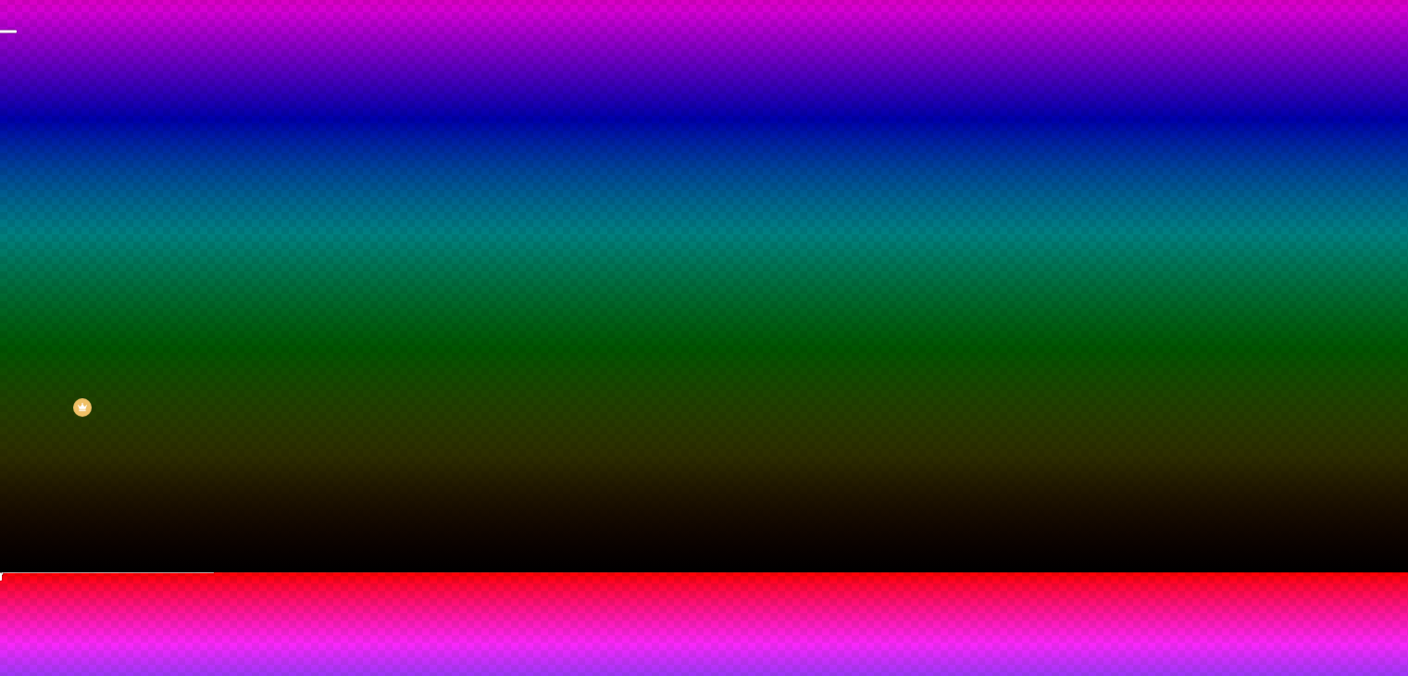
type input "315"
type input "330"
type input "350"
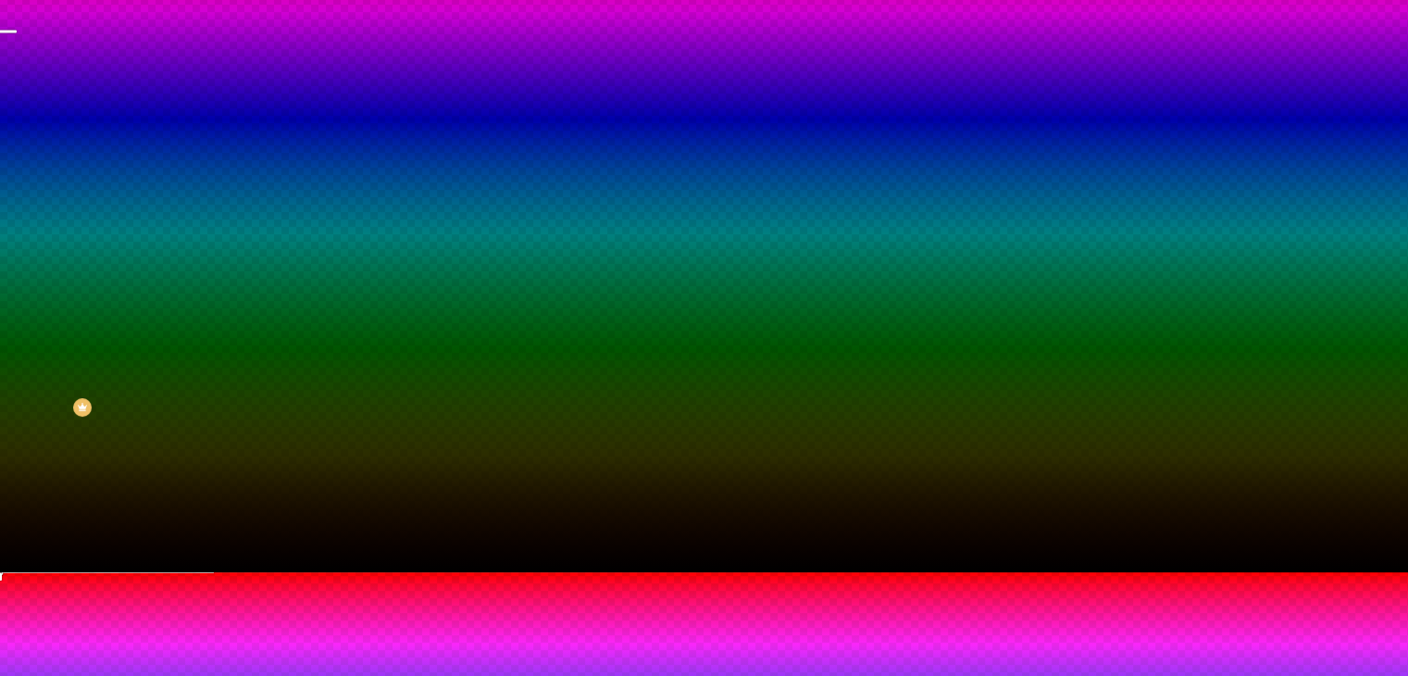
type input "380"
type input "395"
type input "400"
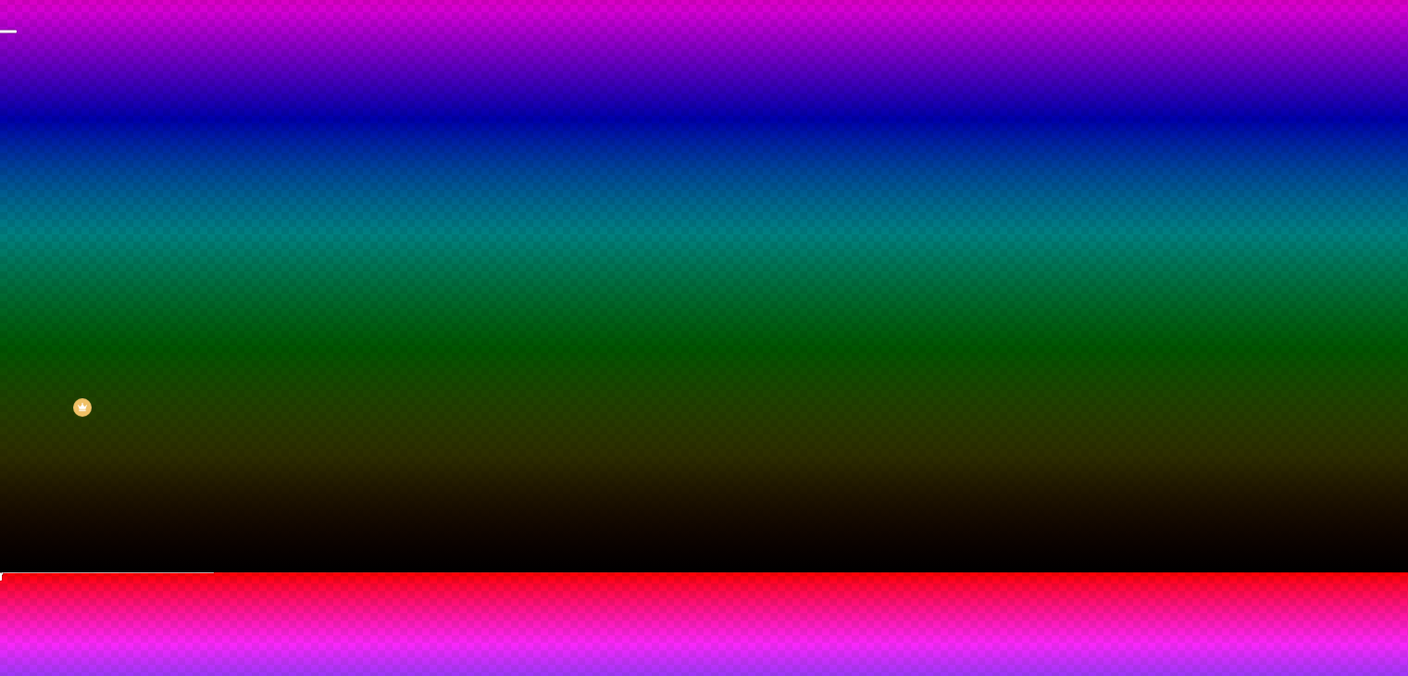
type input "400"
type input "410"
type input "415"
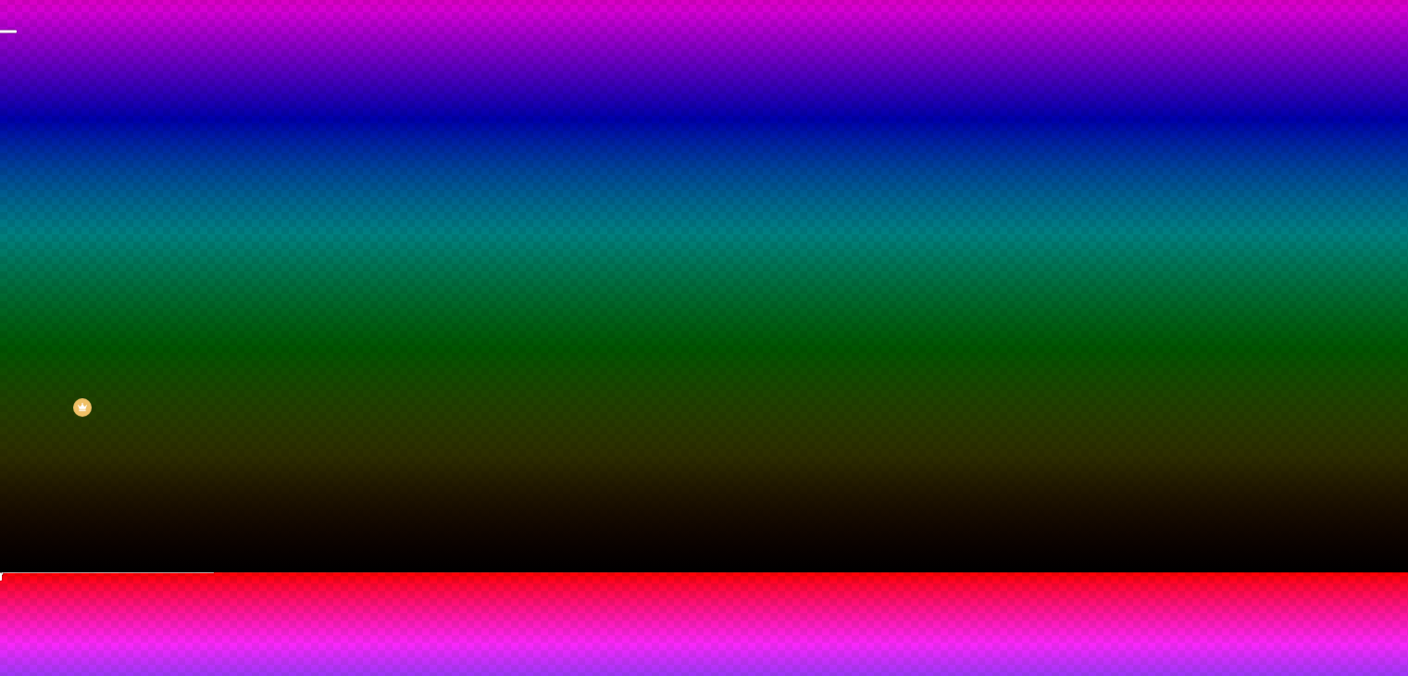
type input "360"
type input "120"
type input "115"
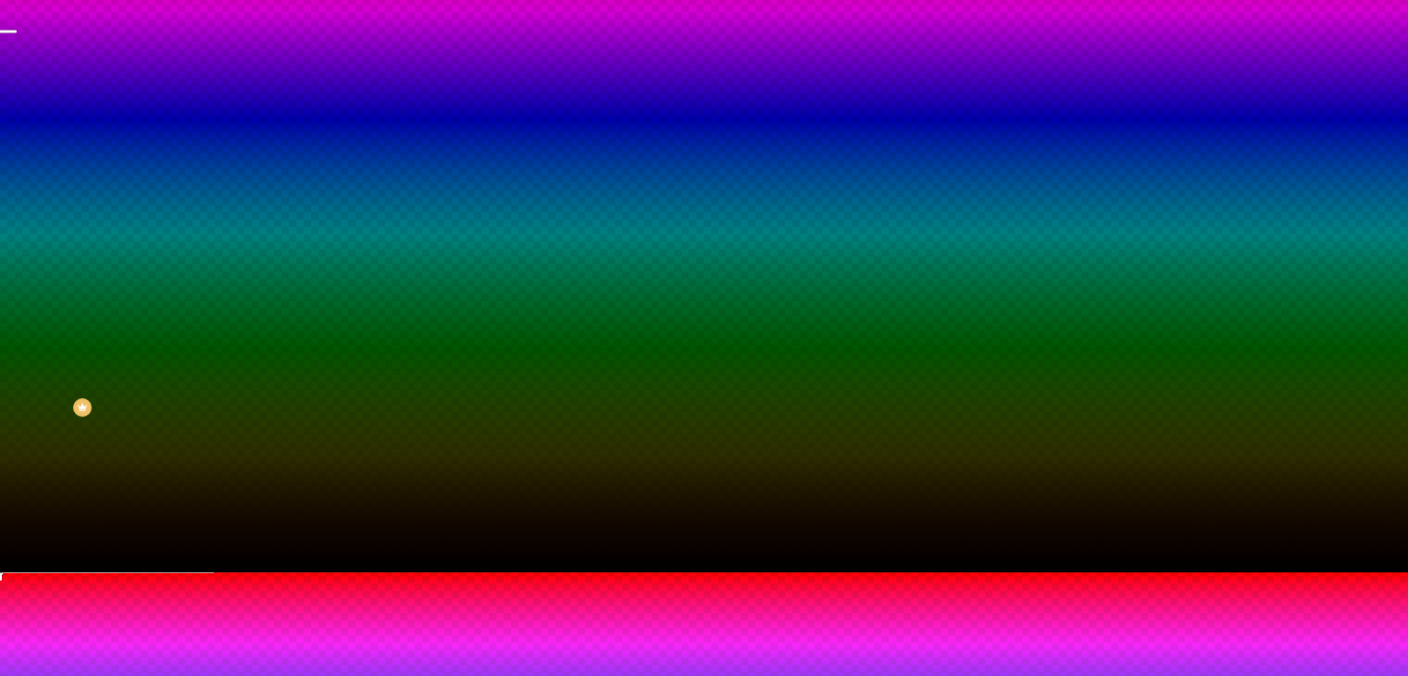
type input "115"
type input "105"
type input "100"
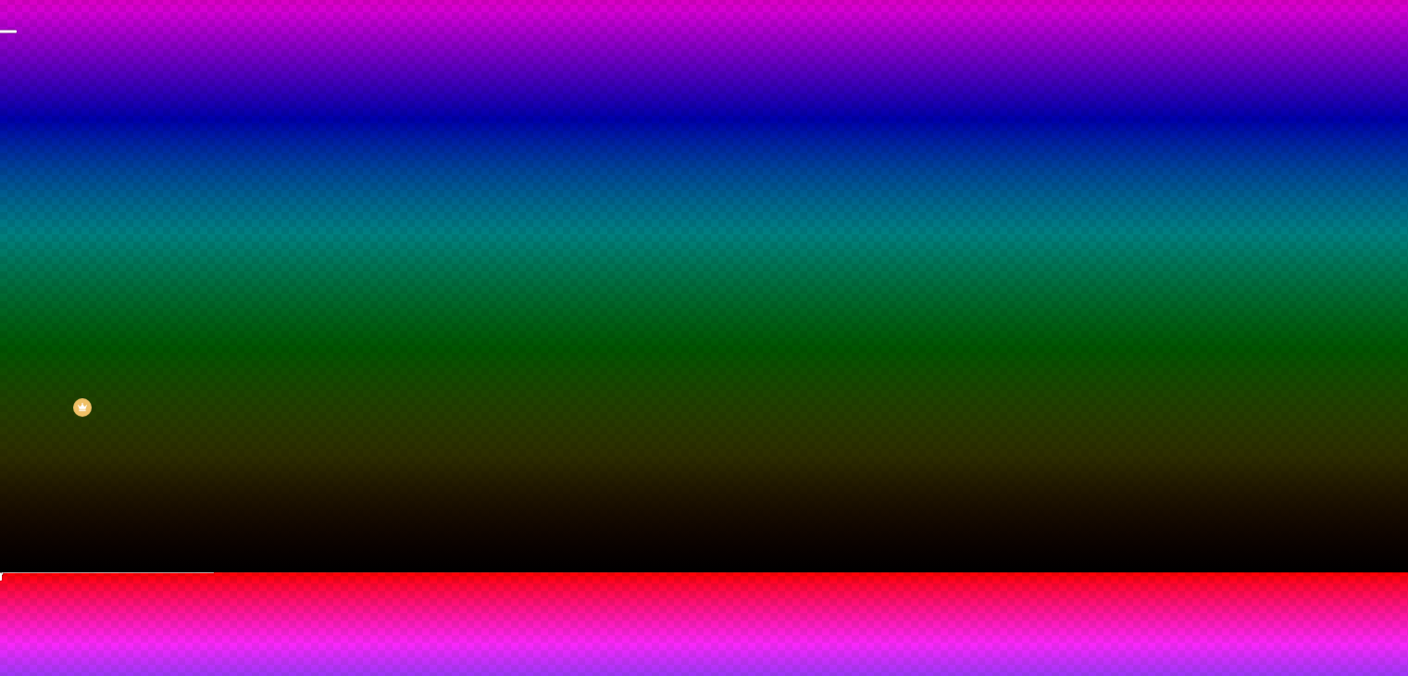
drag, startPoint x: 200, startPoint y: 607, endPoint x: 202, endPoint y: 580, distance: 26.9
type input "95"
type input "115"
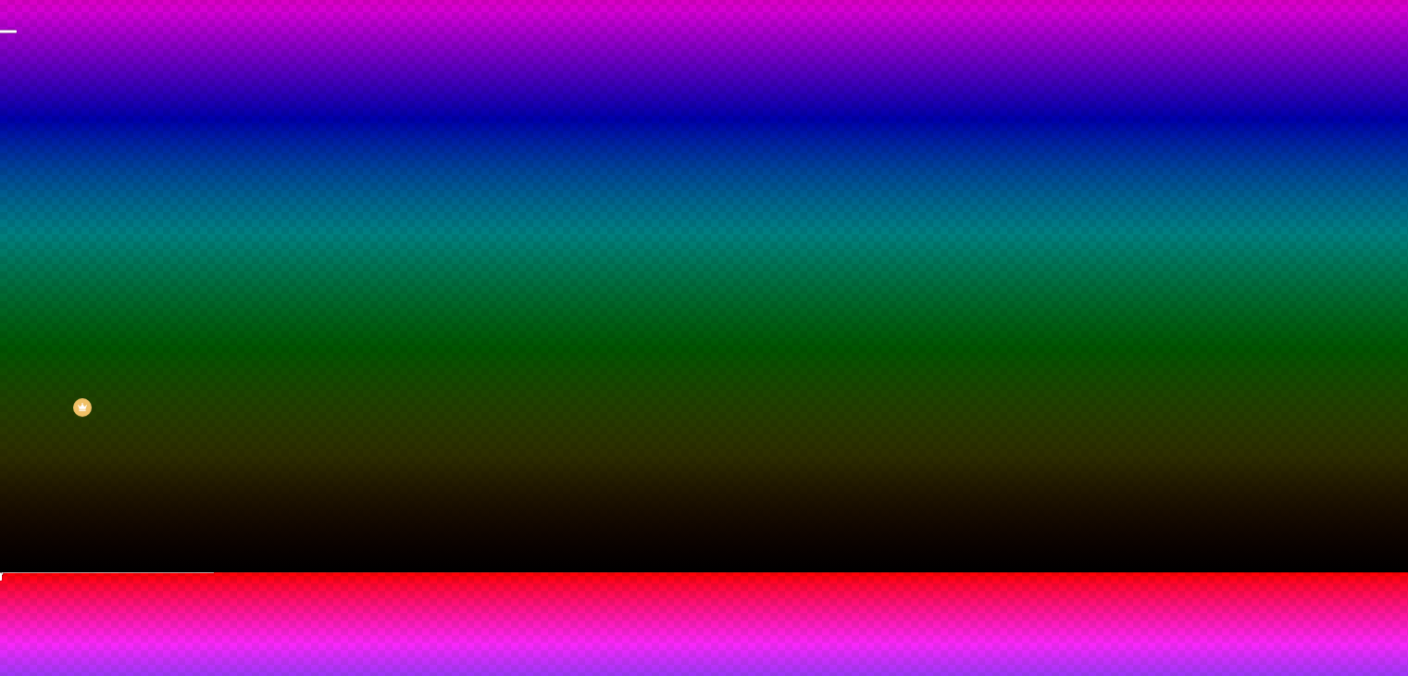
type input "115"
type input "120"
type input "125"
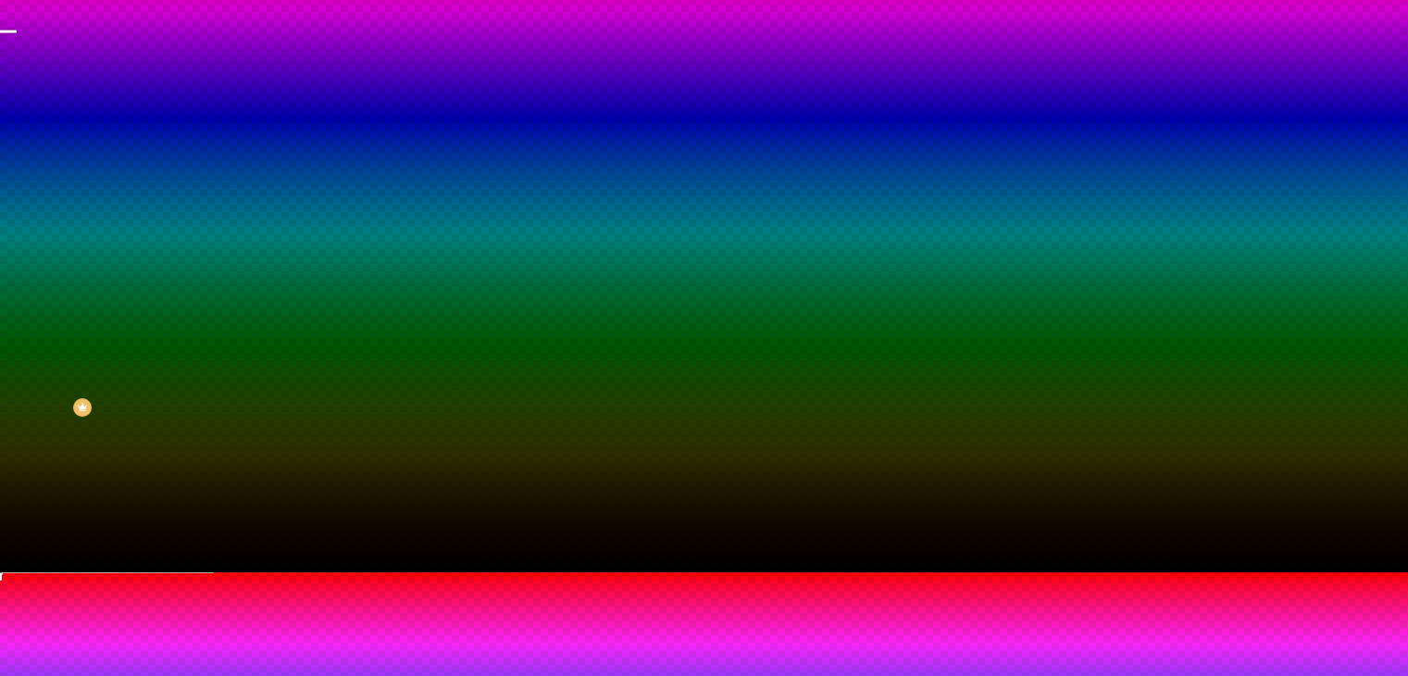
type input "135"
type input "155"
type input "165"
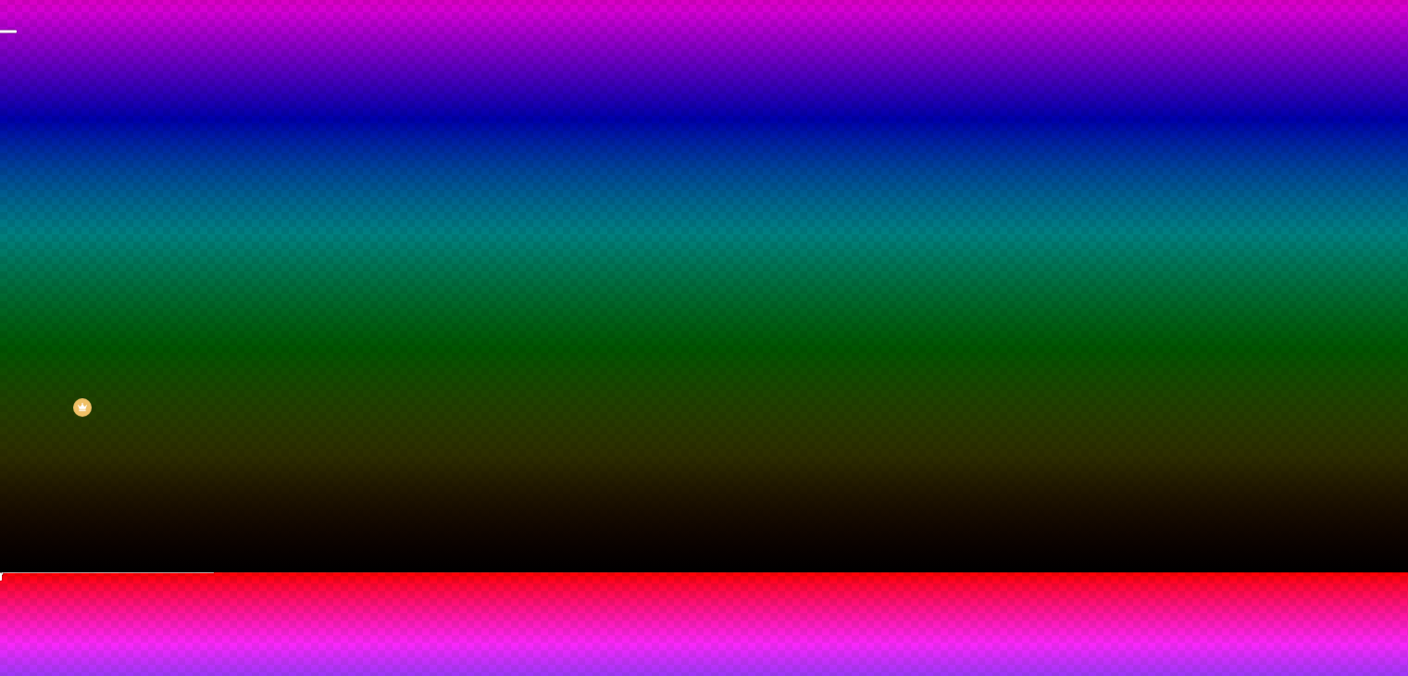
type input "165"
type input "170"
type input "175"
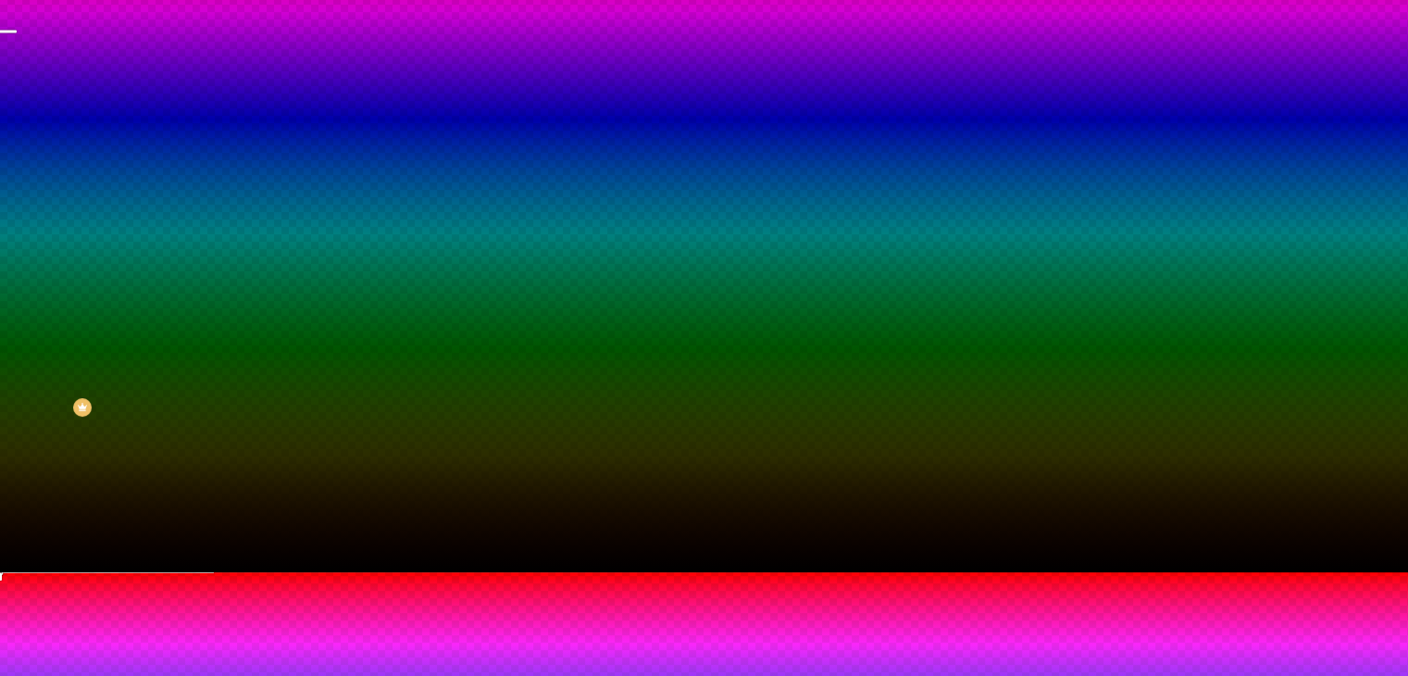
type input "185"
type input "190"
type input "195"
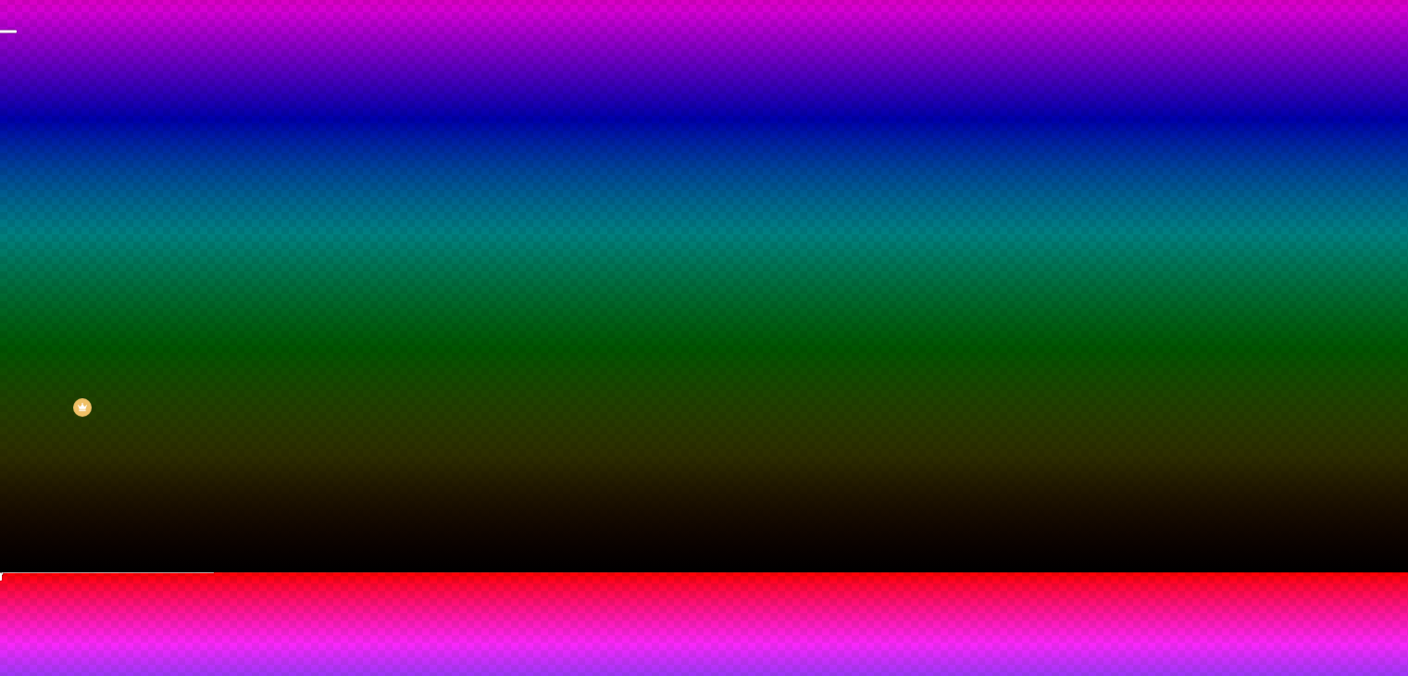
type input "195"
type input "200"
type input "205"
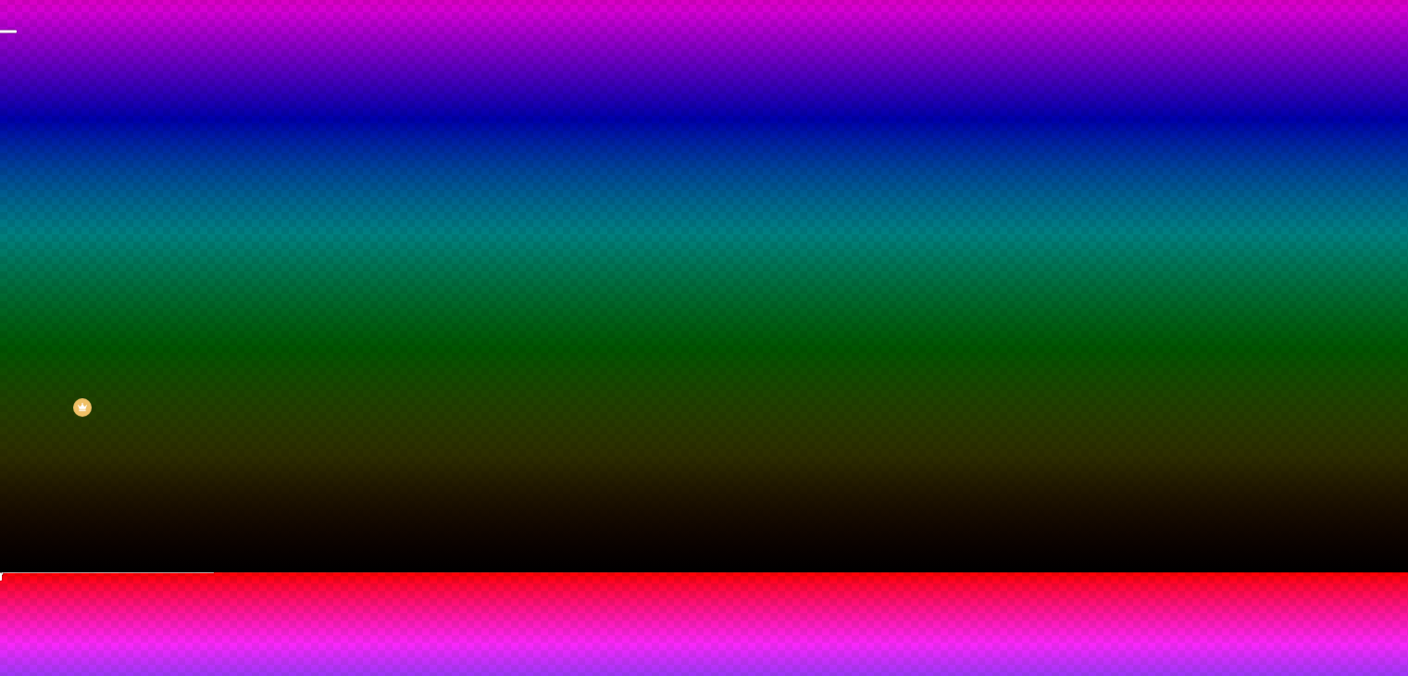
type input "180"
type input "175"
type input "170"
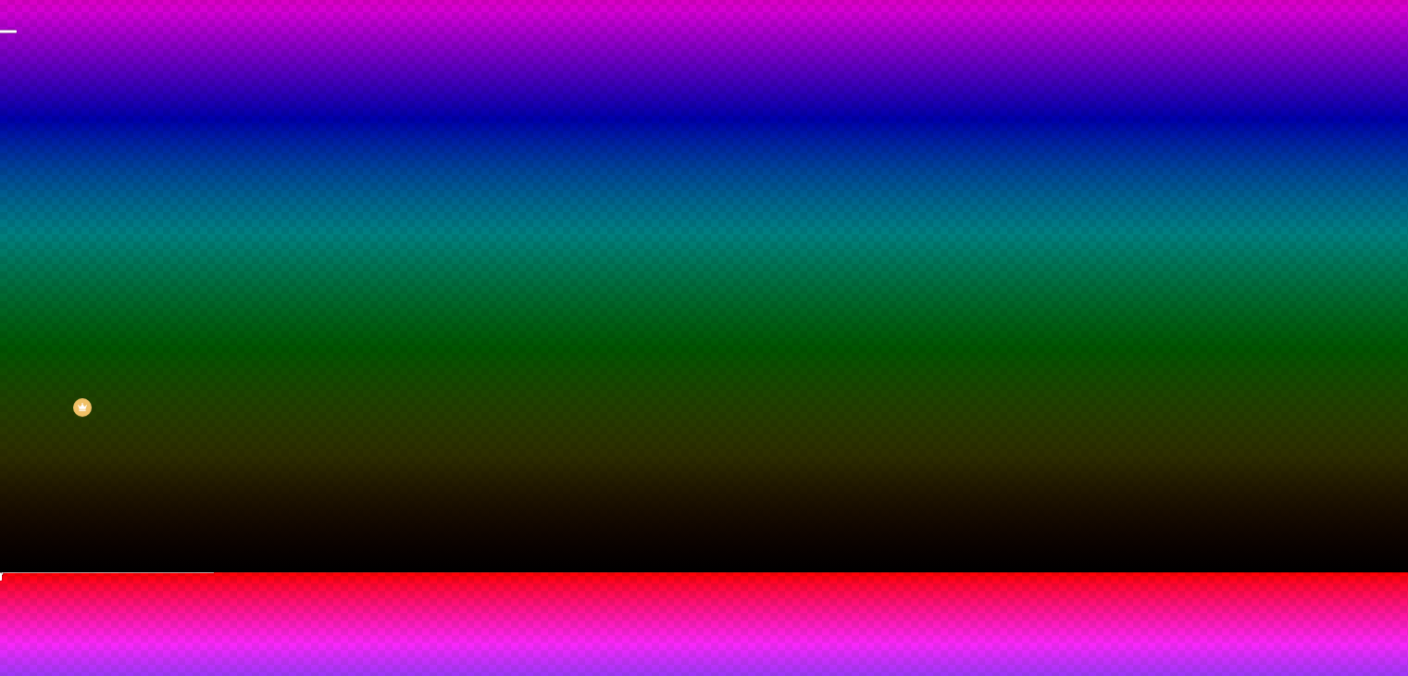
drag, startPoint x: 238, startPoint y: 560, endPoint x: 300, endPoint y: 558, distance: 62.0
type input "170"
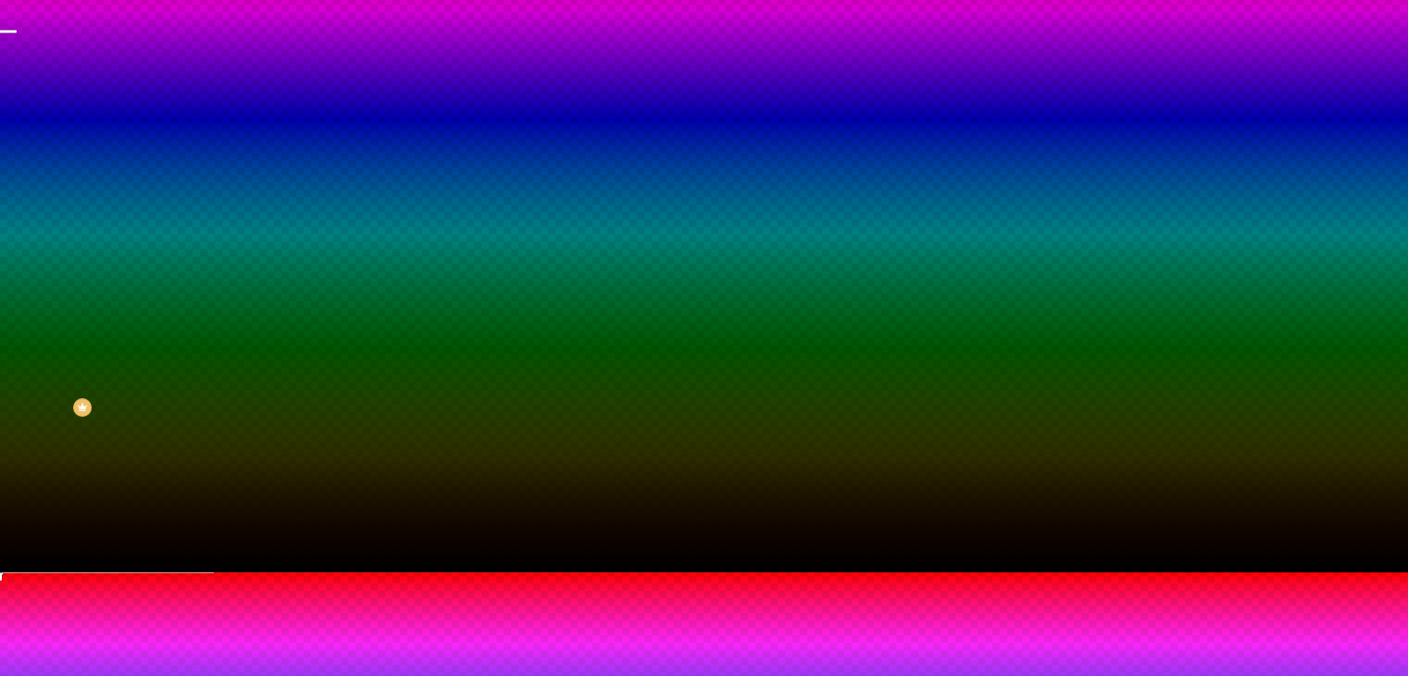
click at [396, 583] on div at bounding box center [704, 583] width 1408 height 0
click at [115, 572] on div at bounding box center [704, 572] width 1408 height 0
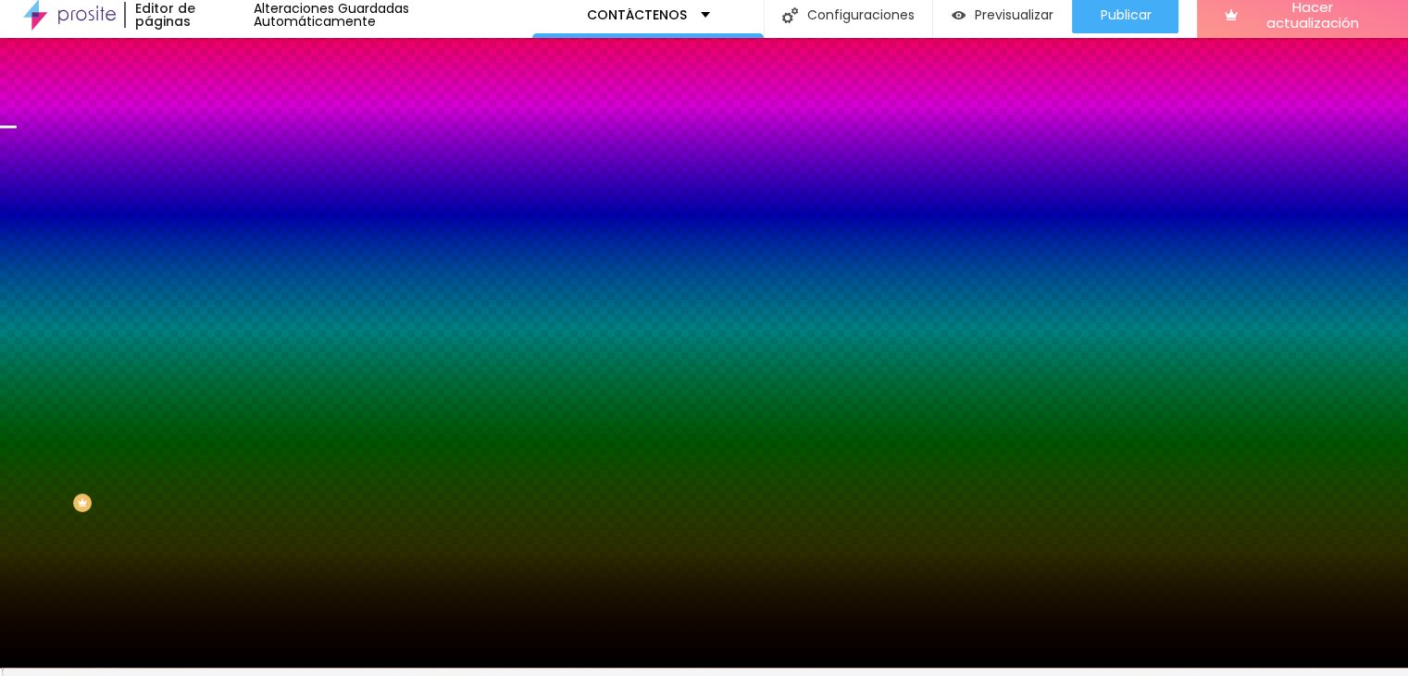
scroll to position [0, 0]
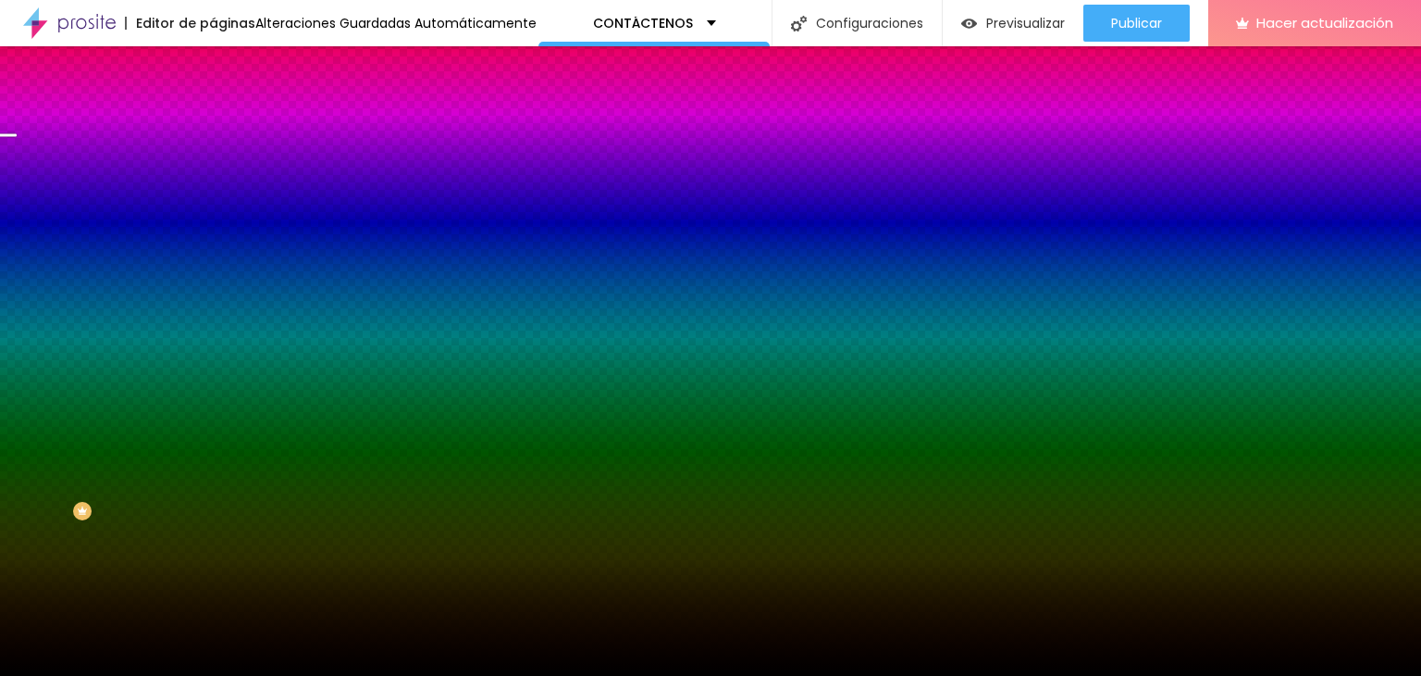
click at [213, 384] on button "button" at bounding box center [226, 374] width 26 height 19
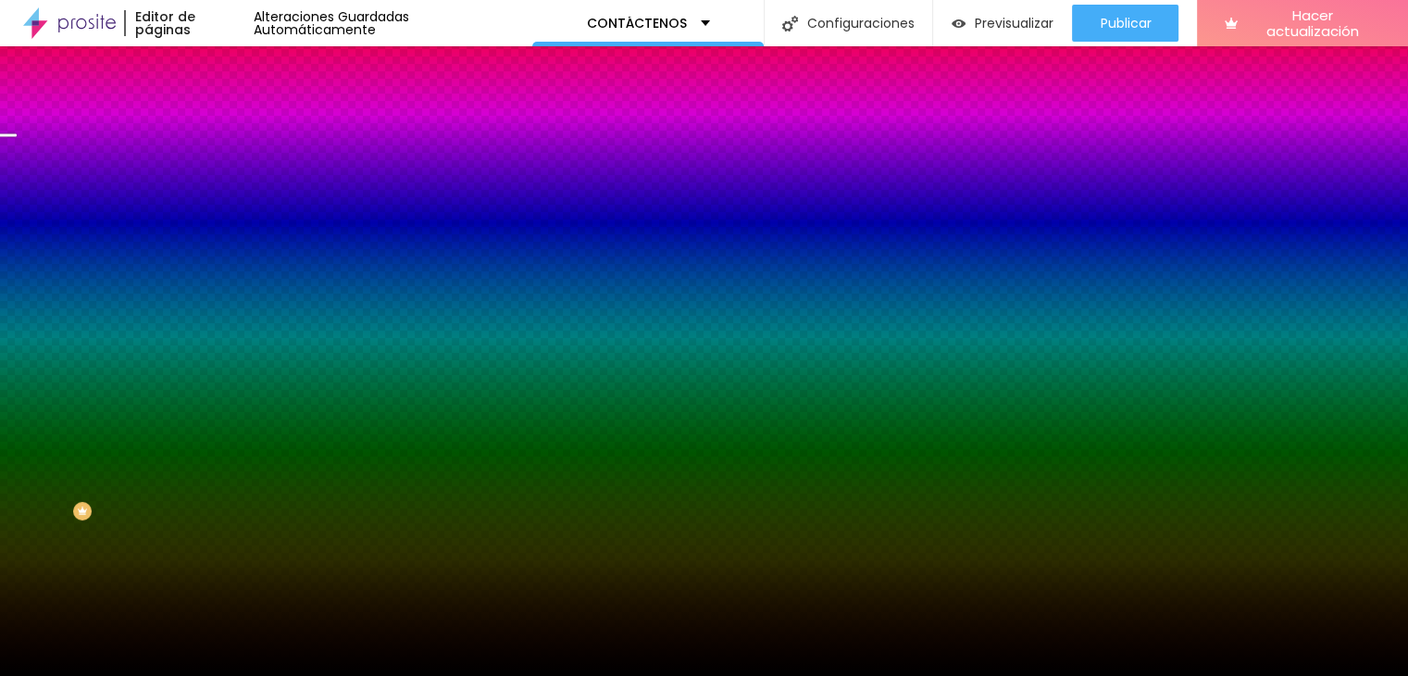
click at [63, 675] on div at bounding box center [704, 676] width 1408 height 0
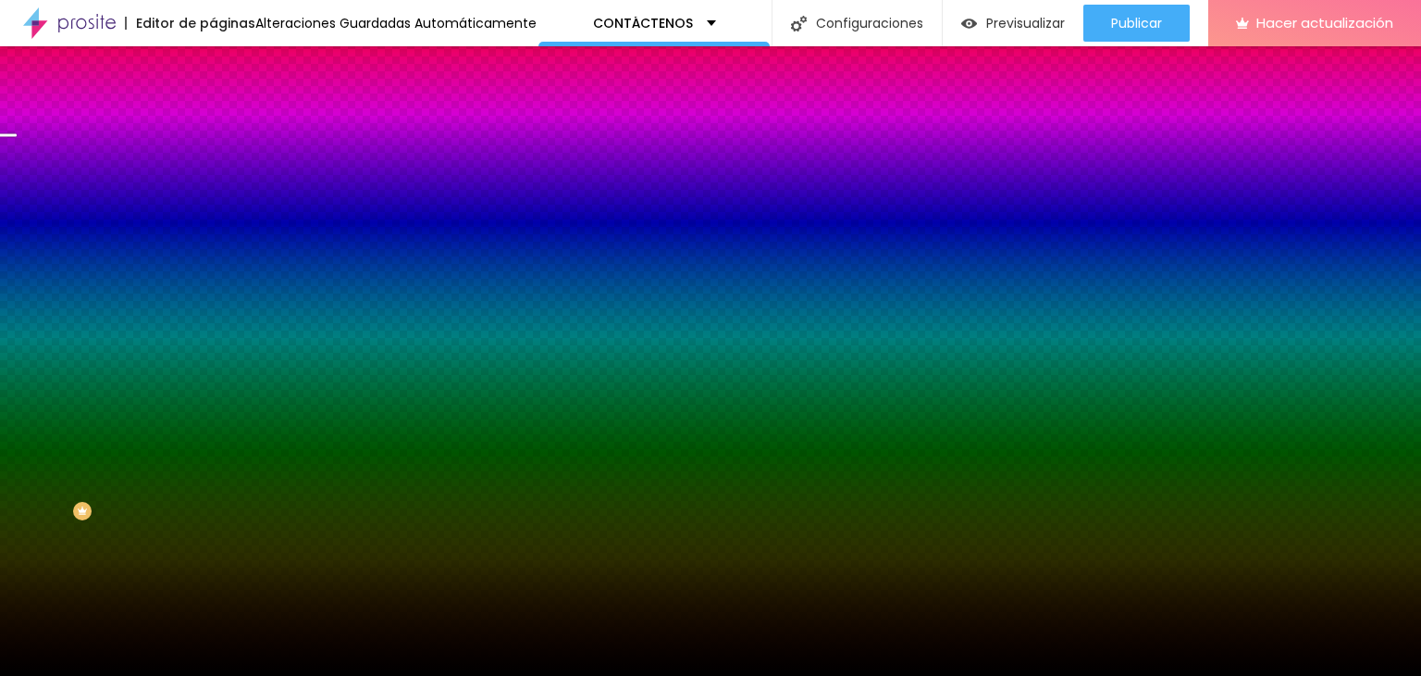
click at [213, 252] on div at bounding box center [319, 252] width 213 height 0
click at [19, 172] on div at bounding box center [9, 170] width 19 height 3
click at [213, 527] on div "Editar null Contenido Estilo Avanzado Imagen de fondo Cambiar imagen Efecto de …" at bounding box center [319, 360] width 213 height 629
click at [213, 192] on font "Paralaje" at bounding box center [236, 185] width 46 height 16
click at [213, 202] on div "Ninguno" at bounding box center [319, 196] width 213 height 11
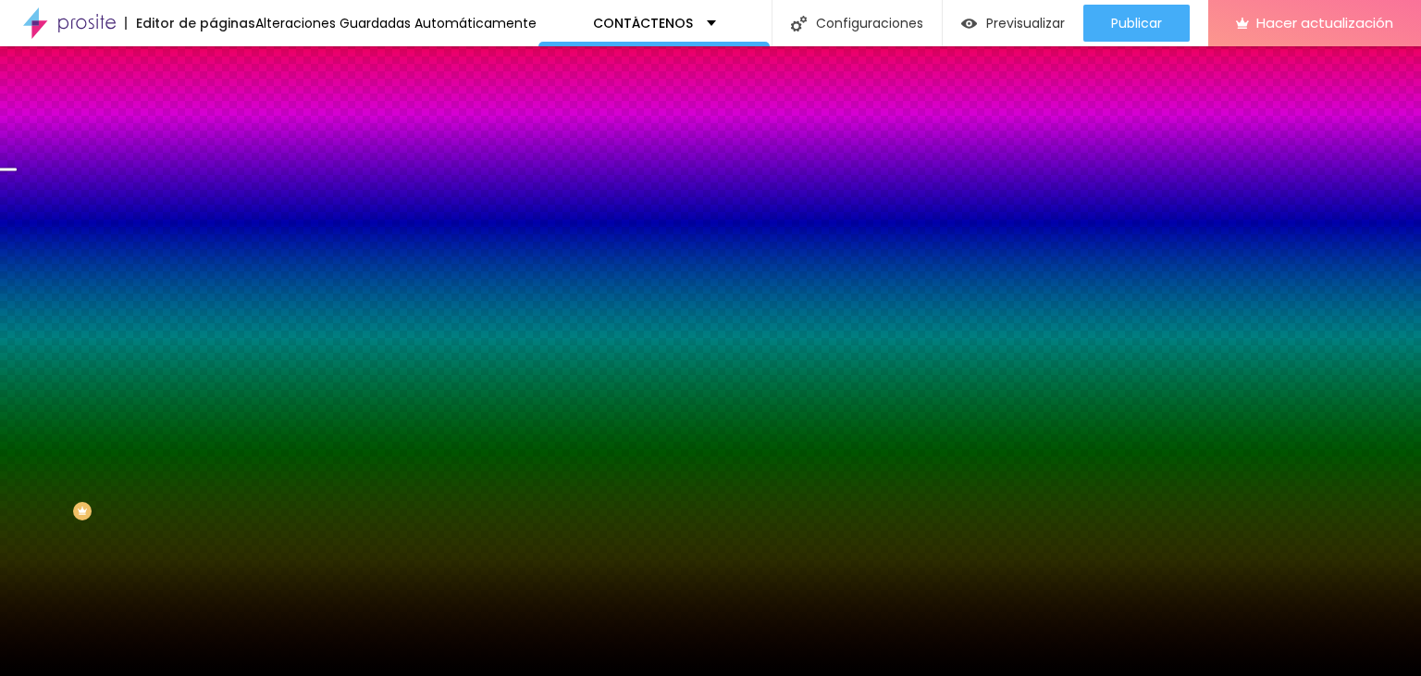
click at [213, 219] on div "Paralaje" at bounding box center [319, 213] width 213 height 11
click at [213, 126] on li "Avanzado" at bounding box center [319, 135] width 213 height 19
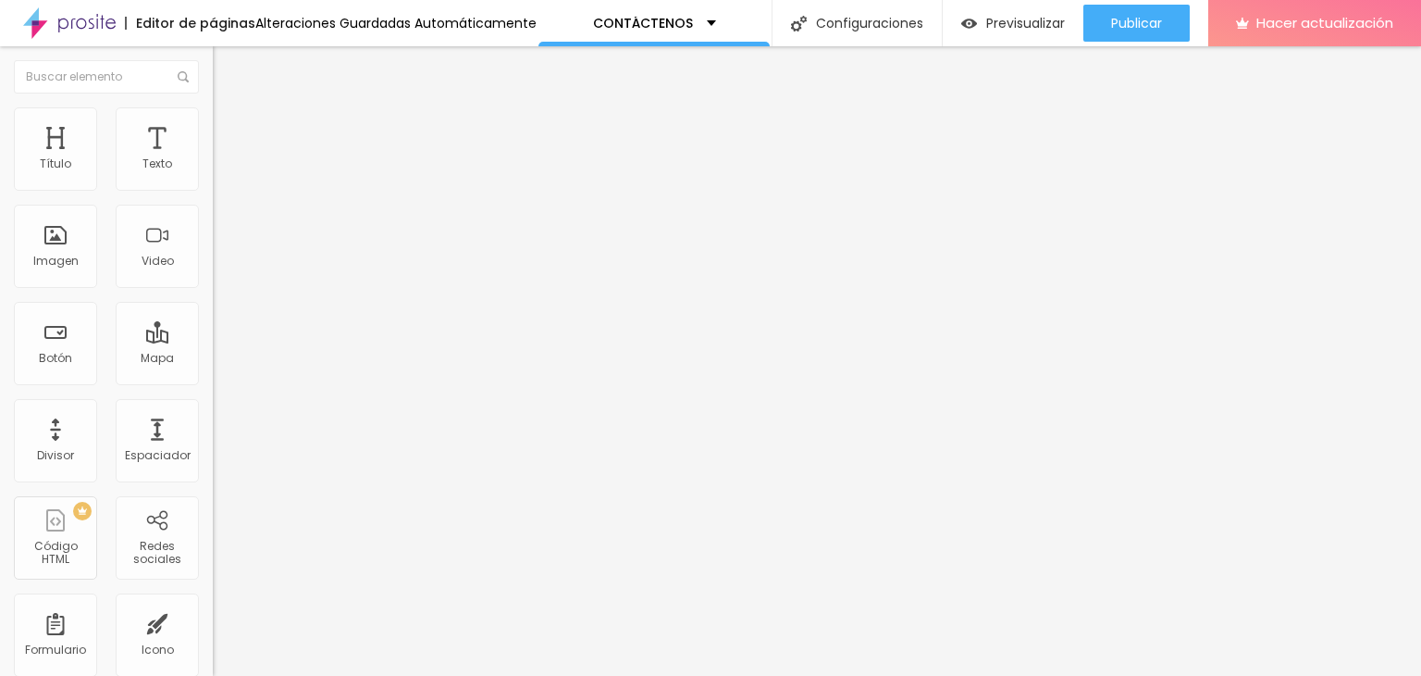
type input "413"
type input "390"
type input "383"
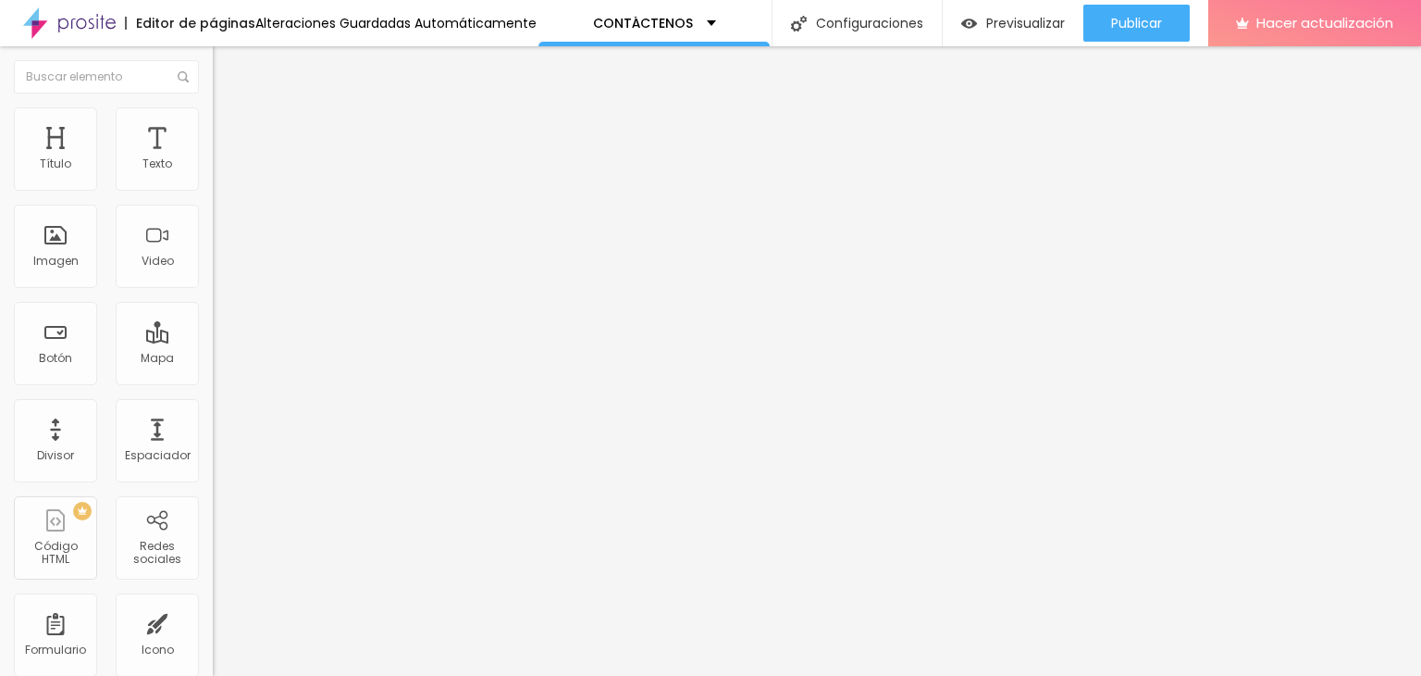
type input "383"
type input "375"
type input "368"
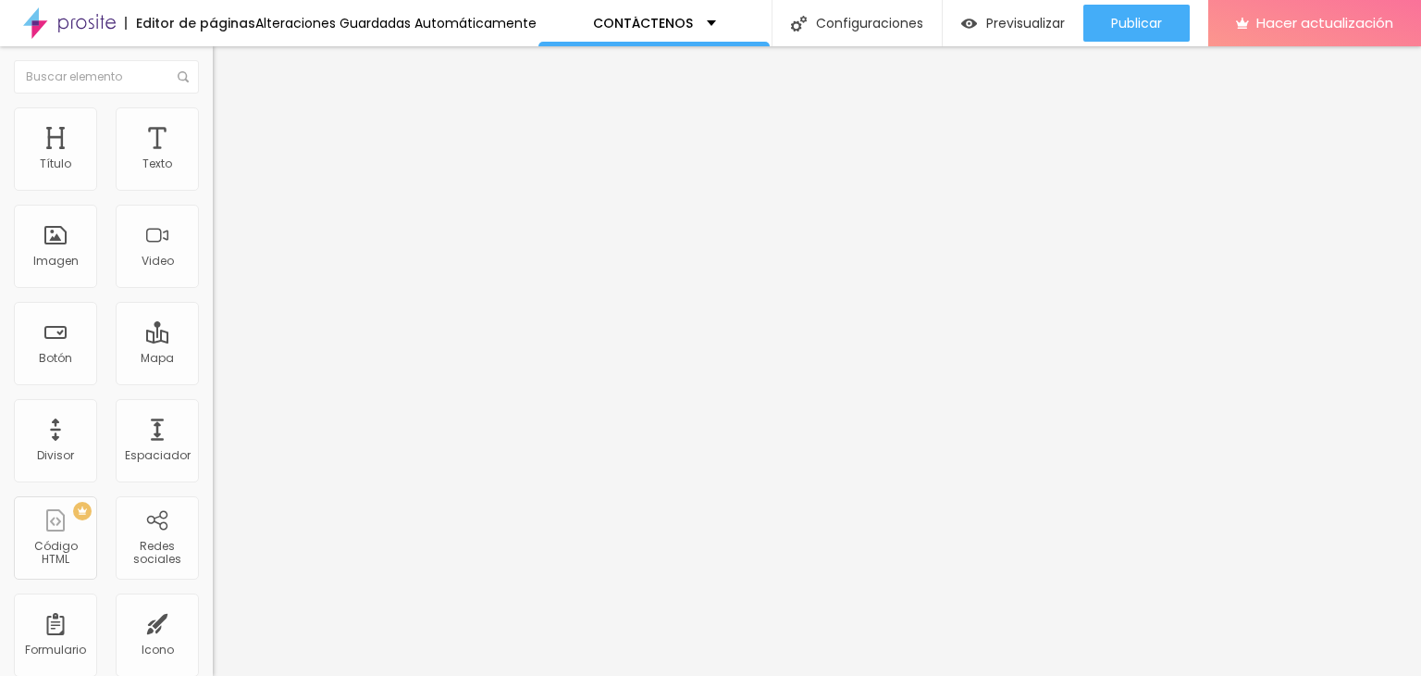
type input "360"
type input "353"
type input "345"
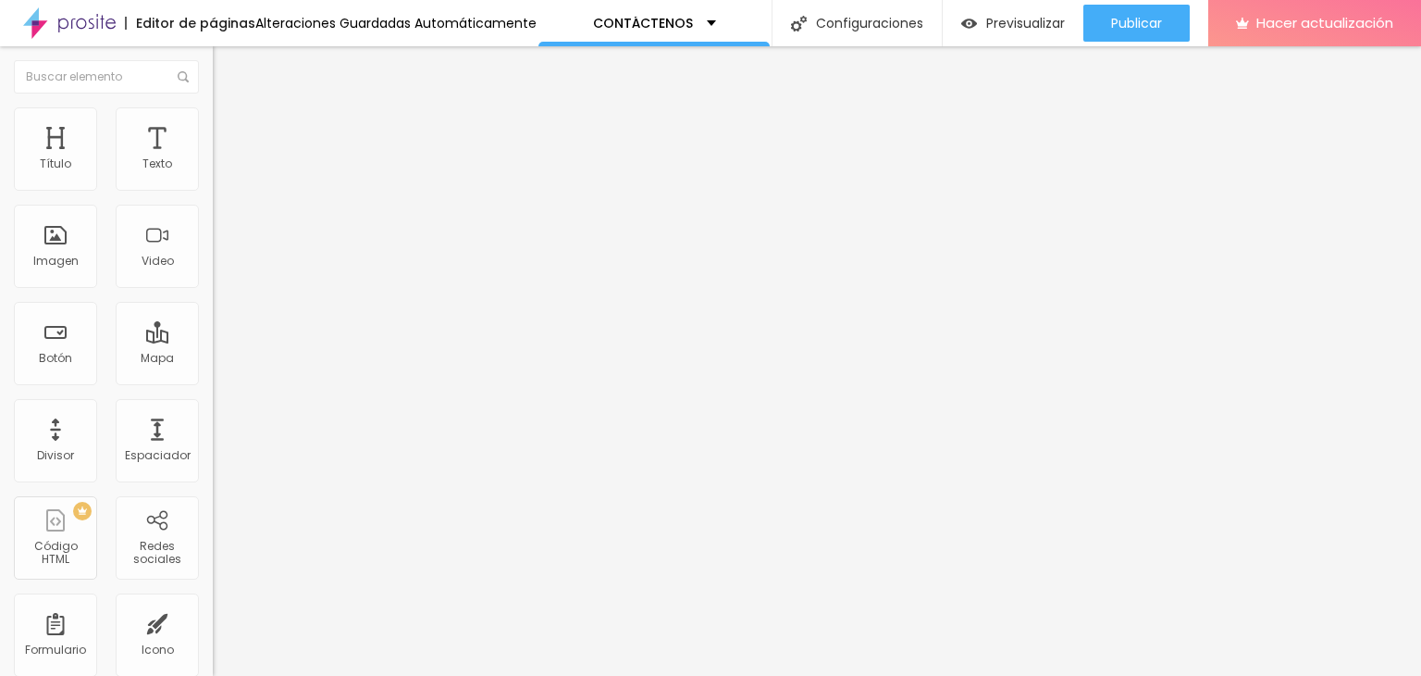
type input "345"
type input "338"
type input "331"
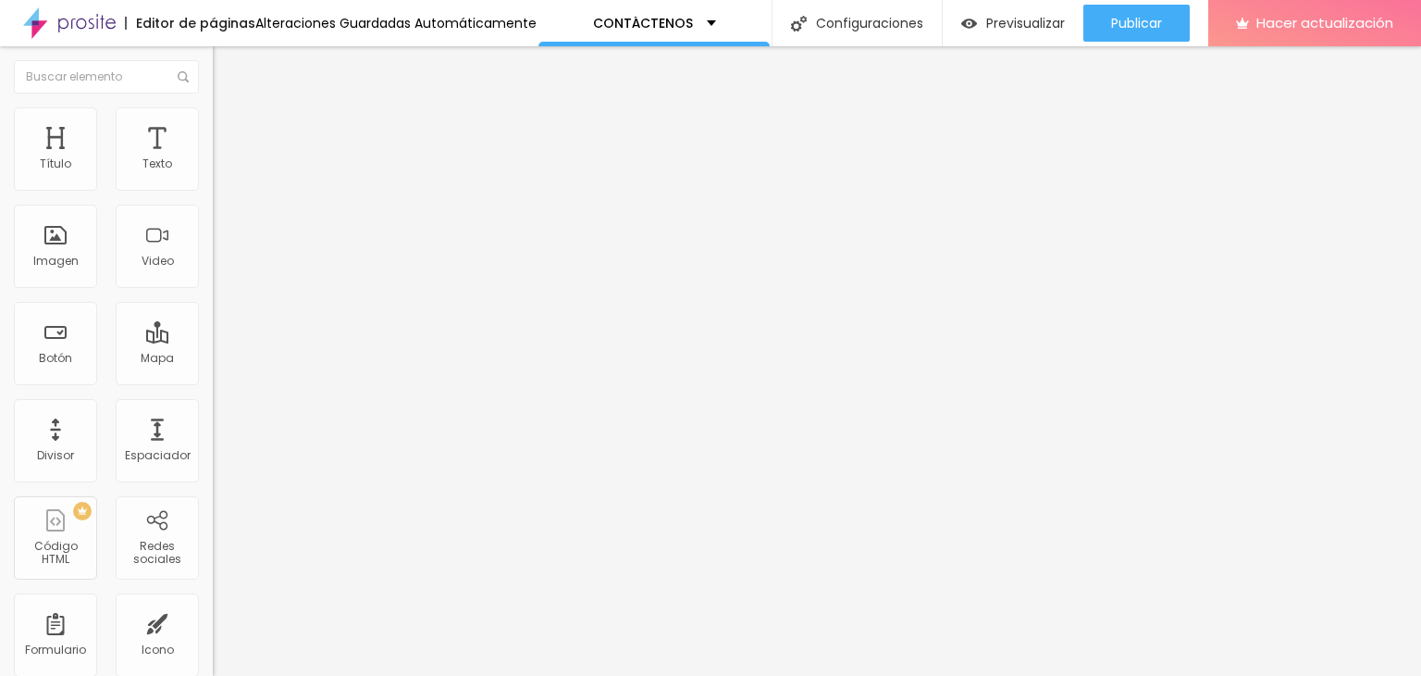
type input "323"
type input "308"
type input "301"
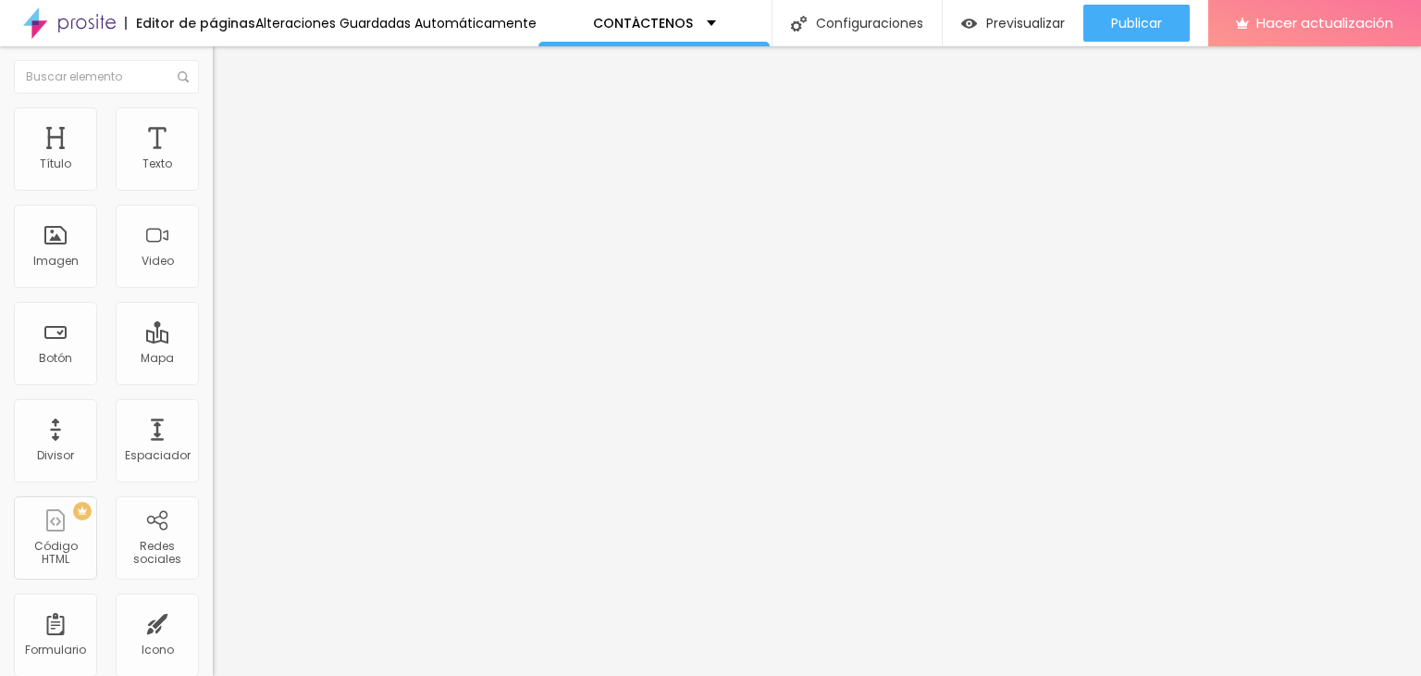
type input "301"
type input "278"
drag, startPoint x: 81, startPoint y: 212, endPoint x: 66, endPoint y: 217, distance: 15.5
click at [213, 621] on input "range" at bounding box center [272, 628] width 119 height 15
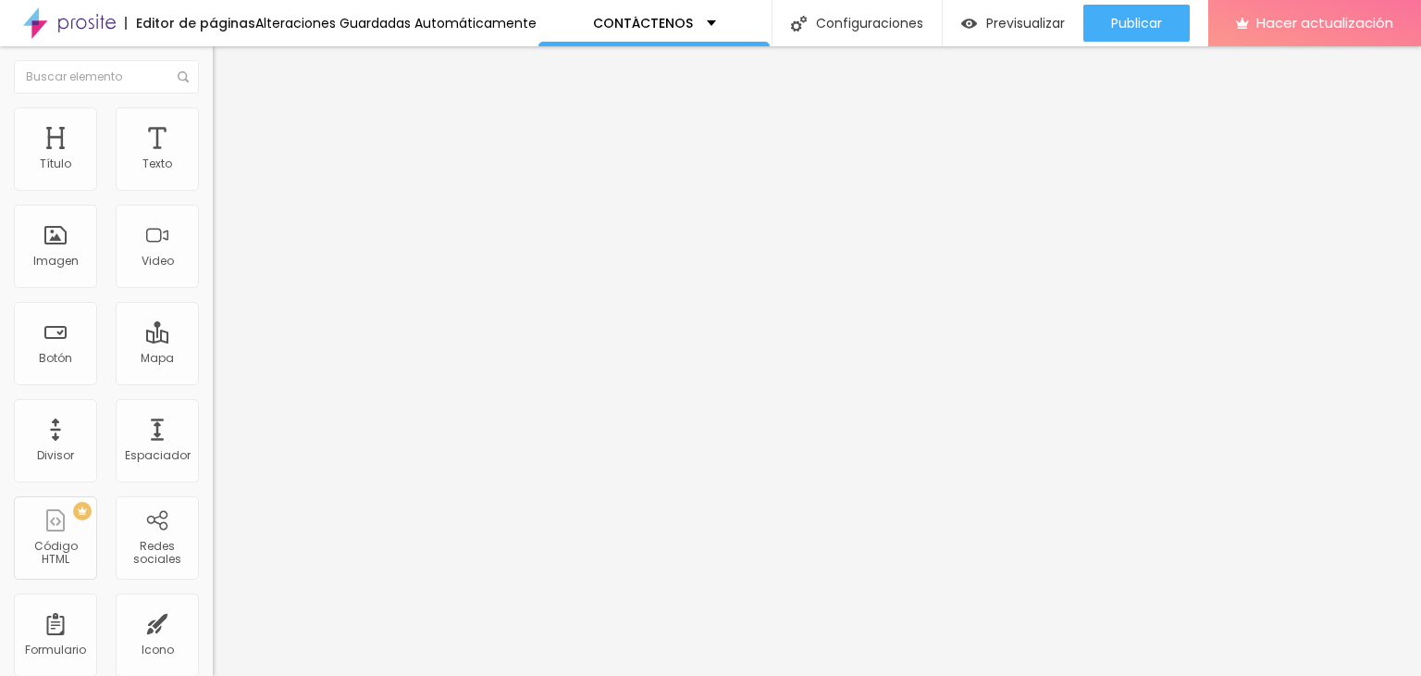
drag, startPoint x: 60, startPoint y: 222, endPoint x: 49, endPoint y: 227, distance: 12.0
click at [213, 406] on div "278 píxeles Espaciamiento vertical" at bounding box center [319, 537] width 213 height 262
type input "308"
type input "293"
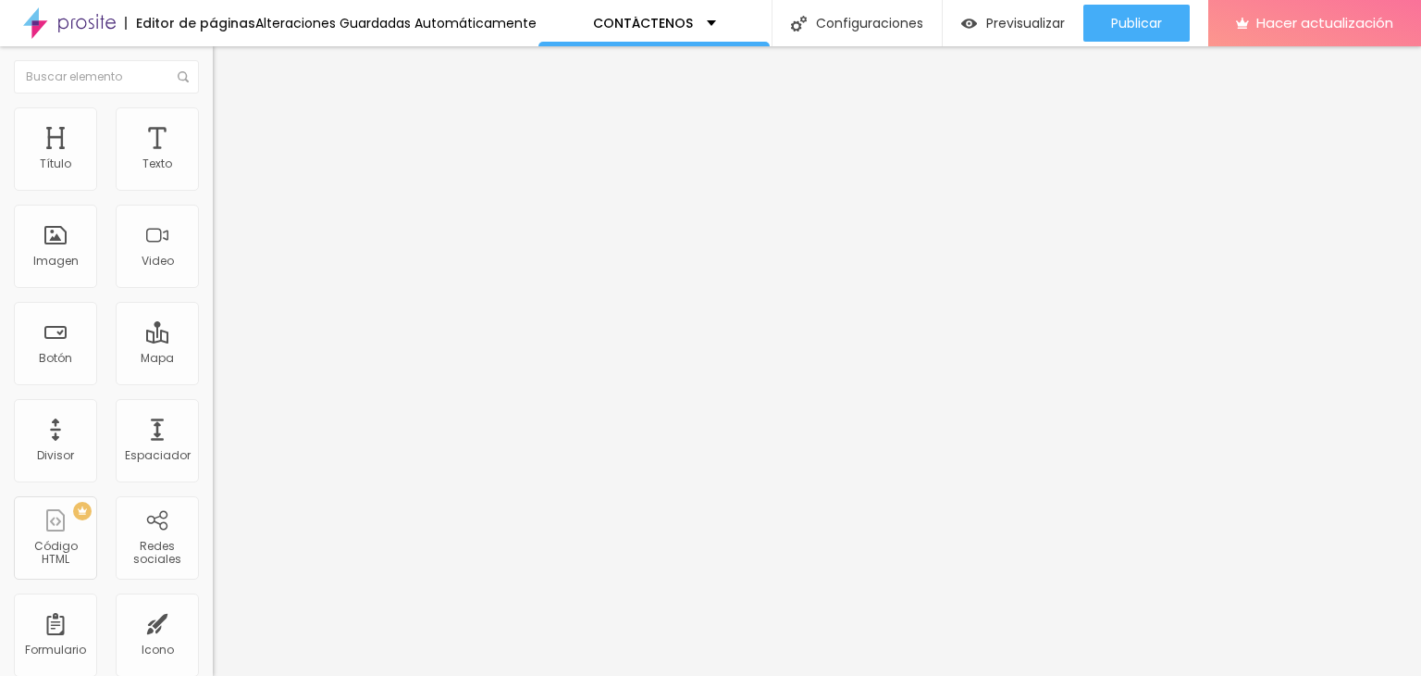
type input "293"
type input "286"
type input "271"
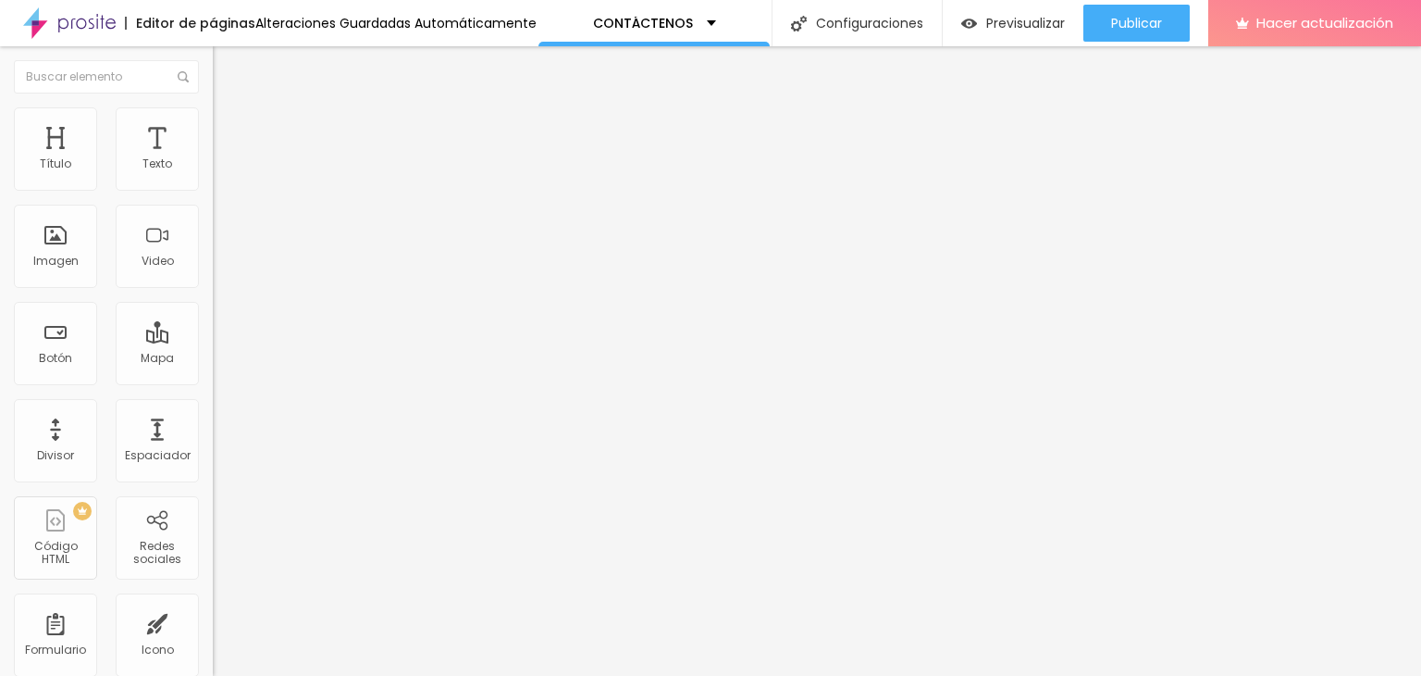
type input "256"
type input "249"
type input "234"
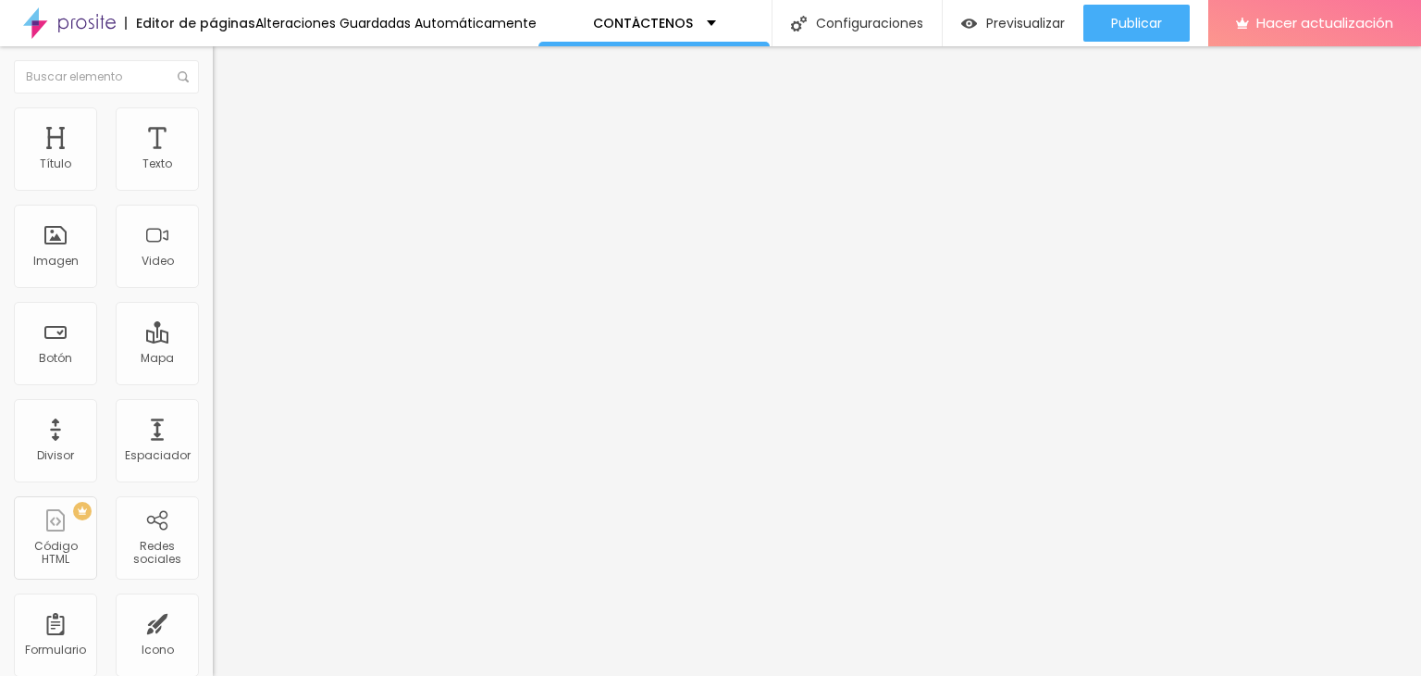
type input "234"
type input "226"
type input "219"
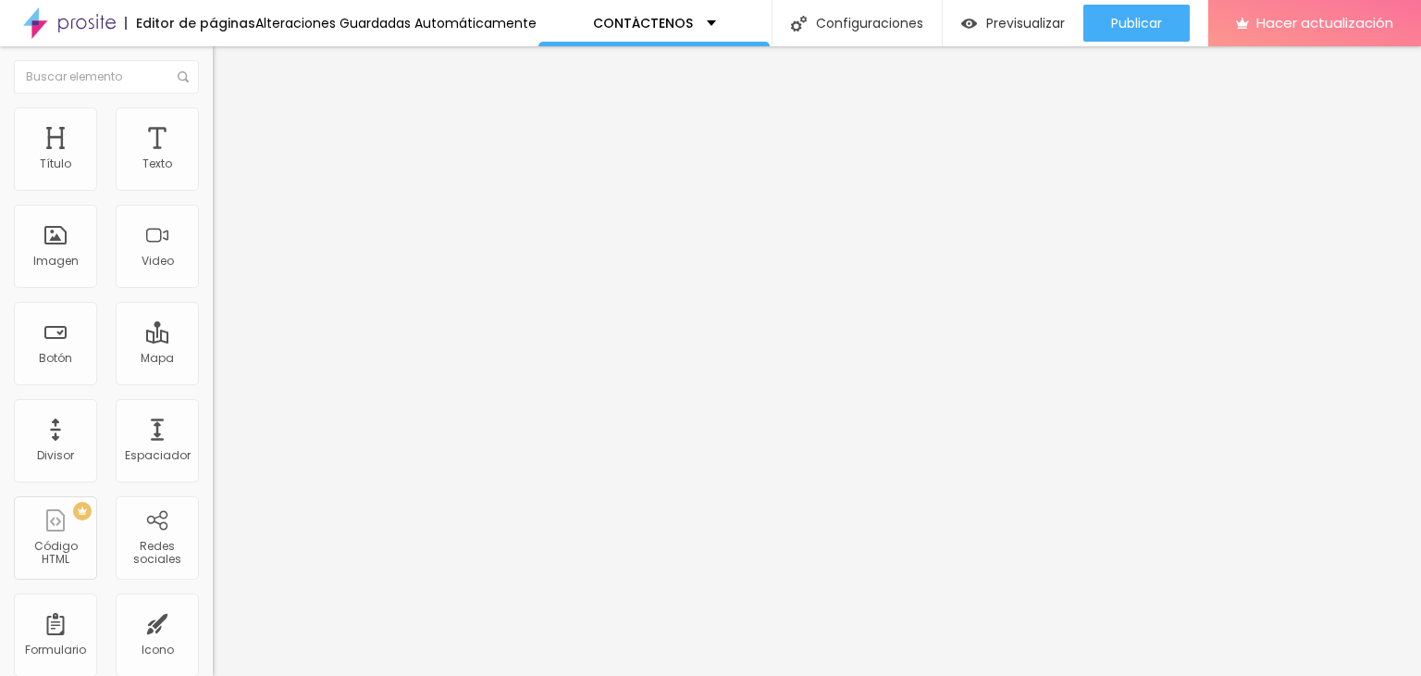
type input "204"
type input "196"
type input "181"
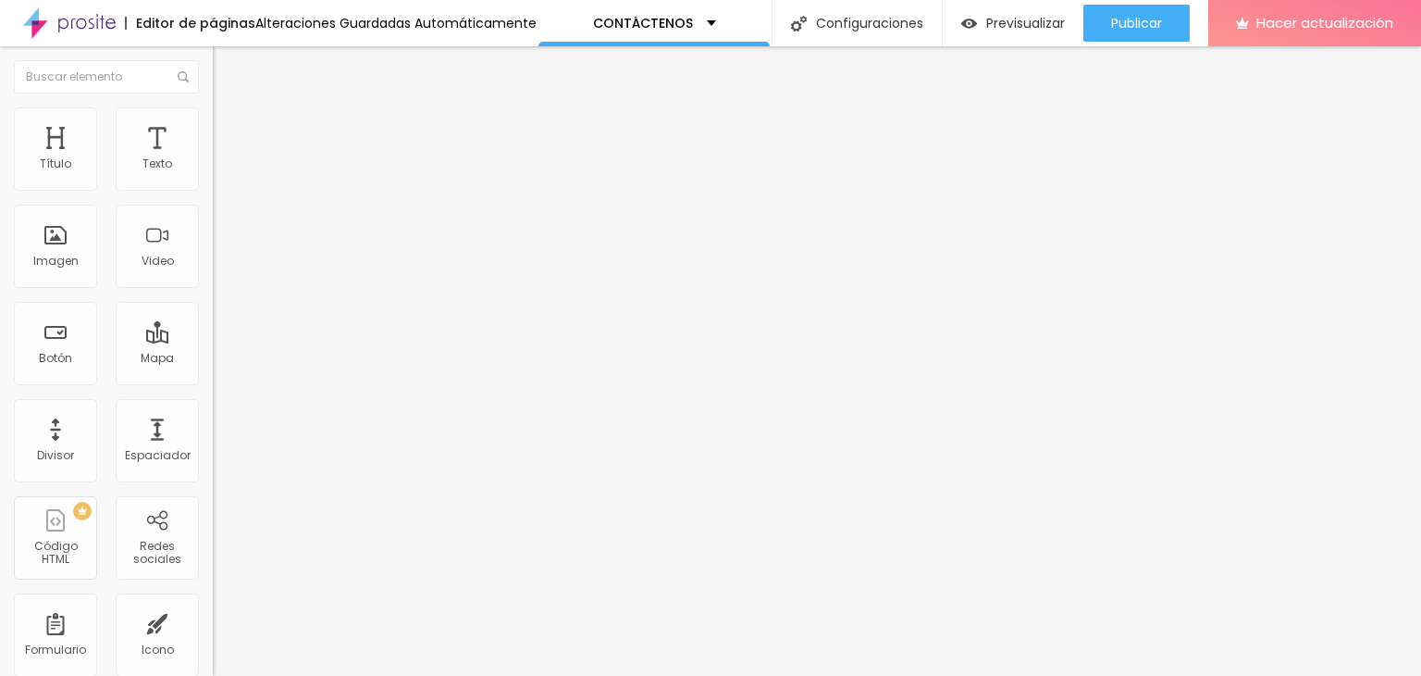
type input "181"
type input "189"
type input "196"
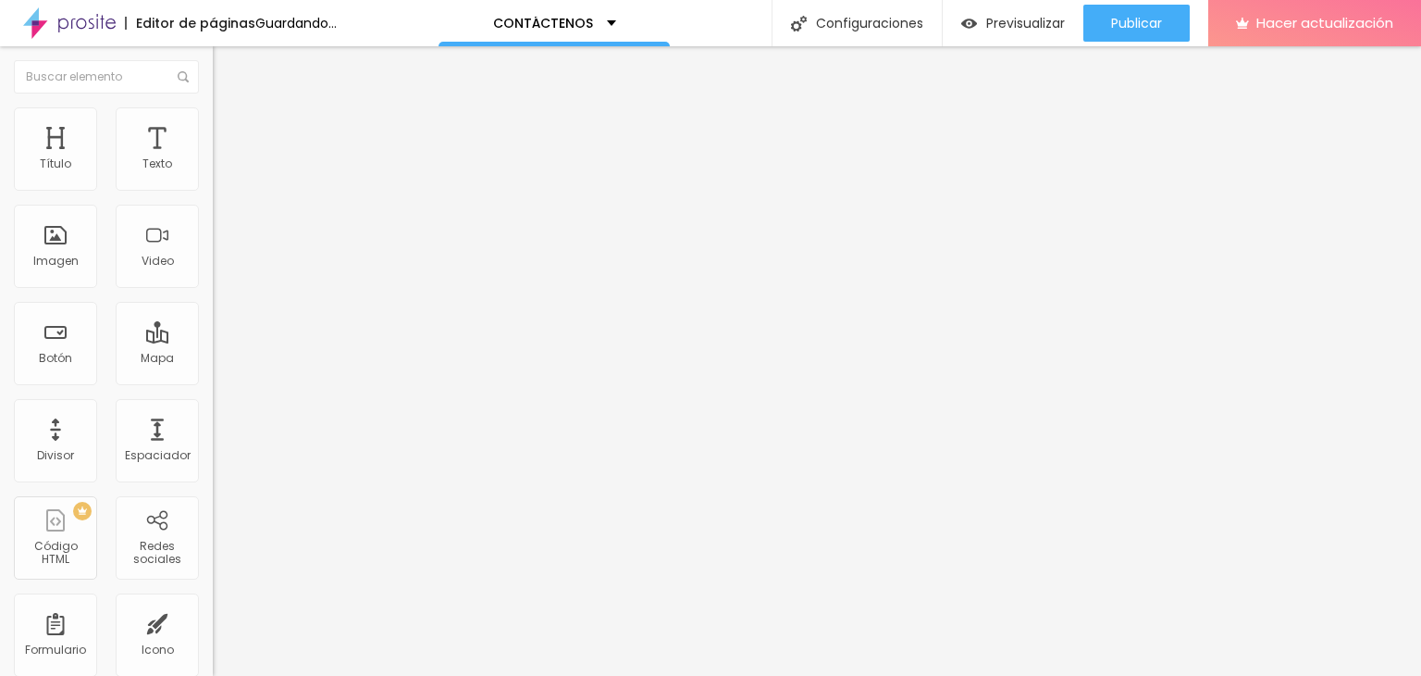
type input "211"
type input "226"
type input "219"
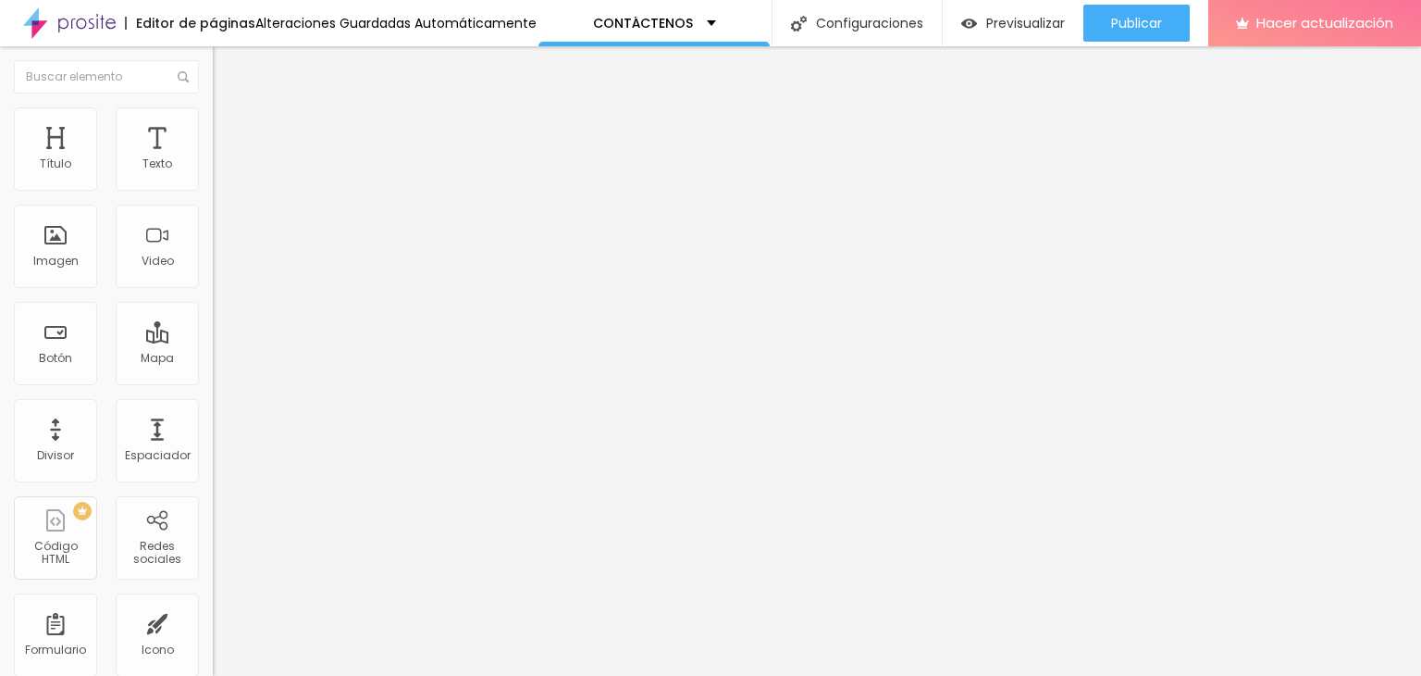
type input "219"
type input "211"
type input "219"
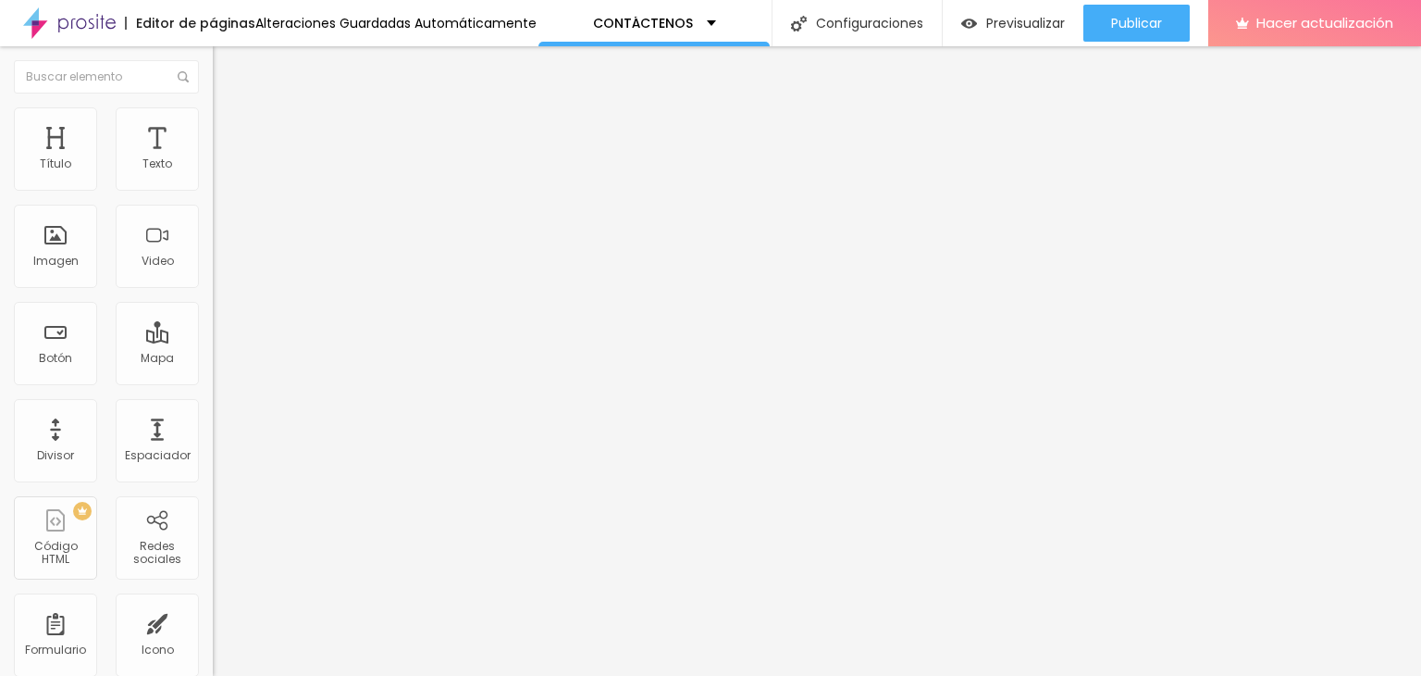
type input "226"
type input "234"
drag, startPoint x: 68, startPoint y: 217, endPoint x: 61, endPoint y: 224, distance: 10.5
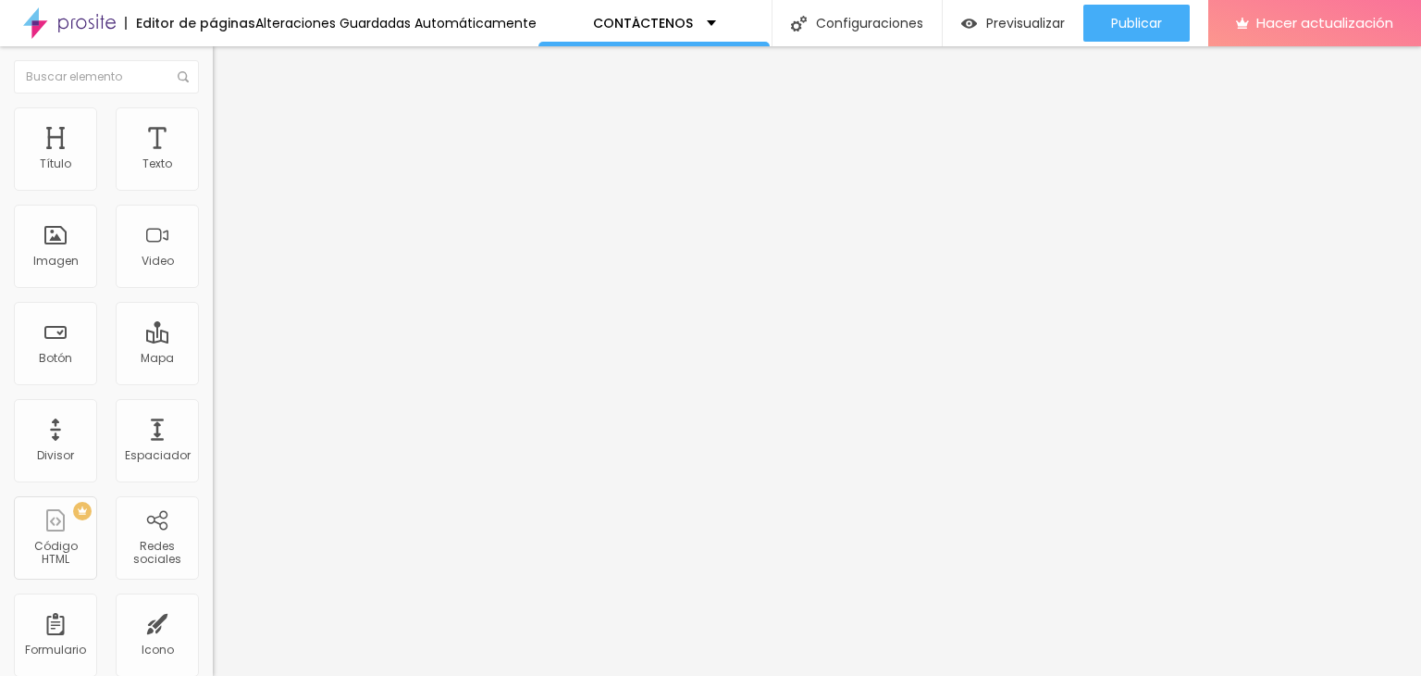
type input "234"
click at [213, 621] on input "range" at bounding box center [272, 628] width 119 height 15
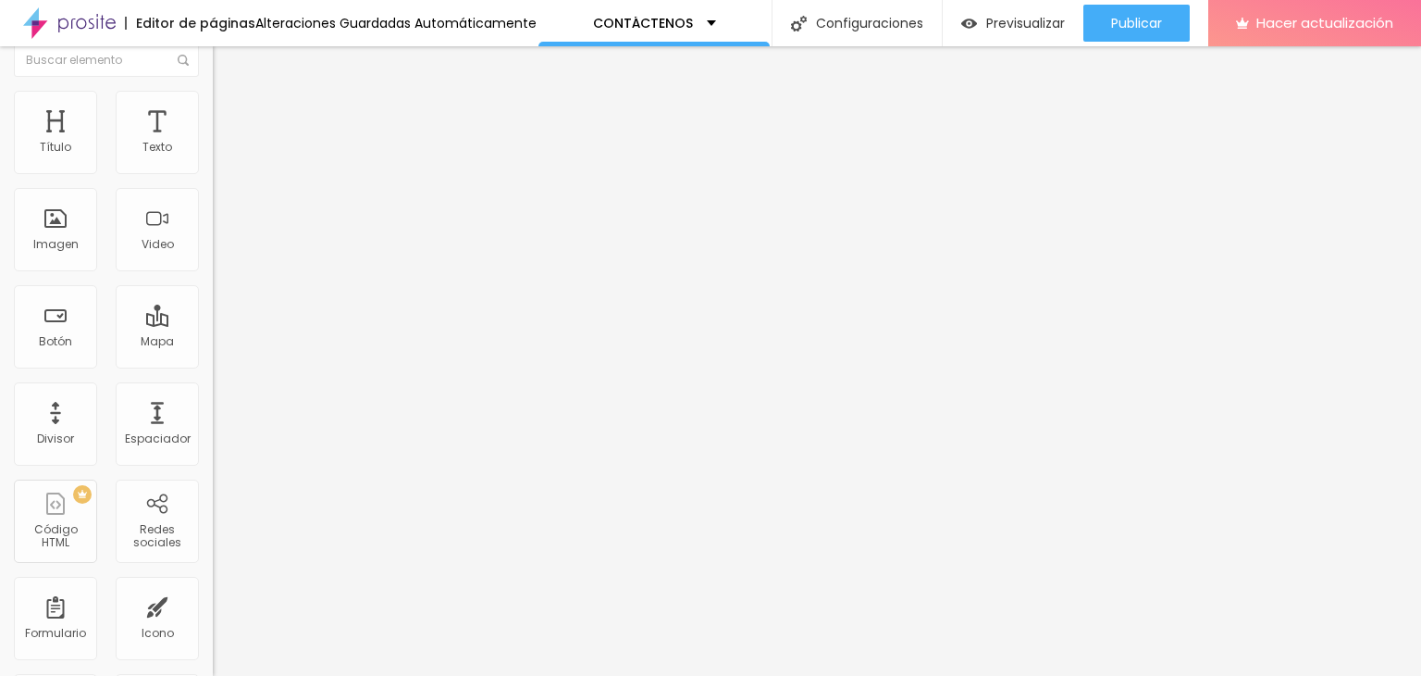
scroll to position [22, 0]
type input "5"
type input "10"
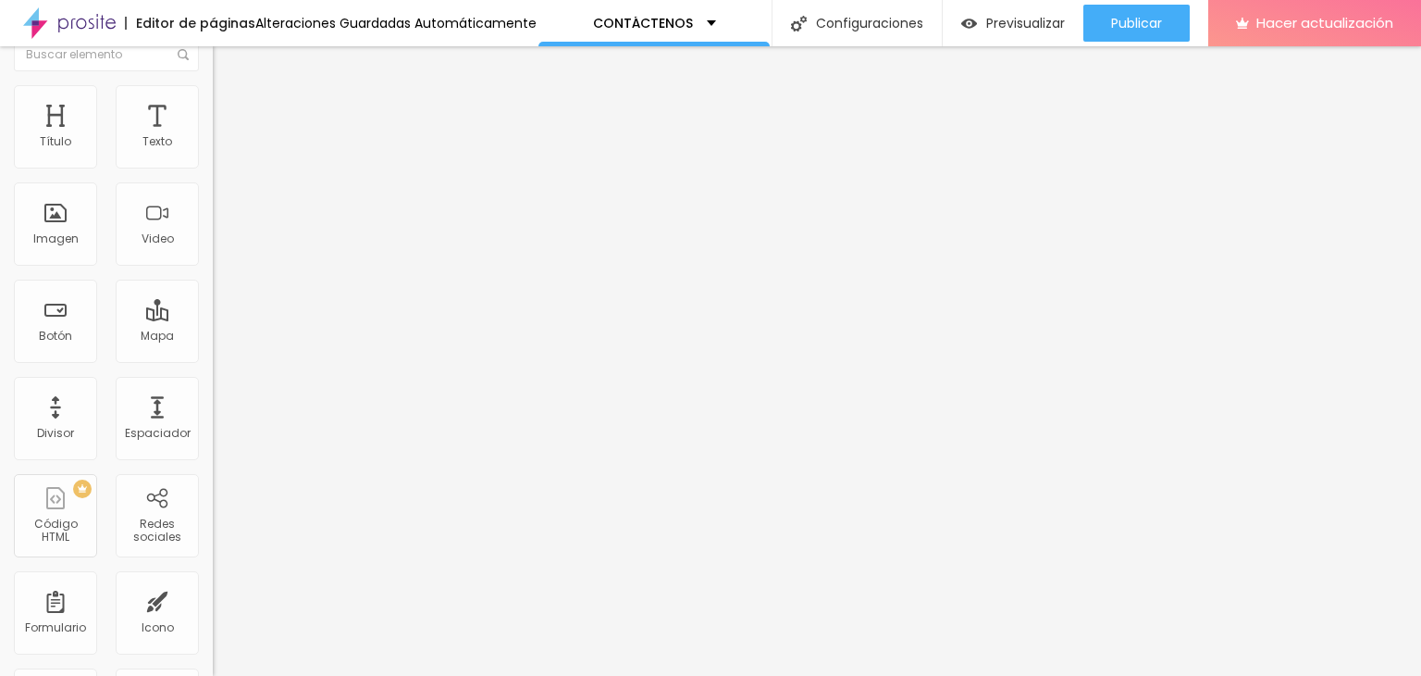
type input "5"
type input "0"
type input "5"
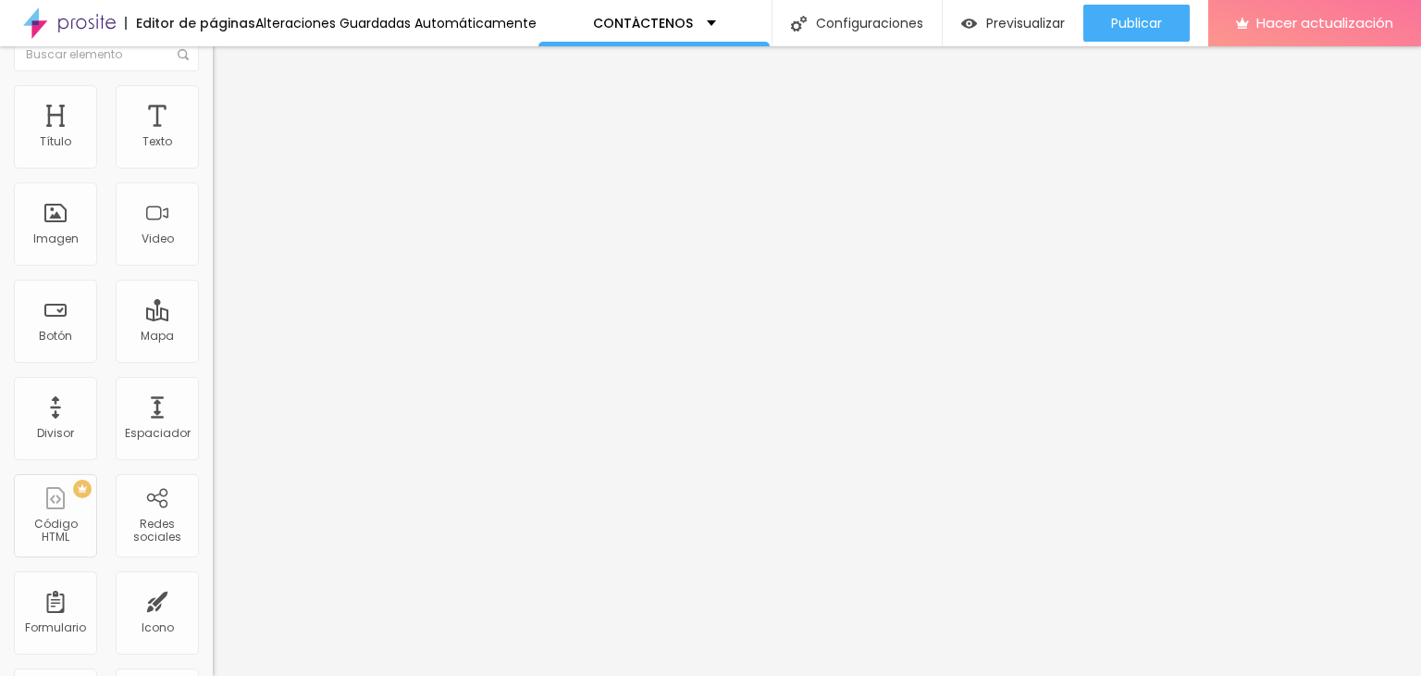
type input "5"
type input "10"
type input "5"
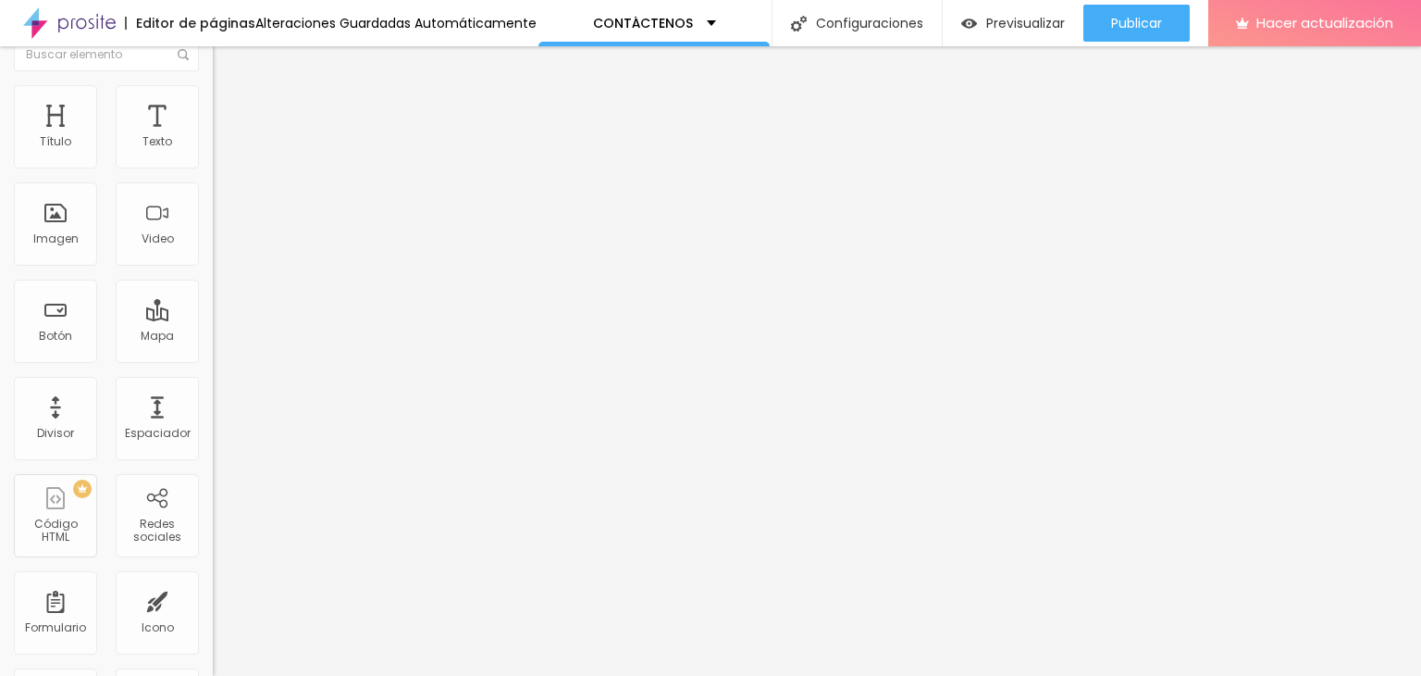
type input "0"
drag, startPoint x: 42, startPoint y: 160, endPoint x: 33, endPoint y: 189, distance: 29.9
click at [213, 337] on input "range" at bounding box center [272, 344] width 119 height 15
click at [213, 83] on img at bounding box center [221, 75] width 17 height 17
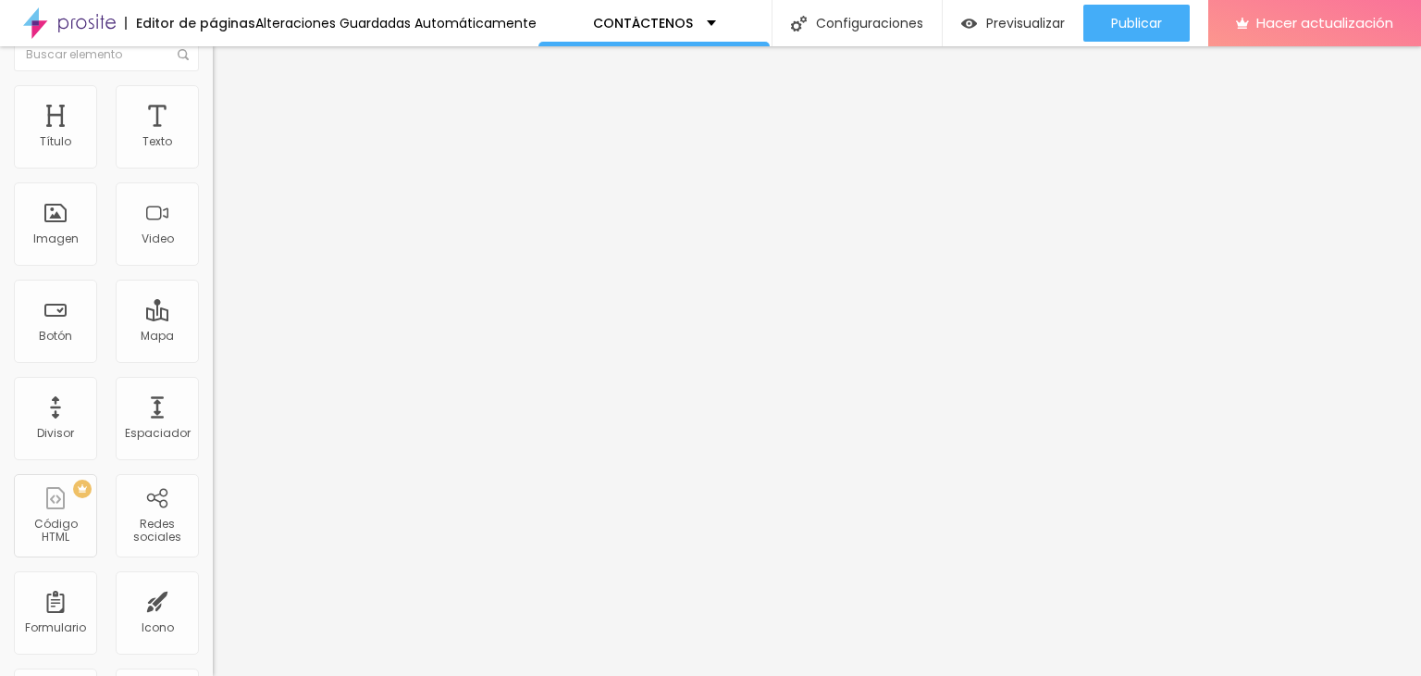
scroll to position [0, 0]
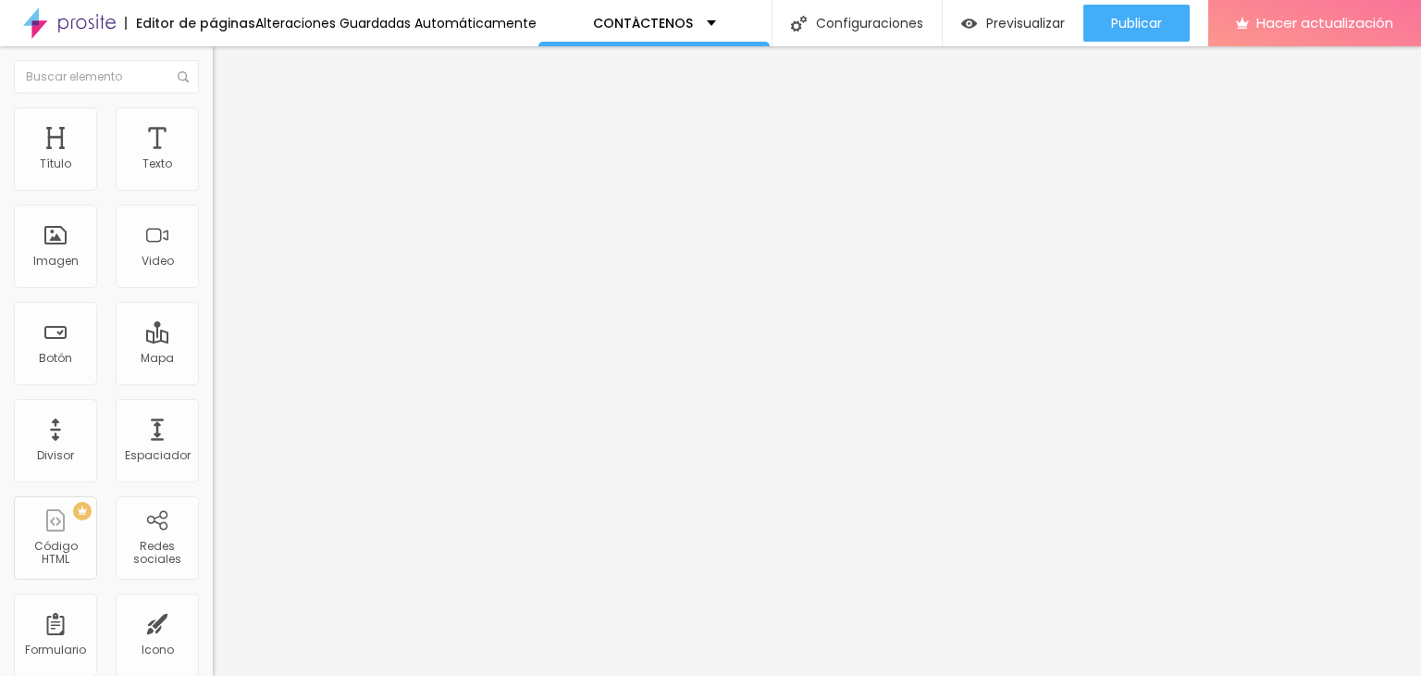
click at [213, 155] on div "Modo" at bounding box center [319, 149] width 213 height 11
click at [213, 197] on font "Completo" at bounding box center [241, 189] width 56 height 16
click at [213, 180] on span "En caja" at bounding box center [234, 172] width 43 height 16
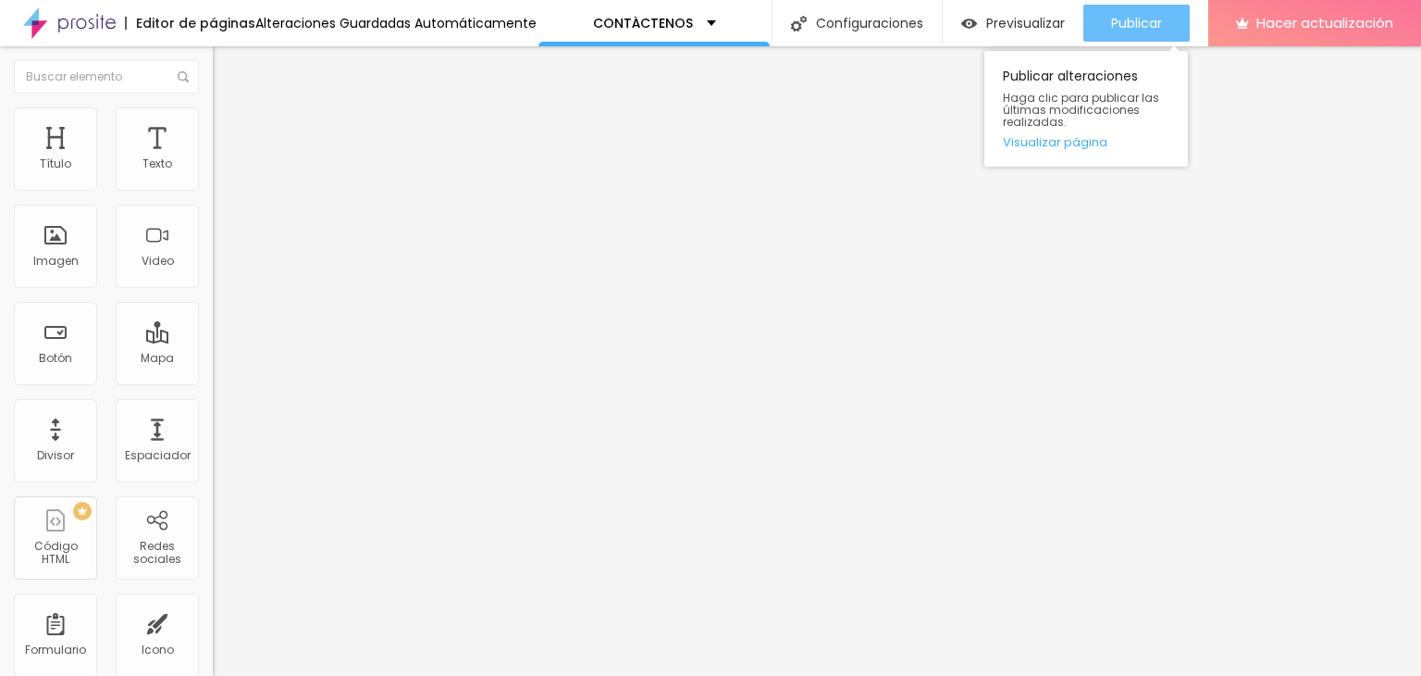
click at [1161, 31] on font "Publicar" at bounding box center [1136, 23] width 51 height 19
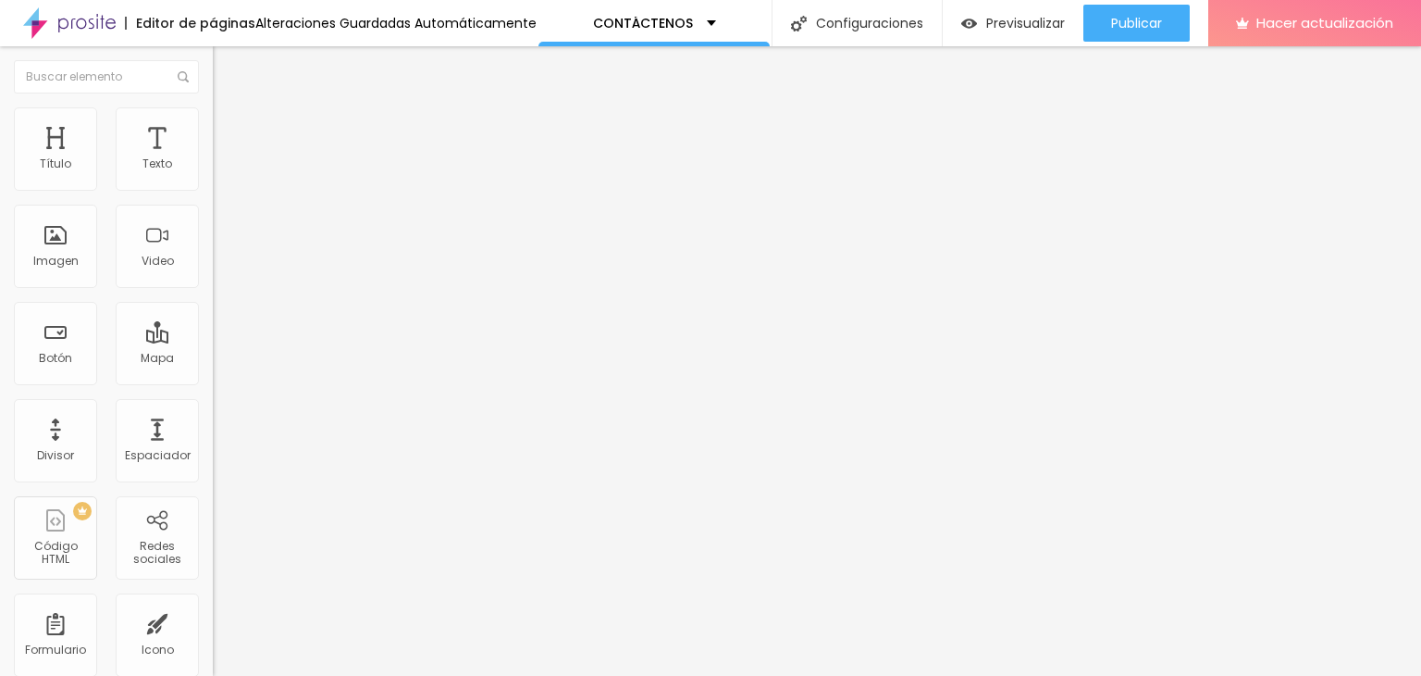
click at [213, 371] on font "Facebook" at bounding box center [241, 379] width 56 height 16
click at [223, 404] on div "Facebook" at bounding box center [319, 506] width 192 height 205
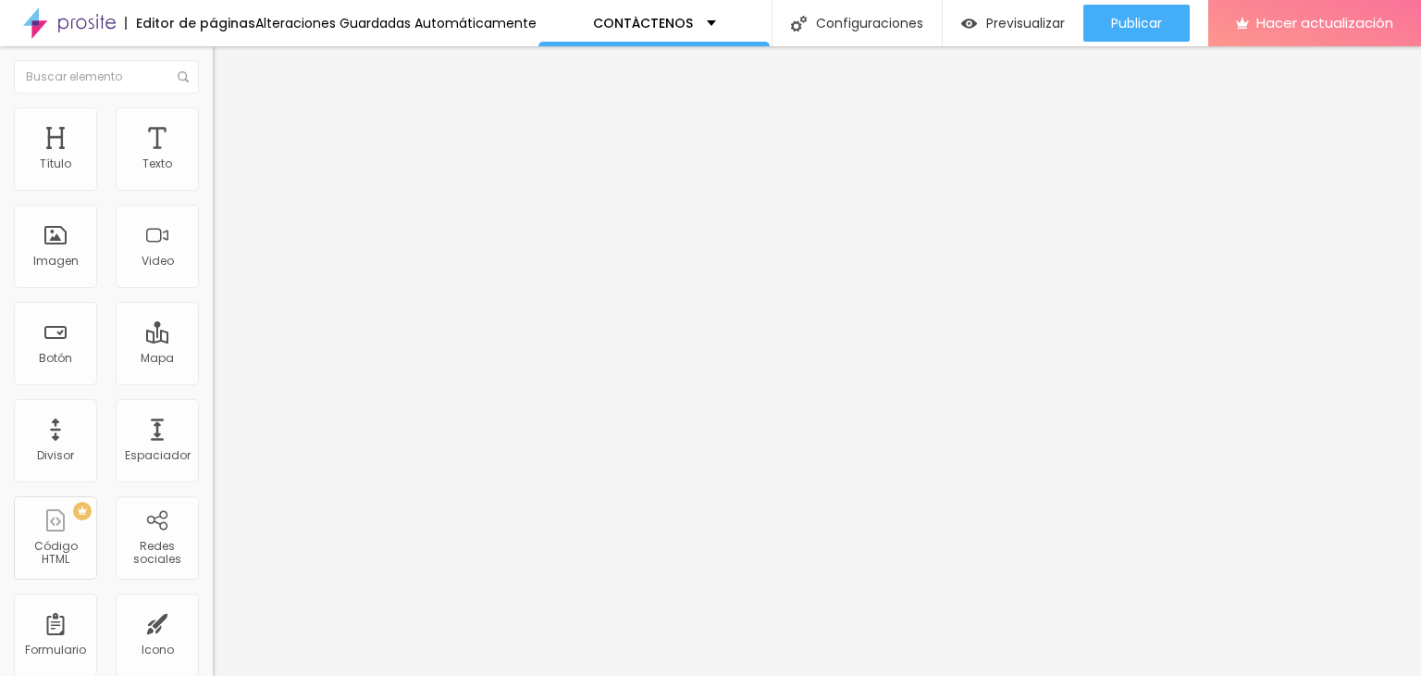
click at [213, 485] on div "Editar null Contenido Estilo Avanzado Facebook Red social Facebook Dirección UR…" at bounding box center [319, 360] width 213 height 629
click at [213, 511] on div "Editar null Contenido Estilo Avanzado Facebook Red social Facebook Dirección UR…" at bounding box center [319, 360] width 213 height 629
click at [213, 396] on div "Facebook" at bounding box center [319, 507] width 213 height 222
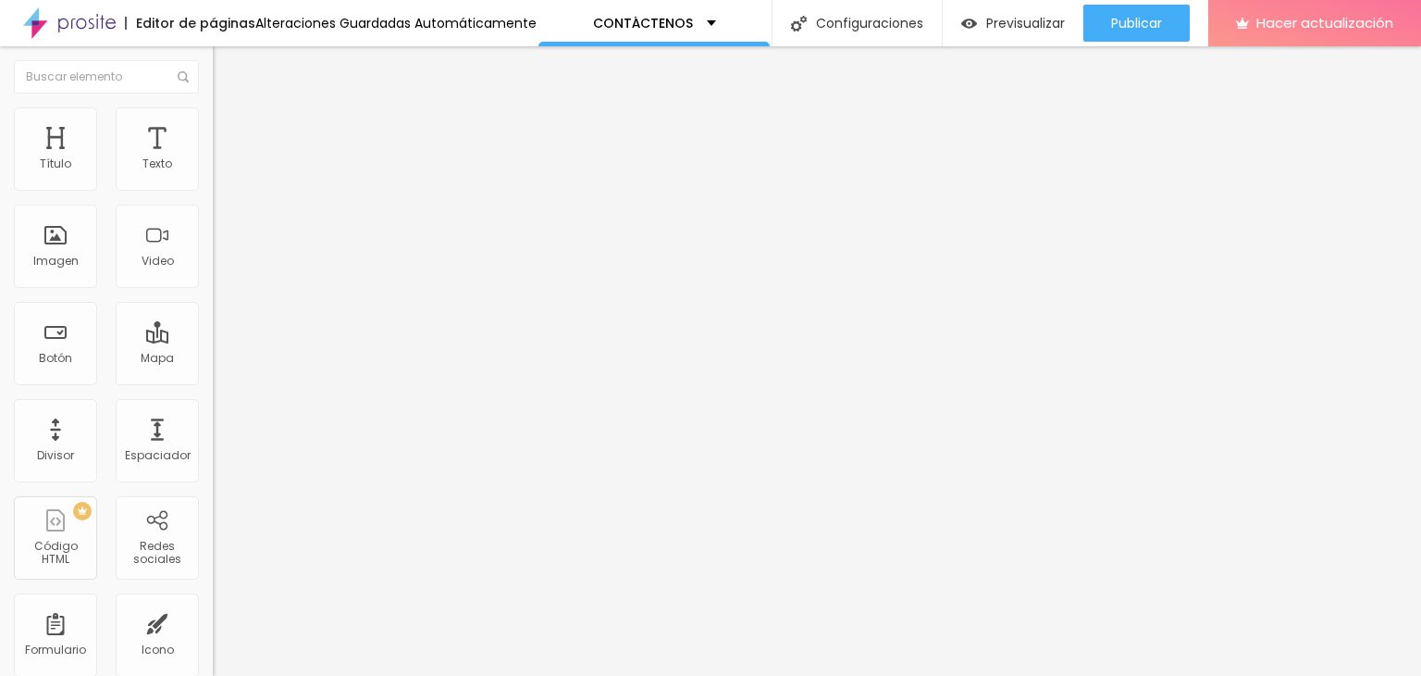
click at [213, 629] on input "https://https://www.facebook.com/profile.php?id=100092646904120&mibextid=ZbWKwL" at bounding box center [324, 638] width 222 height 19
click at [213, 396] on div "Facebook" at bounding box center [319, 507] width 213 height 222
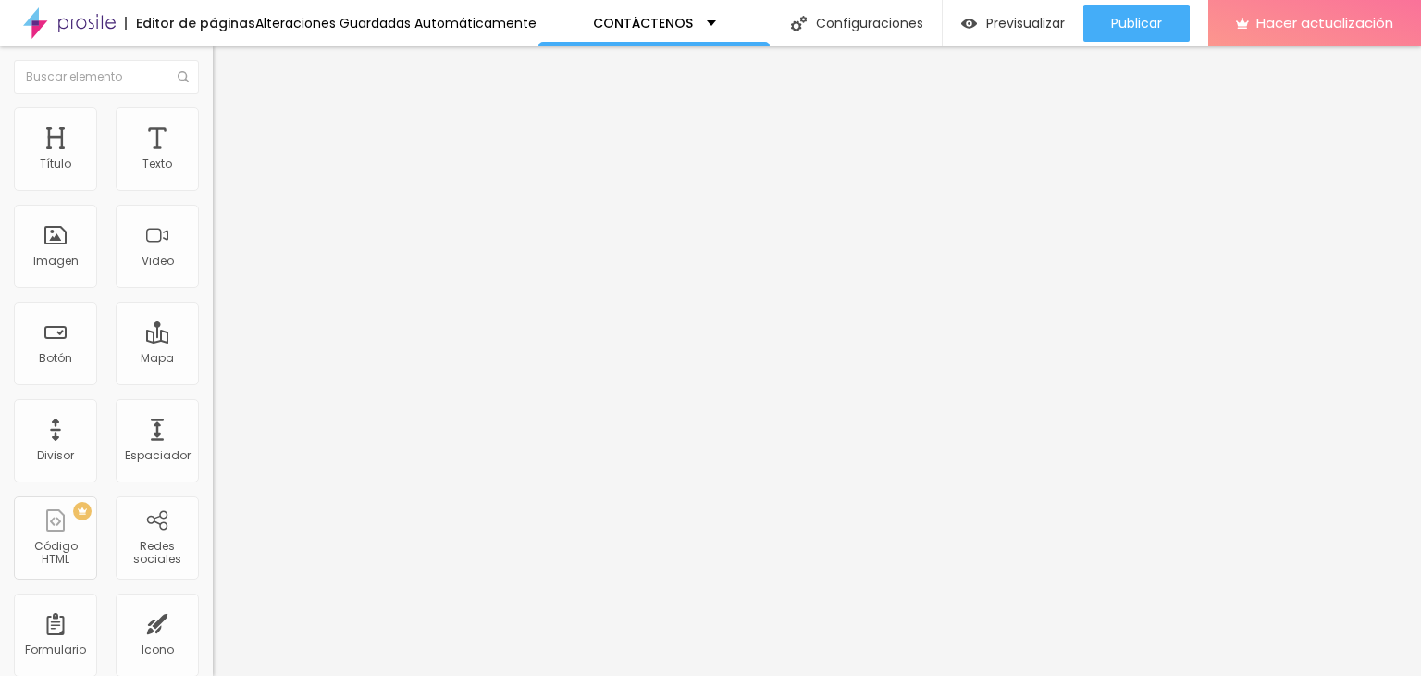
click at [213, 629] on input "https://https://www.facebook.com/profile.php?id=100092646904120&mibextid=ZbWKwL" at bounding box center [324, 638] width 222 height 19
drag, startPoint x: 31, startPoint y: 296, endPoint x: 197, endPoint y: 292, distance: 165.7
click at [213, 385] on div "Red social Facebook Dirección URL https://https://www.facebook.com/profile.php?…" at bounding box center [319, 538] width 213 height 306
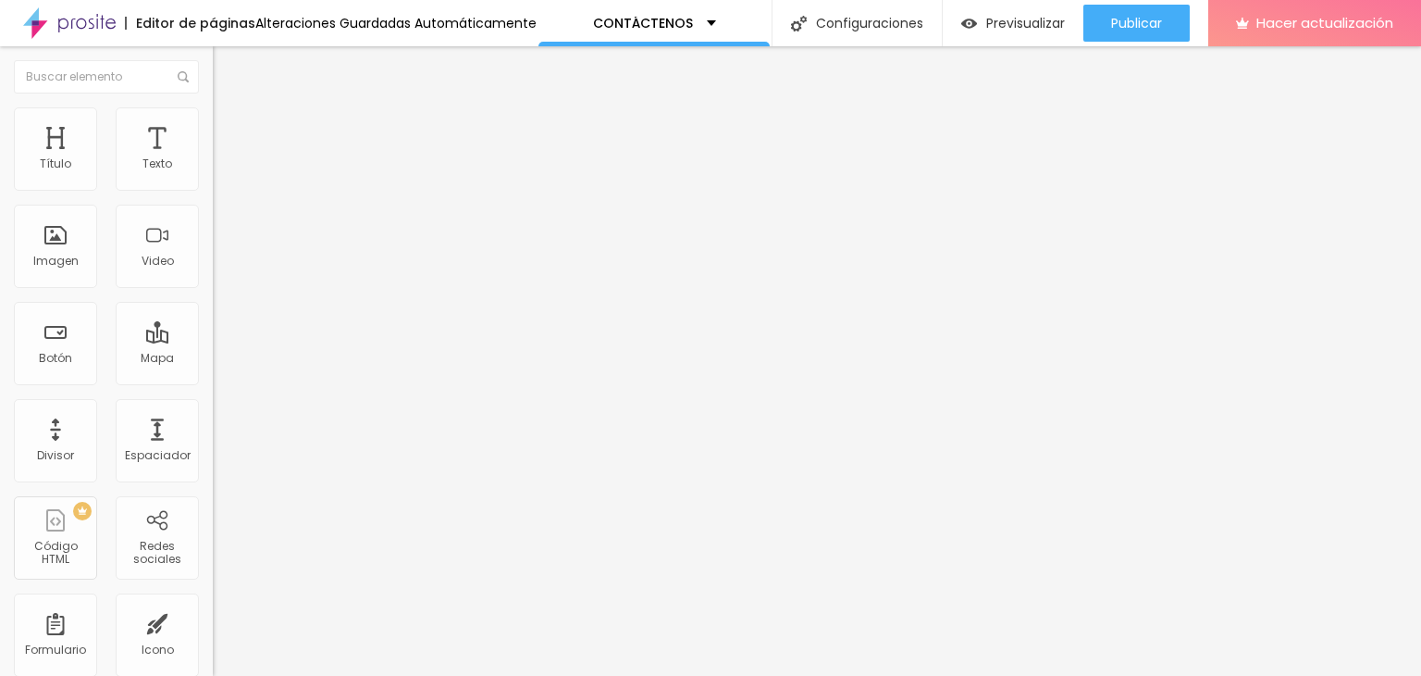
paste input "https://www.facebook.com/share/1LiZZh1iar/"
type input "https://www.facebook.com/share/1LiZZh1iar/"
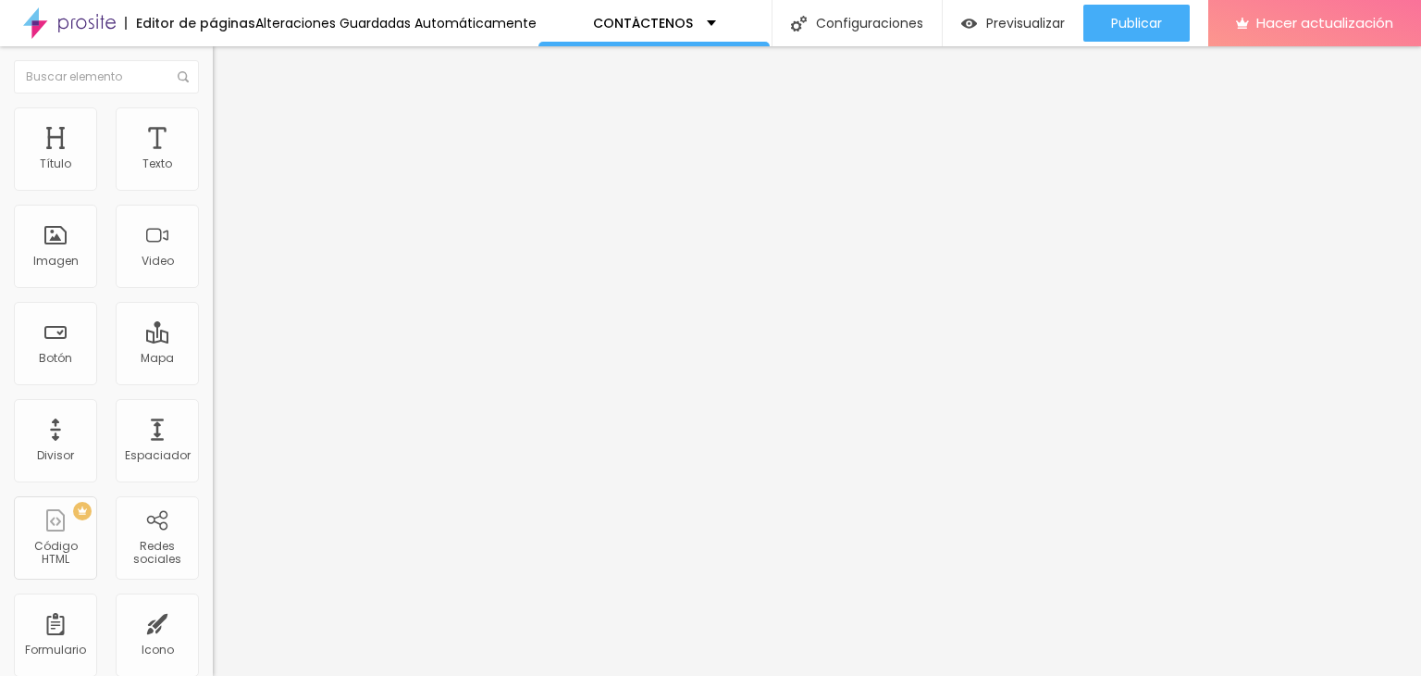
drag, startPoint x: 31, startPoint y: 338, endPoint x: 189, endPoint y: 339, distance: 157.3
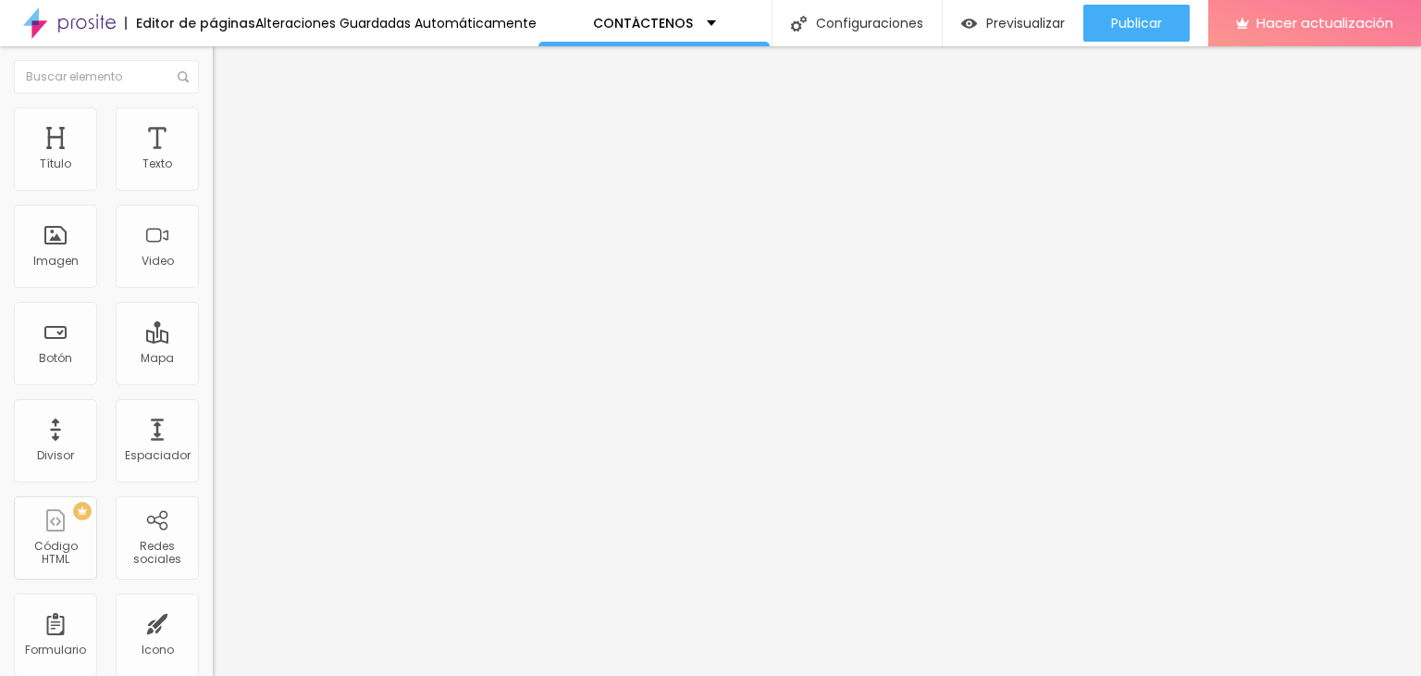
scroll to position [0, 0]
paste input "https://www.instagram.com/veraretrato?igsh=MW9ybXhvMTA0bnlo"
type input "https://www.instagram.com/veraretrato?igsh=MW9ybXhvMTA0bnlo"
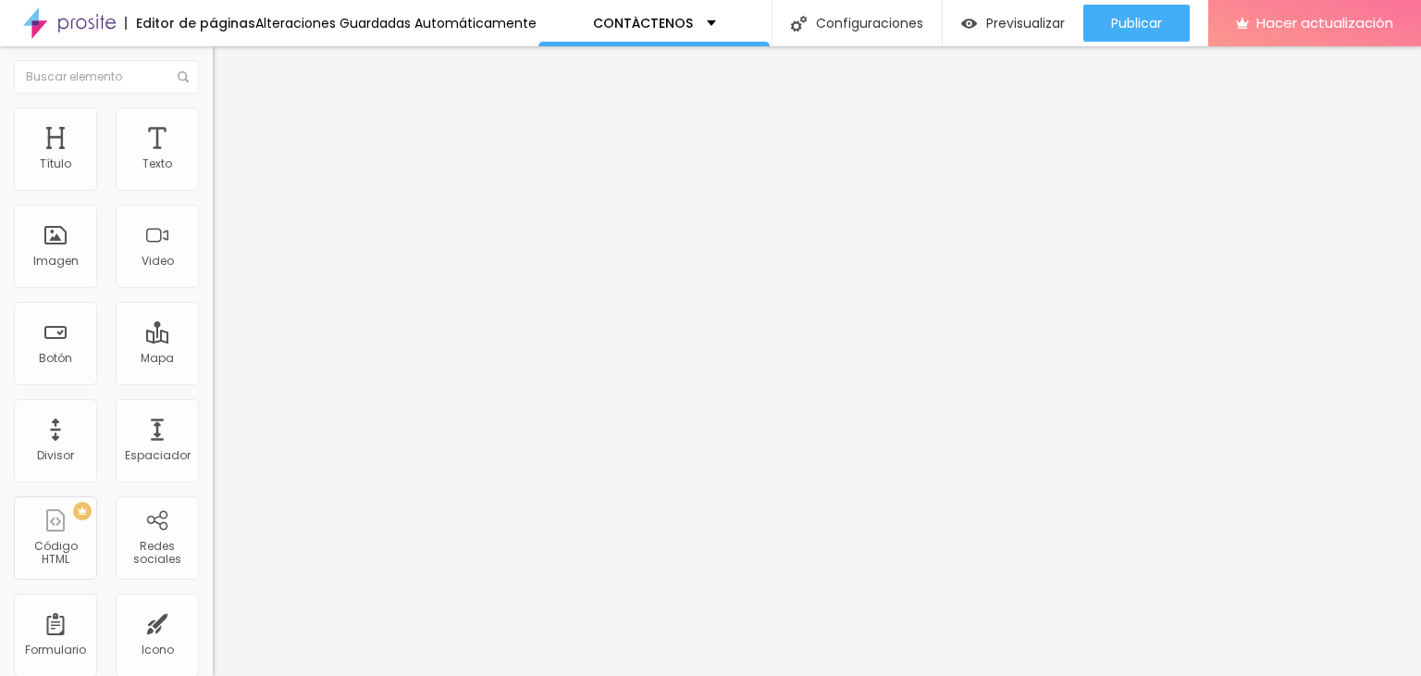
click at [213, 493] on div "Editar null Contenido Estilo Avanzado Facebook Red social Facebook Dirección UR…" at bounding box center [319, 360] width 213 height 629
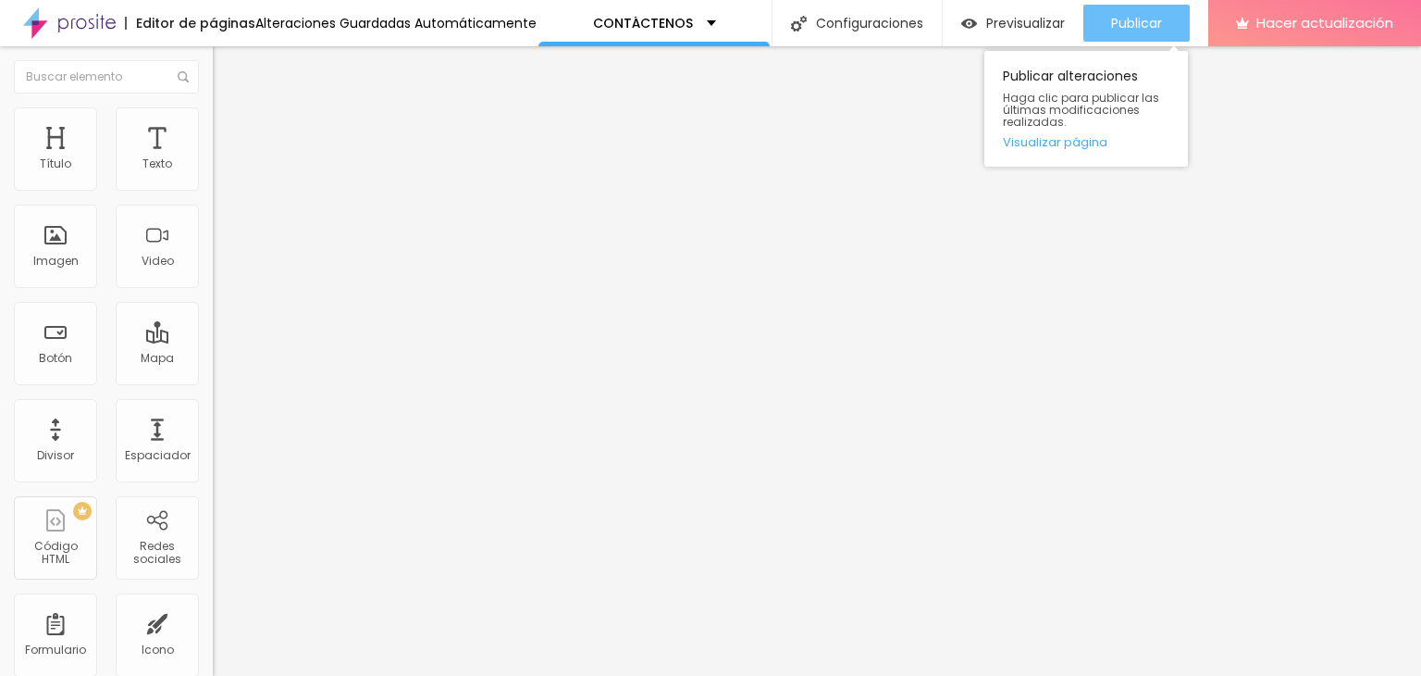
click at [1133, 31] on font "Publicar" at bounding box center [1136, 23] width 51 height 19
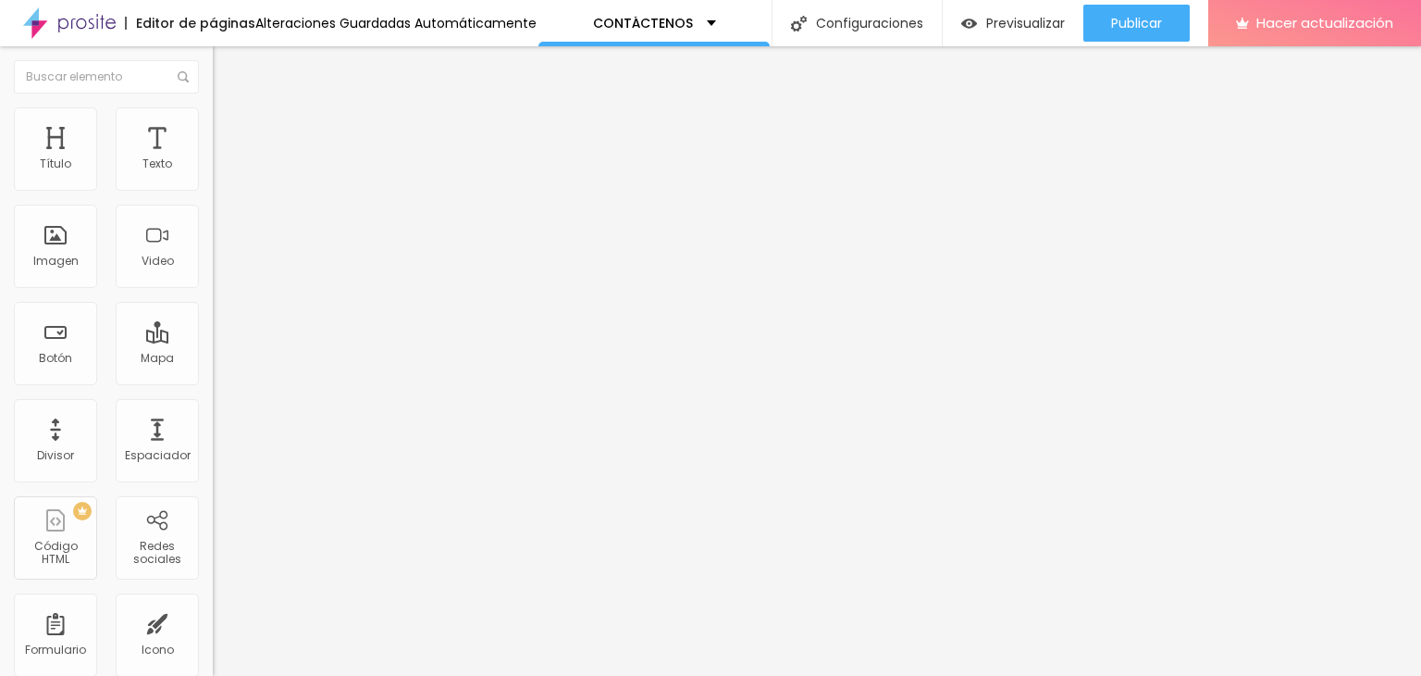
click at [213, 530] on div "Editar null Contenido Estilo Avanzado Facebook Red social Facebook Dirección UR…" at bounding box center [319, 360] width 213 height 629
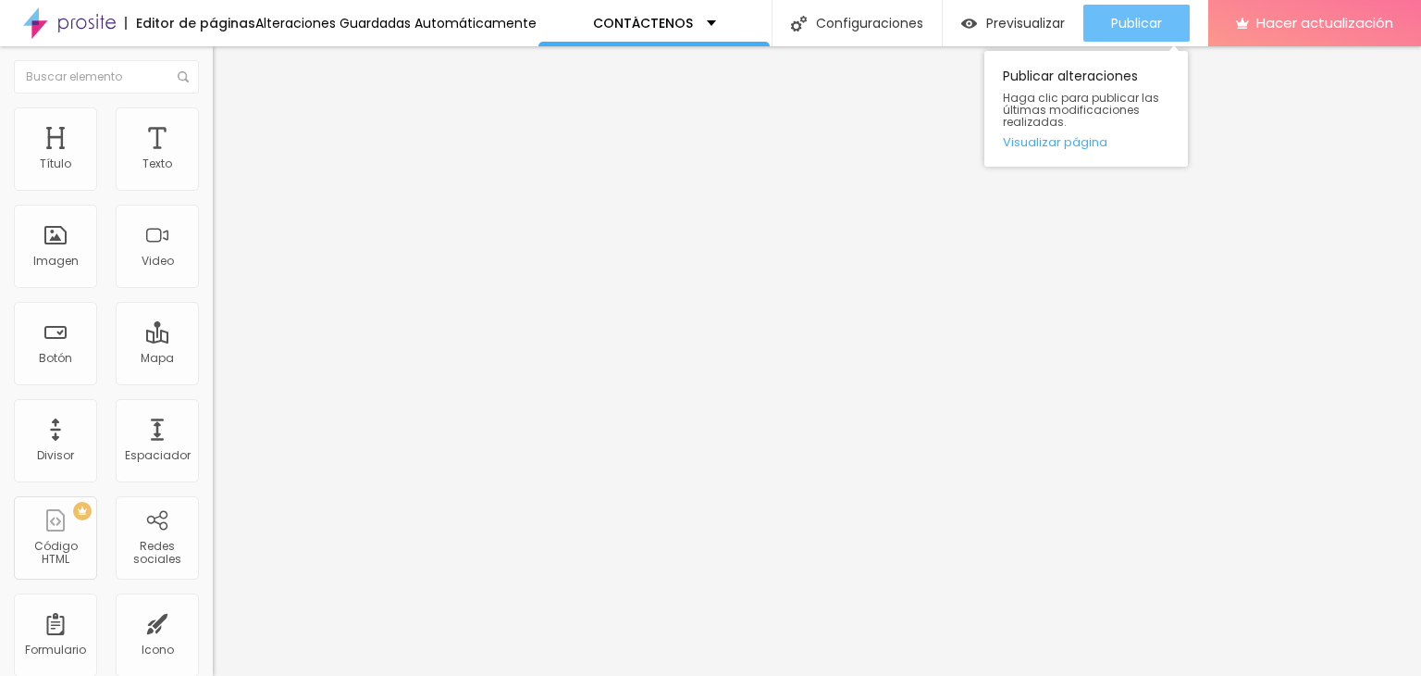
click at [1135, 30] on font "Publicar" at bounding box center [1136, 23] width 51 height 19
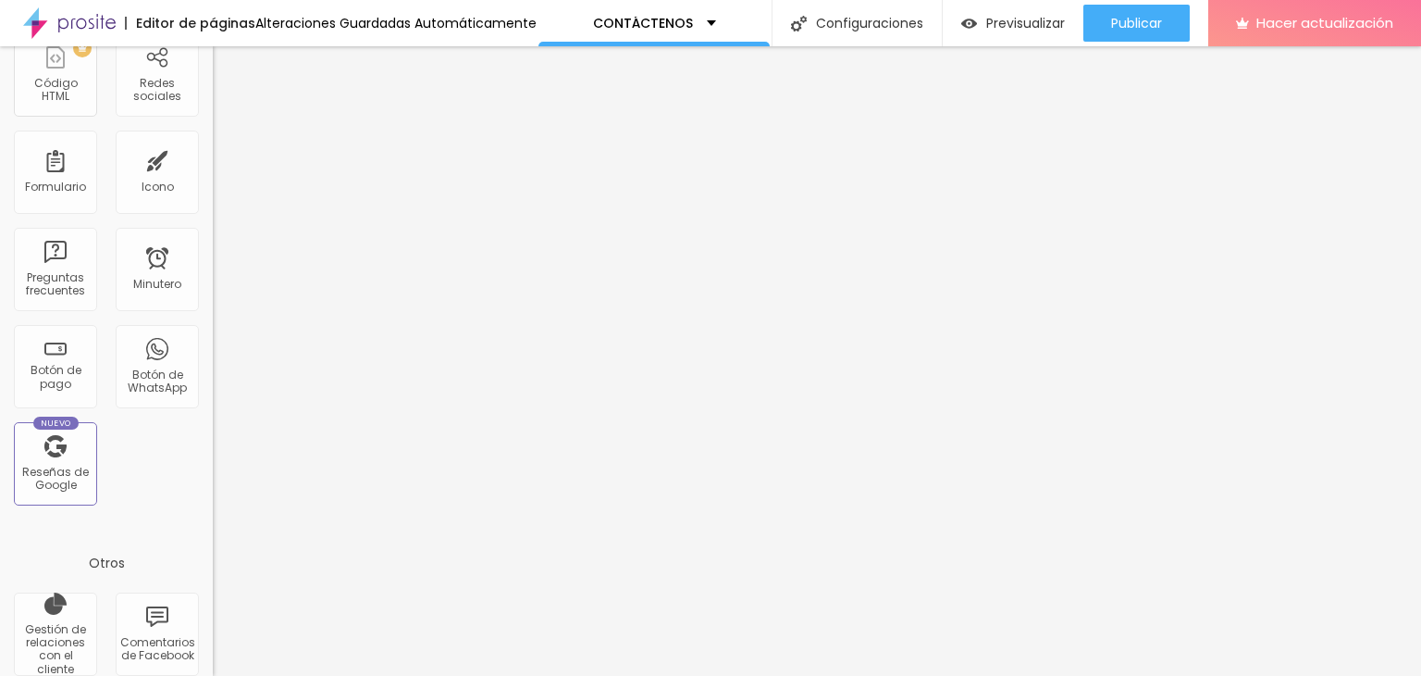
scroll to position [185, 0]
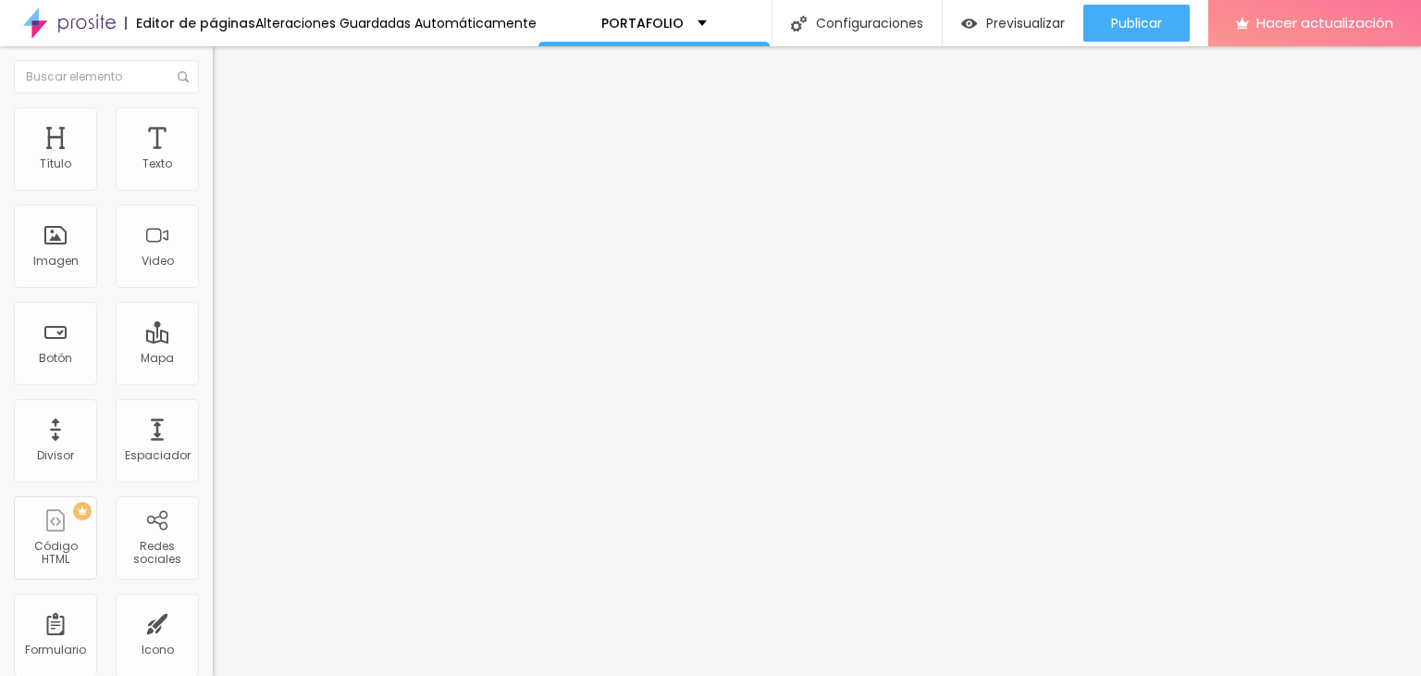
click at [213, 374] on div "Facebook" at bounding box center [319, 379] width 213 height 11
paste input "[URL][DOMAIN_NAME]"
type input "[URL][DOMAIN_NAME]"
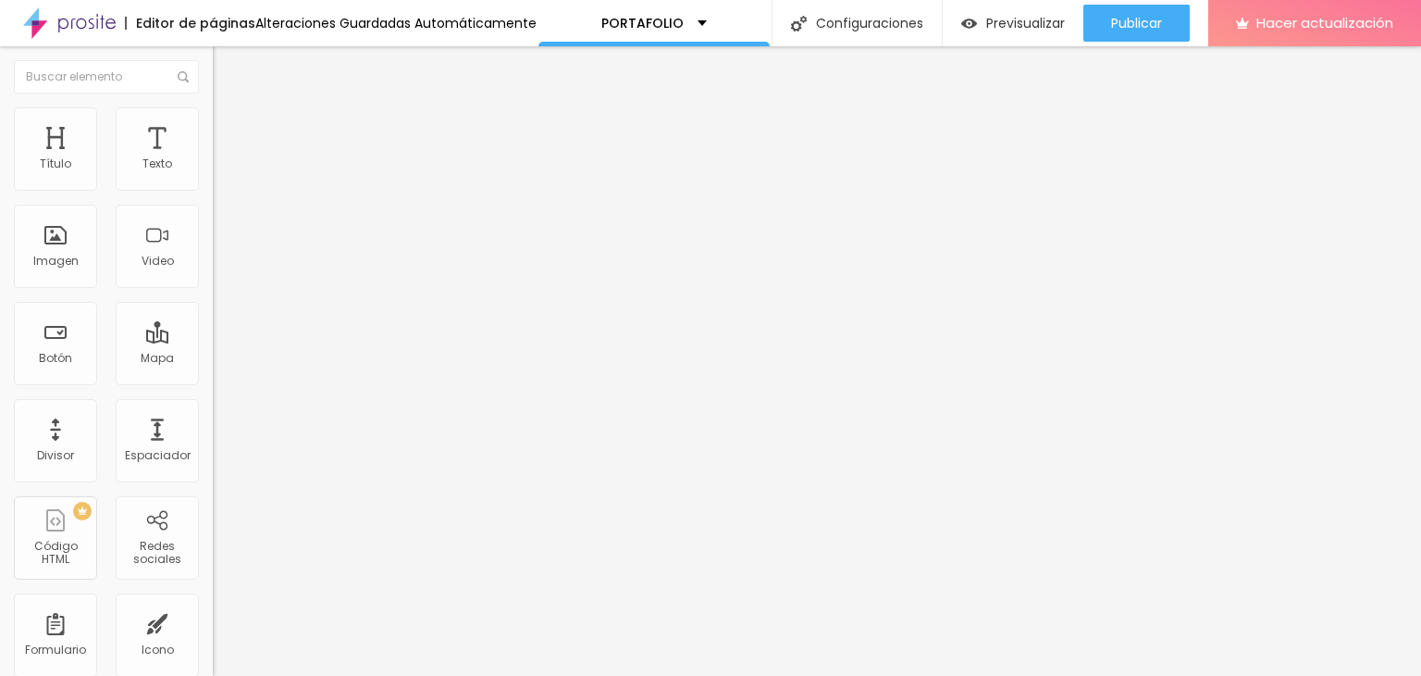
paste input "[URL][DOMAIN_NAME]"
type input "[URL][DOMAIN_NAME]"
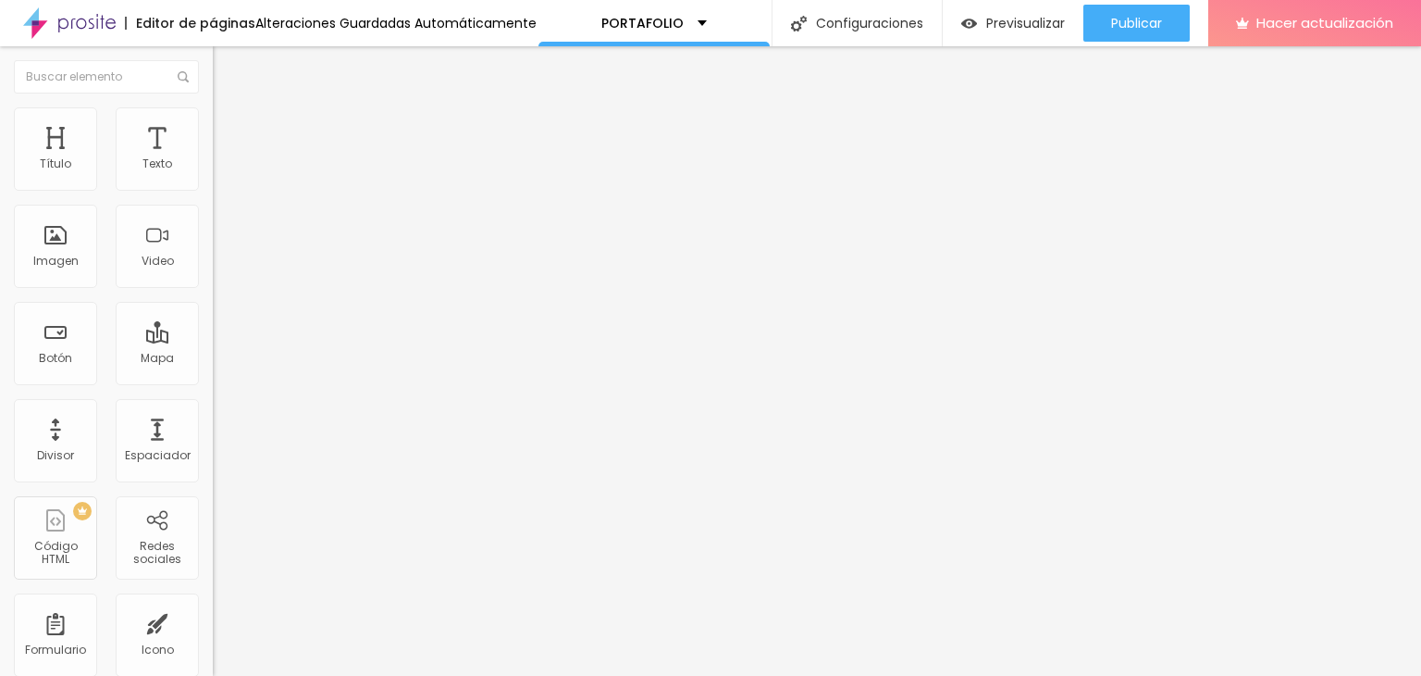
click at [213, 506] on div "Editar null Contenido Estilo Avanzado Facebook Red social Facebook Dirección UR…" at bounding box center [319, 360] width 213 height 629
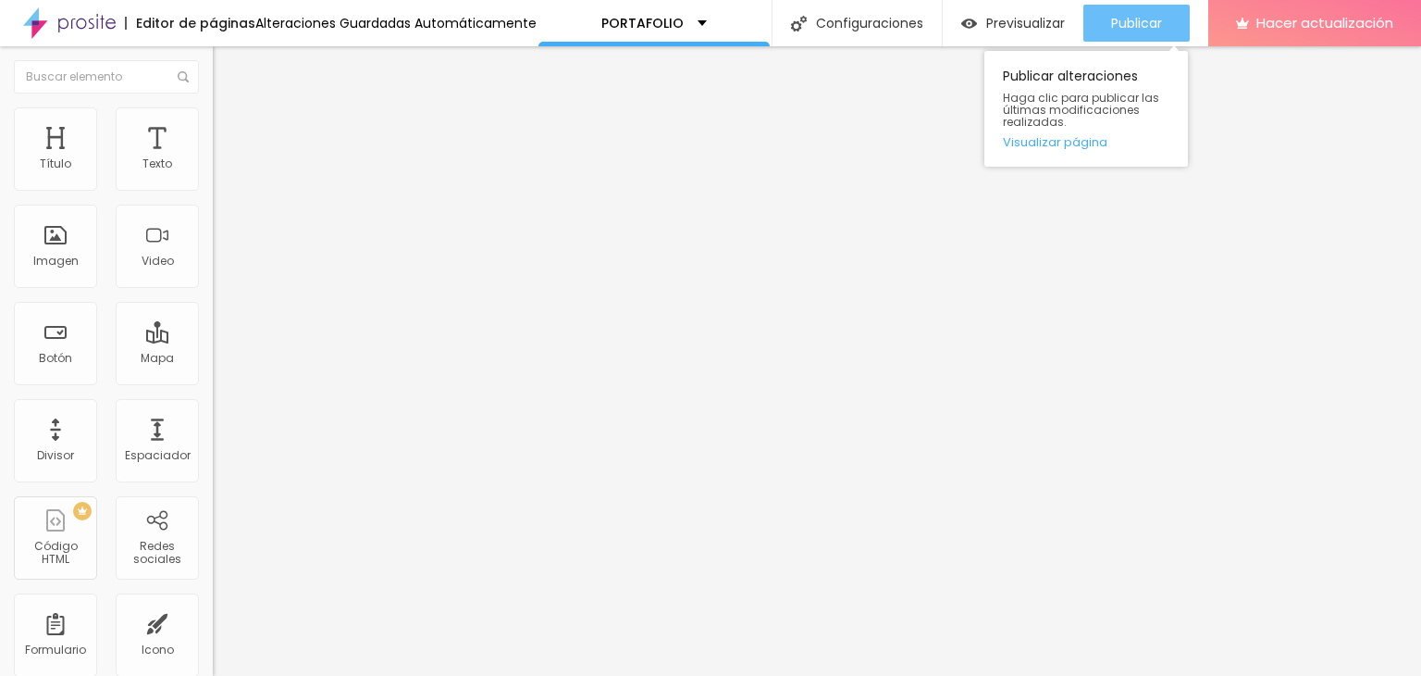
click at [1154, 9] on div "Publicar" at bounding box center [1136, 23] width 51 height 37
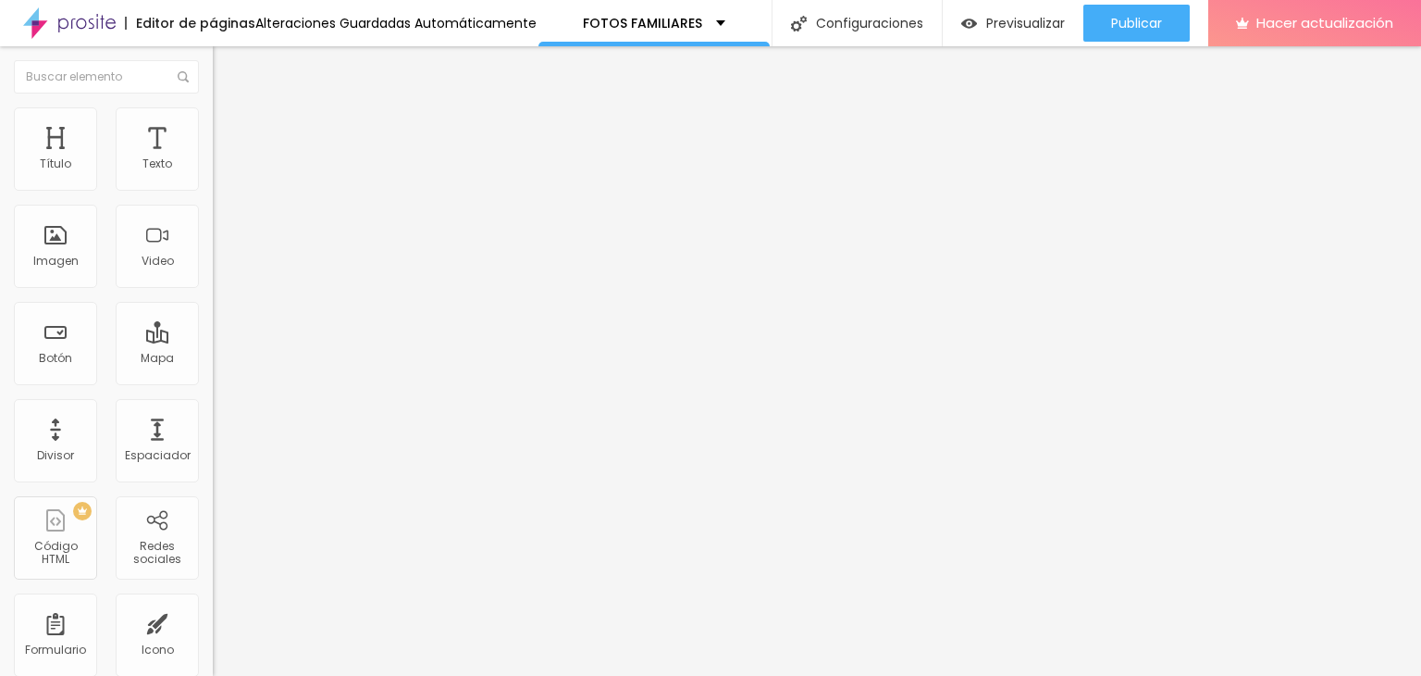
click at [224, 159] on font "Cambiar imagen" at bounding box center [274, 151] width 100 height 16
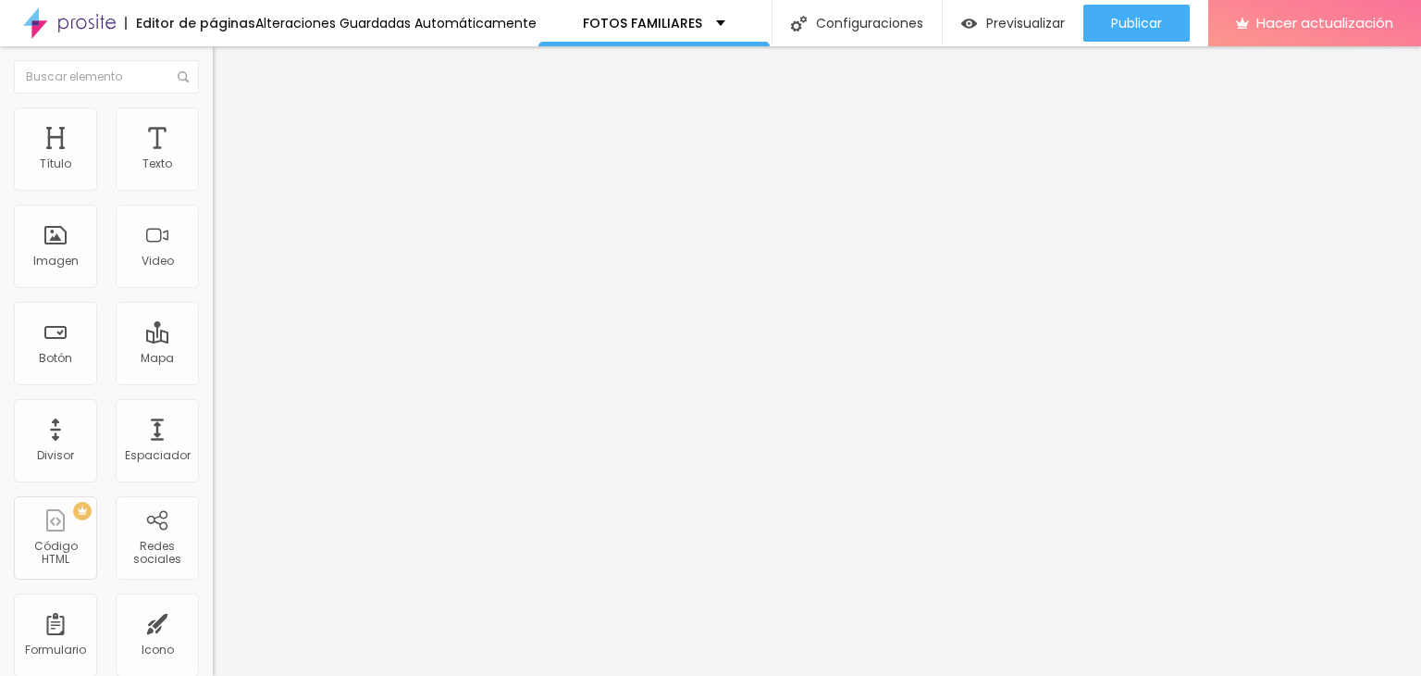
click at [224, 159] on font "Cambiar imagen" at bounding box center [274, 151] width 100 height 16
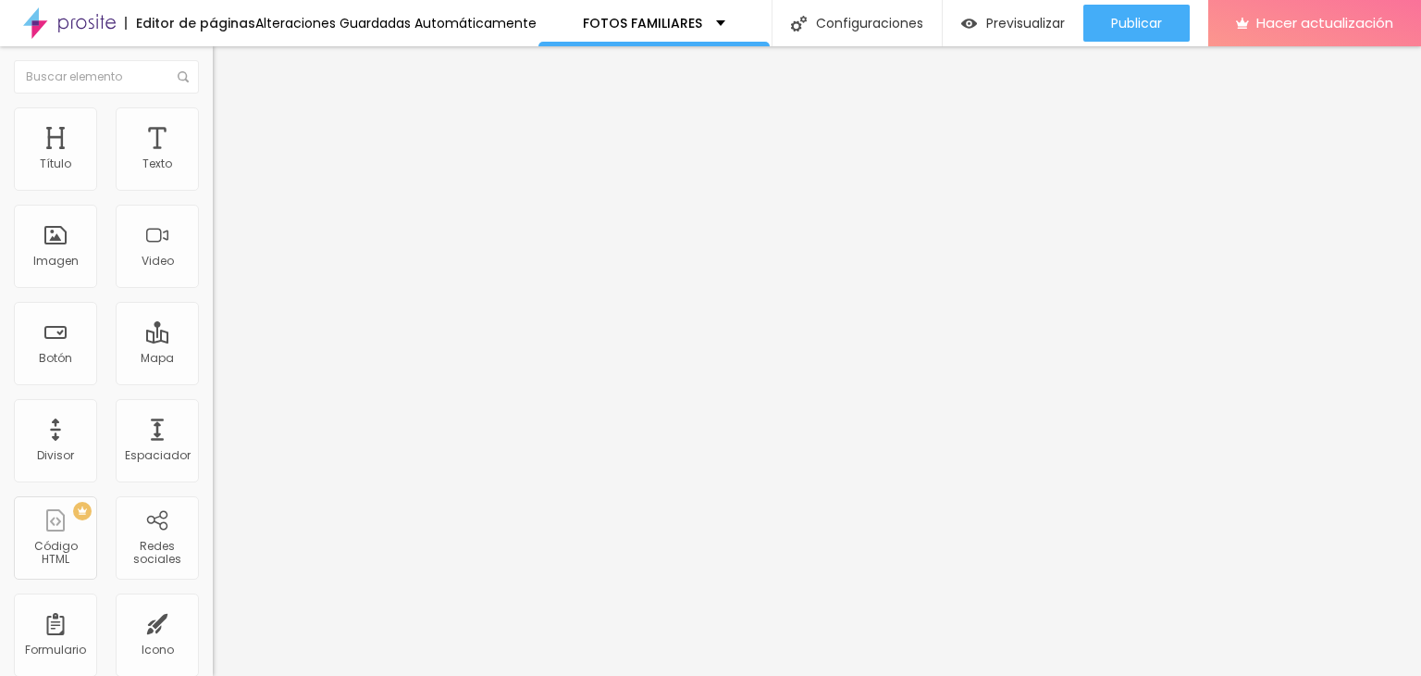
click at [224, 159] on font "Cambiar imagen" at bounding box center [274, 151] width 100 height 16
click at [230, 128] on font "Avanzado" at bounding box center [259, 120] width 59 height 16
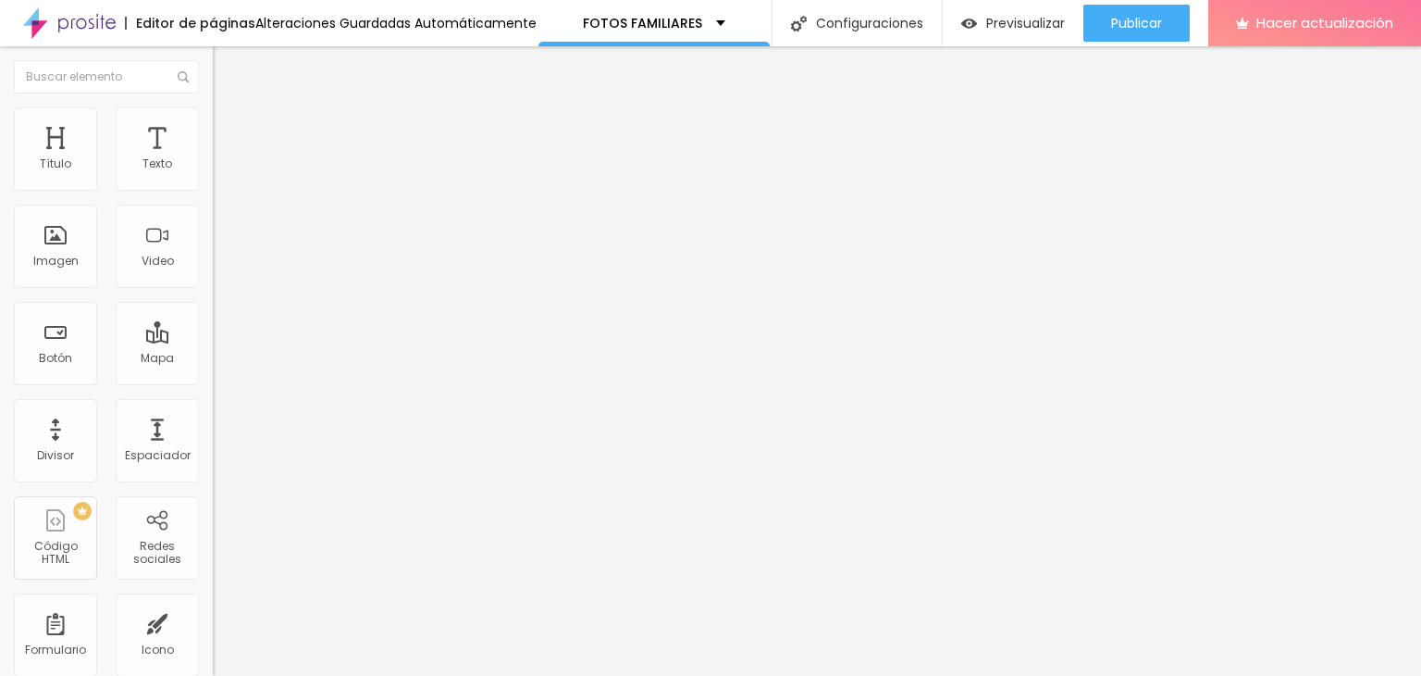
type input "13"
type input "14"
type input "15"
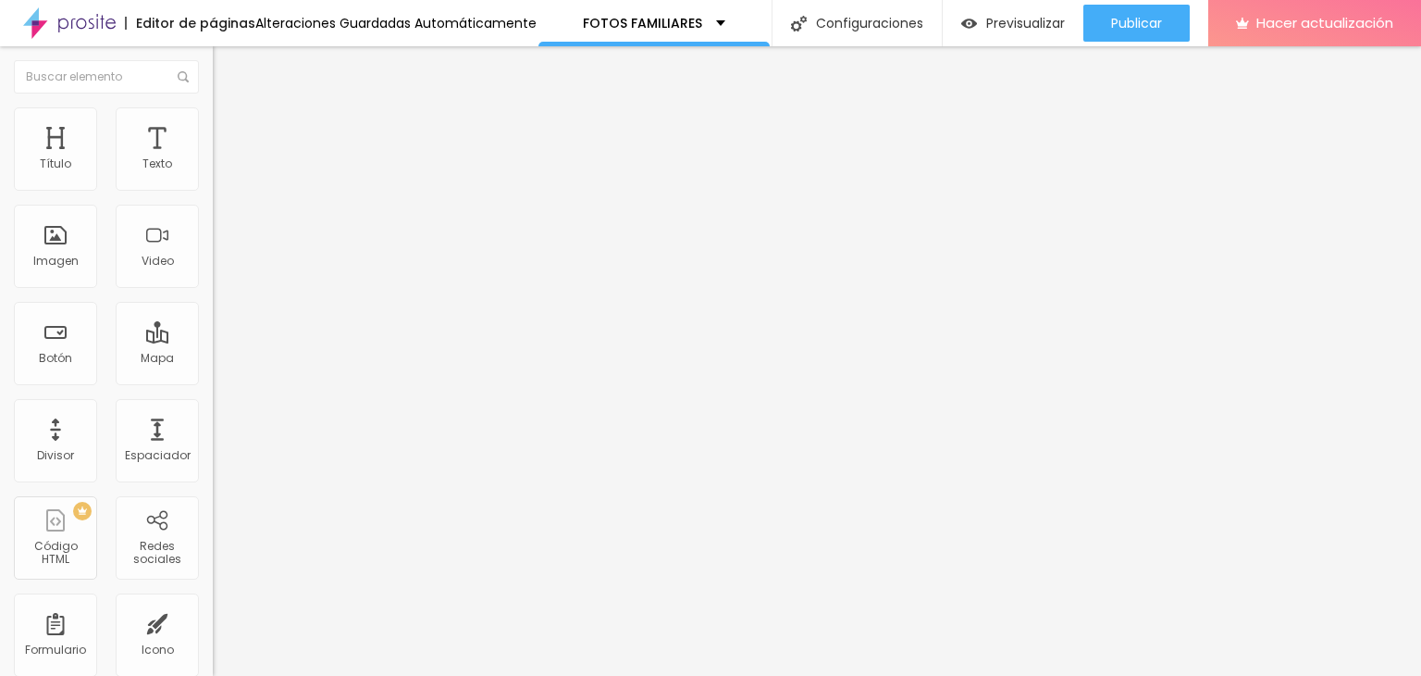
type input "15"
type input "20"
type input "22"
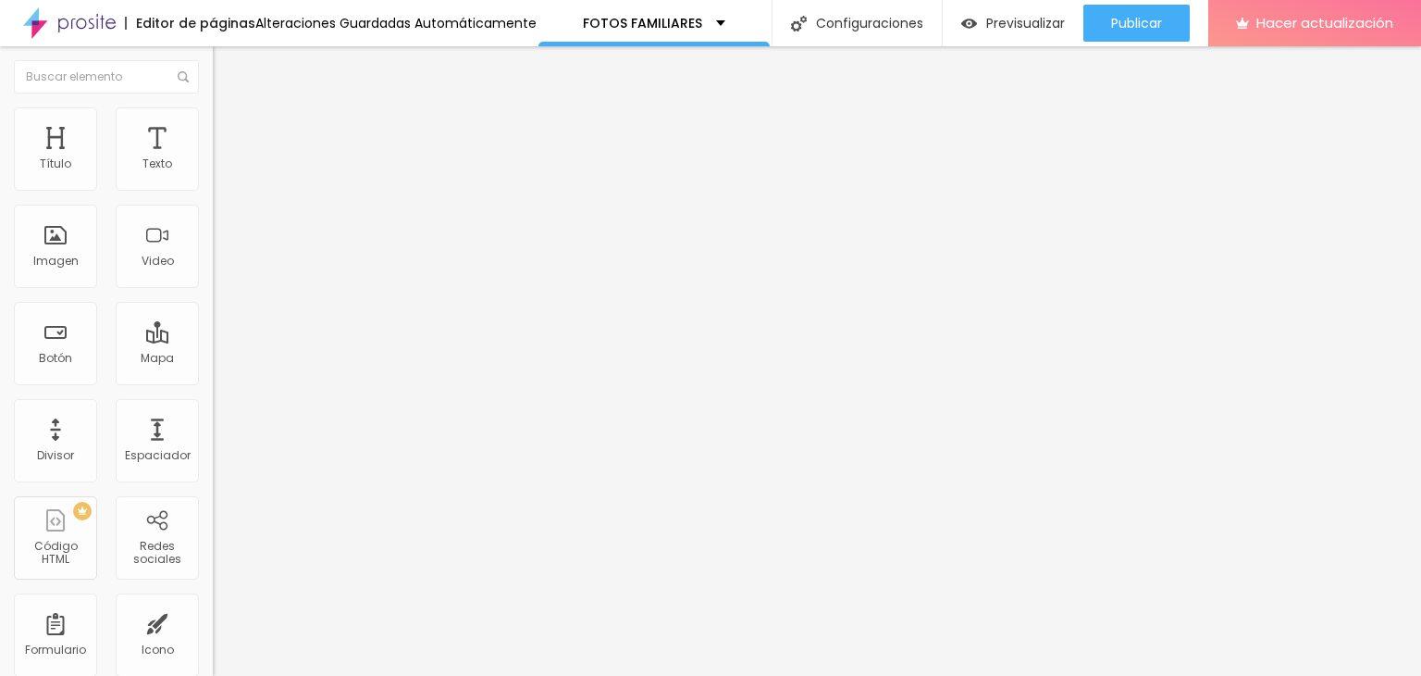
type input "24"
type input "27"
type input "32"
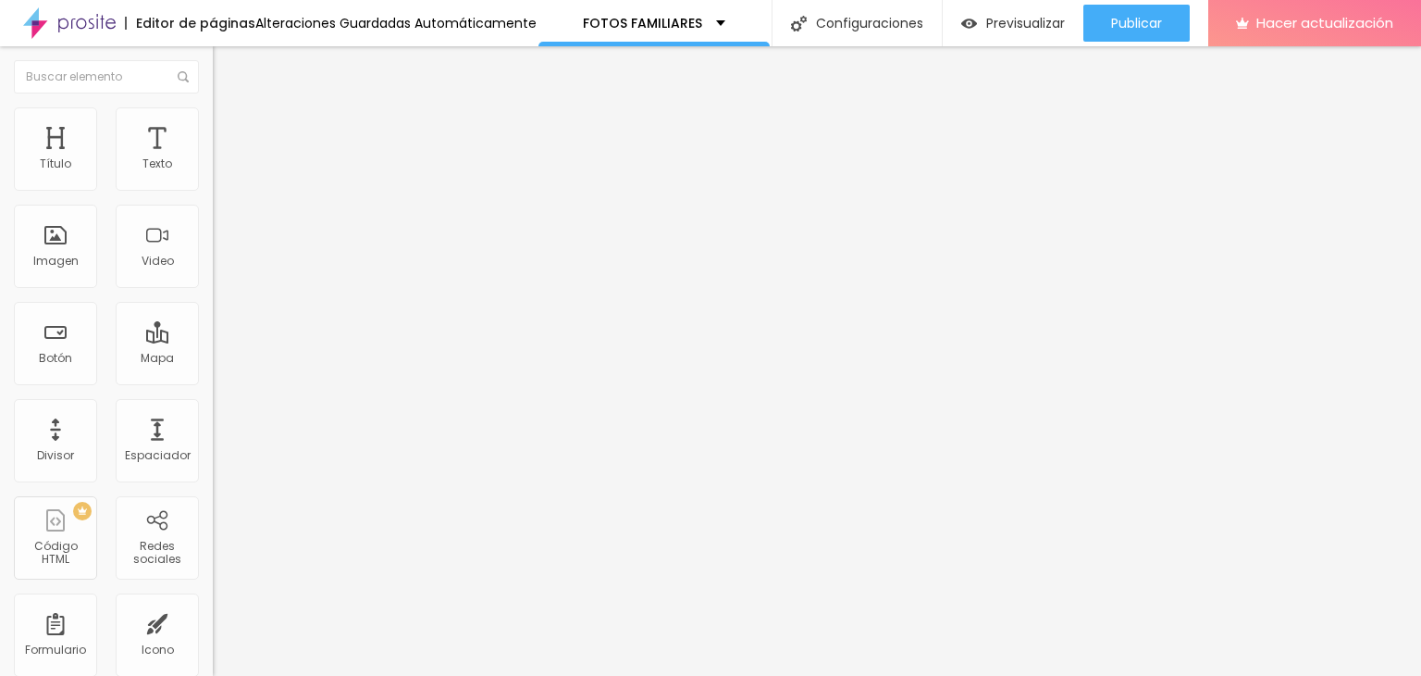
type input "32"
type input "34"
type input "35"
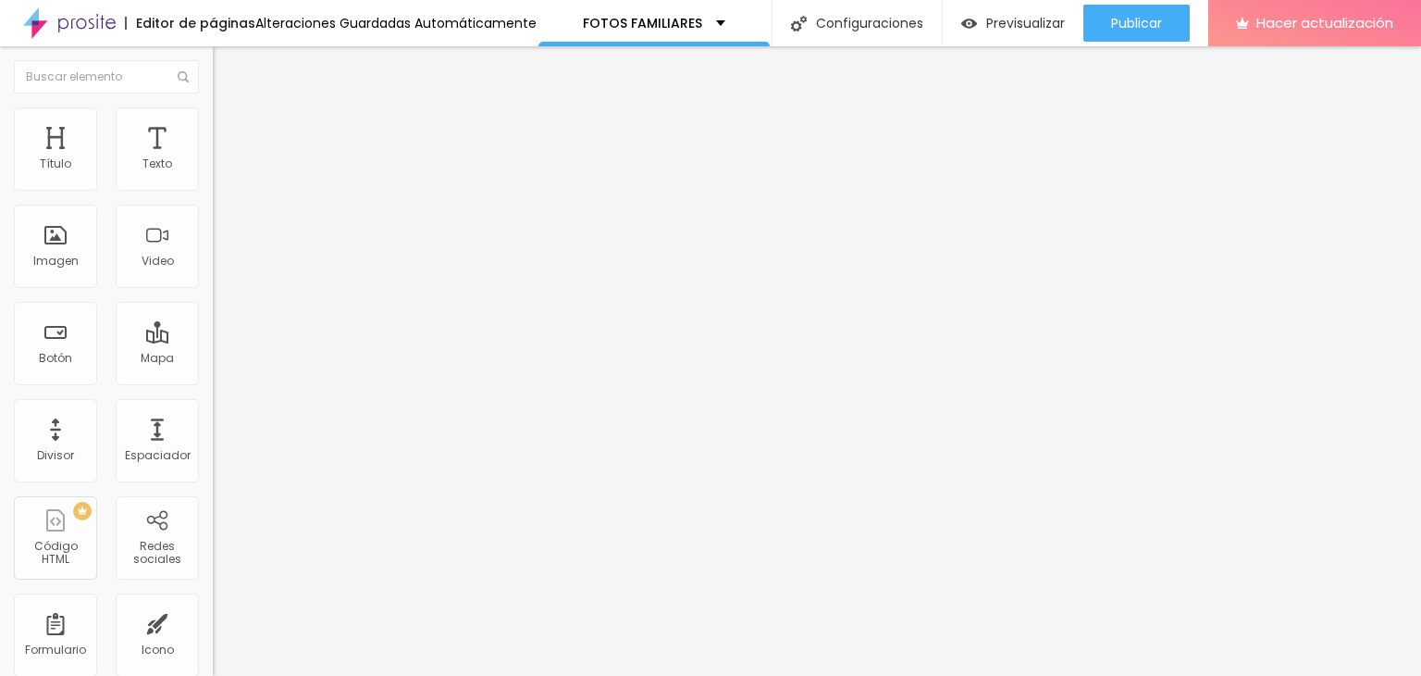
type input "37"
type input "39"
type input "40"
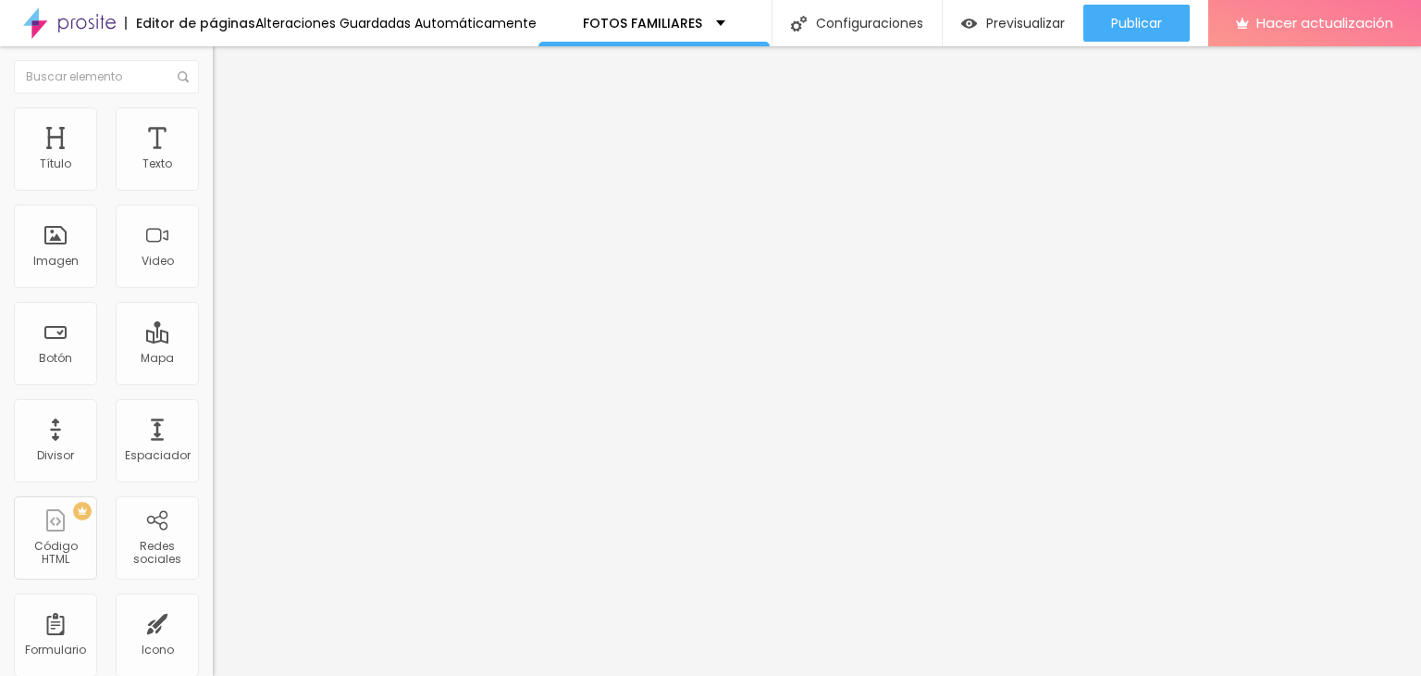
type input "40"
drag, startPoint x: 46, startPoint y: 180, endPoint x: 81, endPoint y: 190, distance: 36.4
type input "40"
click at [213, 341] on input "range" at bounding box center [272, 348] width 119 height 15
type input "31"
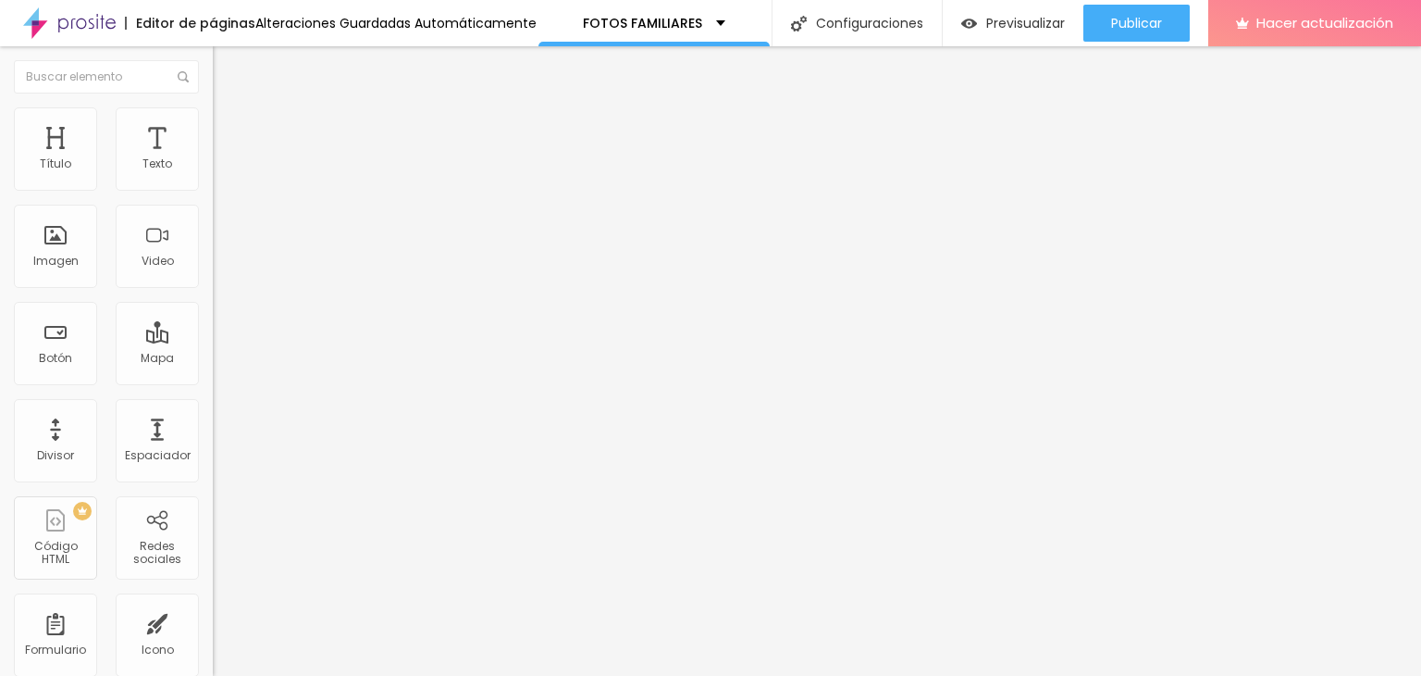
type input "31"
type input "38"
type input "42"
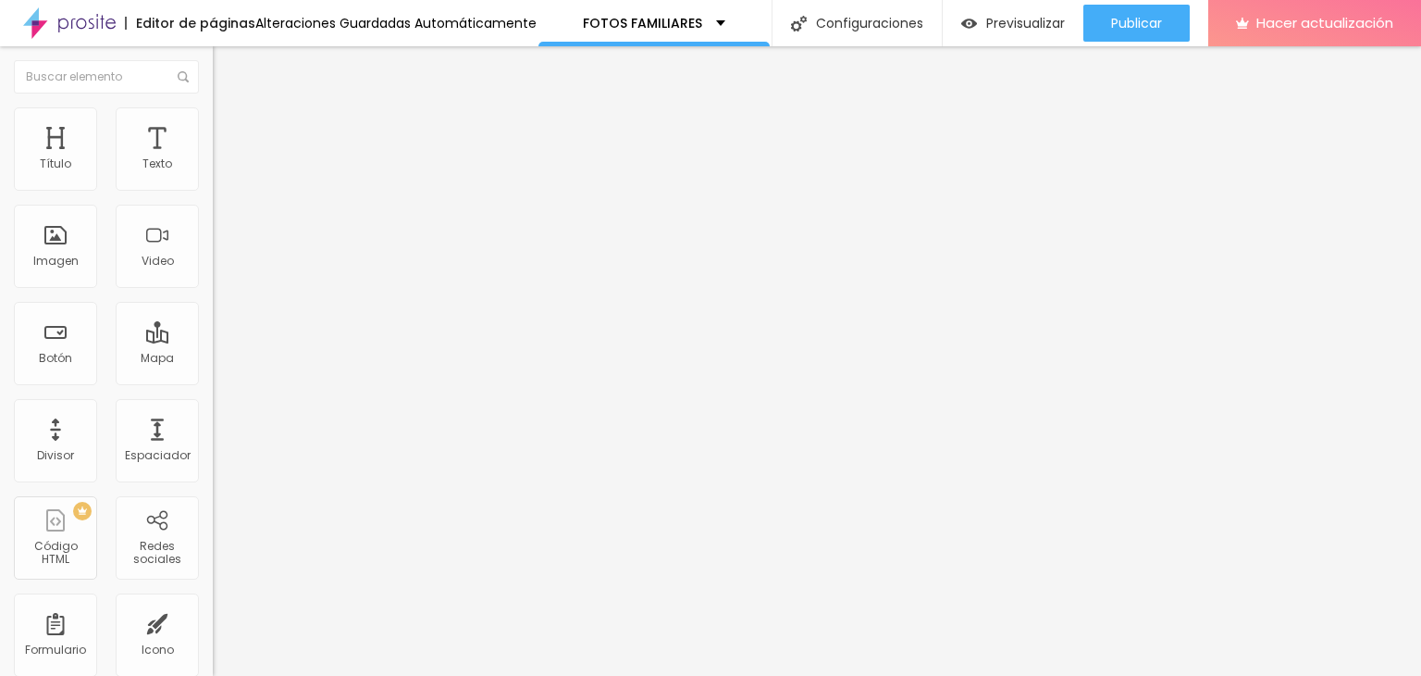
type input "44"
type input "46"
type input "47"
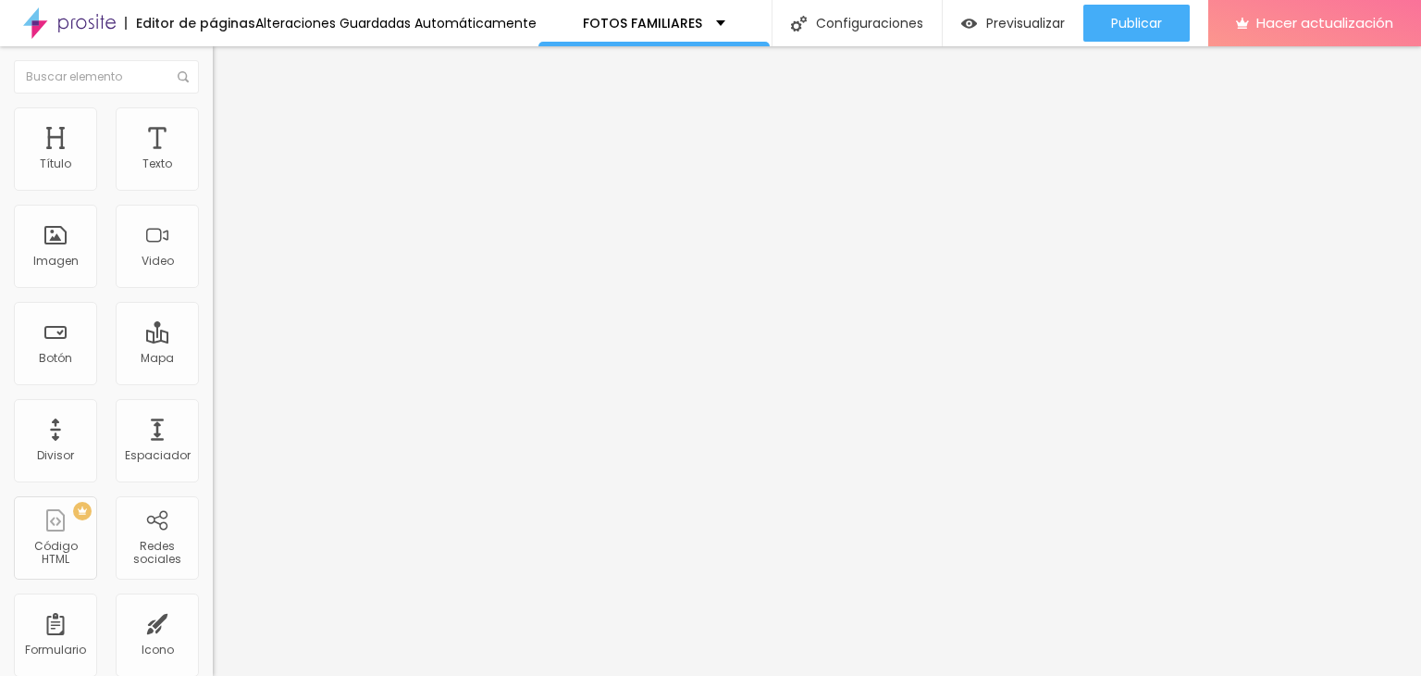
type input "47"
type input "48"
type input "49"
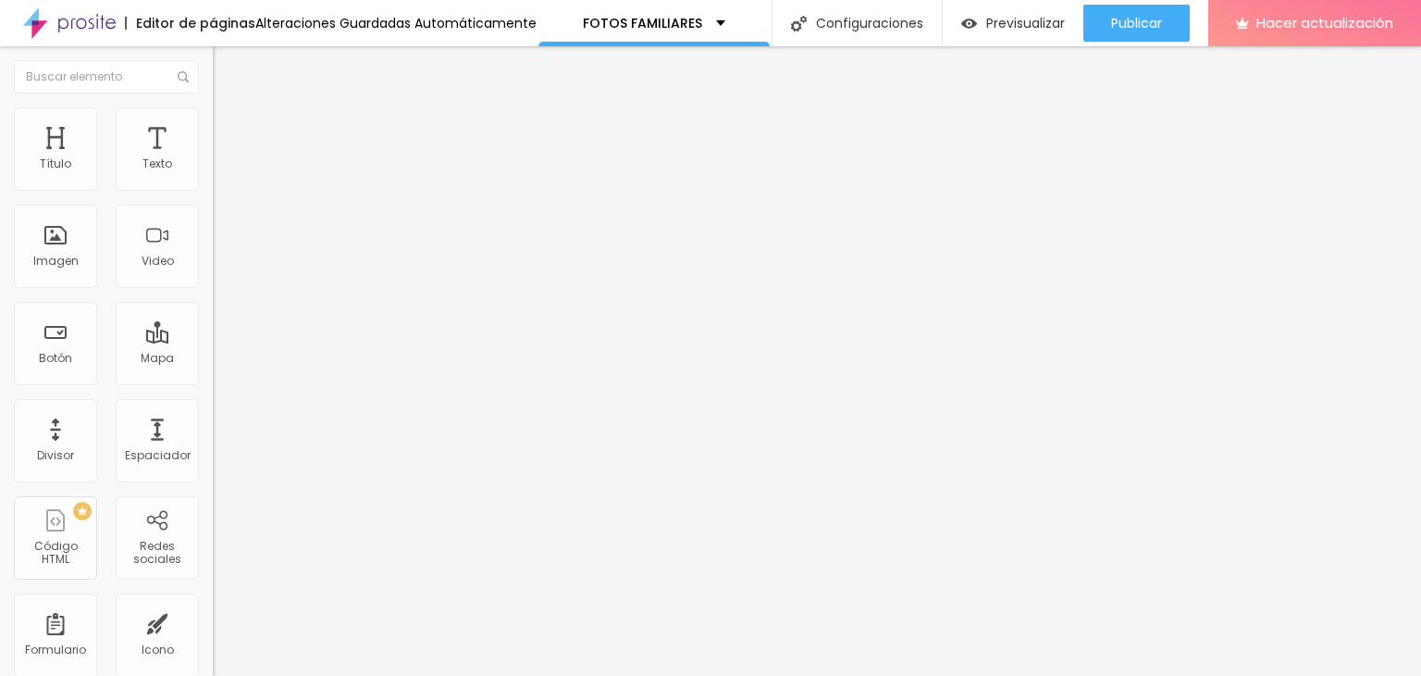
type input "48"
type input "47"
type input "46"
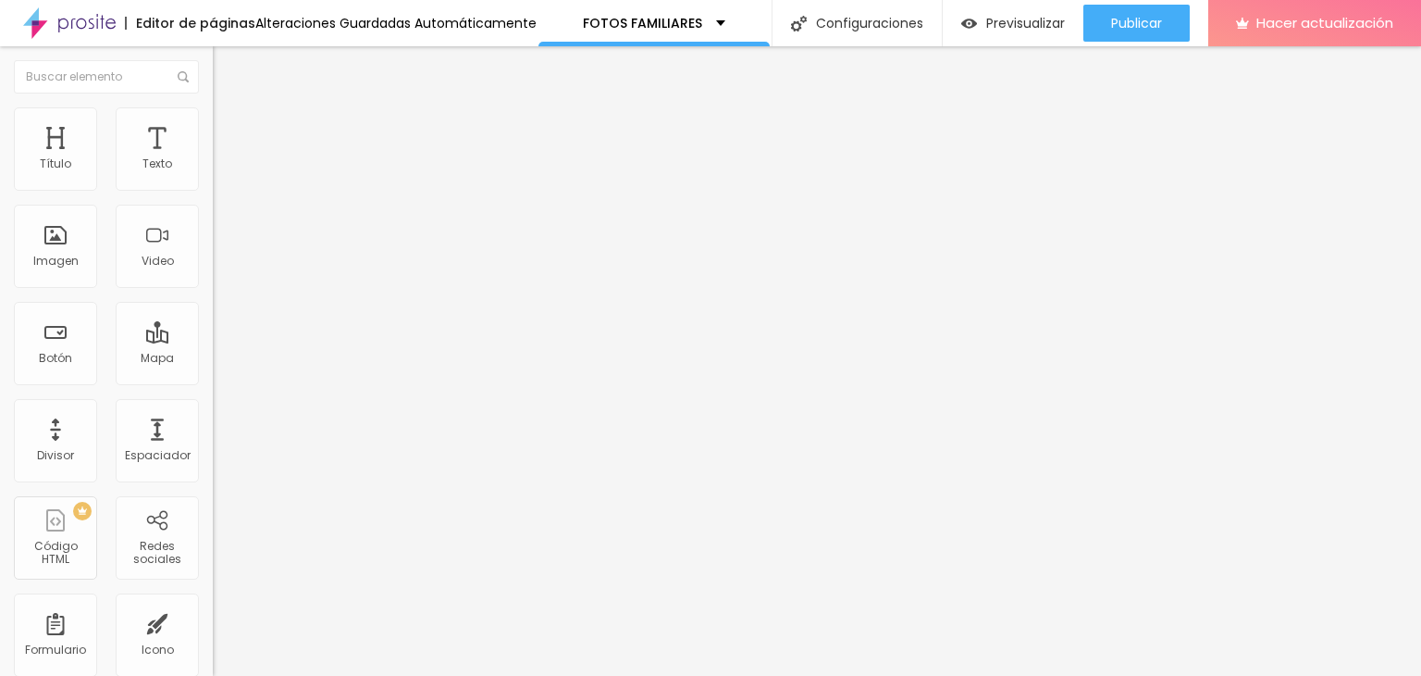
type input "46"
type input "45"
type input "44"
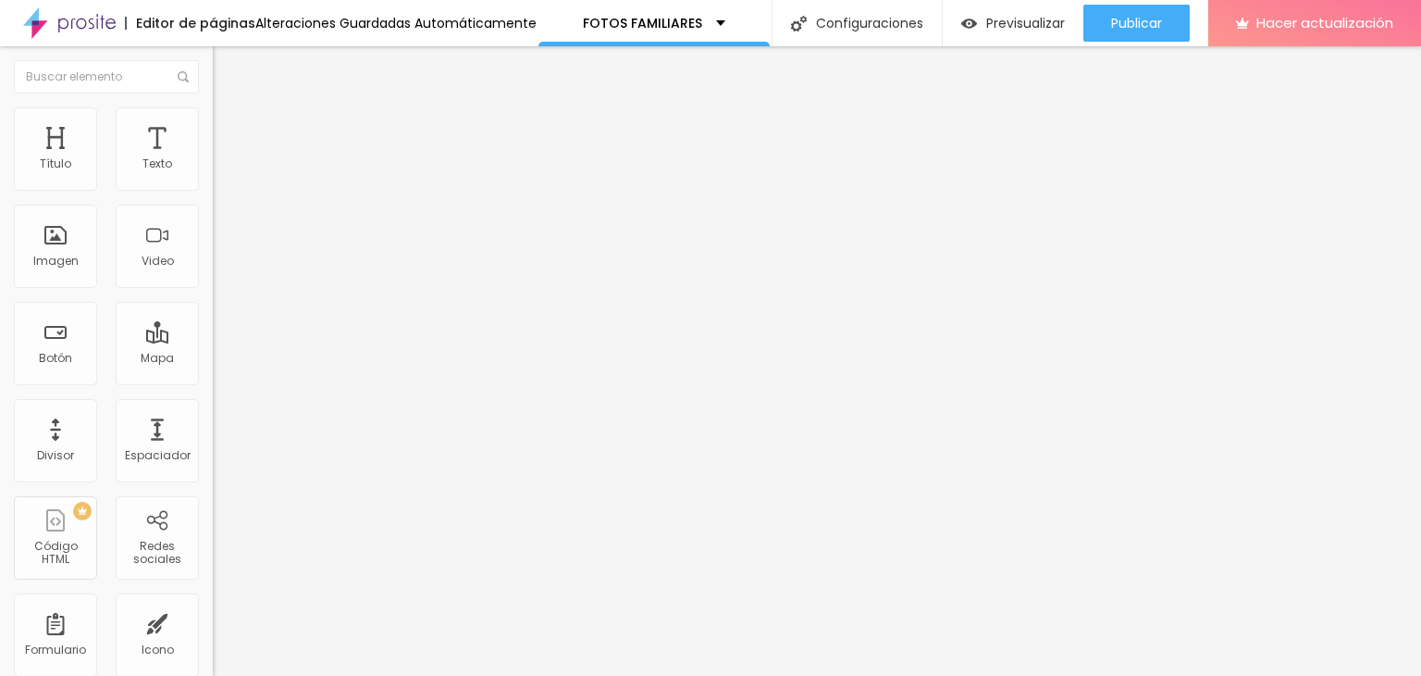
type input "43"
type input "42"
type input "41"
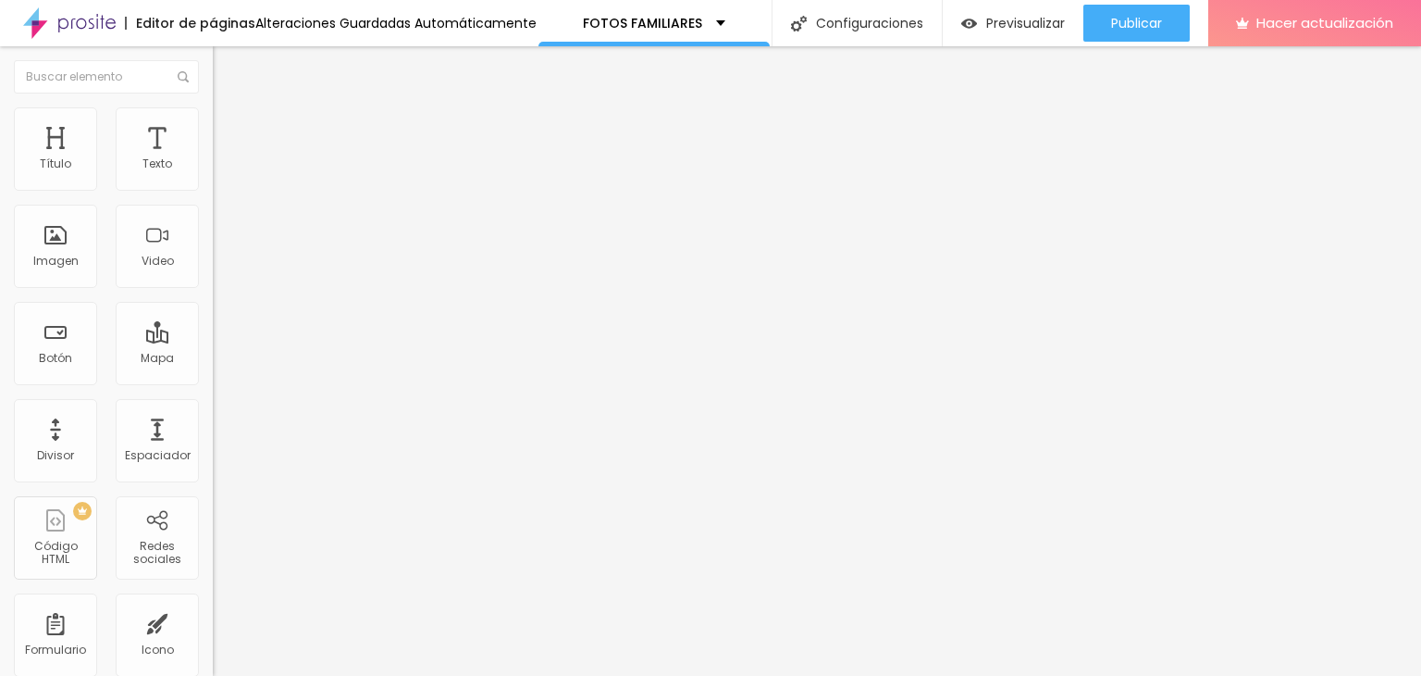
type input "41"
type input "40"
type input "39"
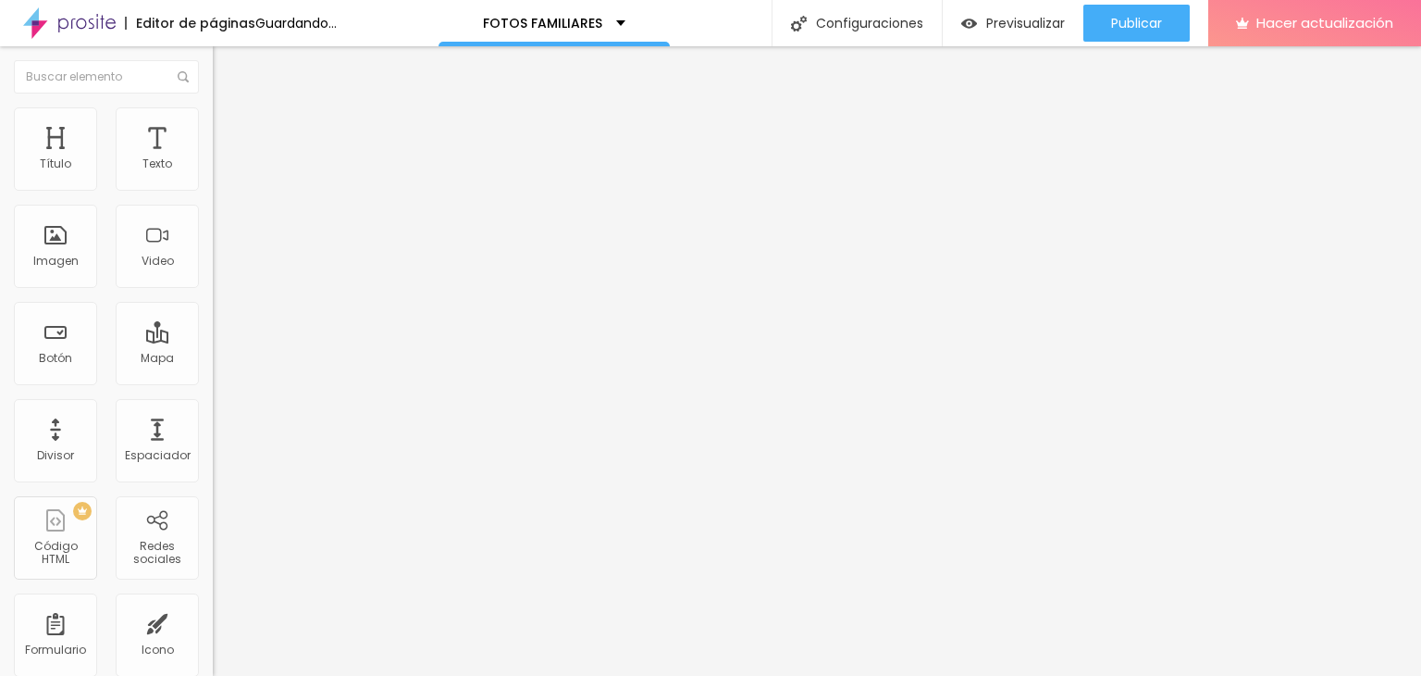
drag, startPoint x: 52, startPoint y: 216, endPoint x: 80, endPoint y: 216, distance: 27.8
type input "38"
click at [213, 602] on input "range" at bounding box center [272, 609] width 119 height 15
type input "38"
click at [230, 128] on font "Avanzado" at bounding box center [259, 120] width 59 height 16
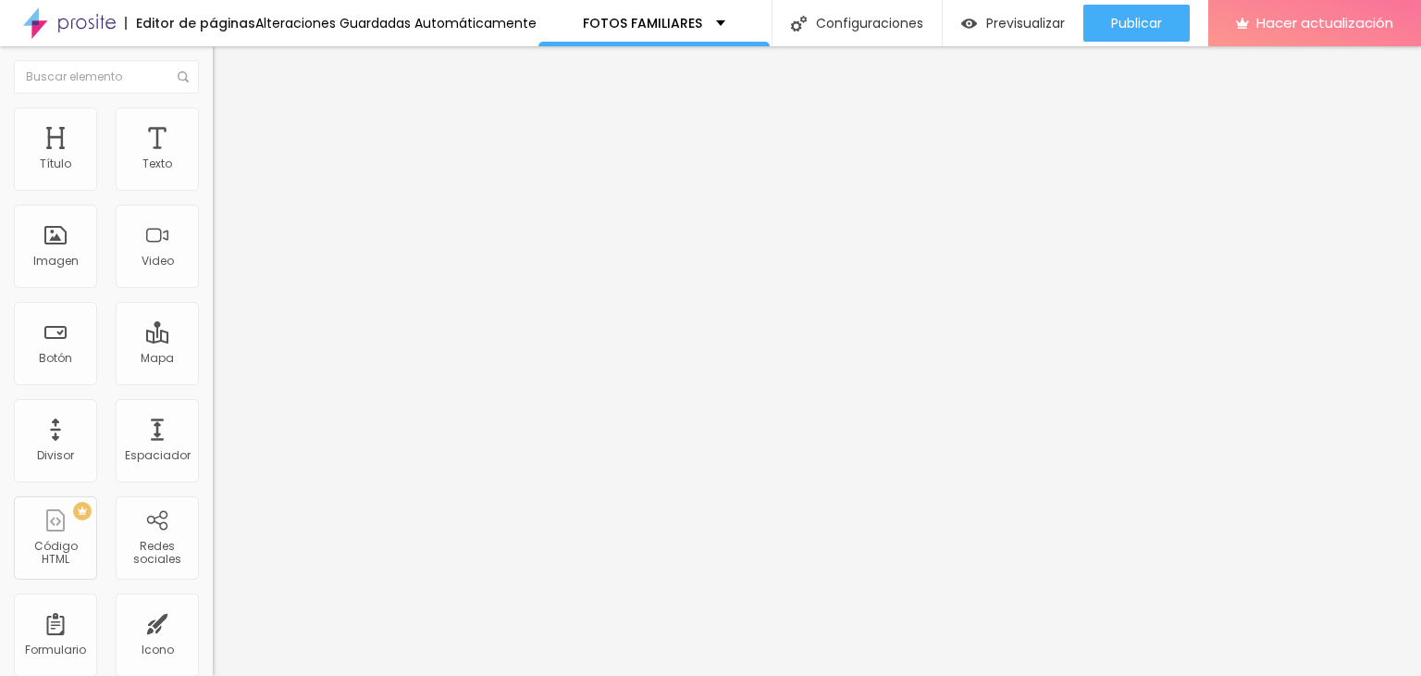
type input "46"
type input "54"
type input "55"
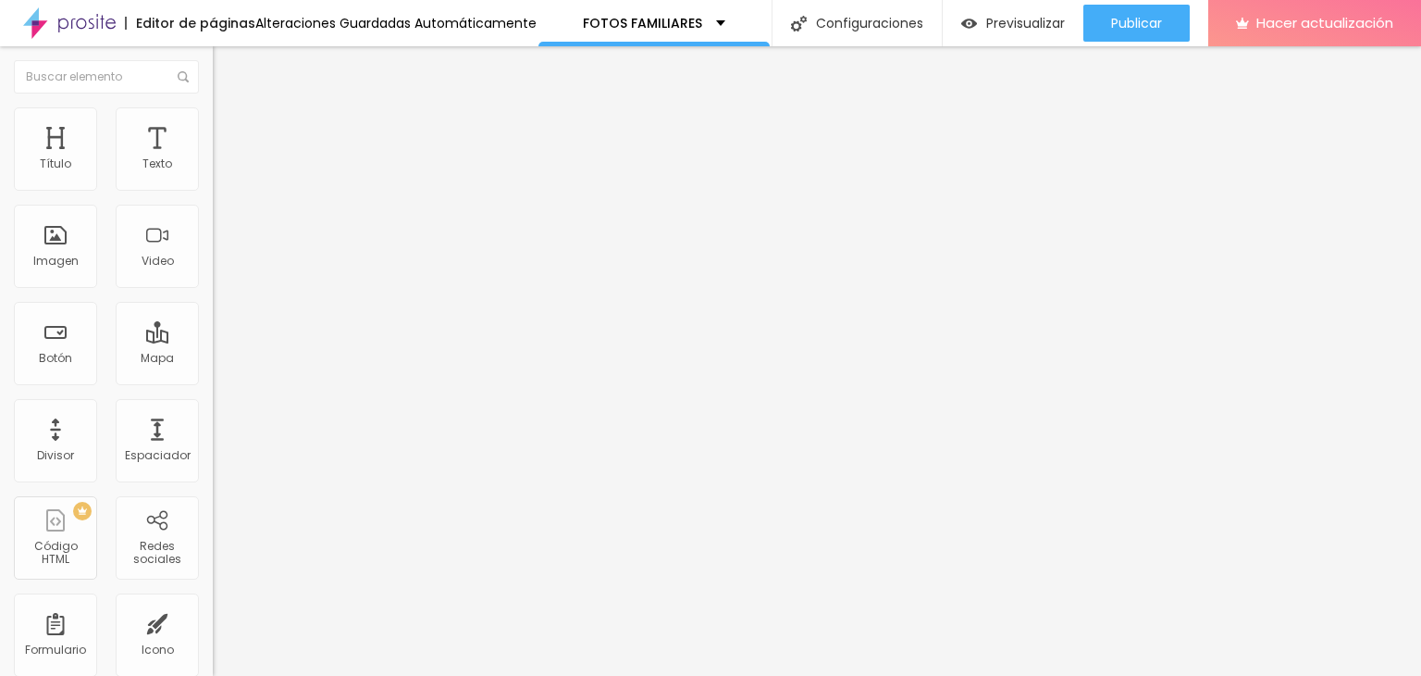
type input "55"
type input "56"
type input "55"
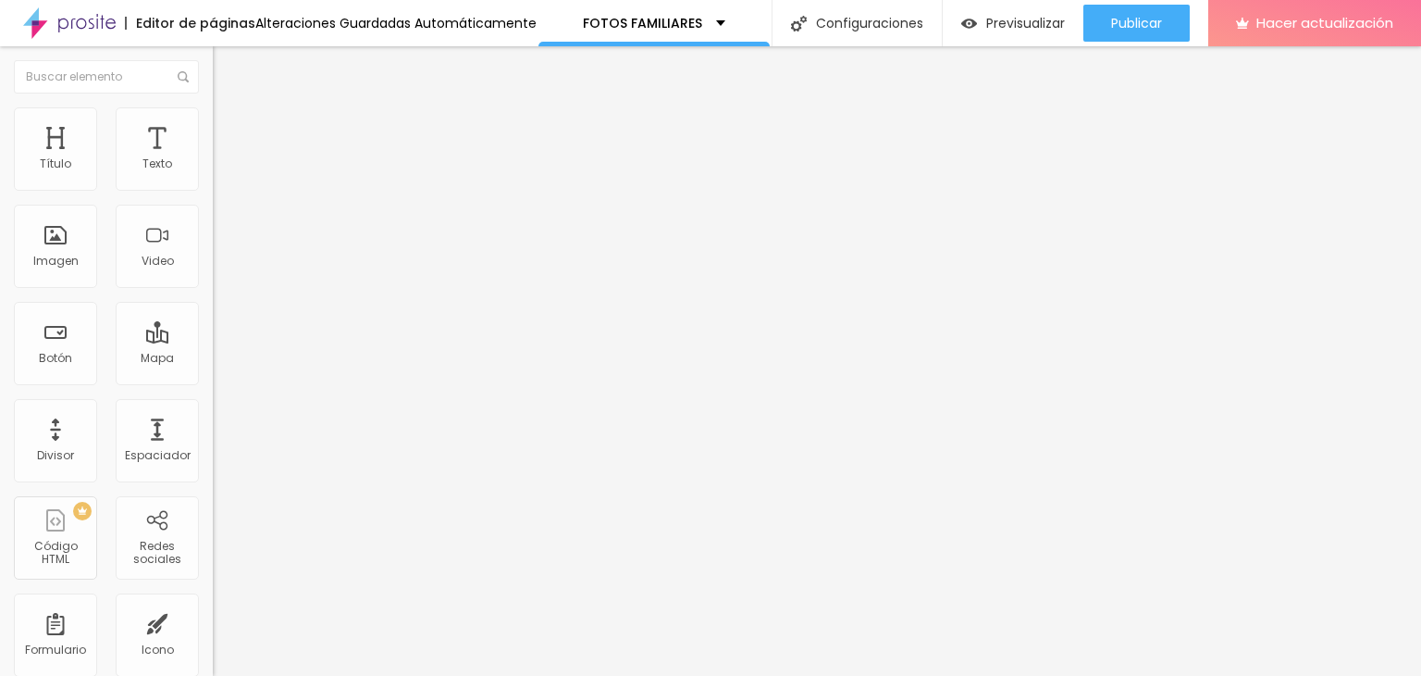
type input "54"
type input "53"
drag, startPoint x: 85, startPoint y: 182, endPoint x: 95, endPoint y: 182, distance: 10.2
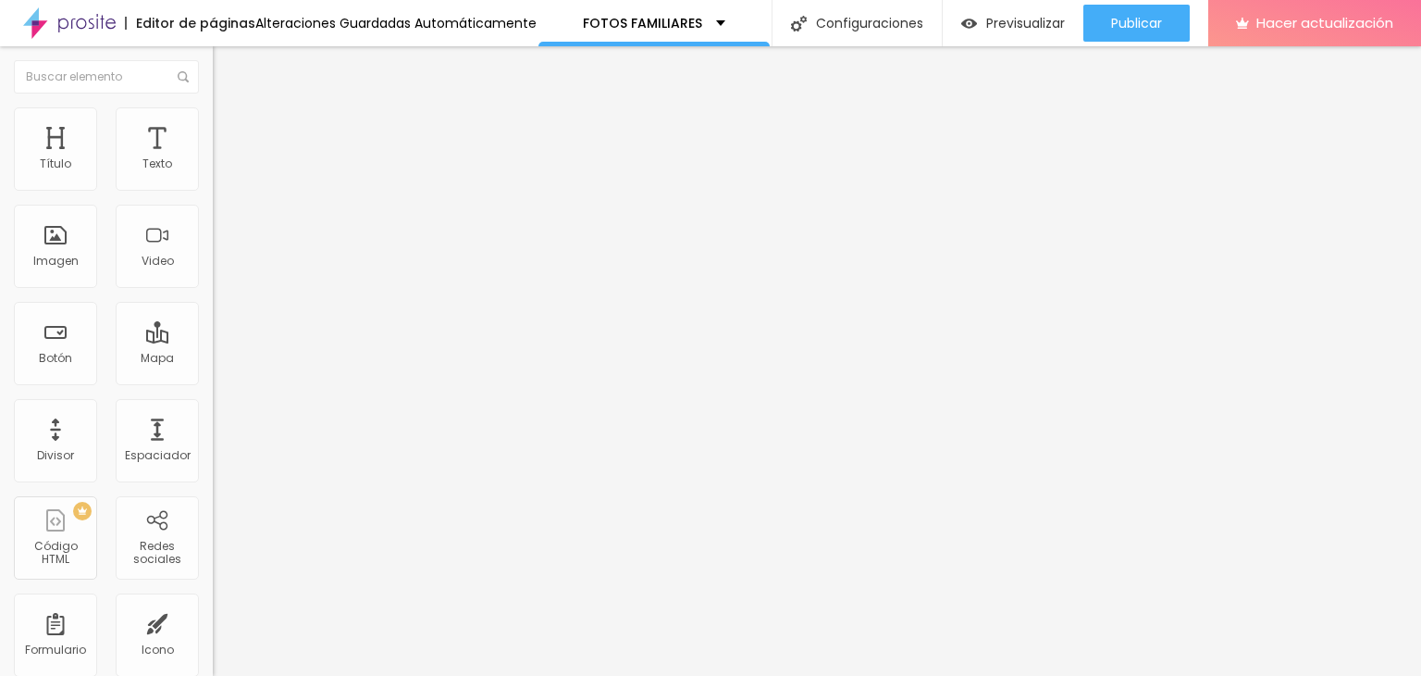
type input "53"
click at [213, 341] on input "range" at bounding box center [272, 348] width 119 height 15
type input "43"
type input "46"
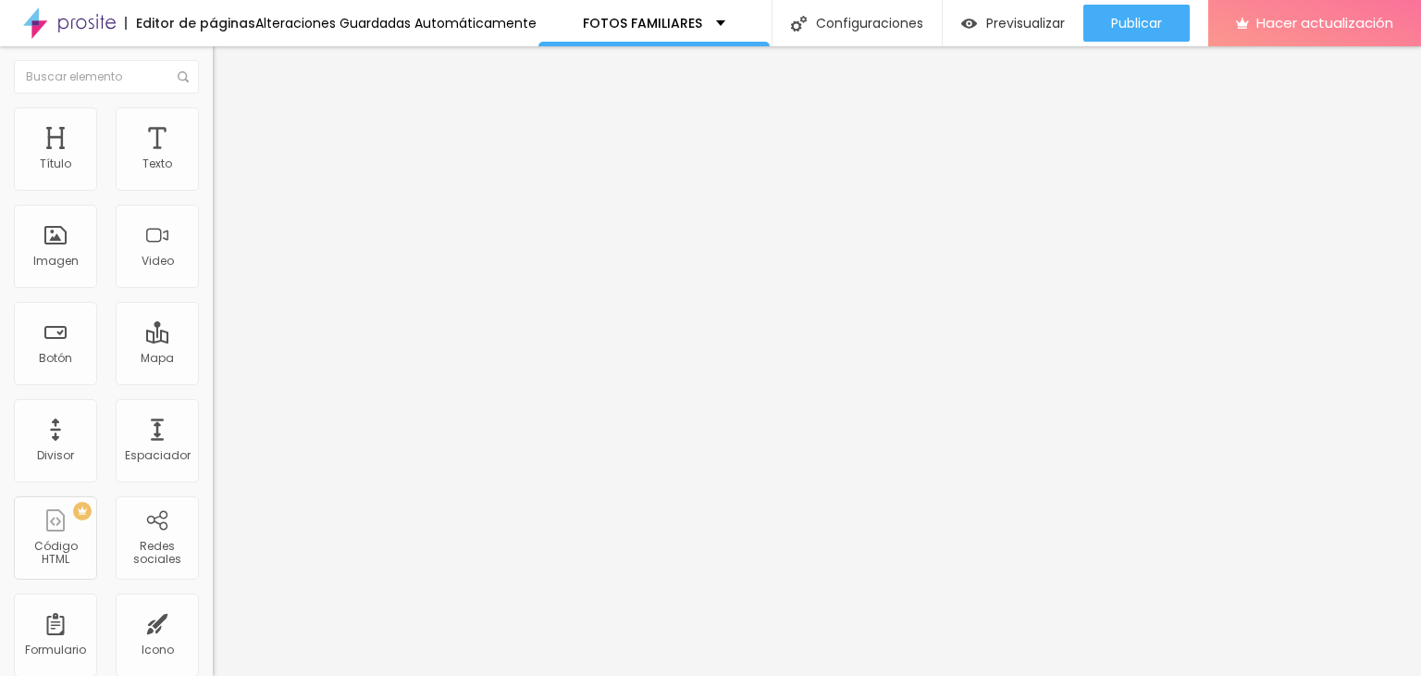
type input "46"
type input "47"
type input "49"
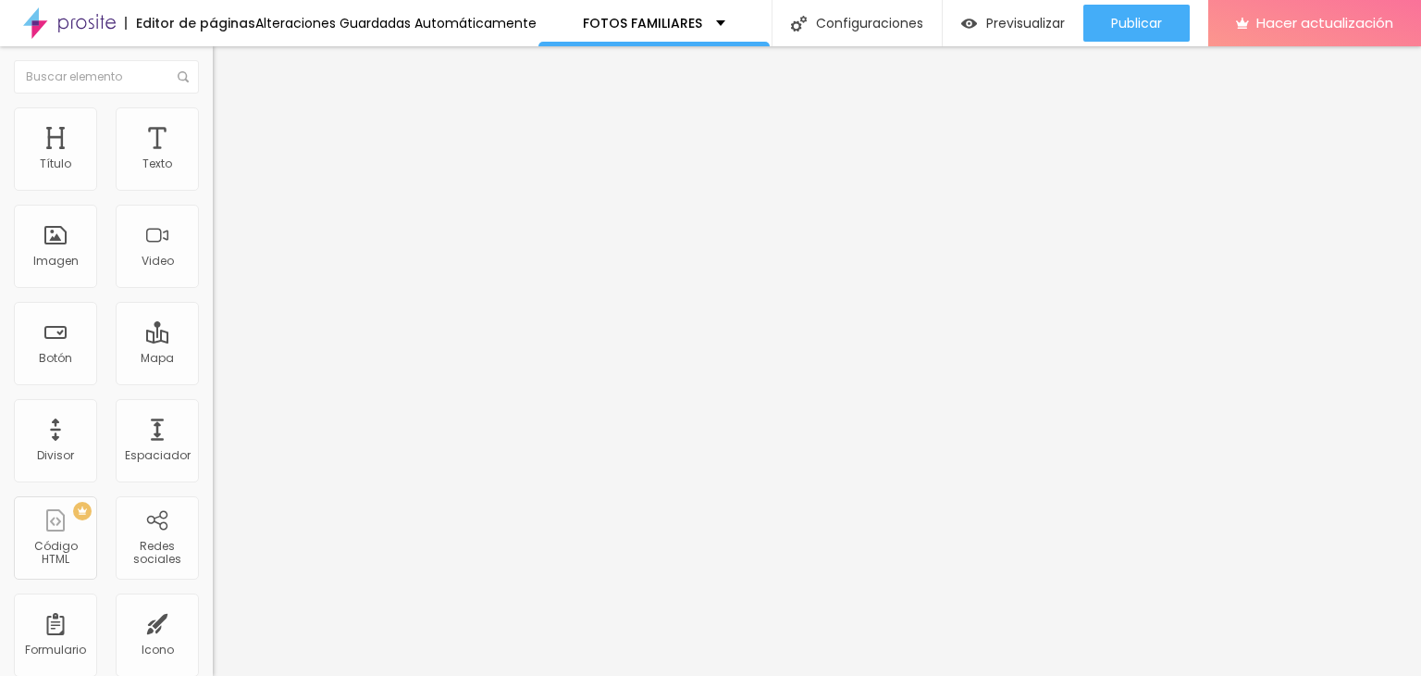
type input "50"
type input "51"
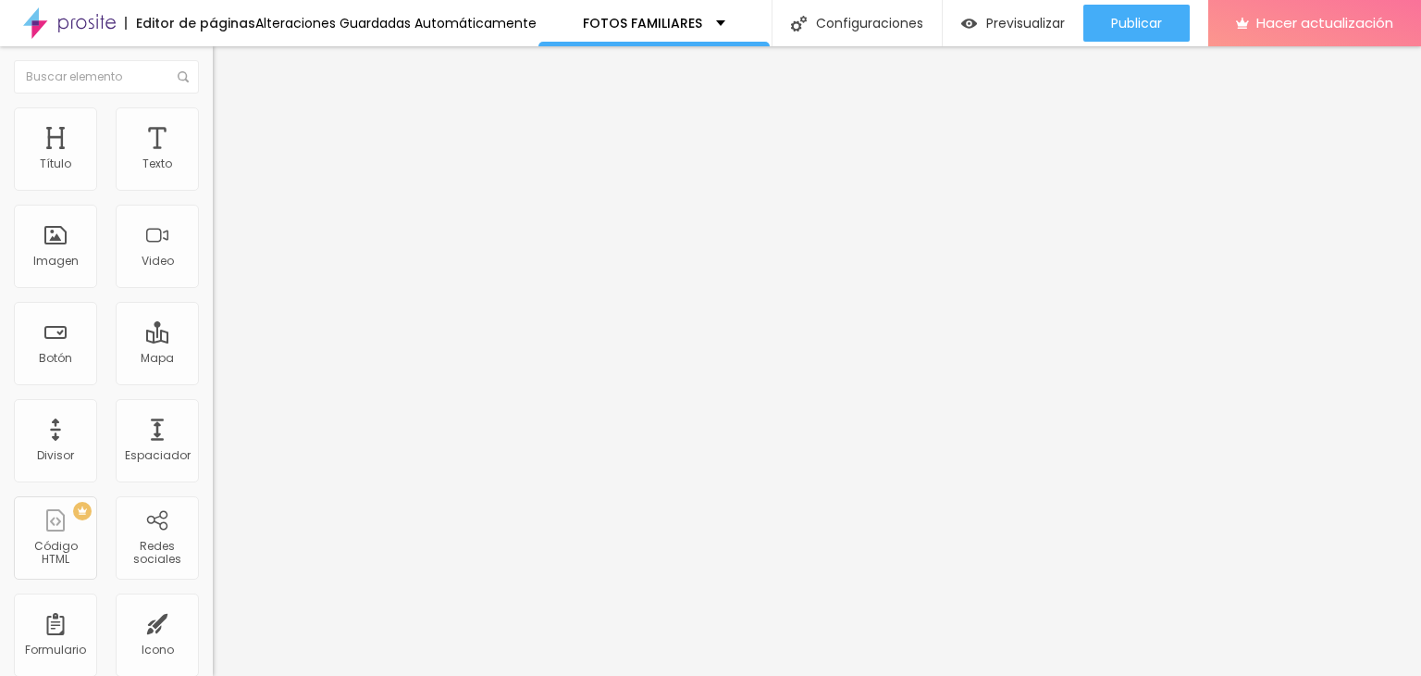
click at [213, 602] on input "range" at bounding box center [272, 609] width 119 height 15
click at [230, 109] on font "Estilo" at bounding box center [244, 101] width 29 height 16
click at [220, 230] on icon "button" at bounding box center [225, 228] width 11 height 11
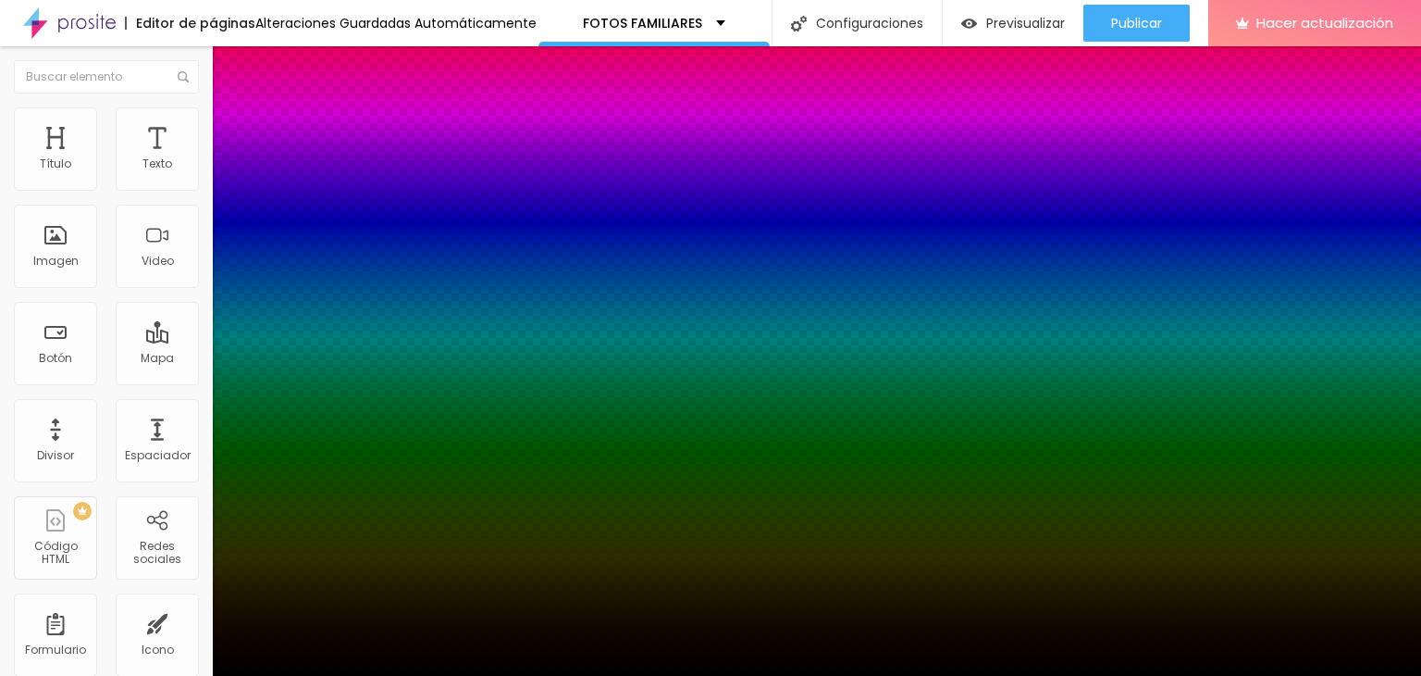
click at [326, 675] on div at bounding box center [710, 687] width 1421 height 0
type input "0"
type input "19"
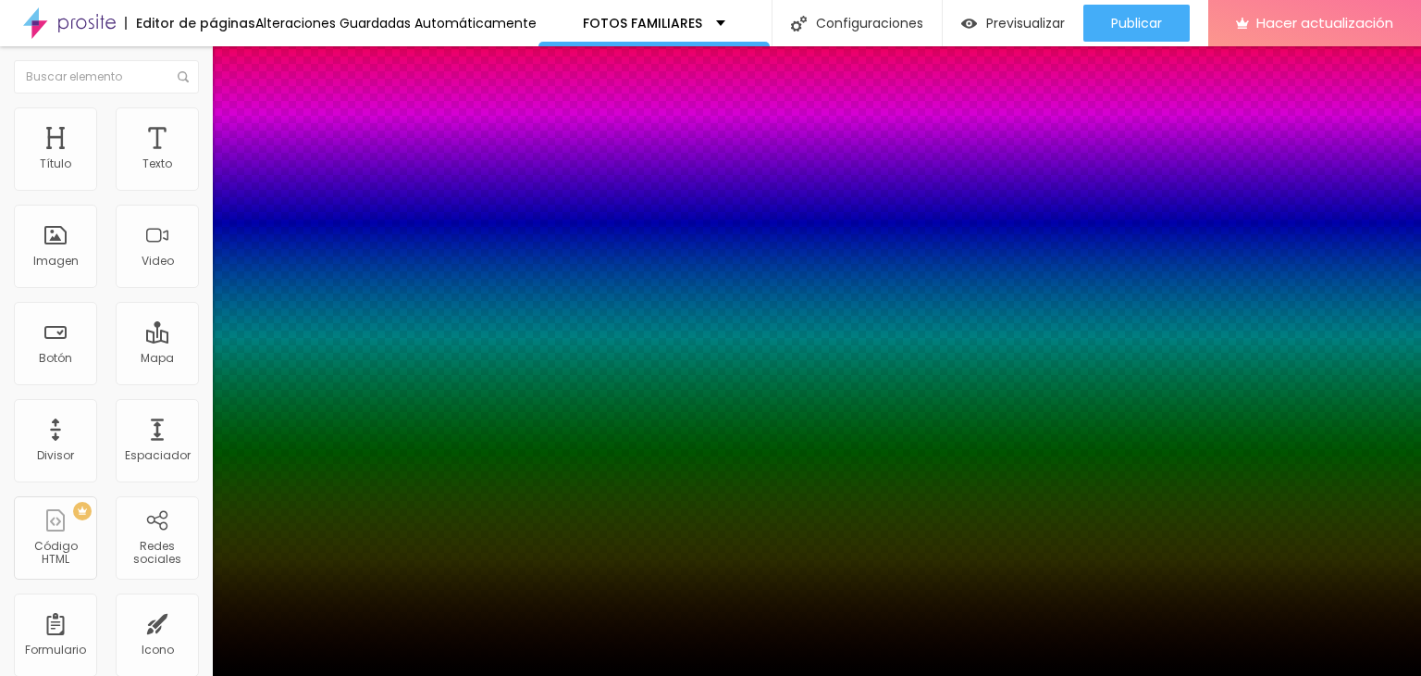
type input "25"
type input "32"
type input "35"
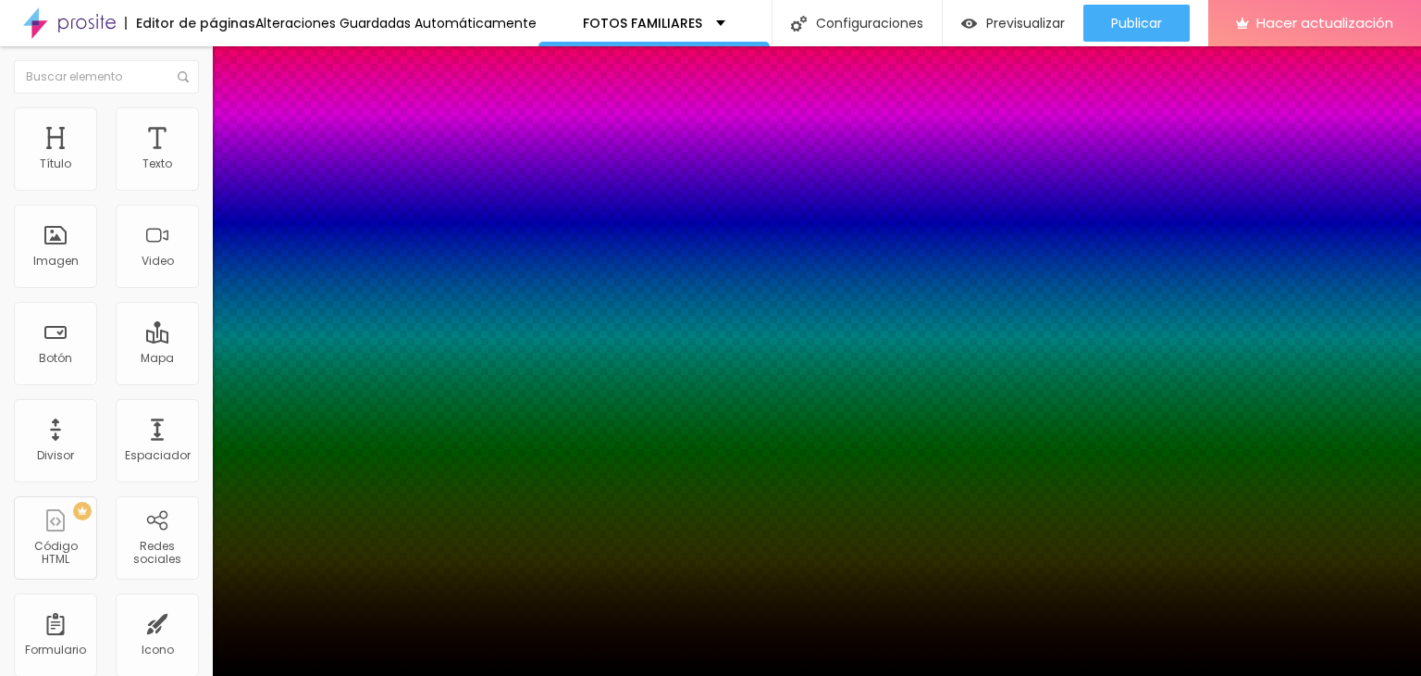
type input "35"
type input "39"
type input "42"
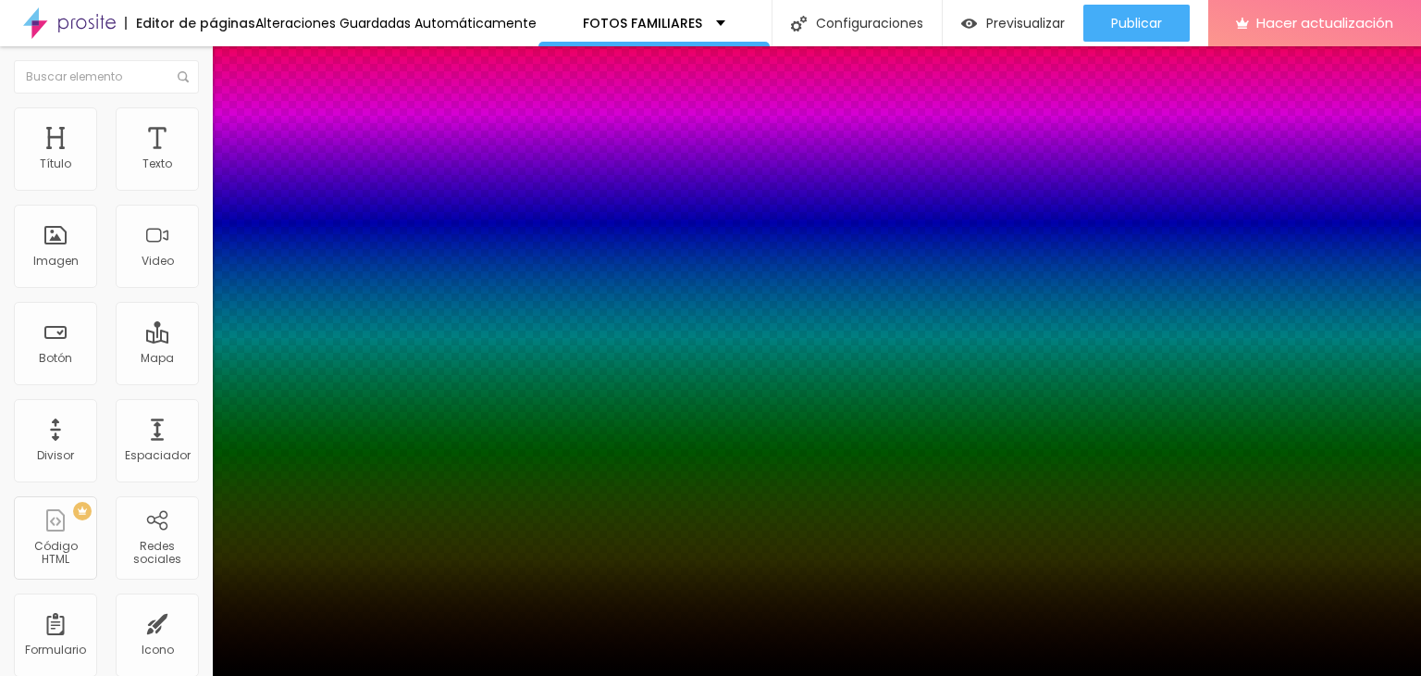
type input "46"
type input "48"
type input "34"
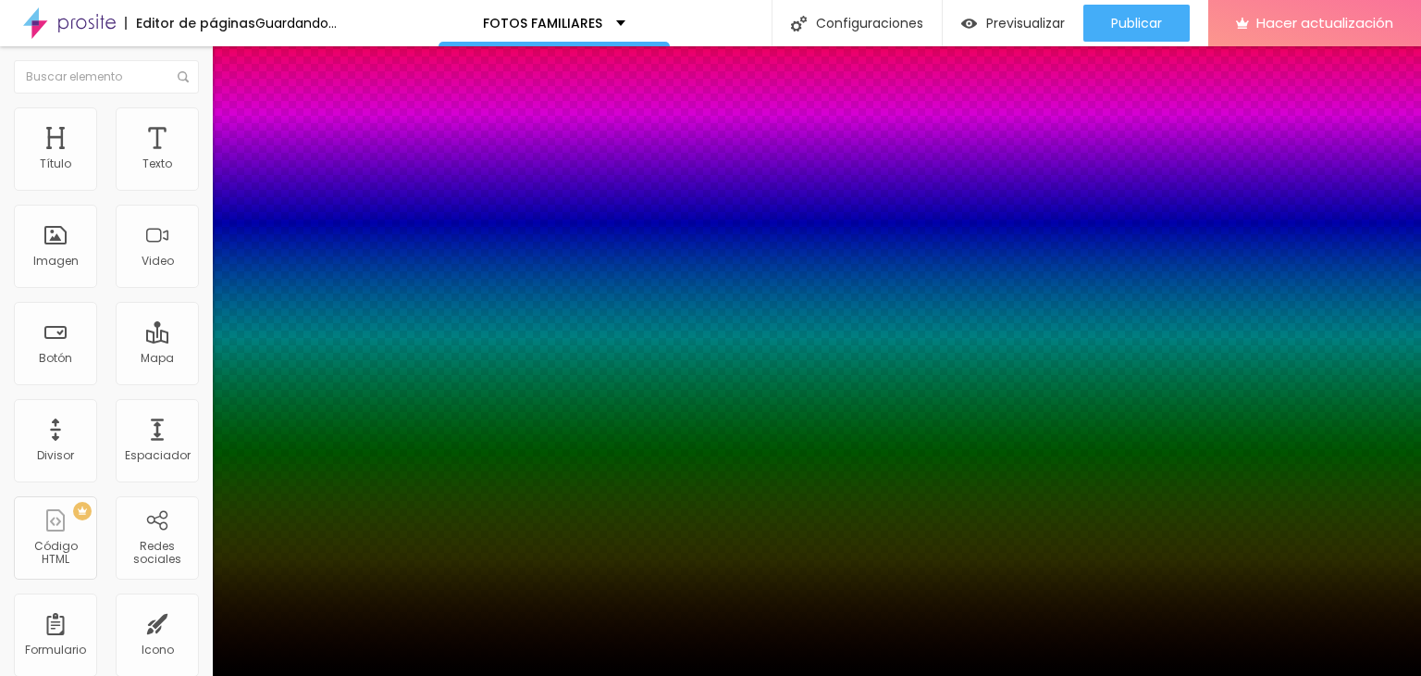
type input "34"
type input "0"
type input "73"
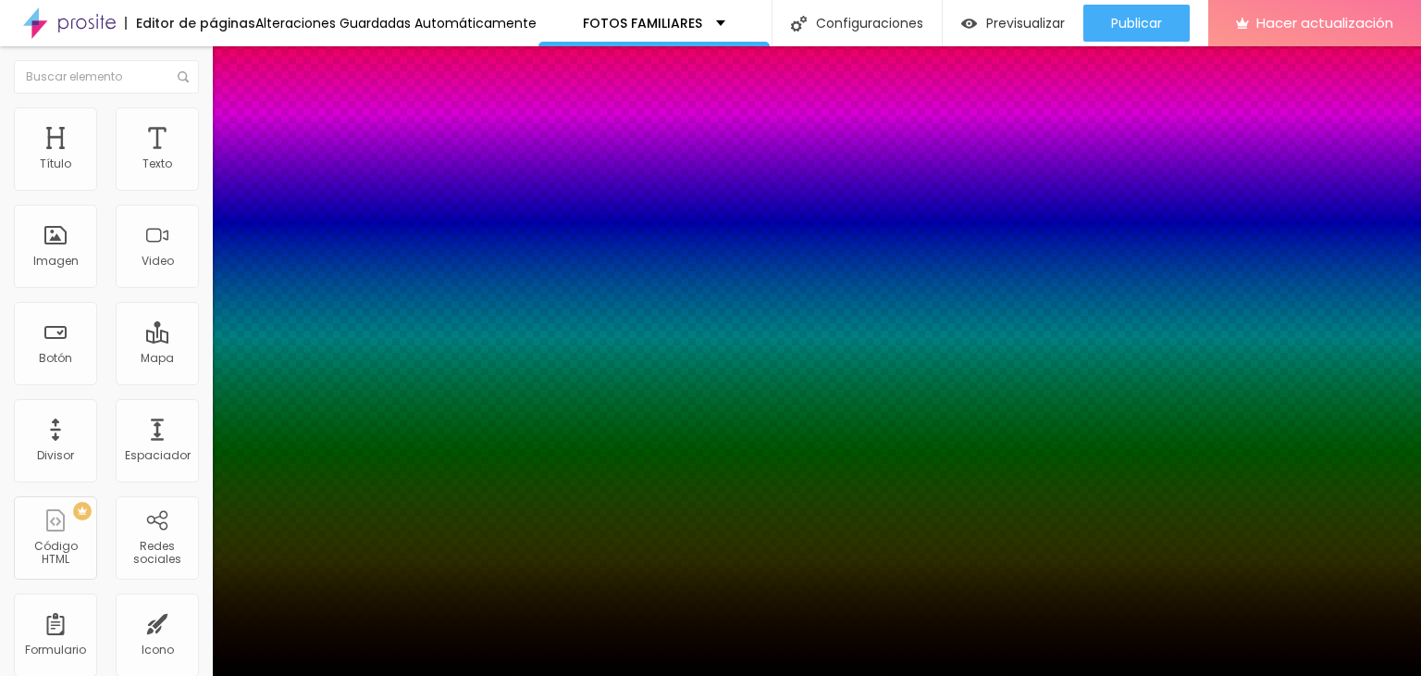
type input "99"
type input "100"
drag, startPoint x: 306, startPoint y: 456, endPoint x: 382, endPoint y: 453, distance: 76.0
type input "100"
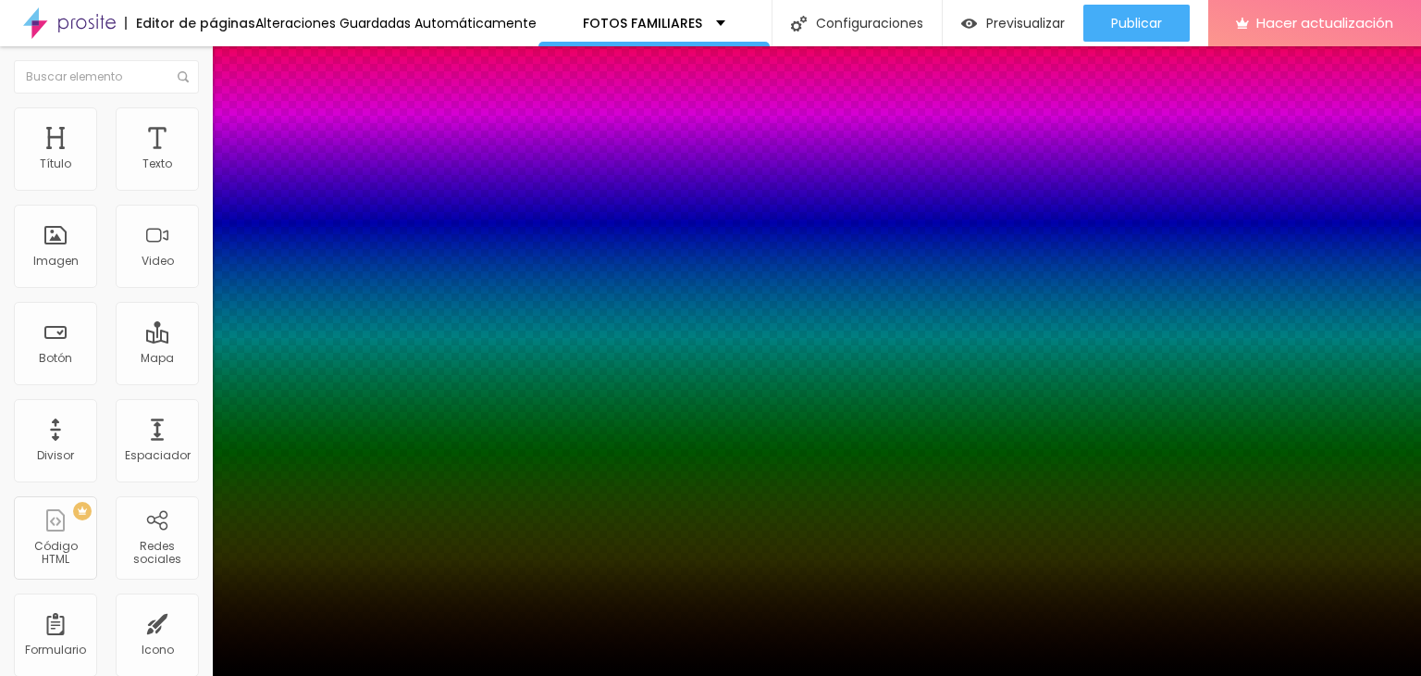
type input "45"
type input "35"
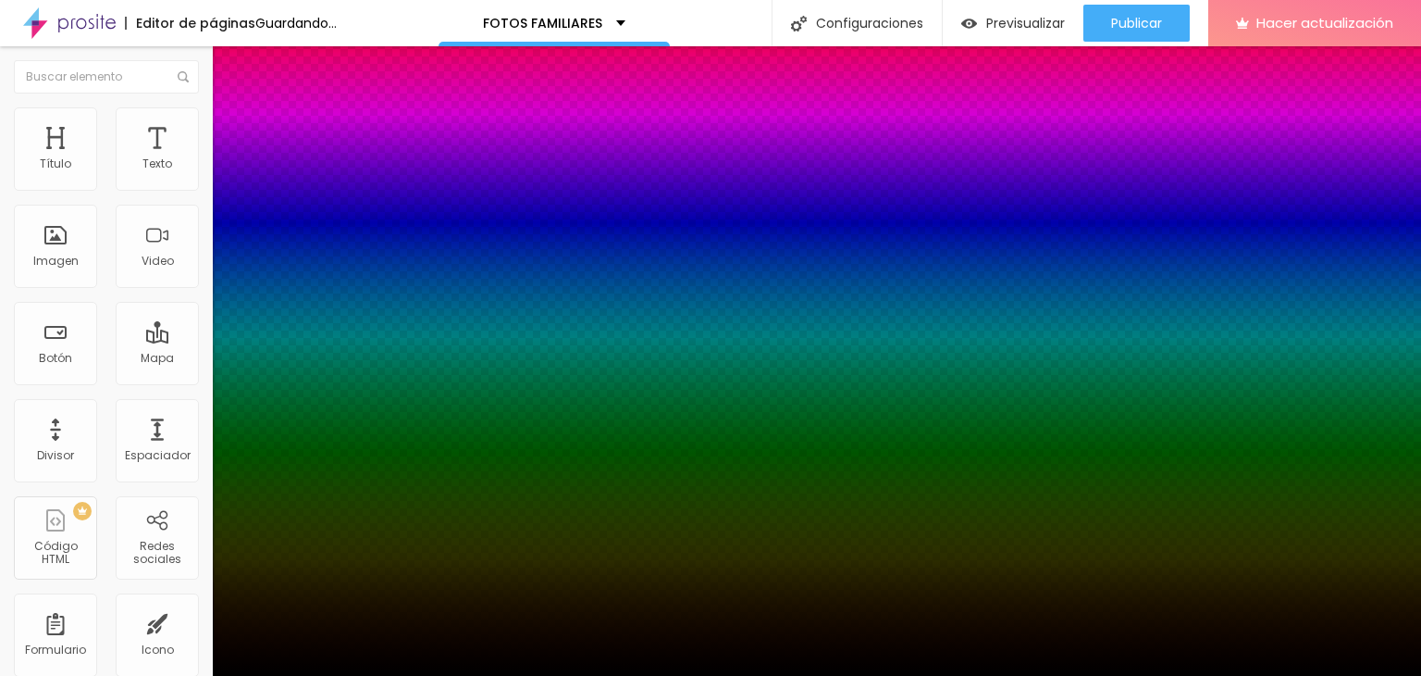
type input "32"
type input "26"
type input "25"
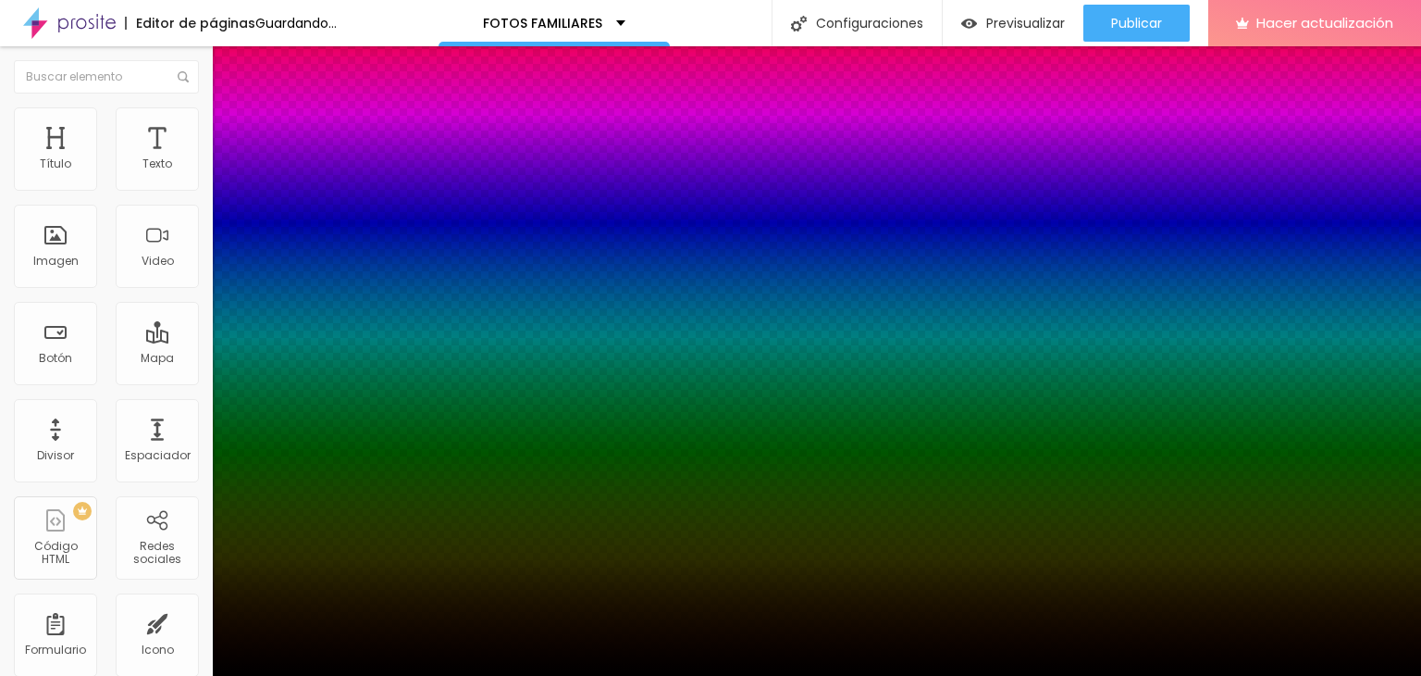
type input "25"
type input "23"
drag, startPoint x: 340, startPoint y: 456, endPoint x: 316, endPoint y: 462, distance: 24.7
type input "23"
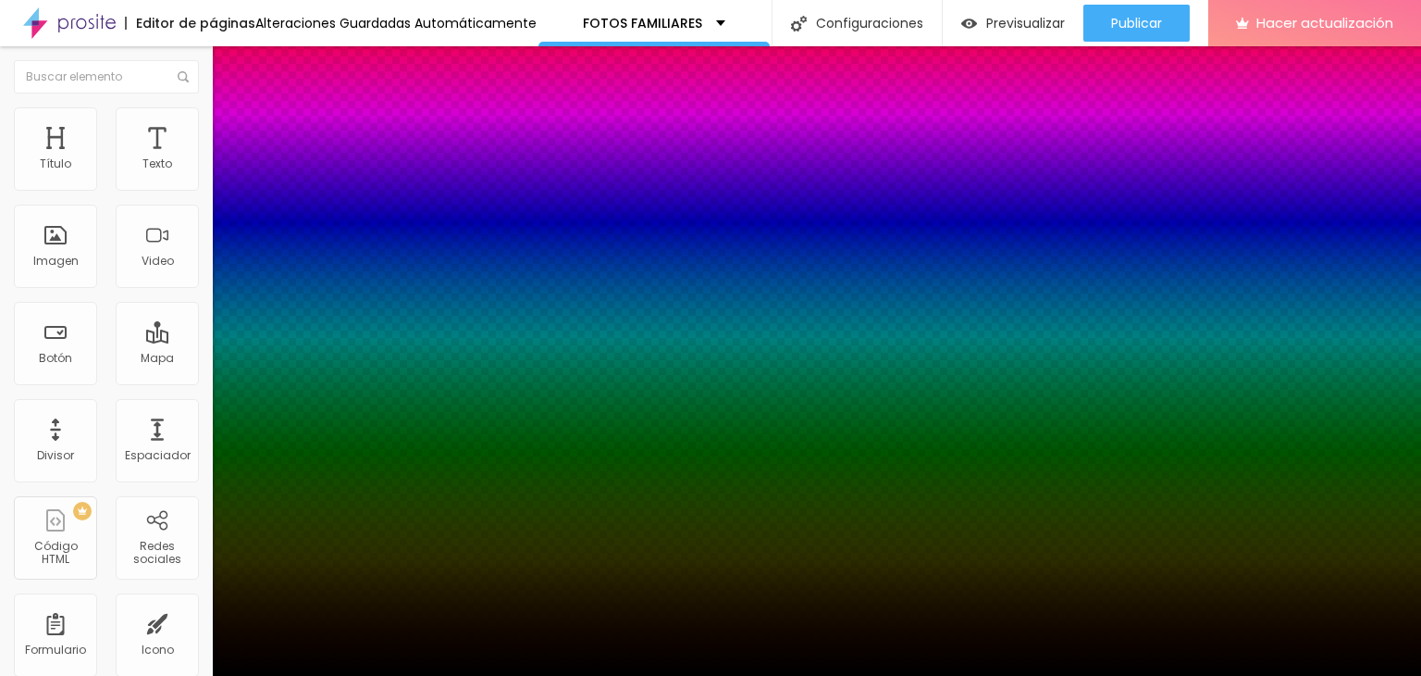
type input "44"
drag, startPoint x: 315, startPoint y: 458, endPoint x: 327, endPoint y: 458, distance: 12.0
type input "50"
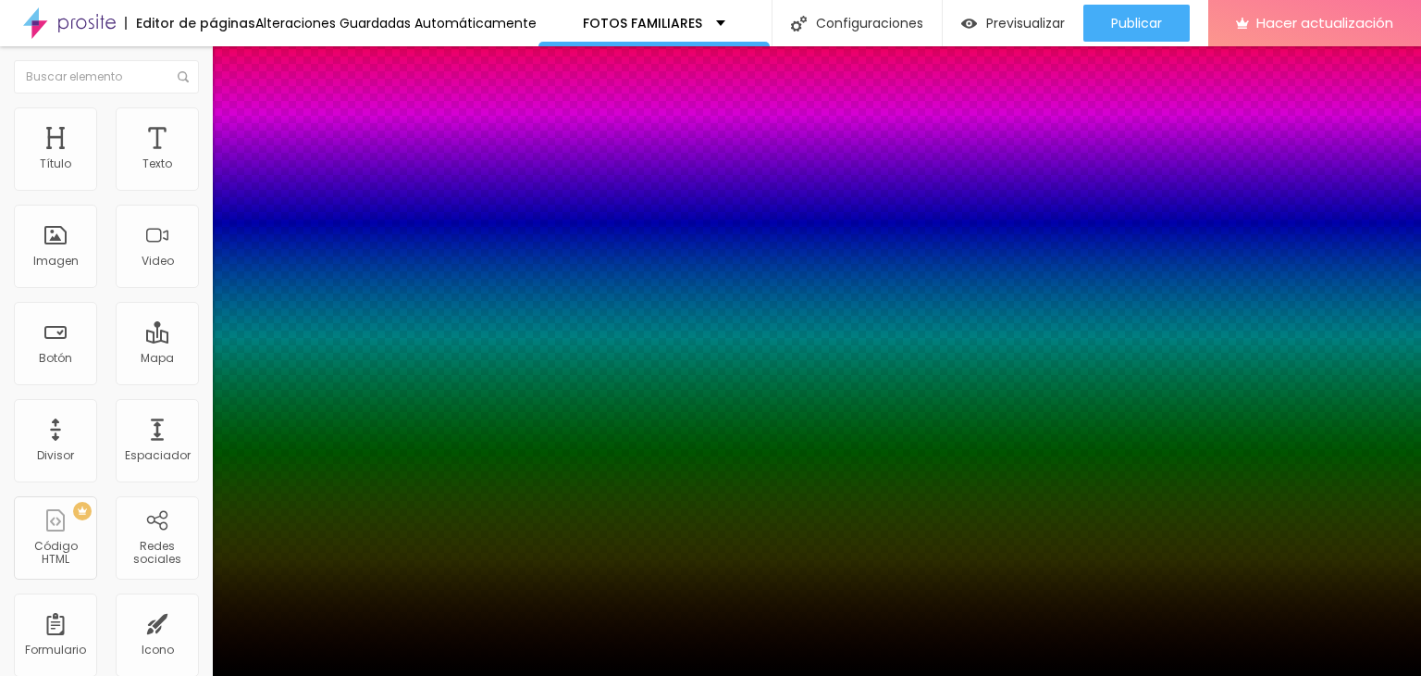
type input "53"
type input "73"
type input "80"
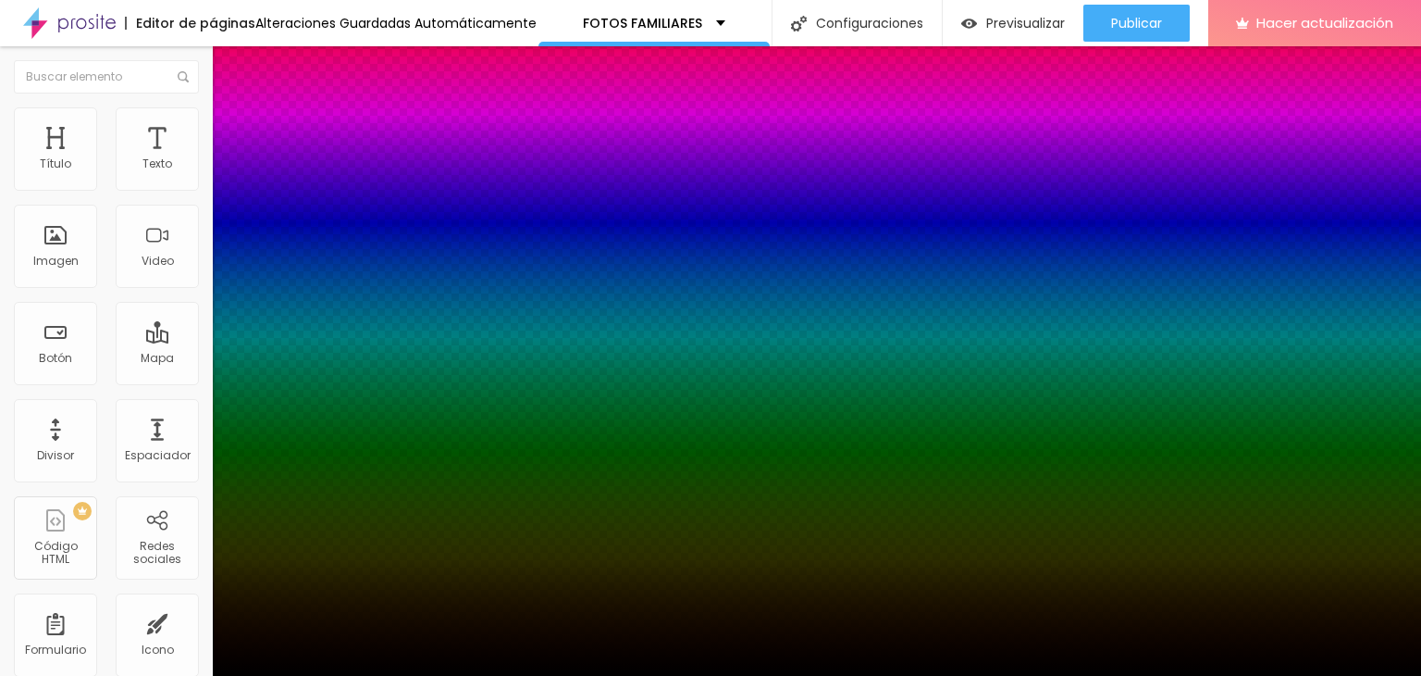
type input "80"
type input "89"
type input "66"
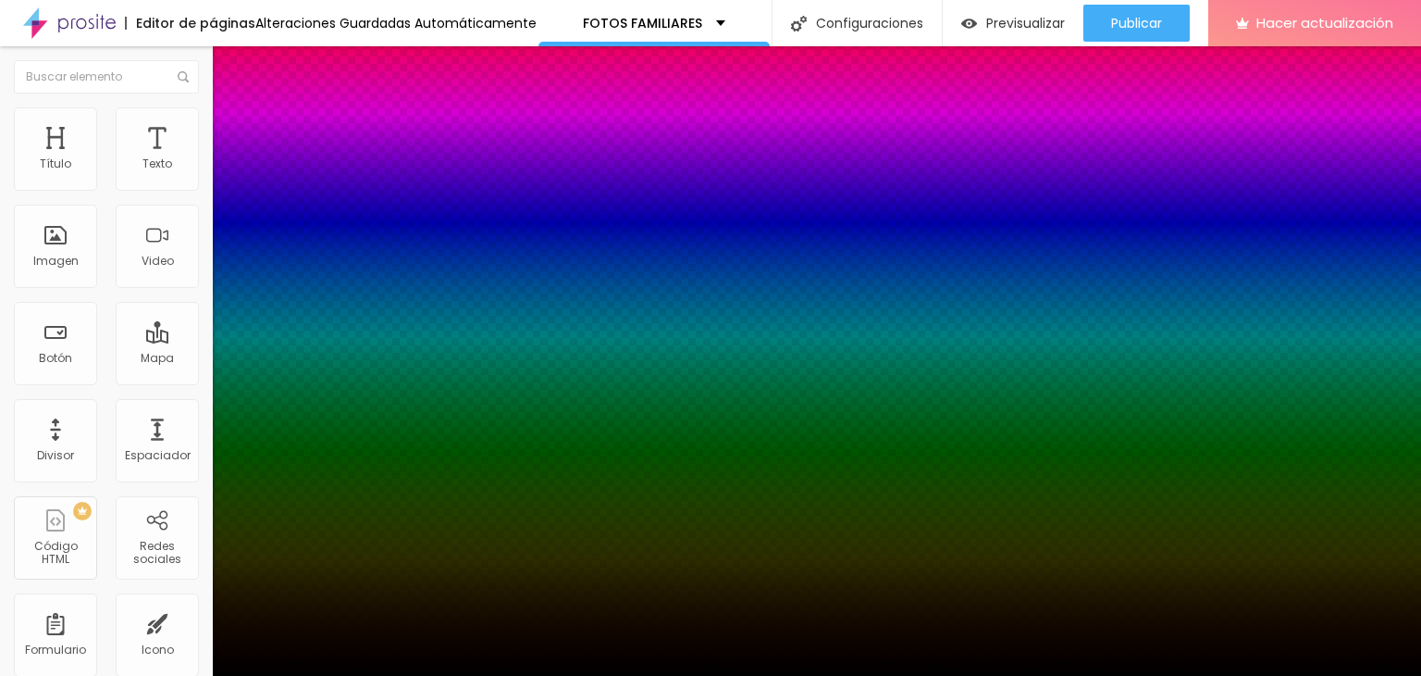
type input "58"
type input "55"
click at [123, 675] on div at bounding box center [710, 676] width 1421 height 0
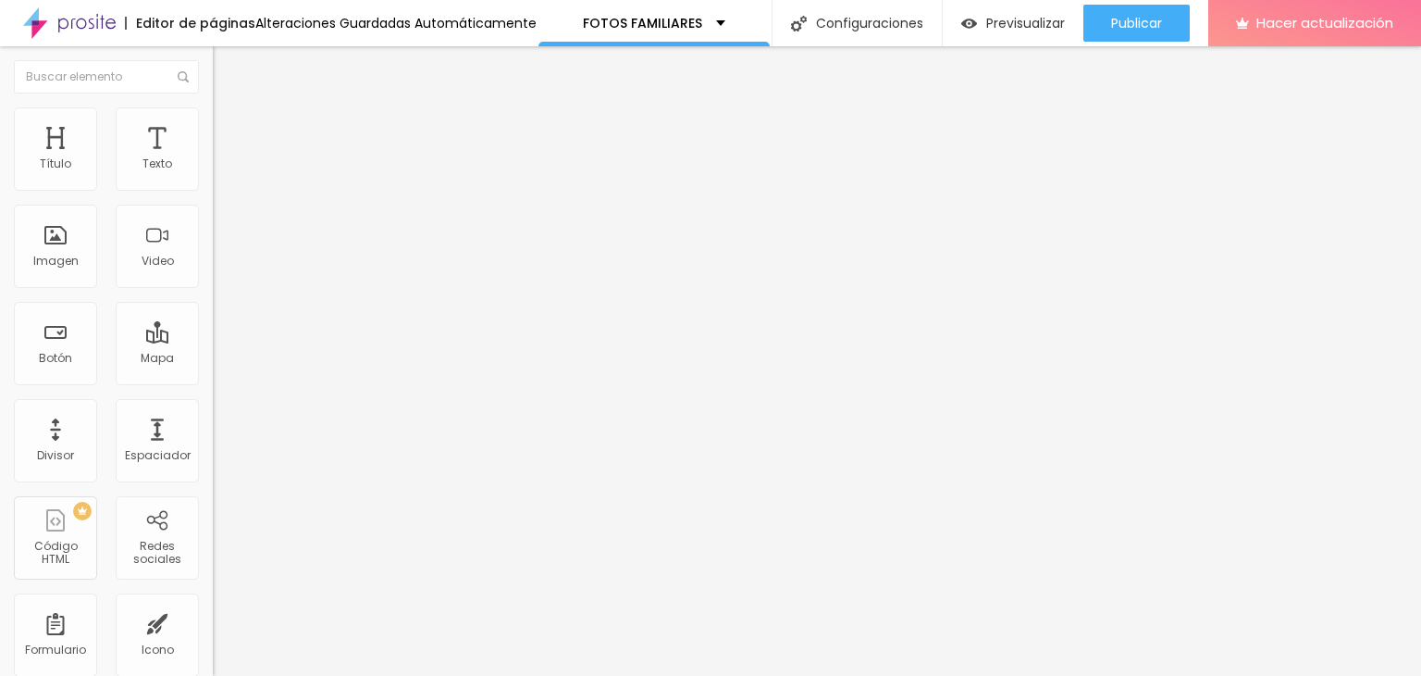
click at [213, 137] on div "Tipografía" at bounding box center [319, 131] width 213 height 11
click at [220, 172] on icon "button" at bounding box center [225, 166] width 11 height 11
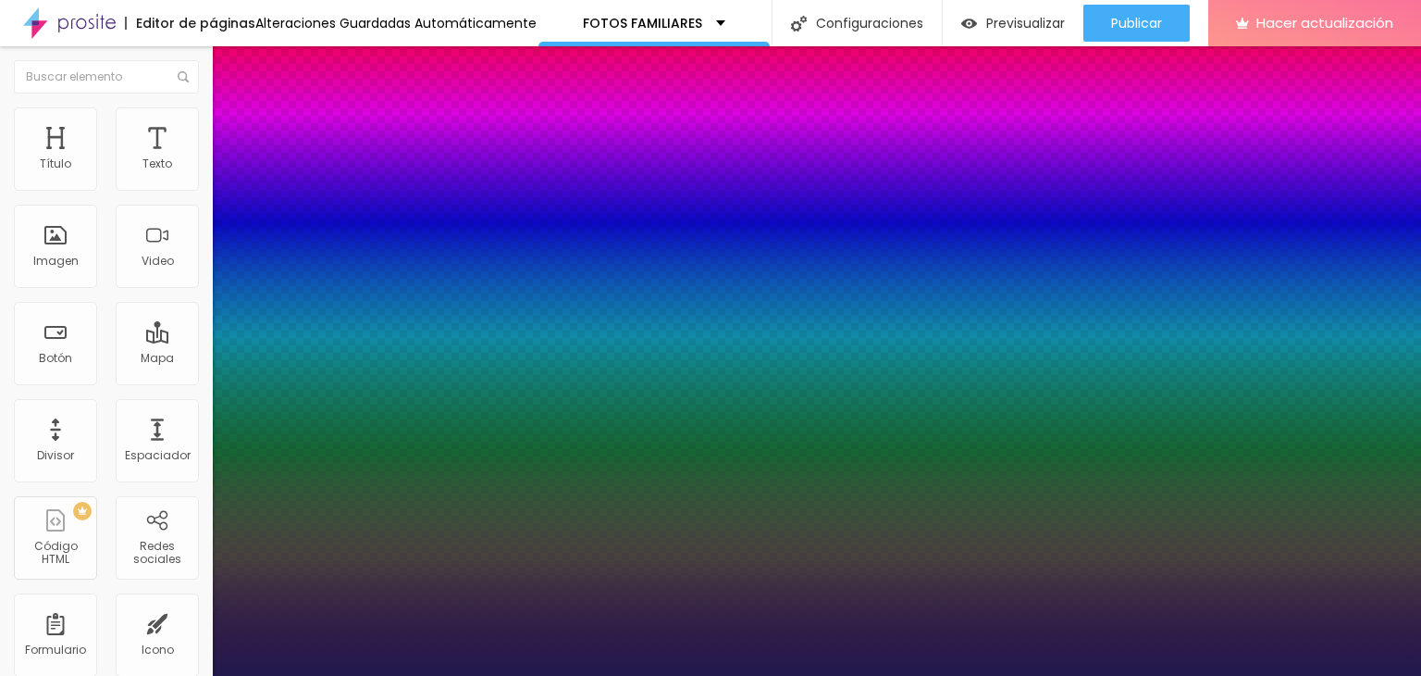
type input "1"
type input "1.2"
type input "1"
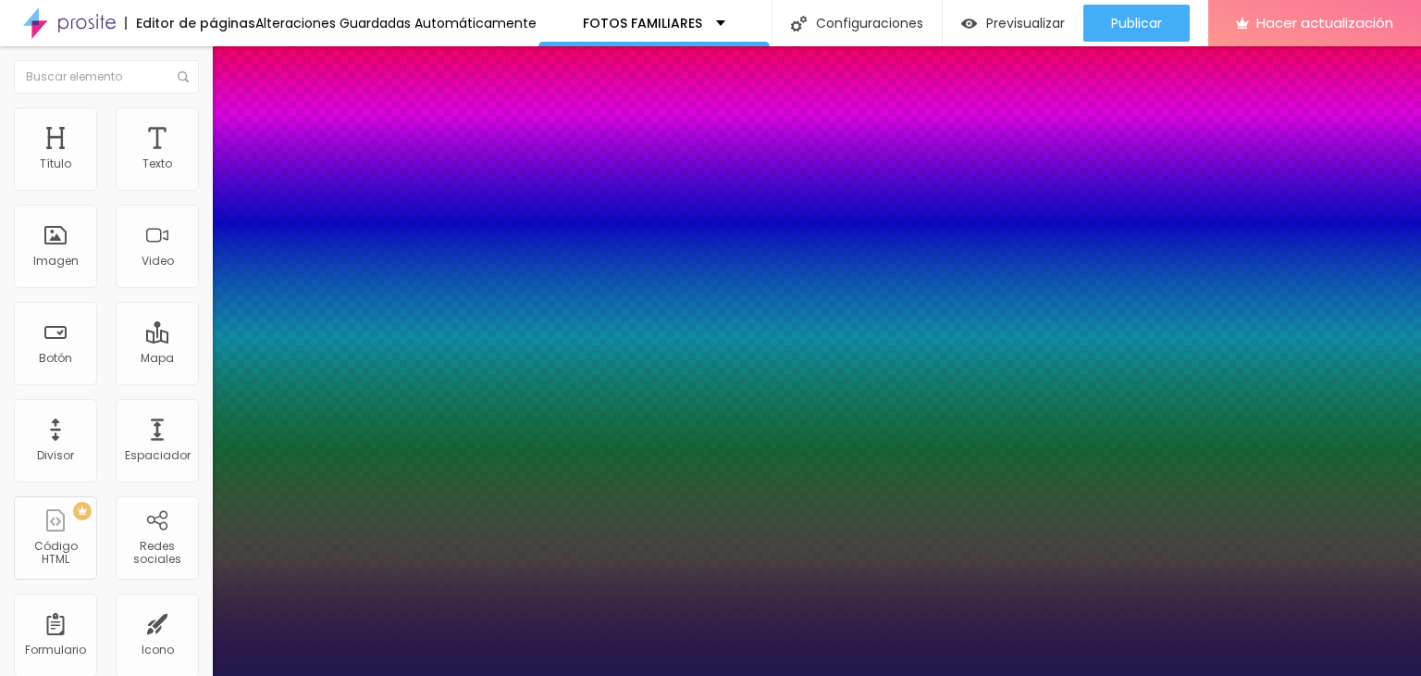
type input "1.1"
type input "1"
type input "1.2"
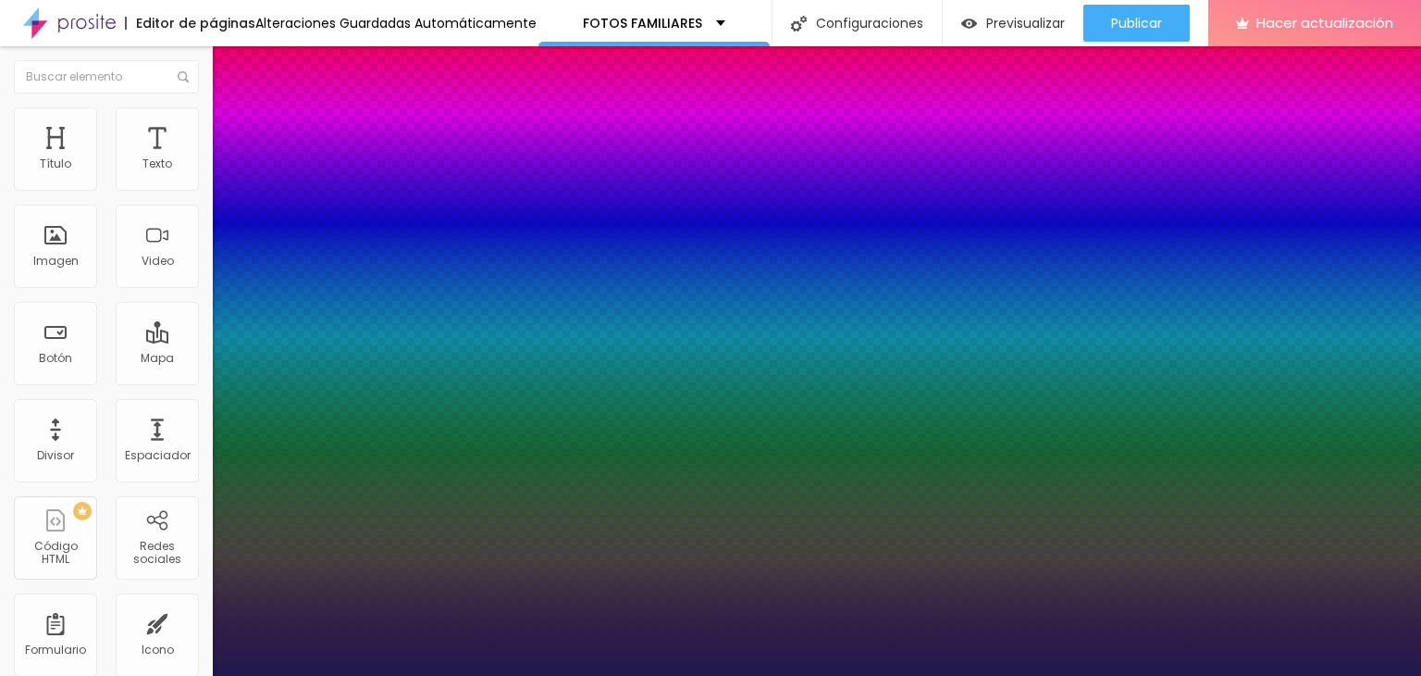
type input "1"
type input "1.3"
type input "0"
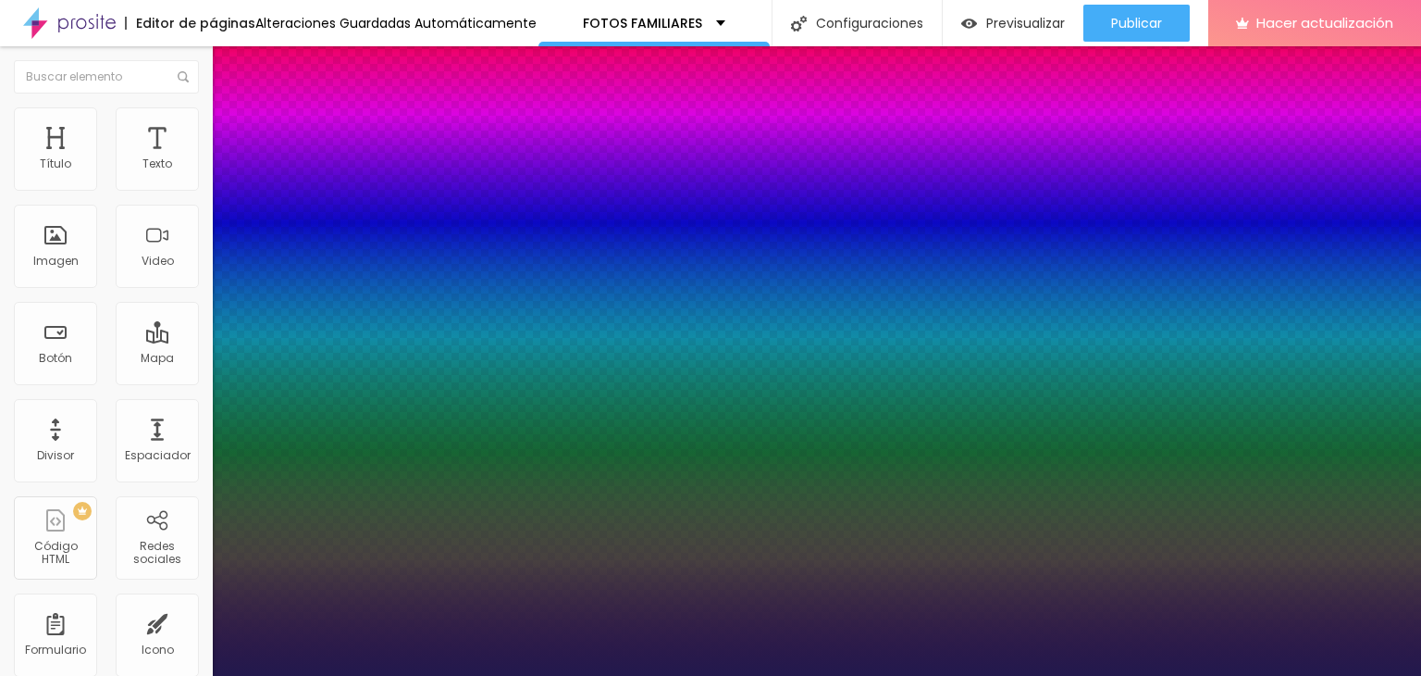
type input "0"
type input "1"
type input "4"
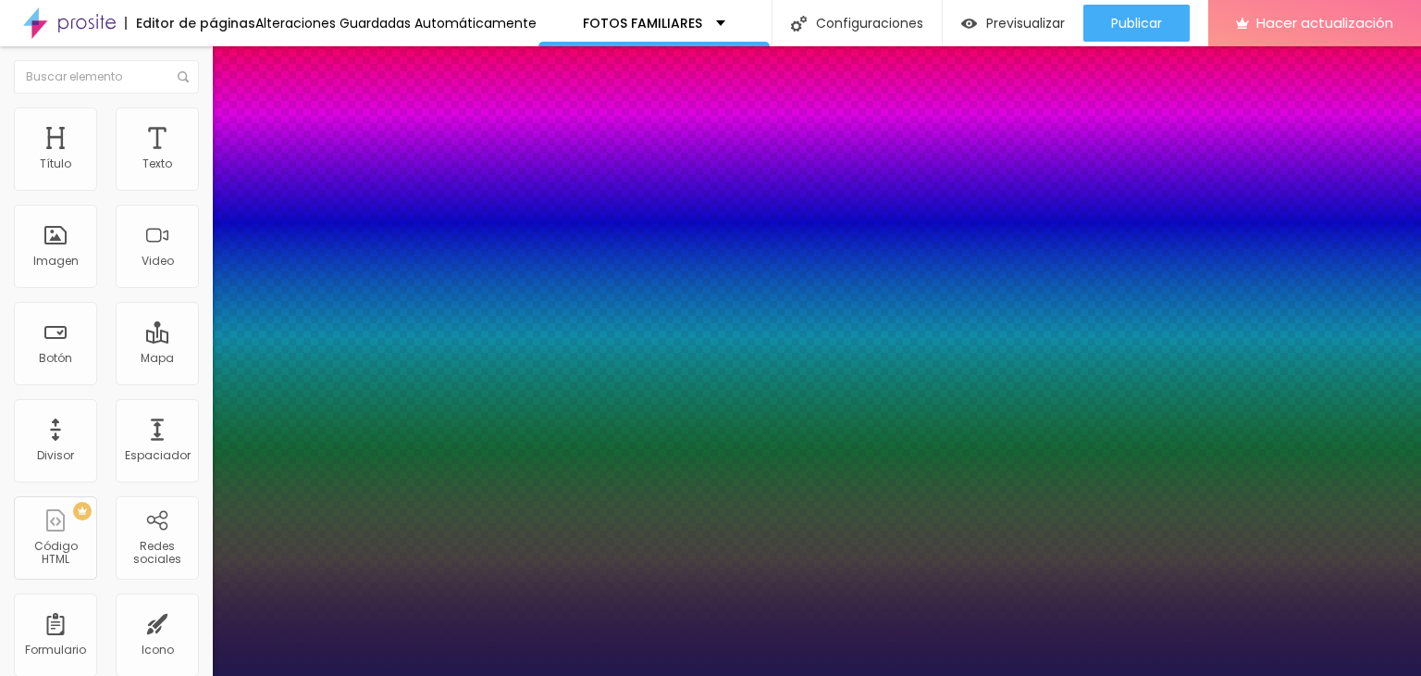
type input "8"
type input "9"
type input "7"
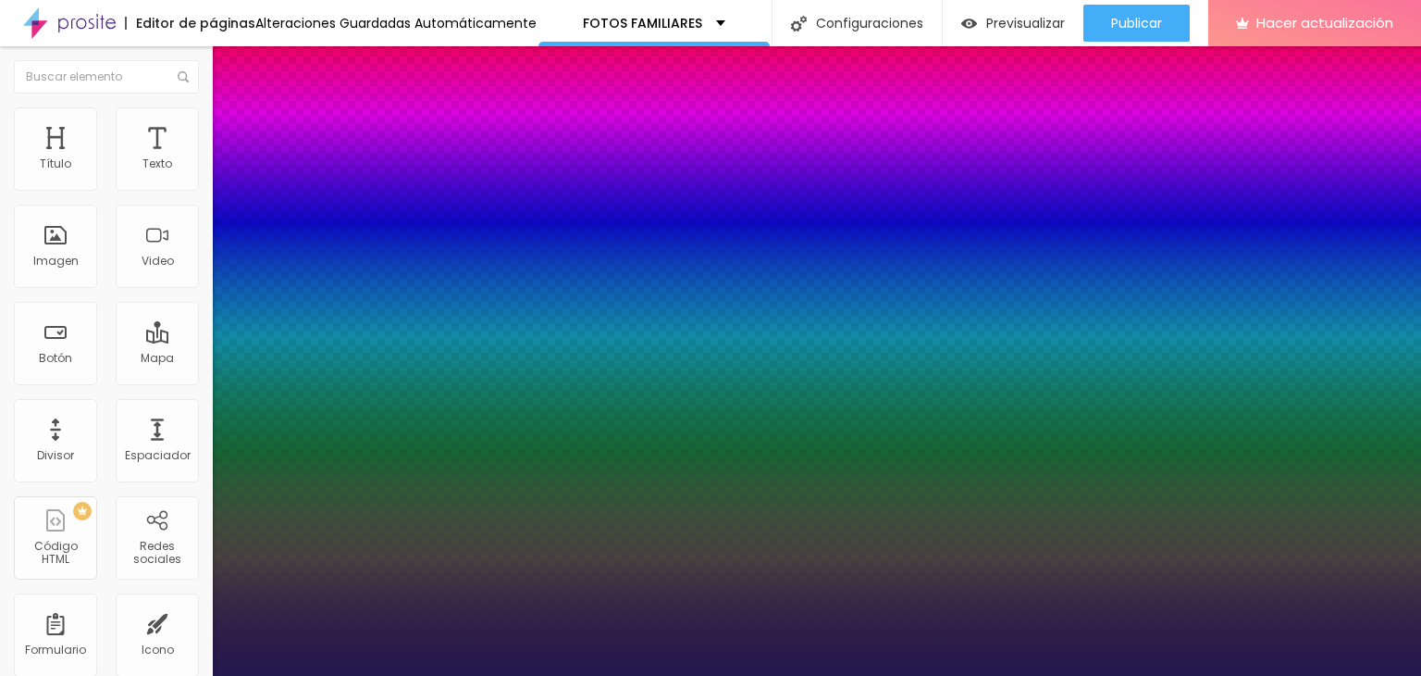
type input "7"
type input "5"
type input "4"
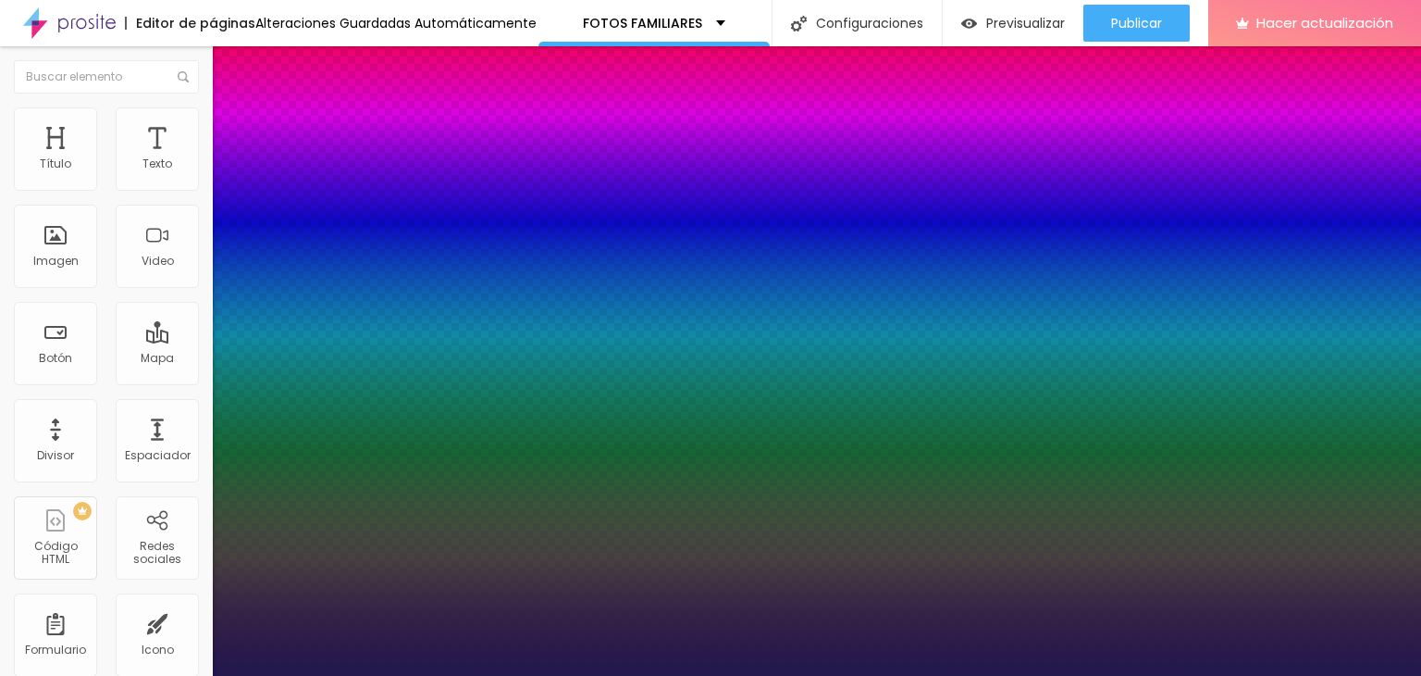
type input "3"
type input "1"
type input "0"
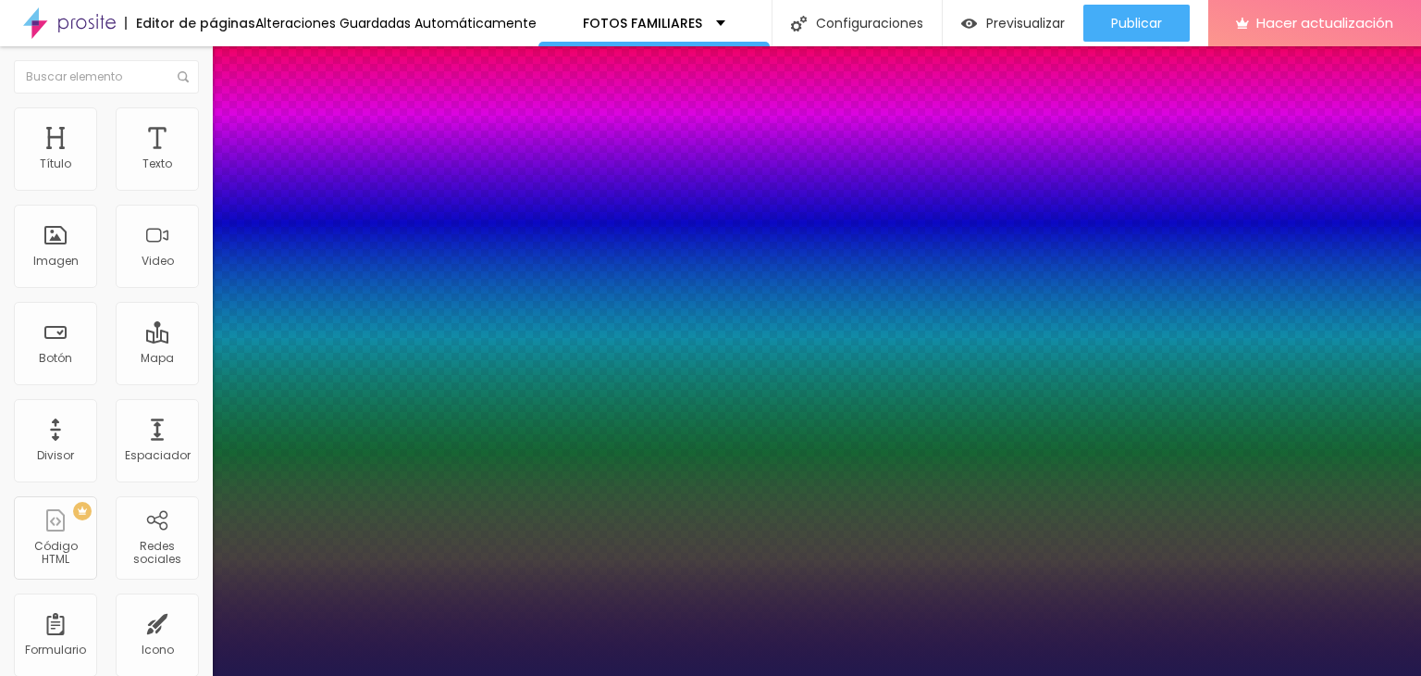
type input "0"
type input "1"
type input "0.1"
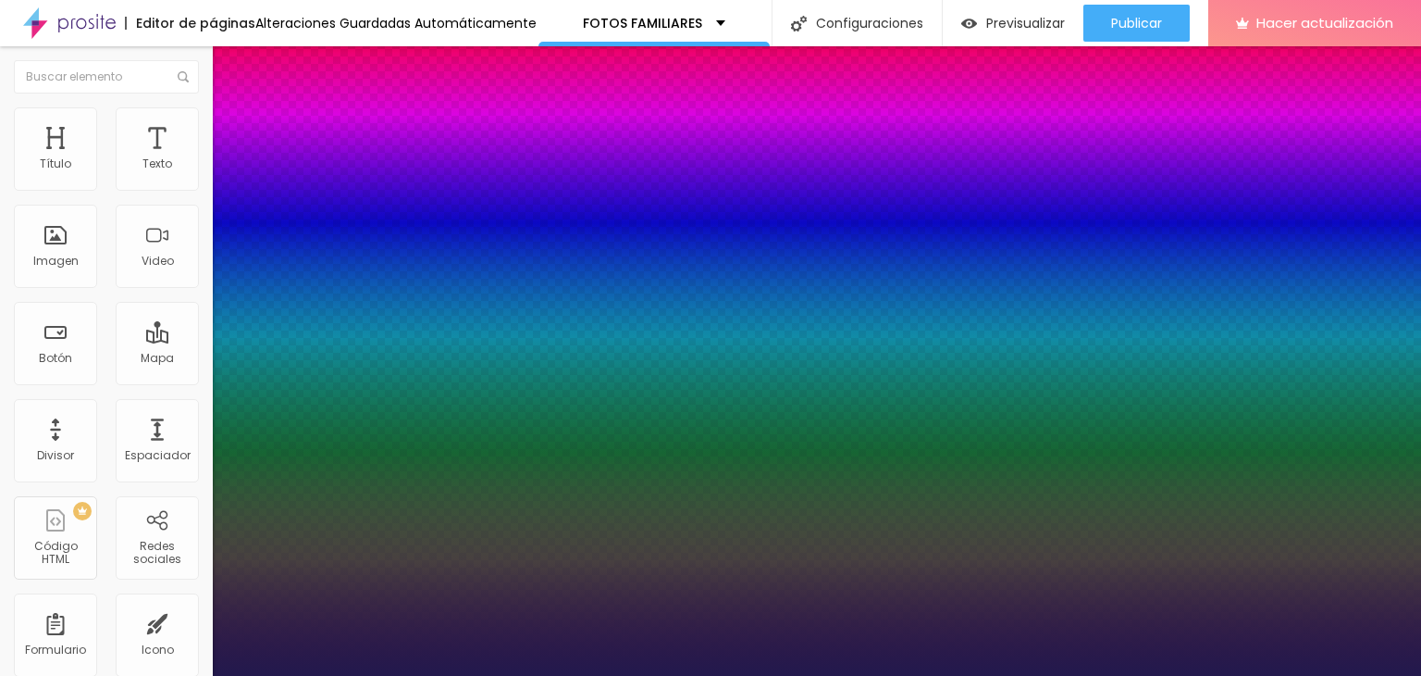
type input "0.1"
type input "0.2"
type input "0.3"
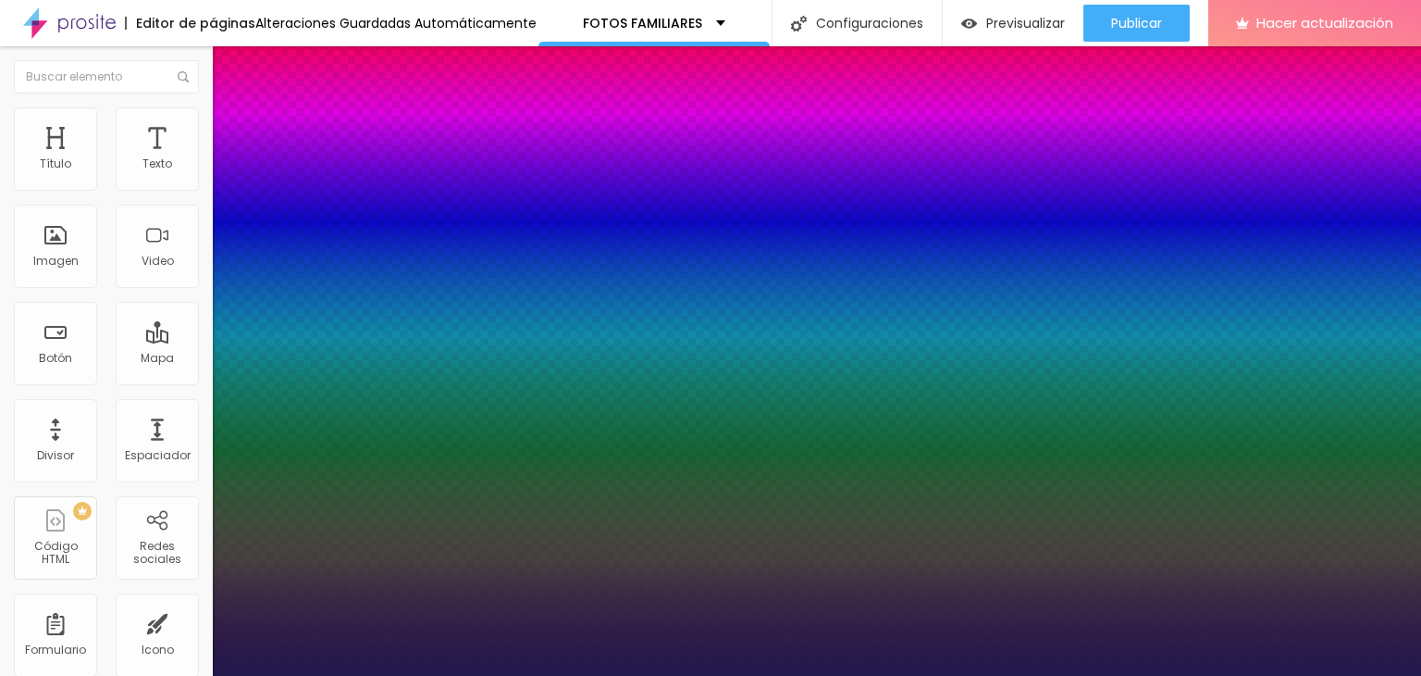
type input "0.4"
type input "0.5"
type input "0.6"
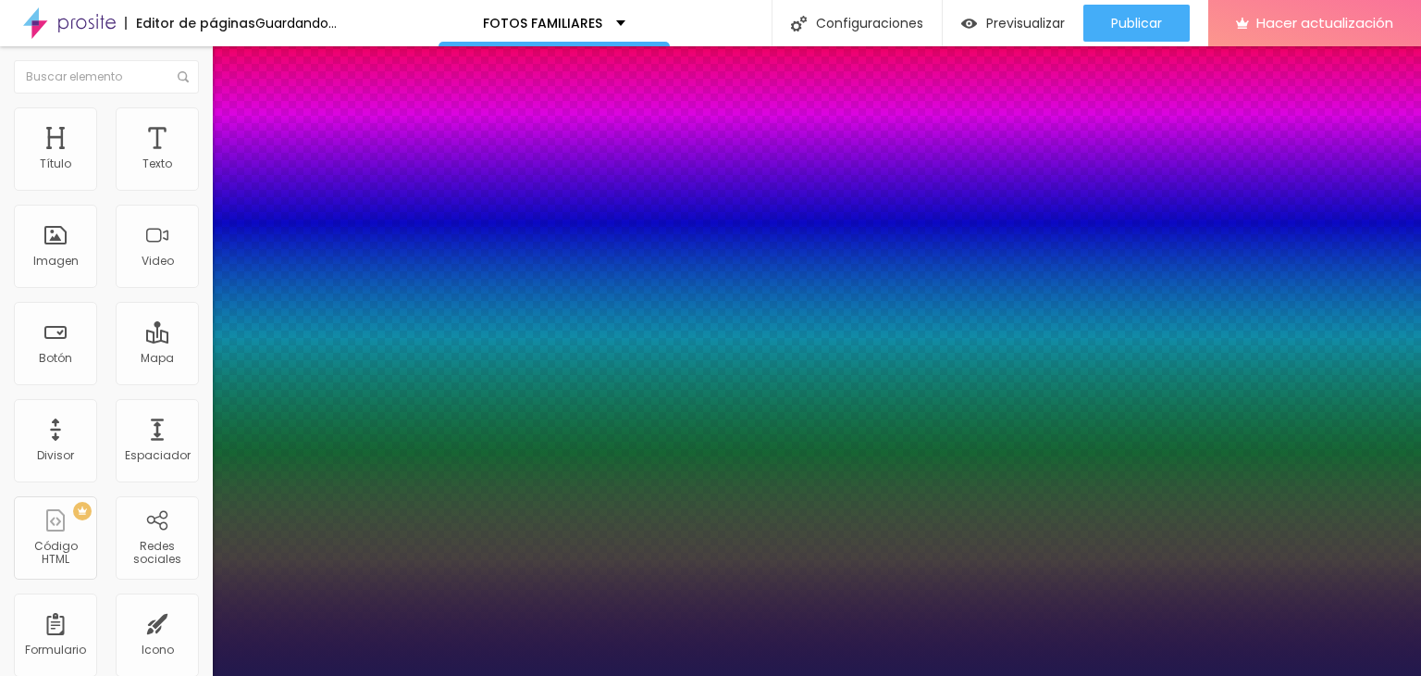
type input "0.6"
type input "0.5"
type input "0.2"
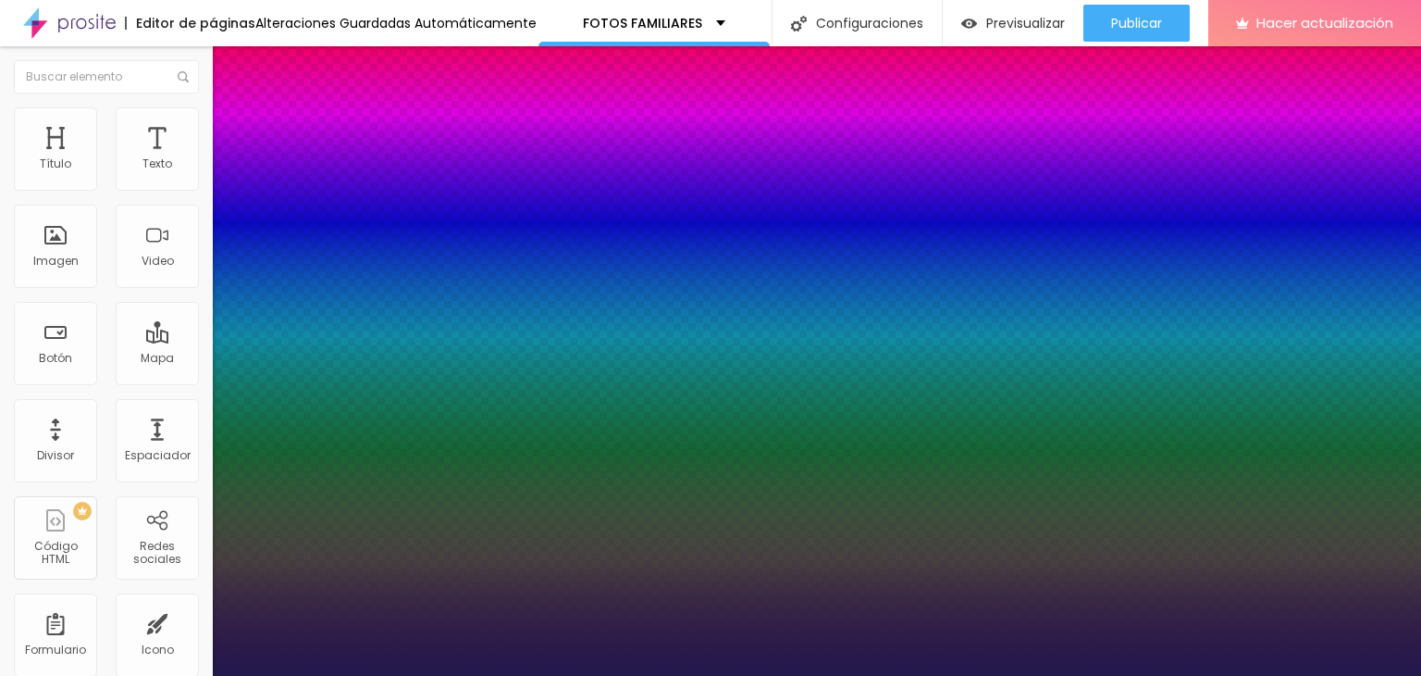
drag, startPoint x: 237, startPoint y: 359, endPoint x: 242, endPoint y: 367, distance: 10.0
drag, startPoint x: 250, startPoint y: 312, endPoint x: 255, endPoint y: 321, distance: 10.8
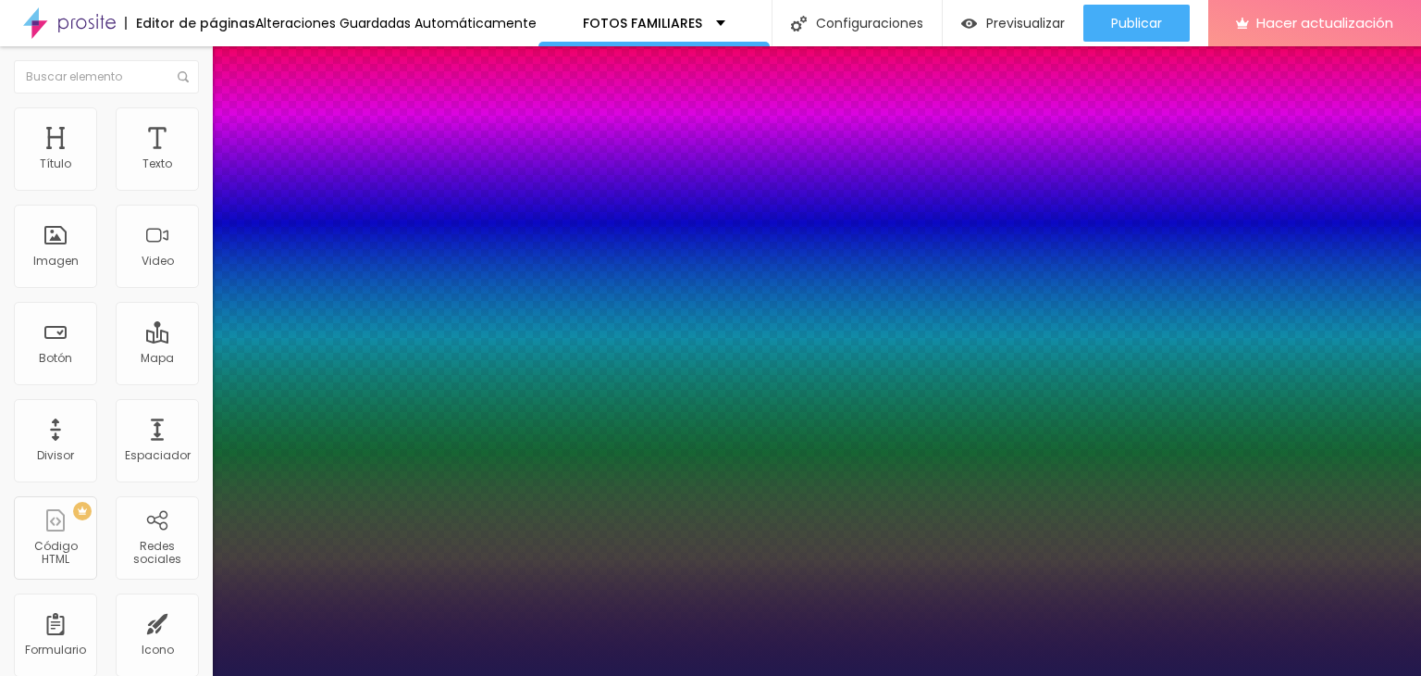
drag, startPoint x: 418, startPoint y: 531, endPoint x: 411, endPoint y: 583, distance: 52.4
click at [411, 584] on div at bounding box center [710, 338] width 1421 height 676
click at [273, 621] on div at bounding box center [710, 338] width 1421 height 676
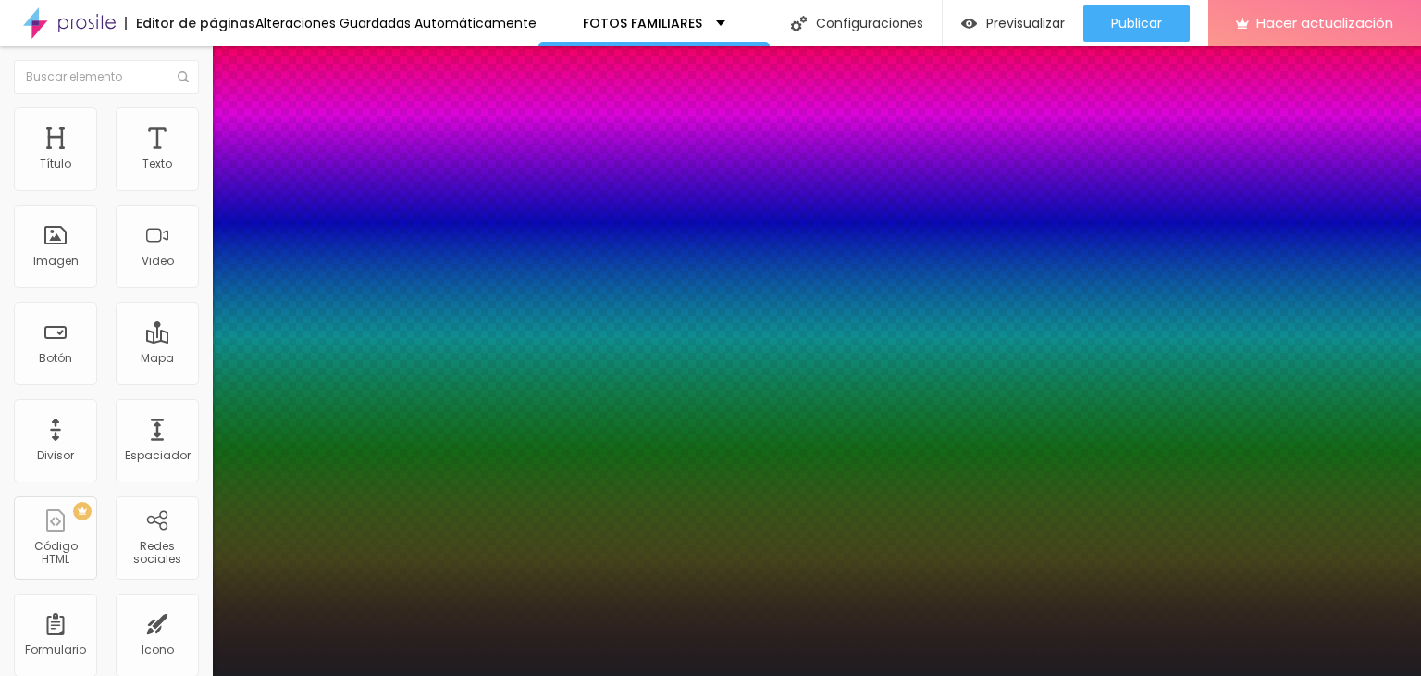
drag, startPoint x: 413, startPoint y: 584, endPoint x: 413, endPoint y: 627, distance: 43.5
click at [17, 623] on div at bounding box center [7, 621] width 19 height 3
click at [122, 675] on div at bounding box center [710, 676] width 1421 height 0
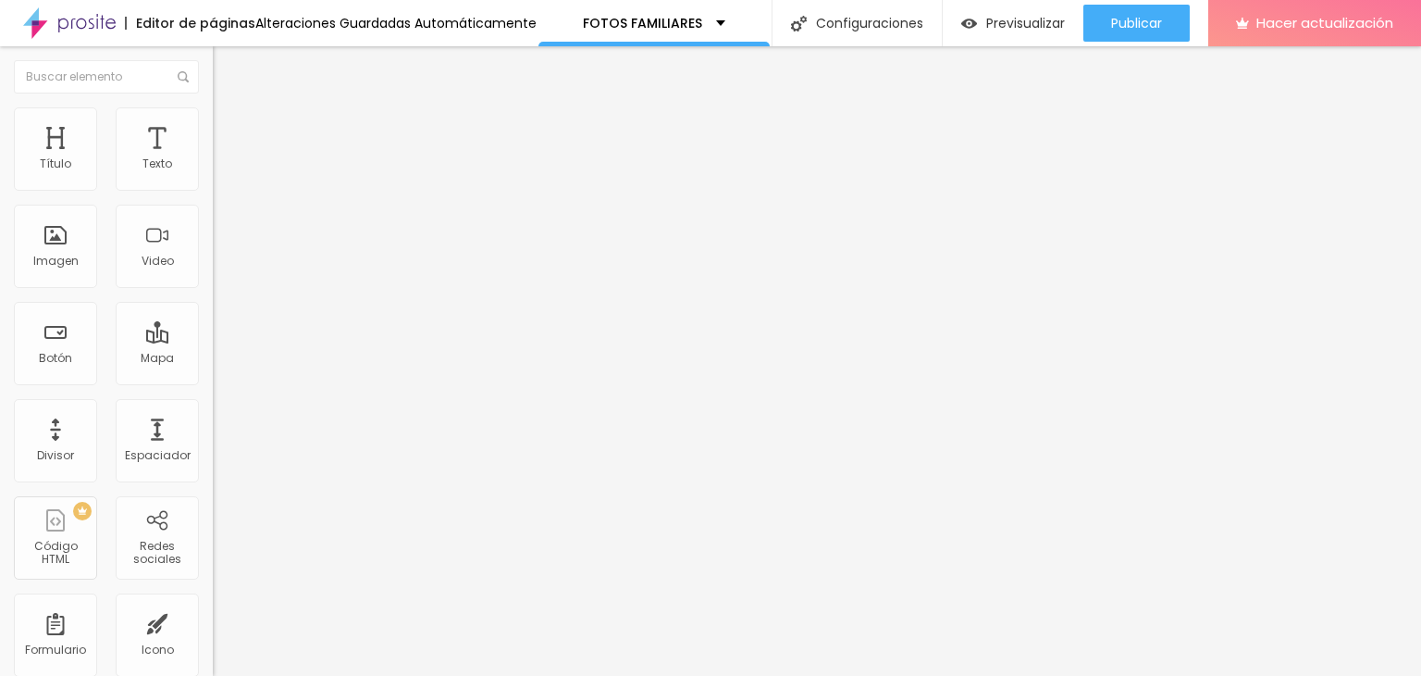
click at [213, 482] on div "Editar null Estilo Avanzado Tipografía Restablecer Sombra ACTIVO Restablecer" at bounding box center [319, 360] width 213 height 629
click at [213, 111] on li "Avanzado" at bounding box center [319, 116] width 213 height 19
click at [213, 107] on li "Estilo" at bounding box center [319, 98] width 213 height 19
click at [222, 170] on icon "button" at bounding box center [225, 166] width 7 height 7
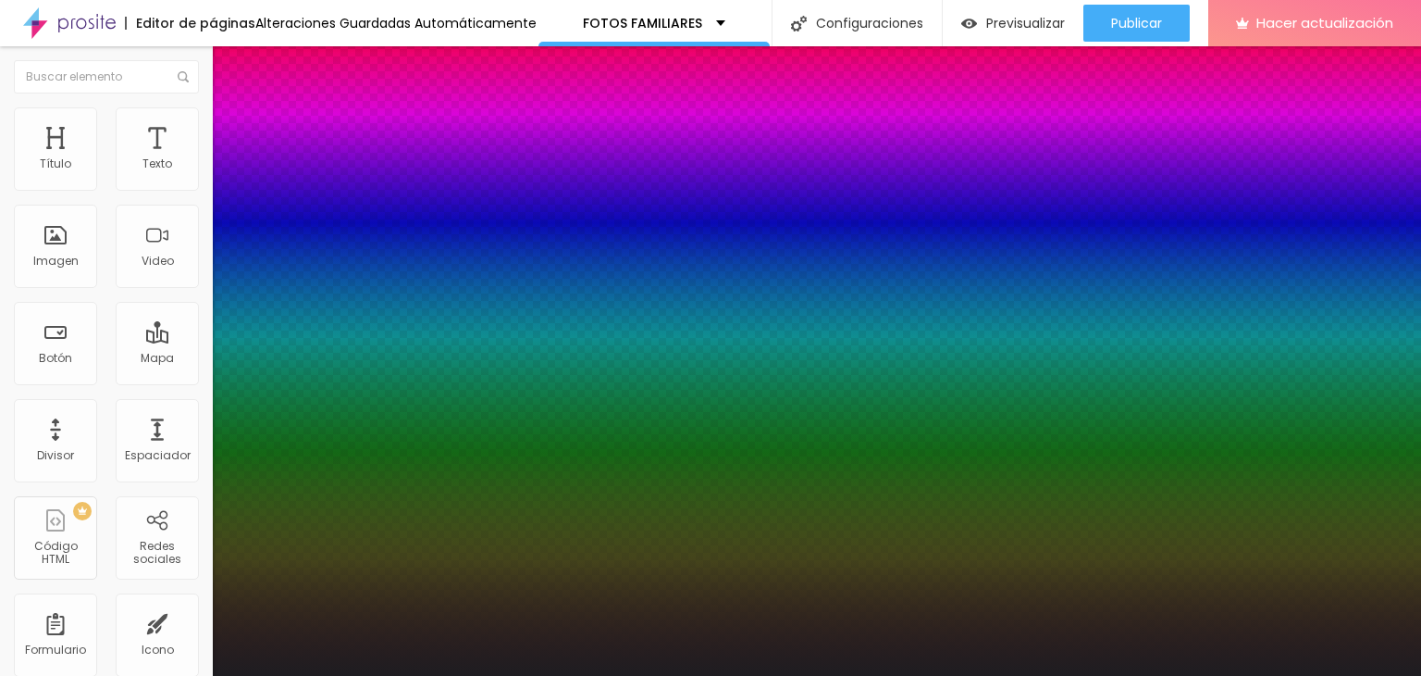
click at [98, 675] on div at bounding box center [710, 676] width 1421 height 0
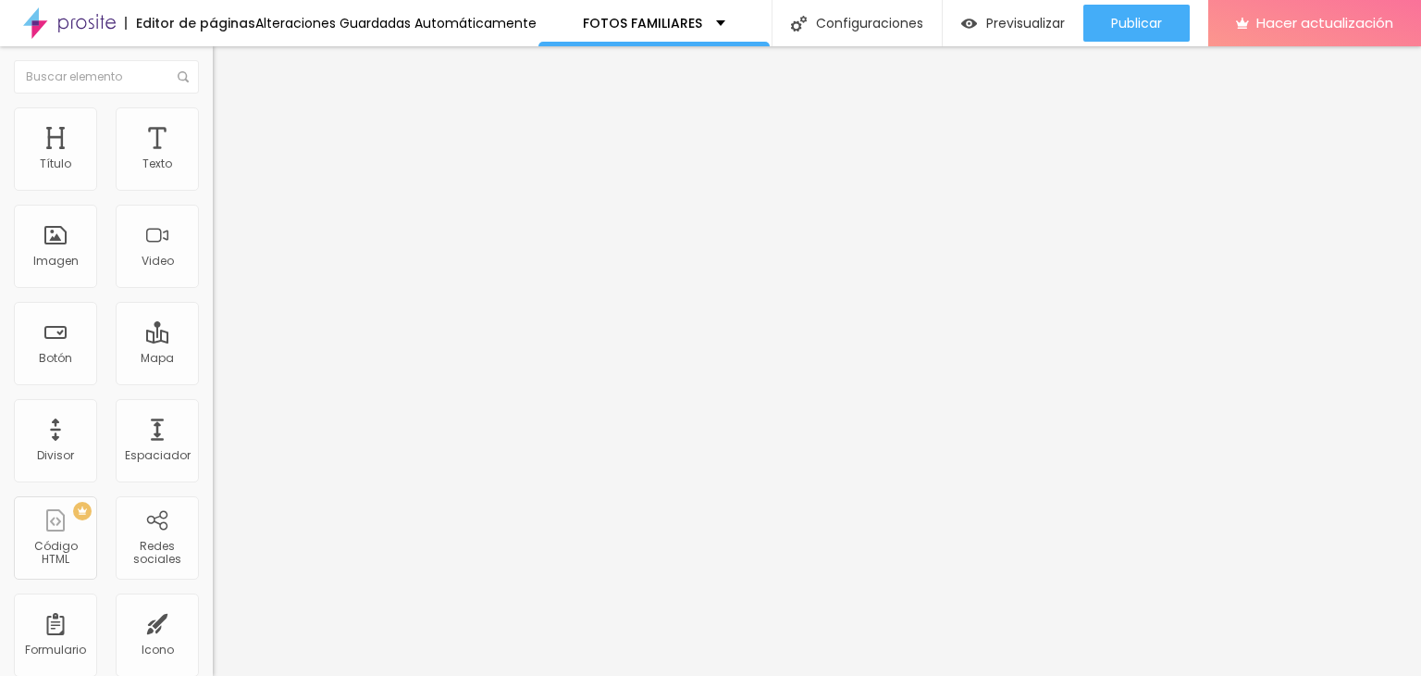
click at [213, 178] on button "button" at bounding box center [226, 167] width 26 height 19
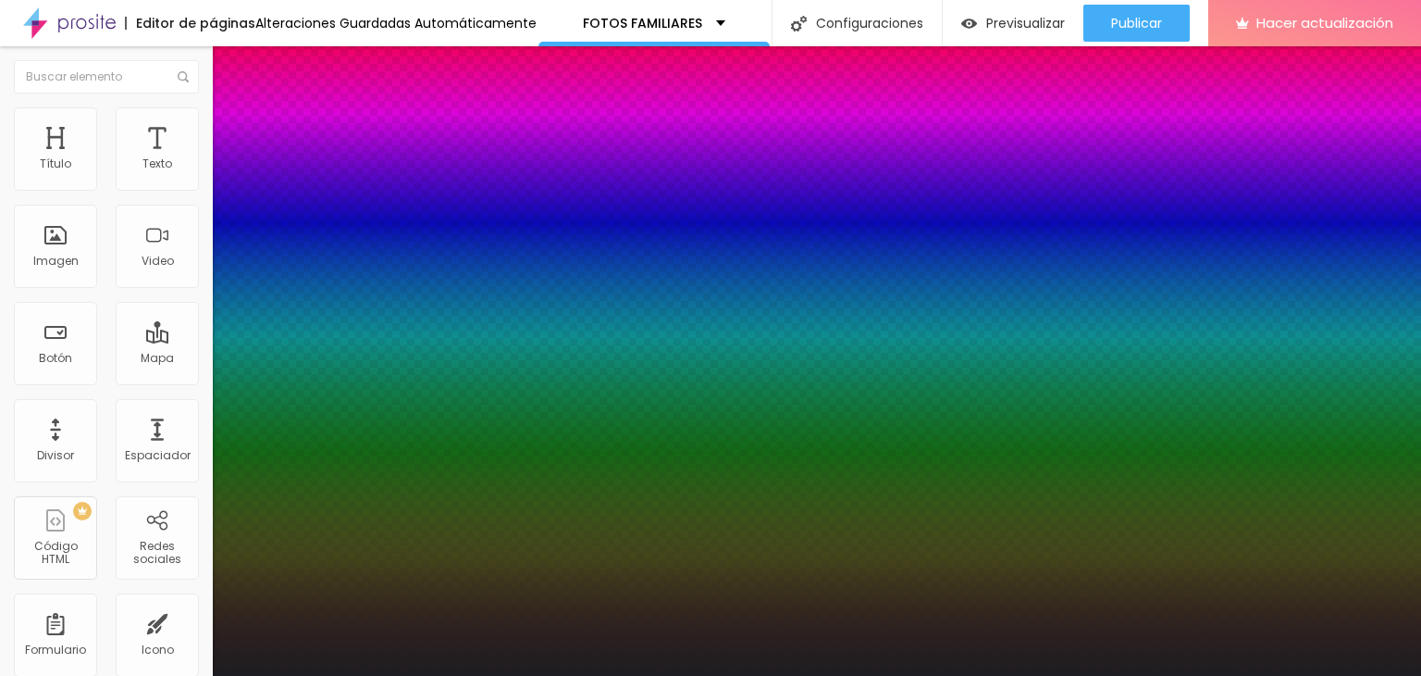
drag, startPoint x: 249, startPoint y: 311, endPoint x: 272, endPoint y: 323, distance: 26.1
click at [153, 675] on div at bounding box center [710, 676] width 1421 height 0
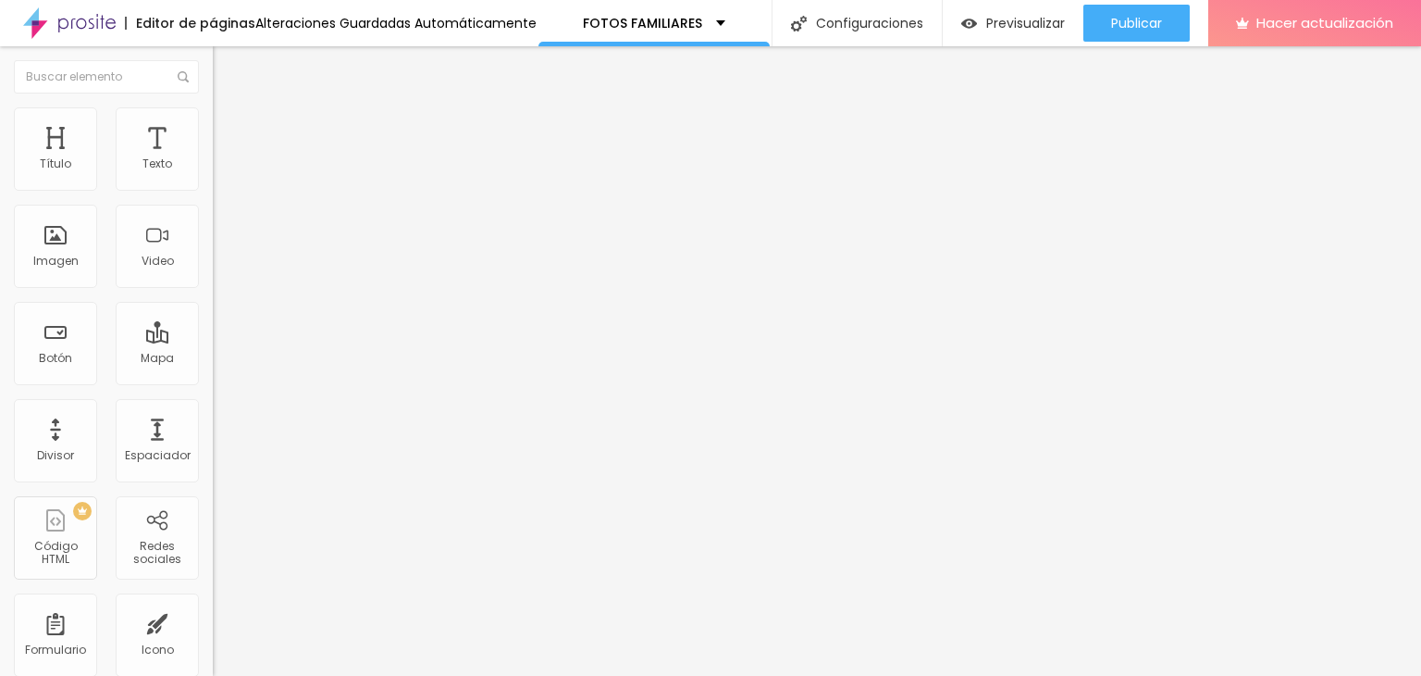
click at [213, 144] on li "Avanzado" at bounding box center [319, 135] width 213 height 19
click at [213, 359] on input "range" at bounding box center [272, 366] width 119 height 15
click at [213, 123] on li "Estilo" at bounding box center [319, 116] width 213 height 19
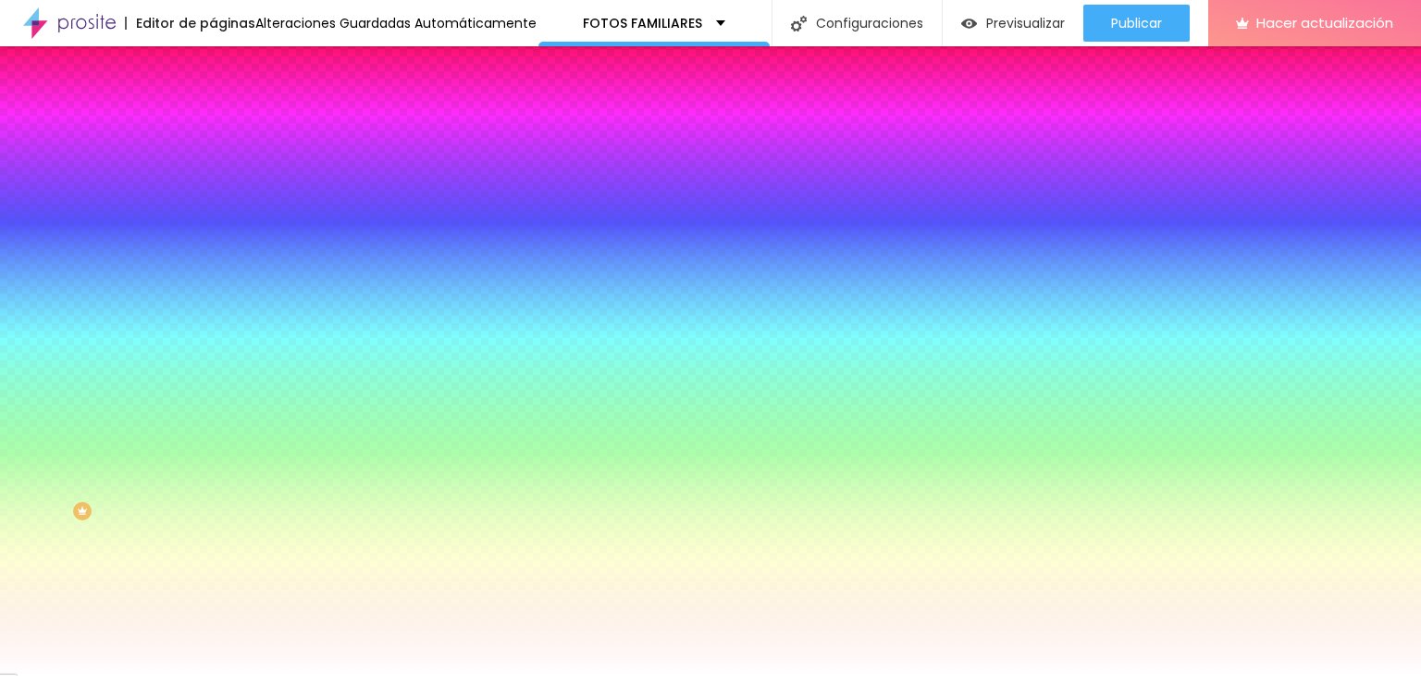
click at [213, 238] on button "button" at bounding box center [226, 247] width 26 height 19
click at [317, 675] on div at bounding box center [710, 687] width 1421 height 0
drag, startPoint x: 304, startPoint y: 452, endPoint x: 336, endPoint y: 459, distance: 32.3
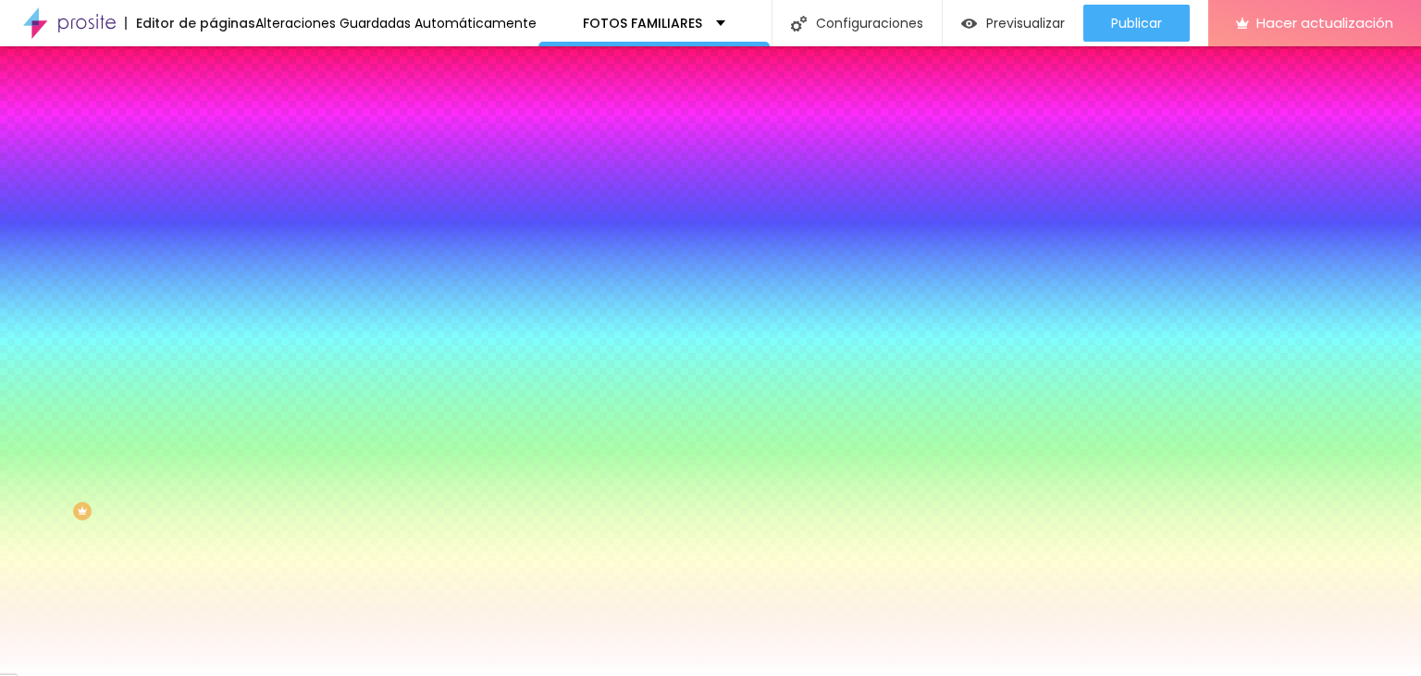
click at [78, 675] on div at bounding box center [710, 676] width 1421 height 0
click at [213, 268] on div "Borda" at bounding box center [319, 262] width 213 height 11
click at [213, 290] on button "button" at bounding box center [226, 299] width 26 height 19
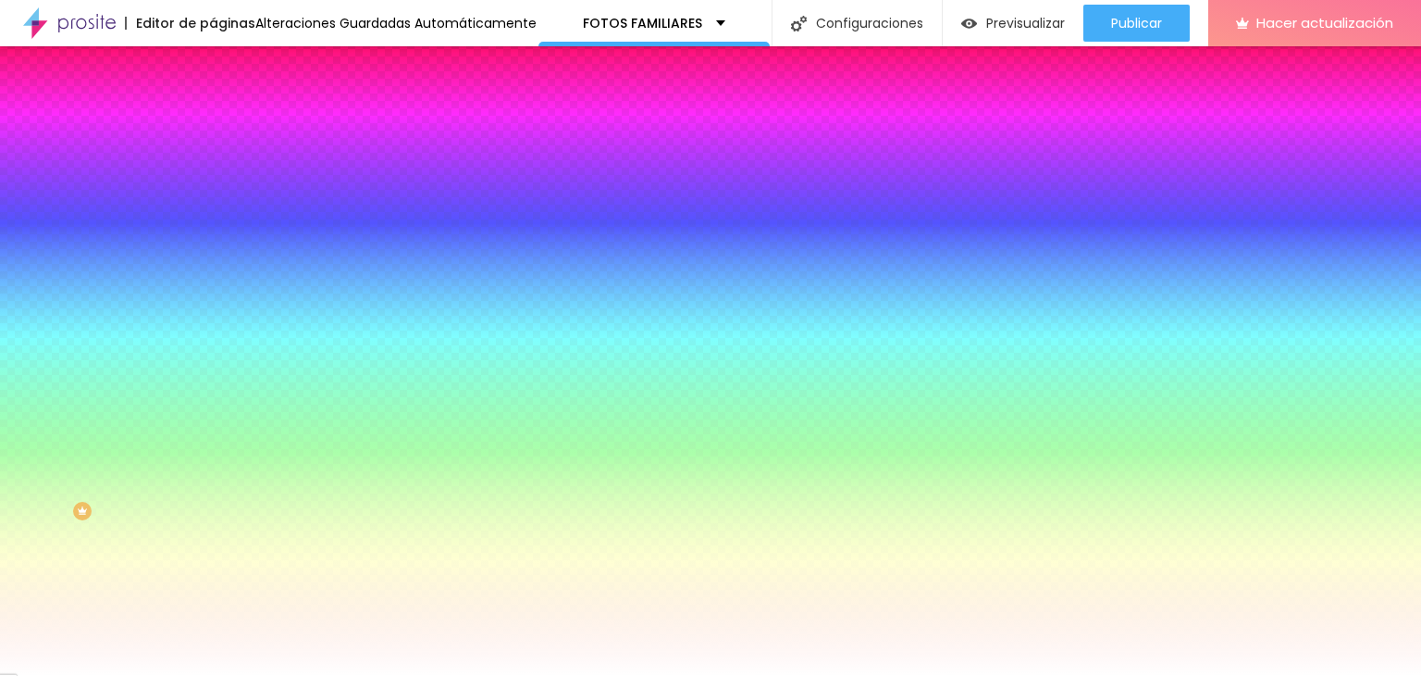
drag, startPoint x: 203, startPoint y: 338, endPoint x: 272, endPoint y: 349, distance: 70.3
drag, startPoint x: 204, startPoint y: 389, endPoint x: 185, endPoint y: 403, distance: 23.7
click at [146, 675] on div at bounding box center [710, 676] width 1421 height 0
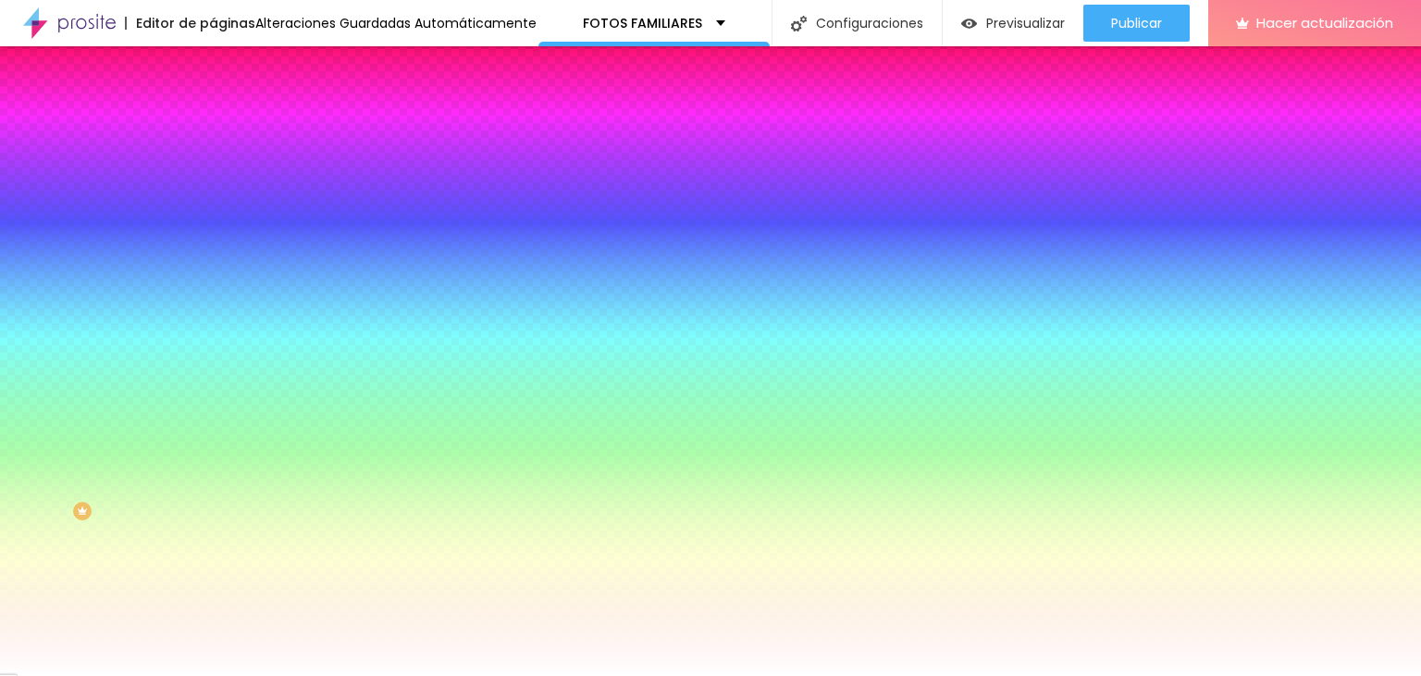
click at [213, 424] on div "Editar null Contenido Estilo Avanzado Color de fondo Restablecer #FFFFFF Sombra…" at bounding box center [319, 360] width 213 height 629
click at [213, 406] on div "Editar null Contenido Estilo Avanzado Color de fondo Restablecer #FFFFFF Sombra…" at bounding box center [319, 360] width 213 height 629
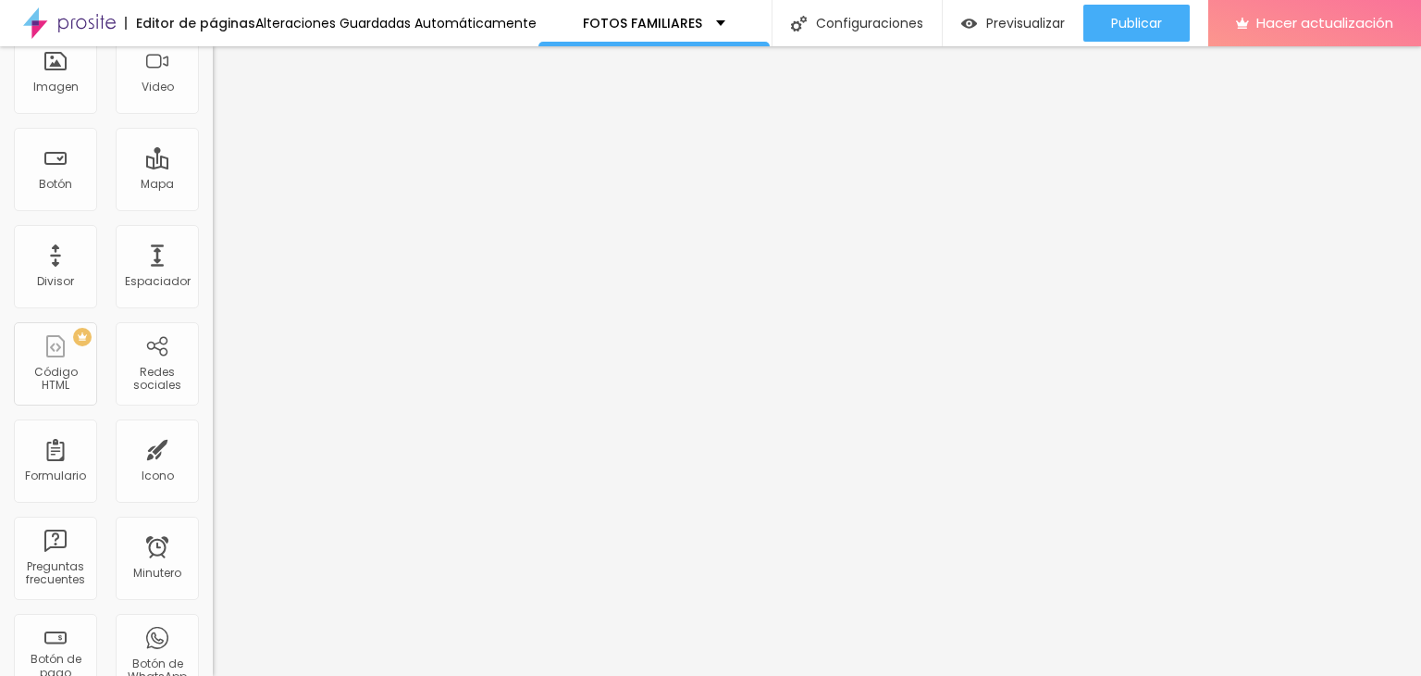
scroll to position [185, 0]
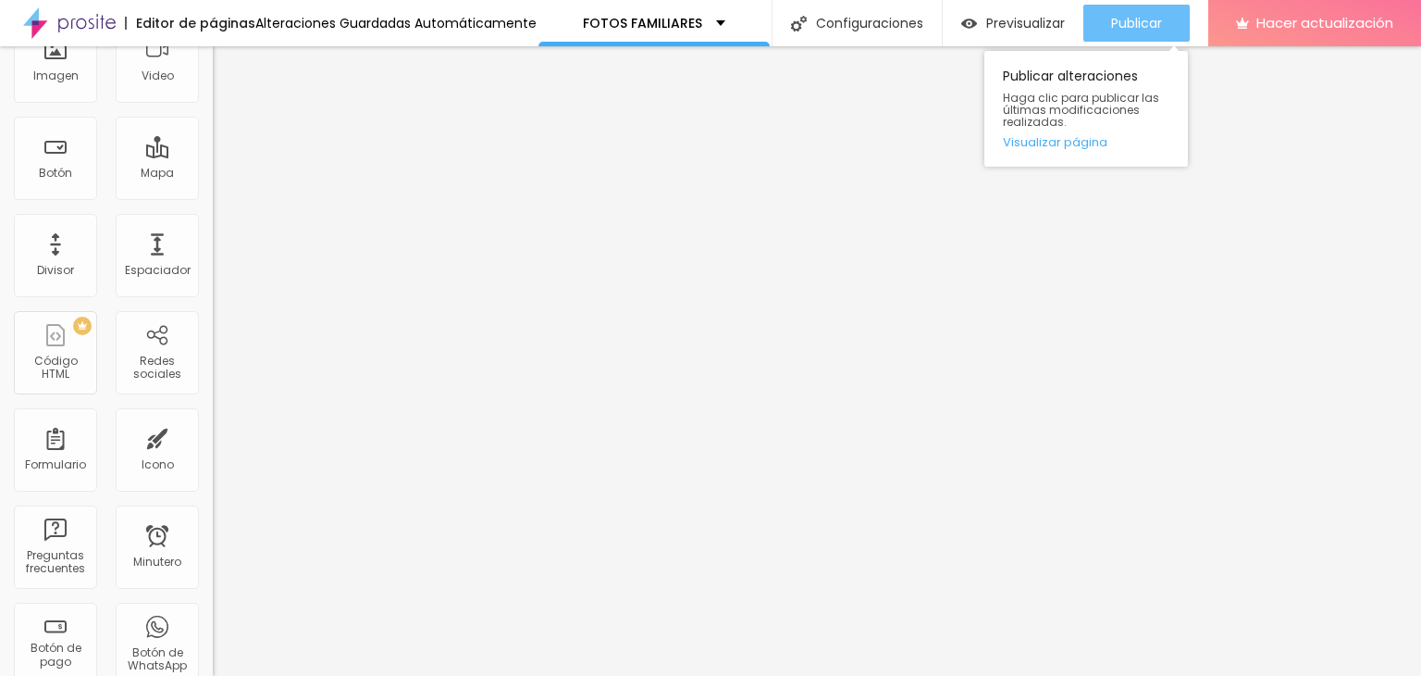
click at [1159, 10] on div "Publicar" at bounding box center [1136, 23] width 51 height 37
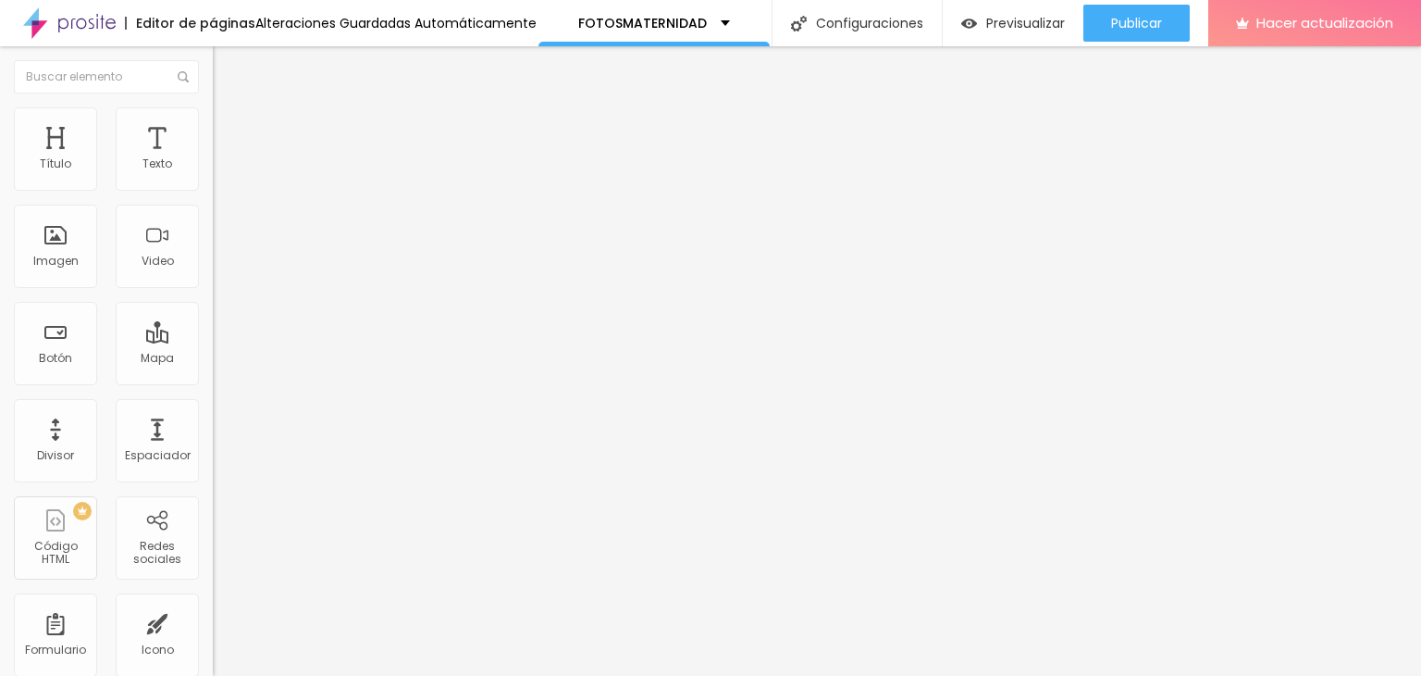
click at [213, 126] on li "Estilo" at bounding box center [319, 116] width 213 height 19
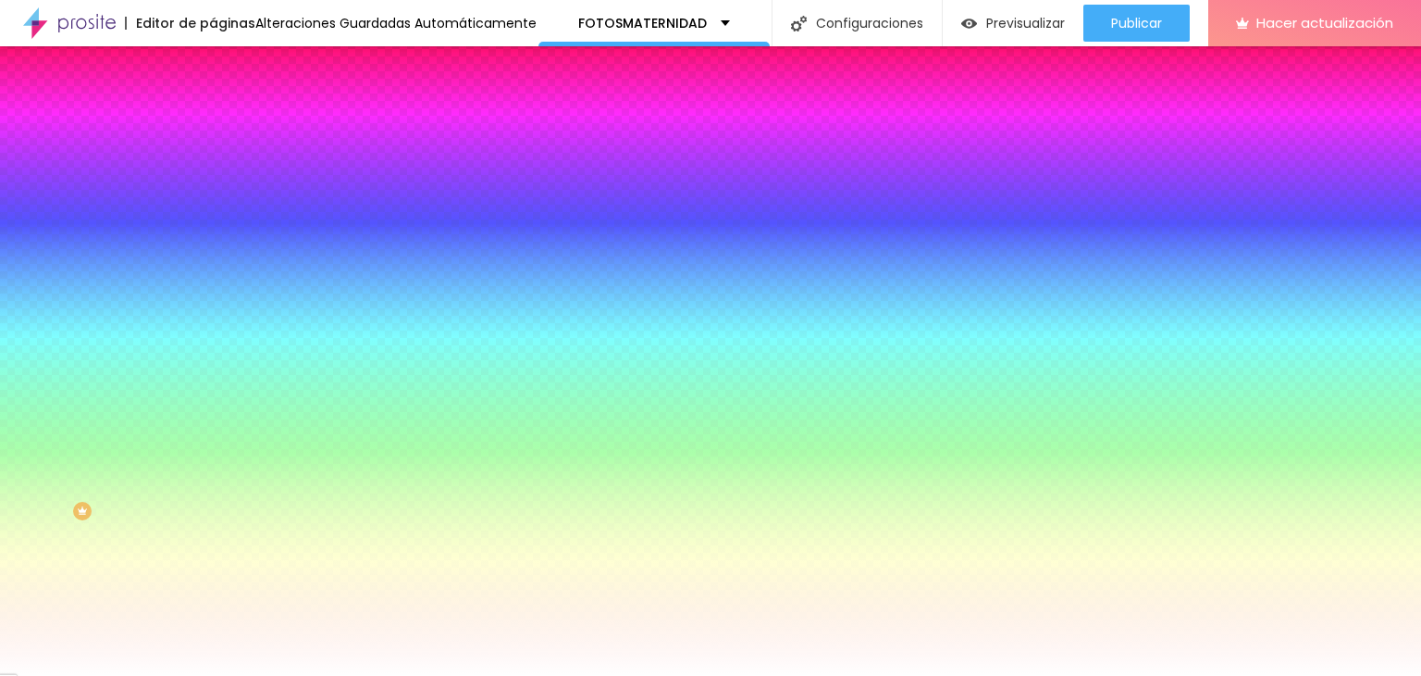
click at [227, 68] on img "button" at bounding box center [234, 67] width 15 height 15
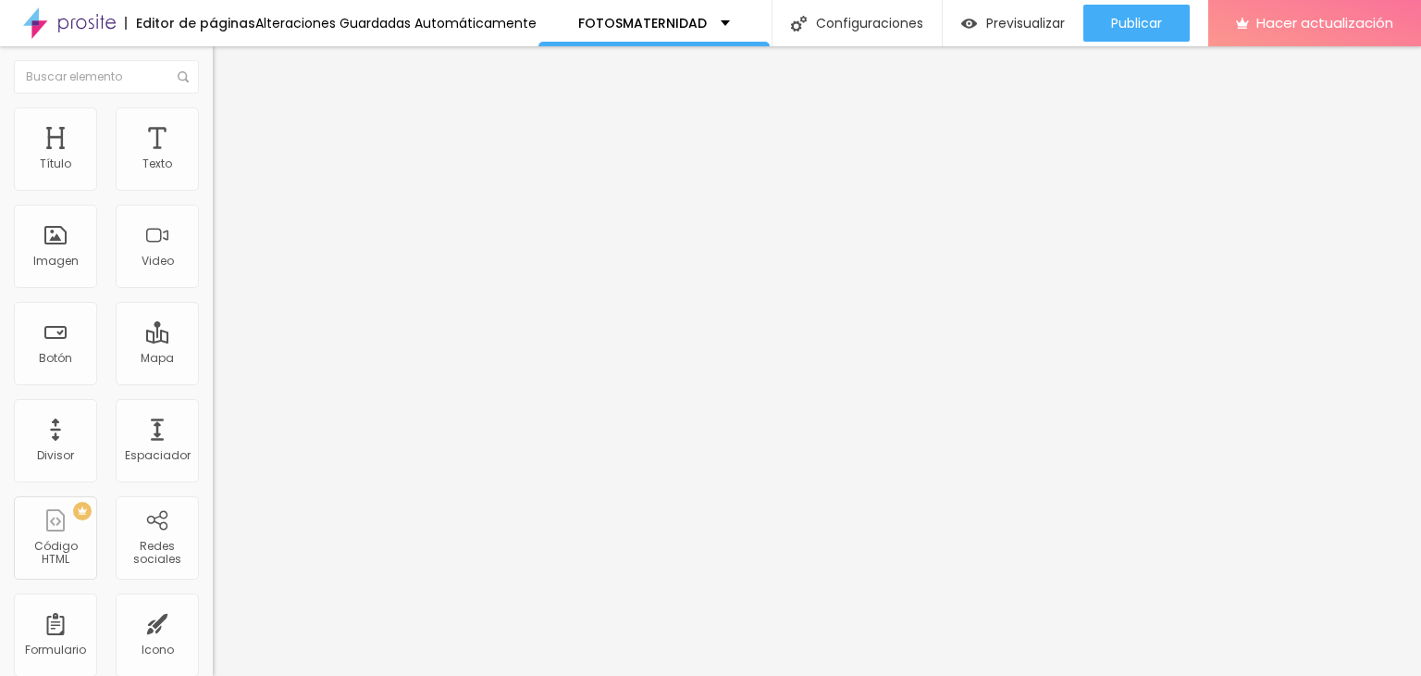
click at [213, 159] on span "Agregar imagen" at bounding box center [266, 151] width 106 height 16
click at [224, 159] on font "Agregar imagen" at bounding box center [271, 151] width 94 height 16
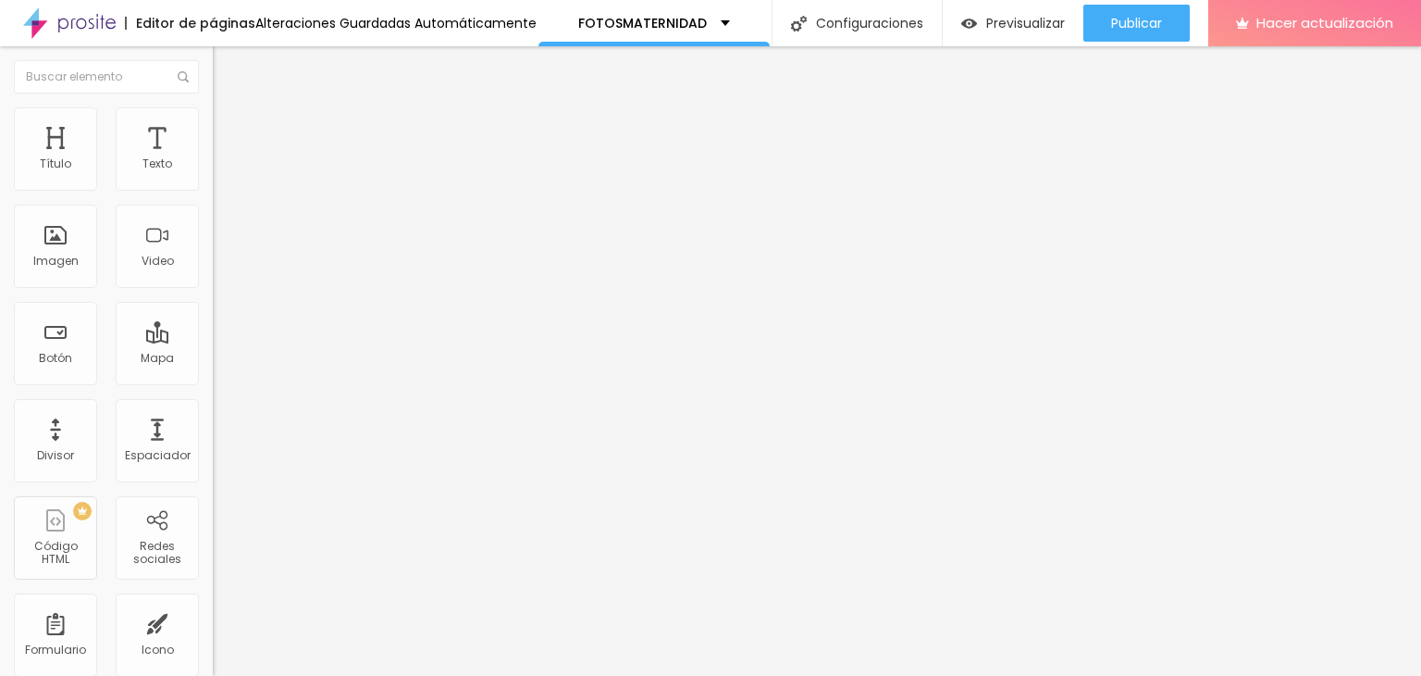
click at [213, 159] on span "Agregar imagen" at bounding box center [266, 151] width 106 height 16
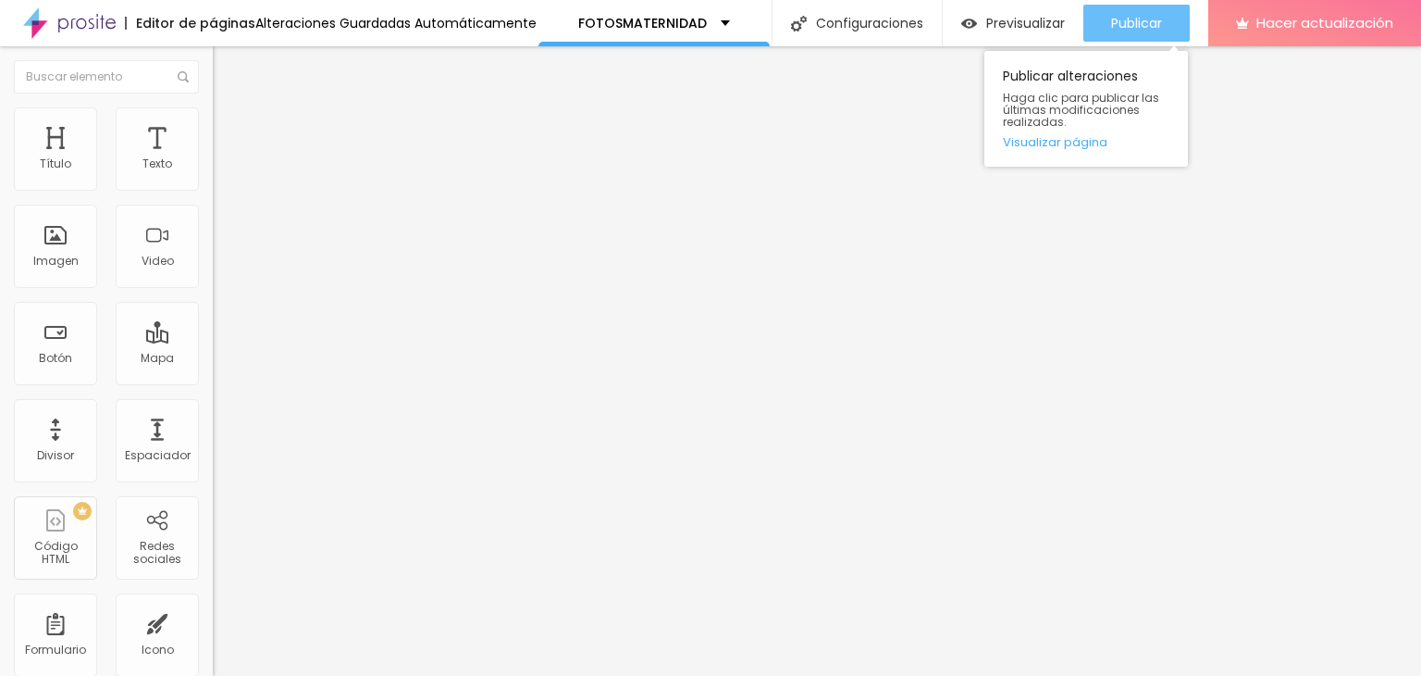
click at [1136, 29] on font "Publicar" at bounding box center [1136, 23] width 51 height 19
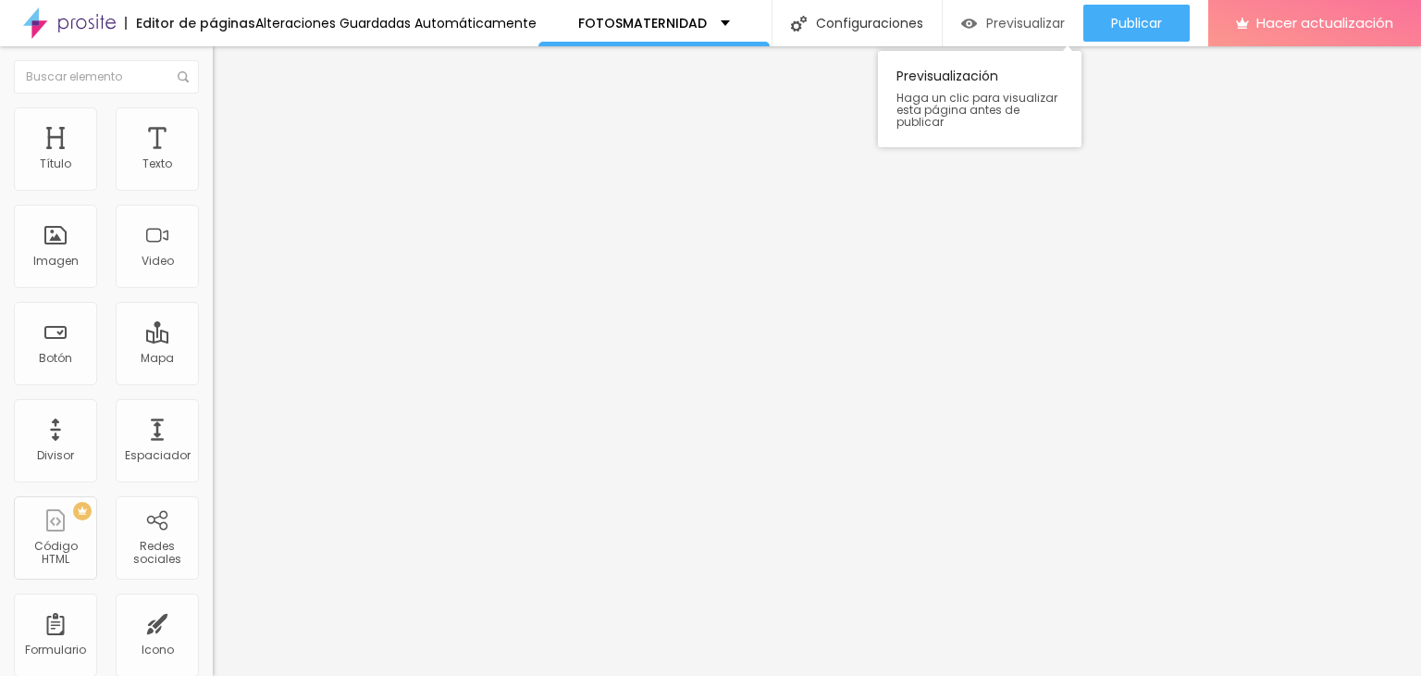
click at [997, 22] on font "Previsualizar" at bounding box center [1026, 23] width 79 height 19
